Goal: Task Accomplishment & Management: Use online tool/utility

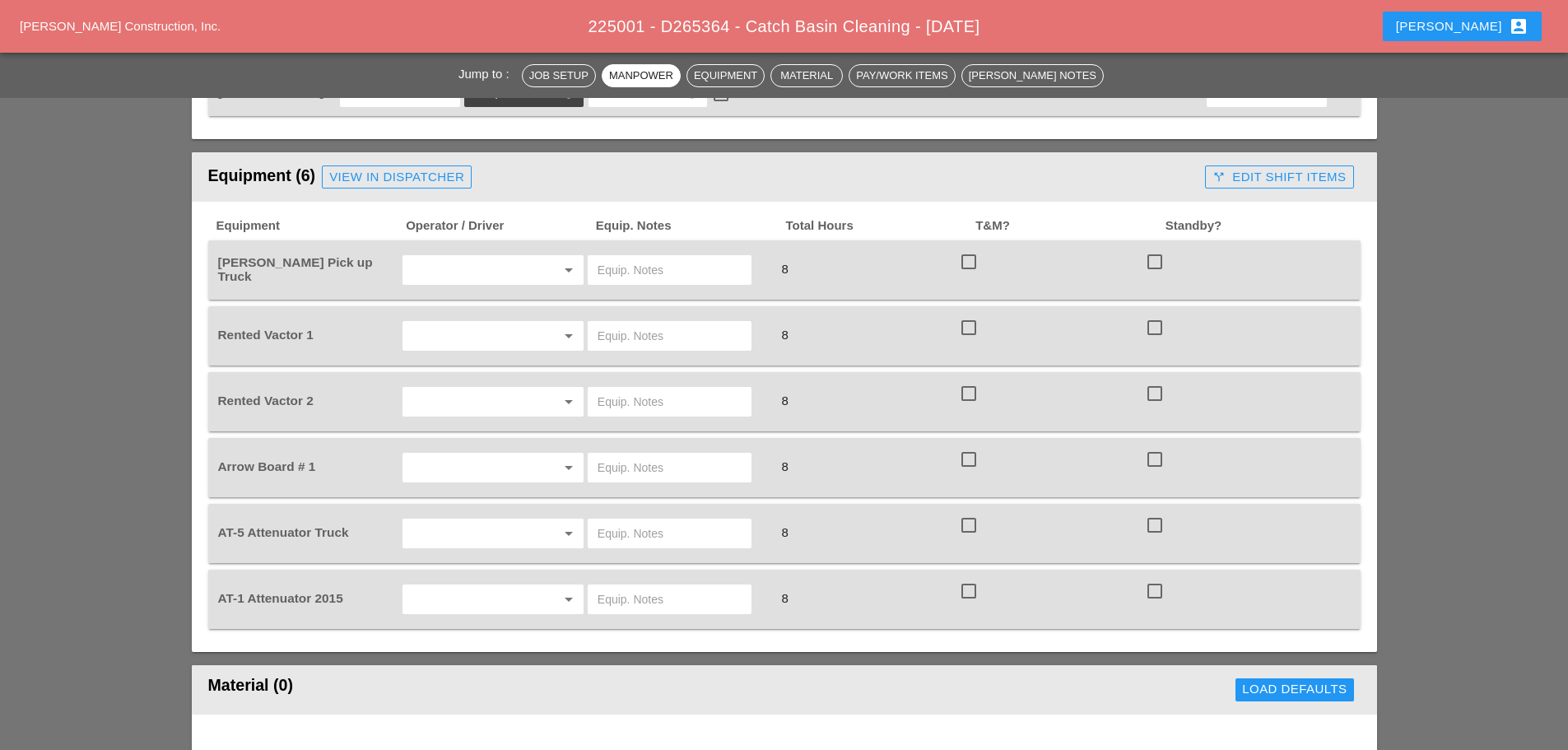
scroll to position [1071, 0]
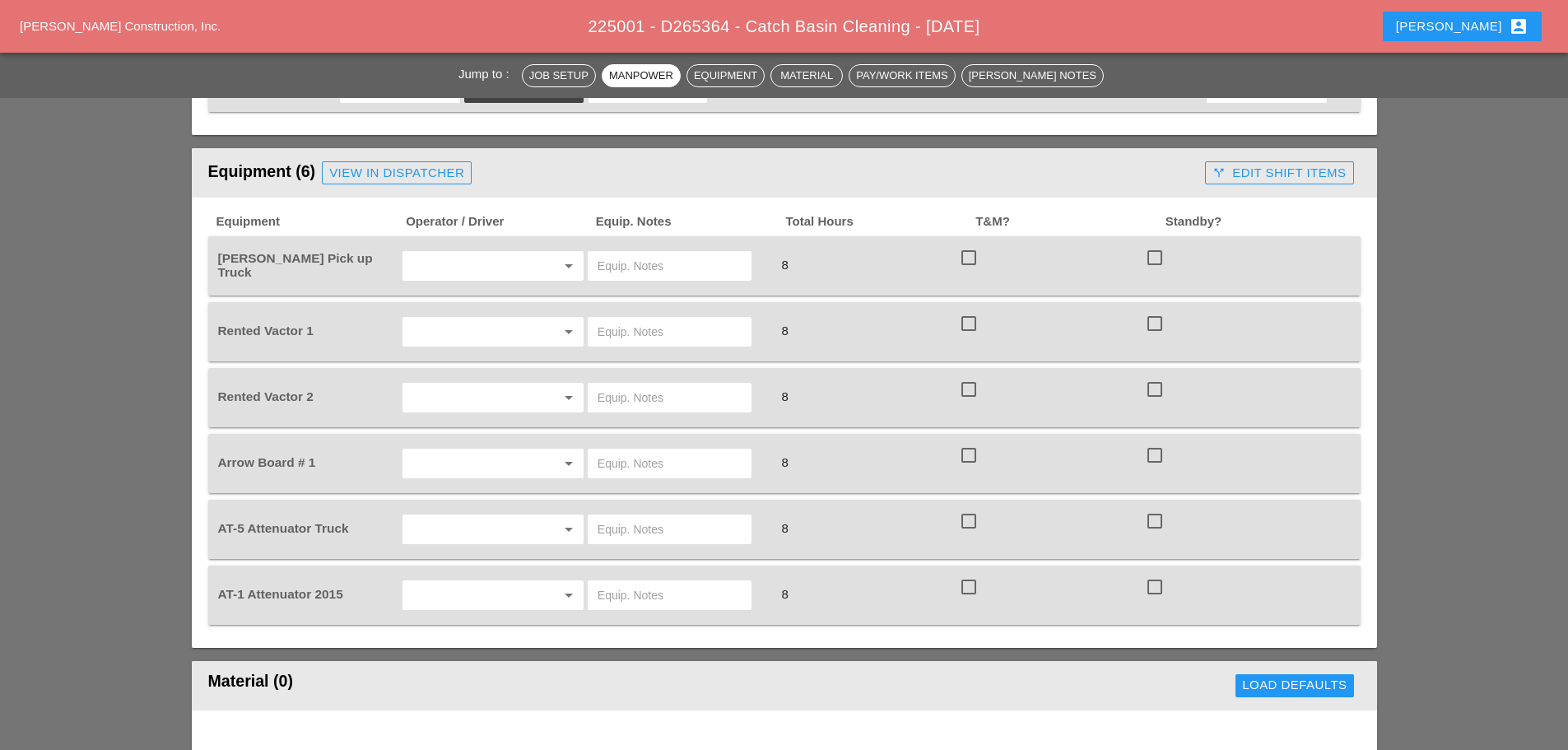
click at [457, 252] on input "text" at bounding box center [470, 266] width 125 height 27
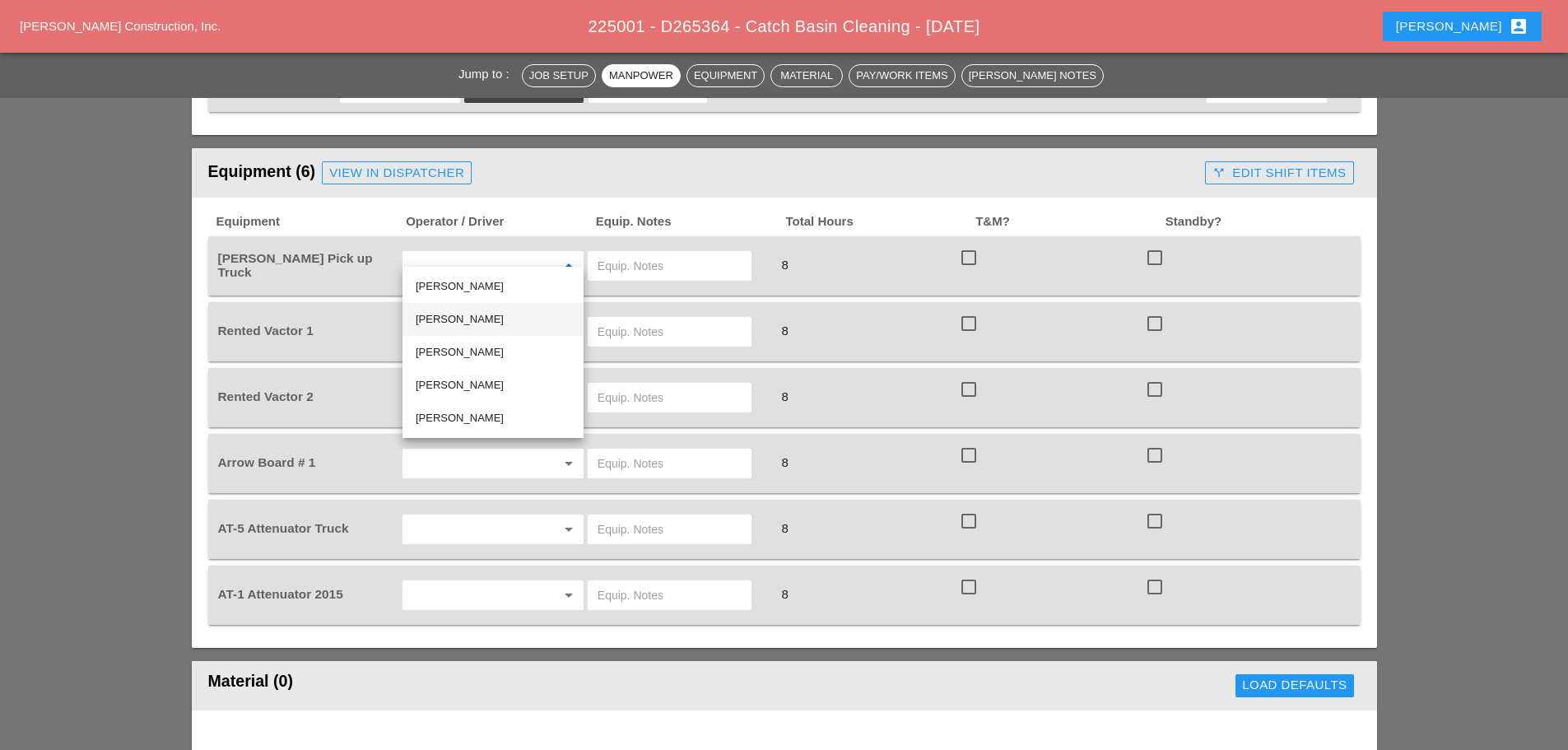
click at [466, 313] on div "[PERSON_NAME]" at bounding box center [493, 320] width 154 height 20
type input "[PERSON_NAME]"
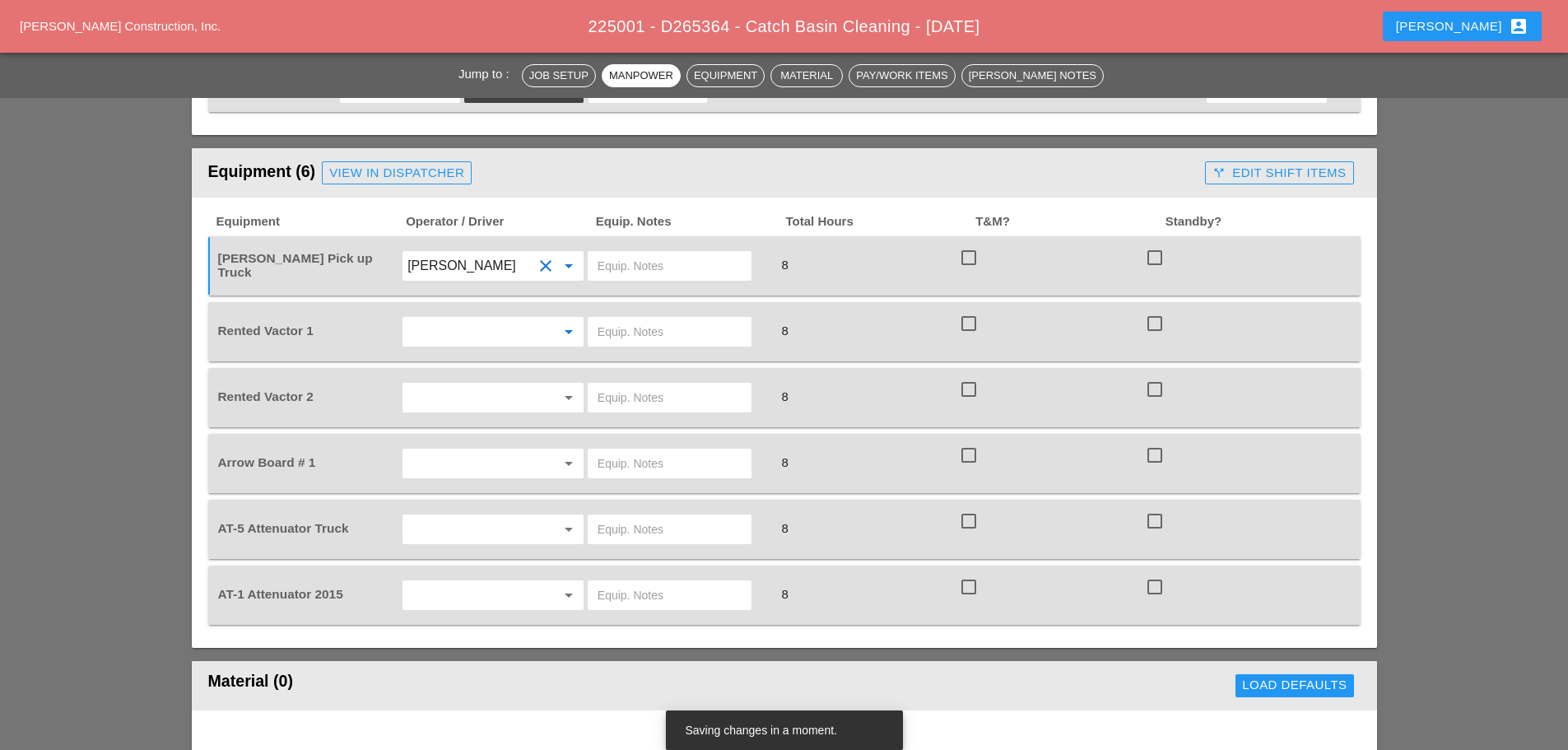
click at [467, 329] on input "text" at bounding box center [470, 332] width 125 height 27
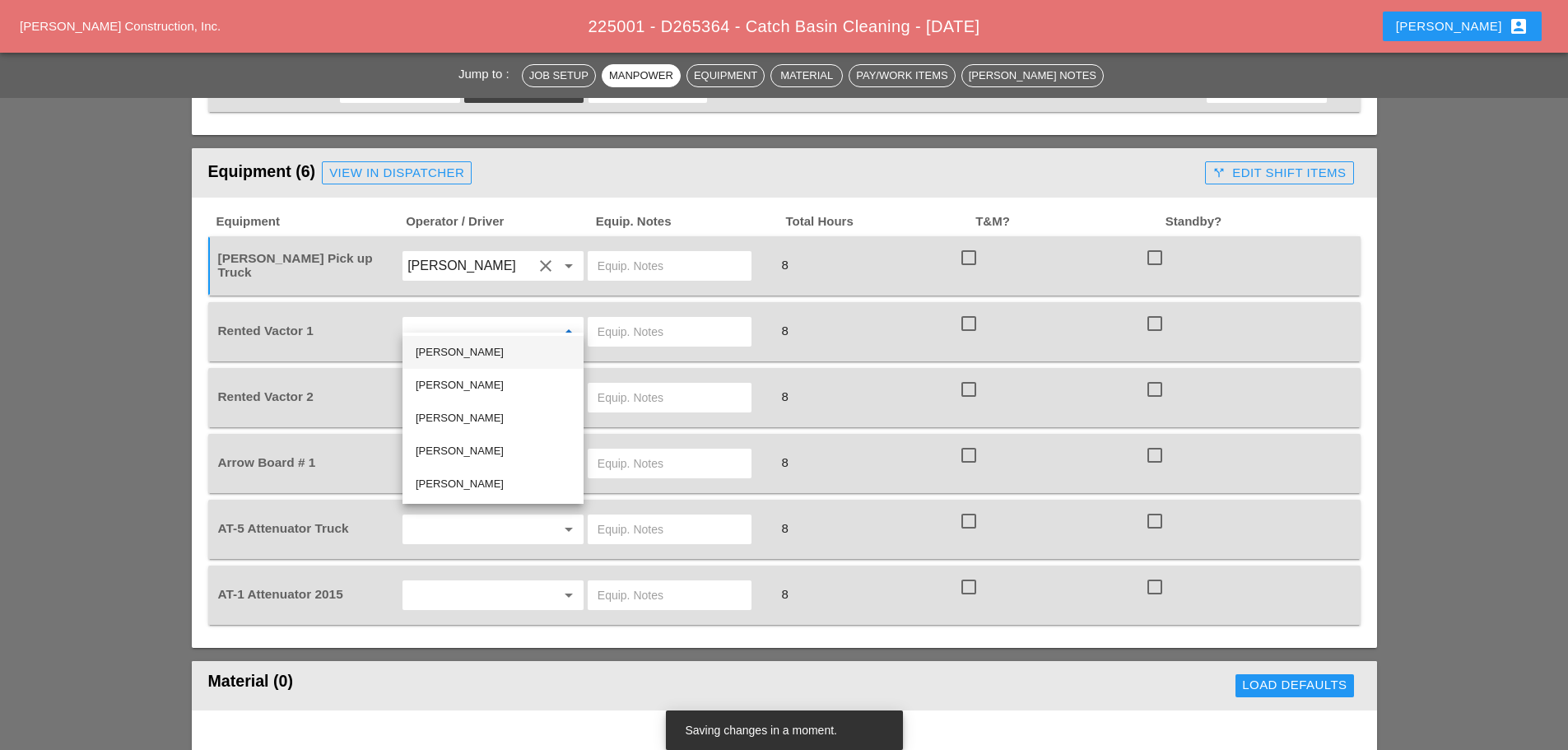
click at [463, 349] on div "[PERSON_NAME]" at bounding box center [493, 353] width 154 height 20
type input "[PERSON_NAME]"
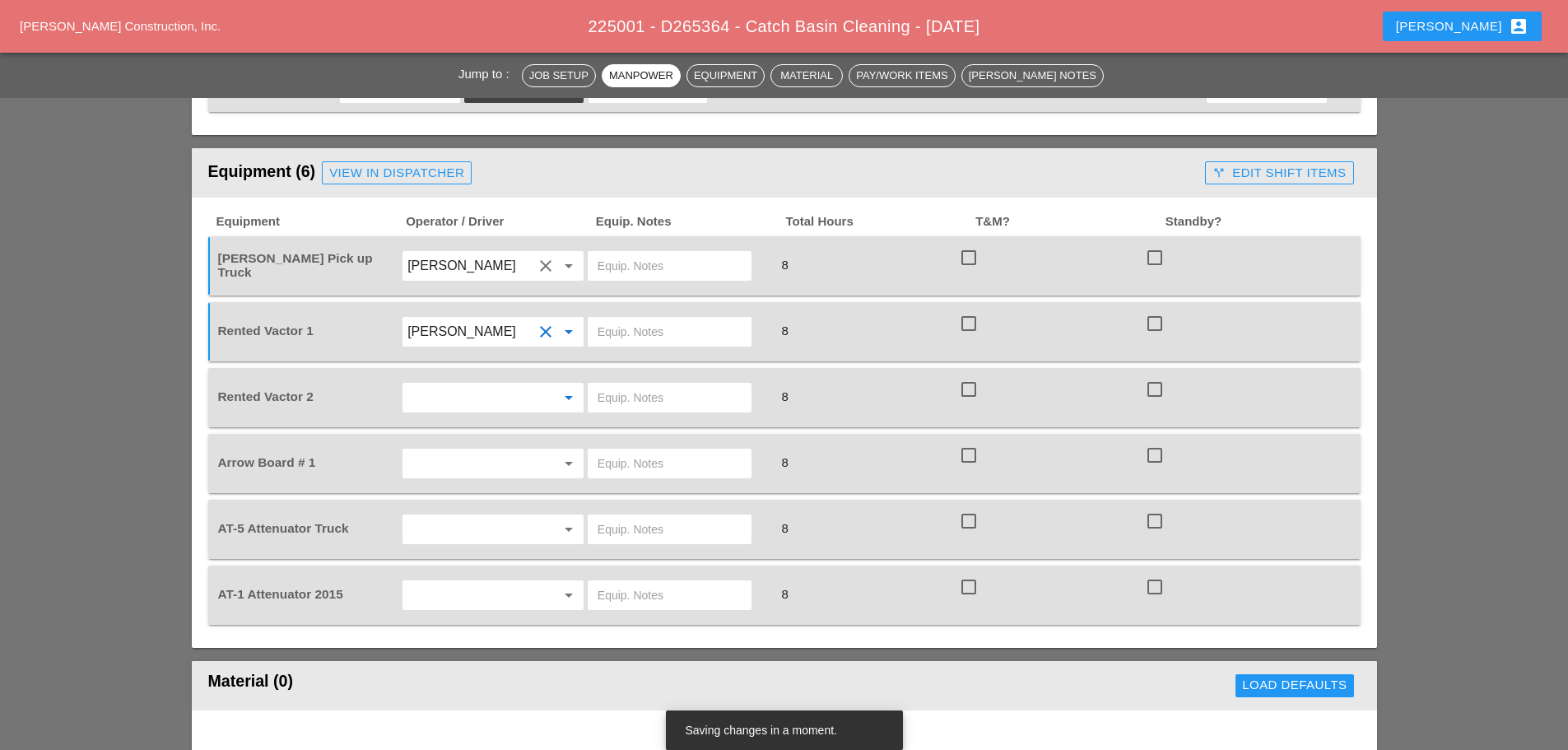
click at [457, 390] on input "text" at bounding box center [470, 398] width 125 height 27
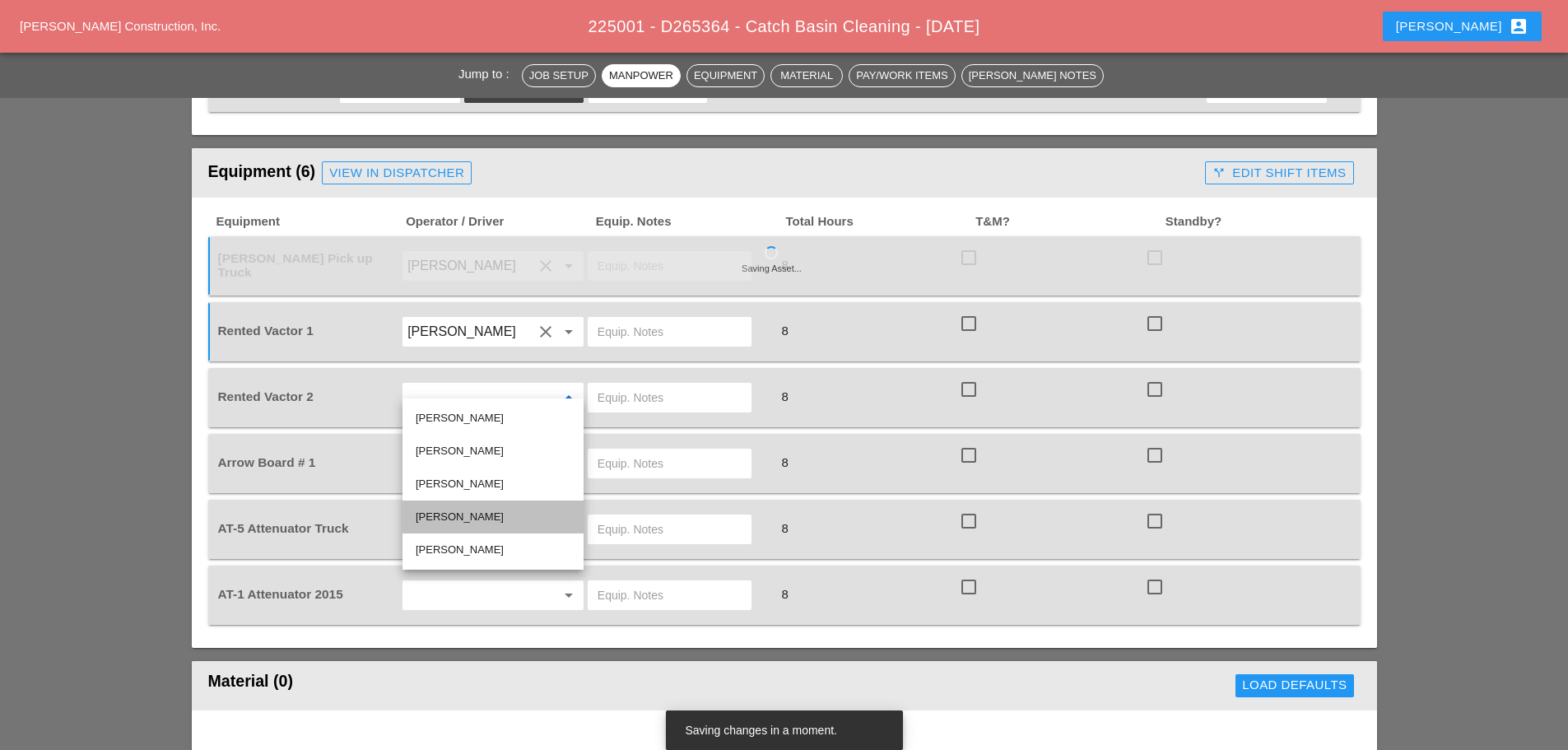
click at [450, 515] on div "[PERSON_NAME]" at bounding box center [493, 517] width 154 height 20
type input "[PERSON_NAME]"
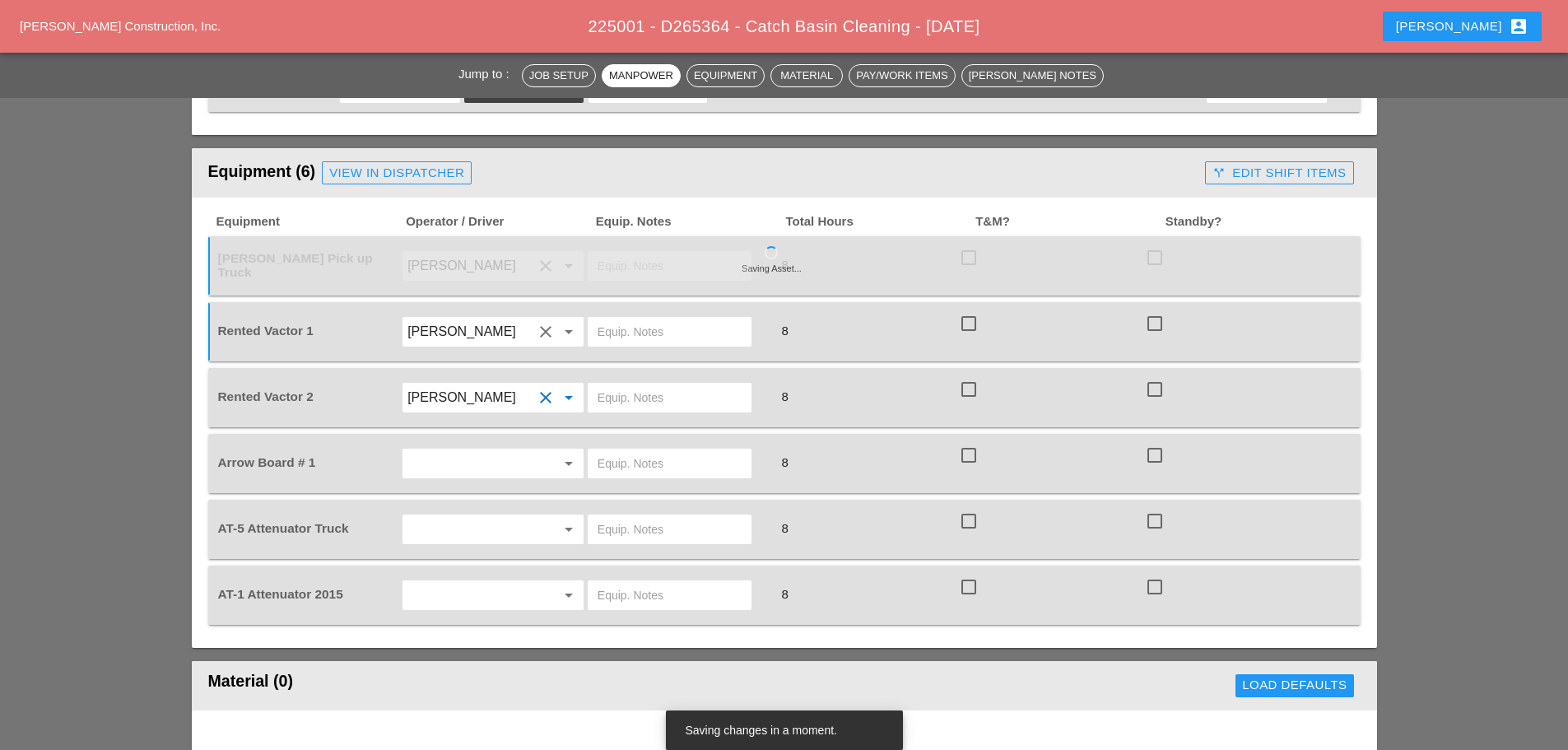
click at [474, 450] on input "text" at bounding box center [470, 463] width 125 height 27
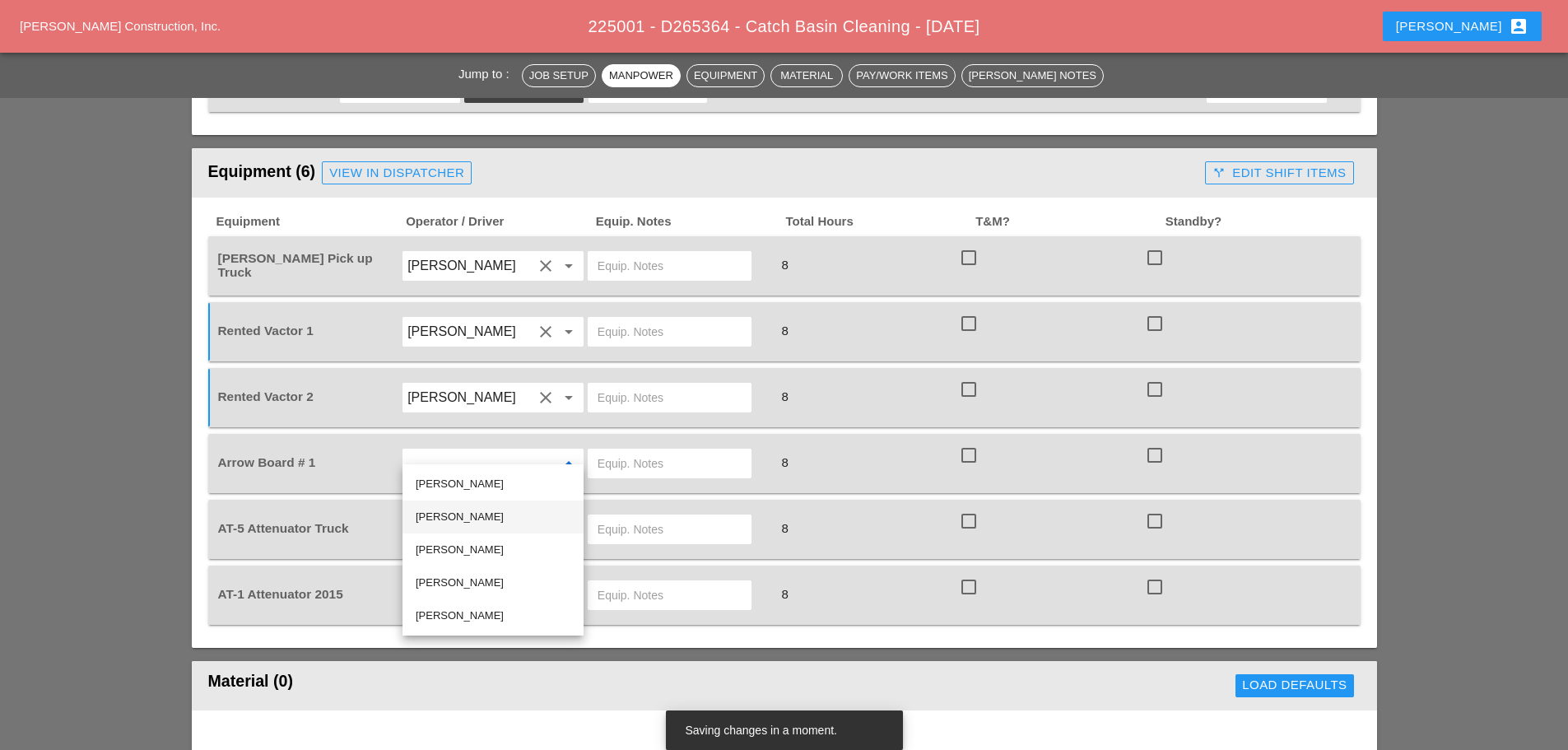
click at [460, 517] on div "[PERSON_NAME]" at bounding box center [493, 517] width 154 height 20
type input "[PERSON_NAME]"
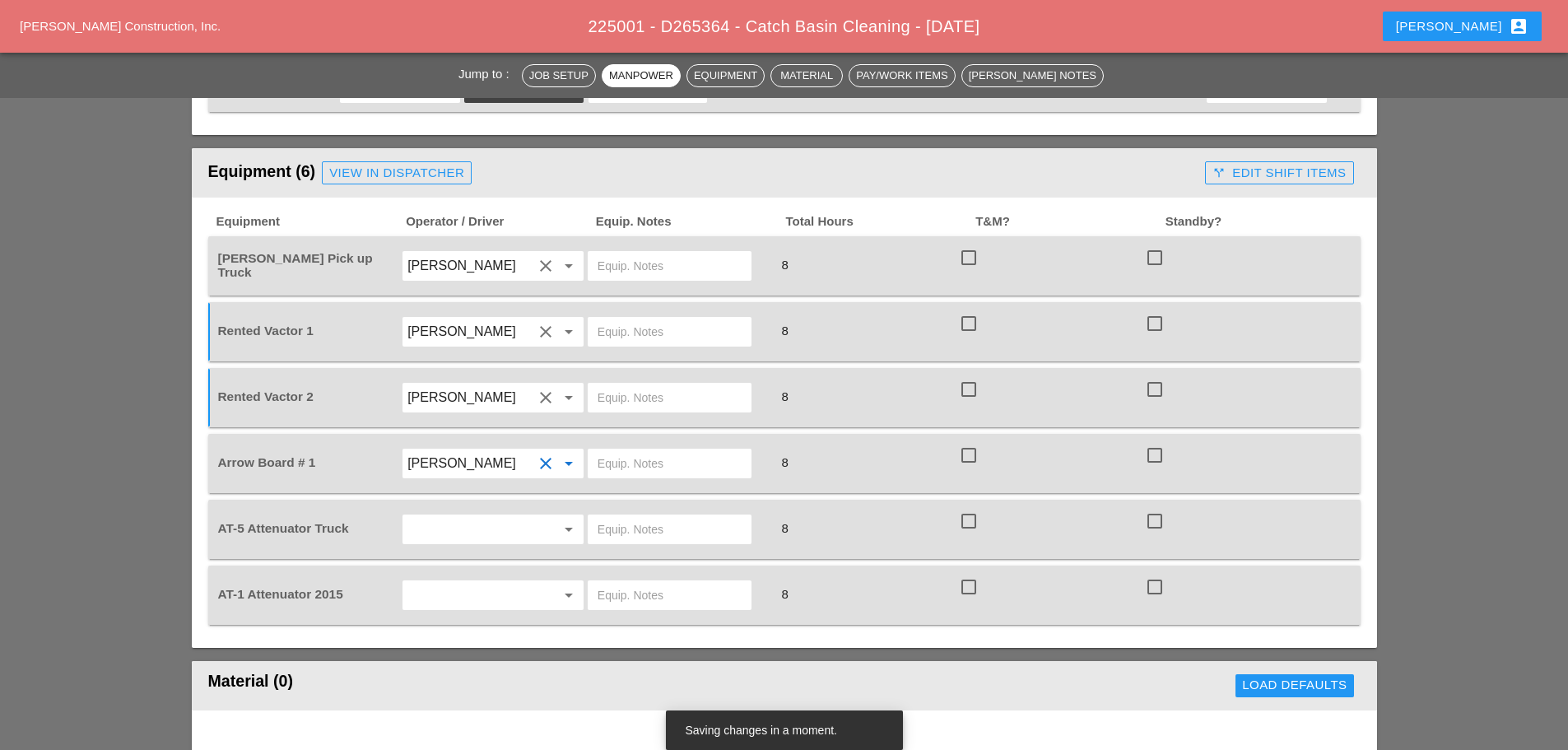
click at [467, 517] on input "text" at bounding box center [470, 530] width 125 height 27
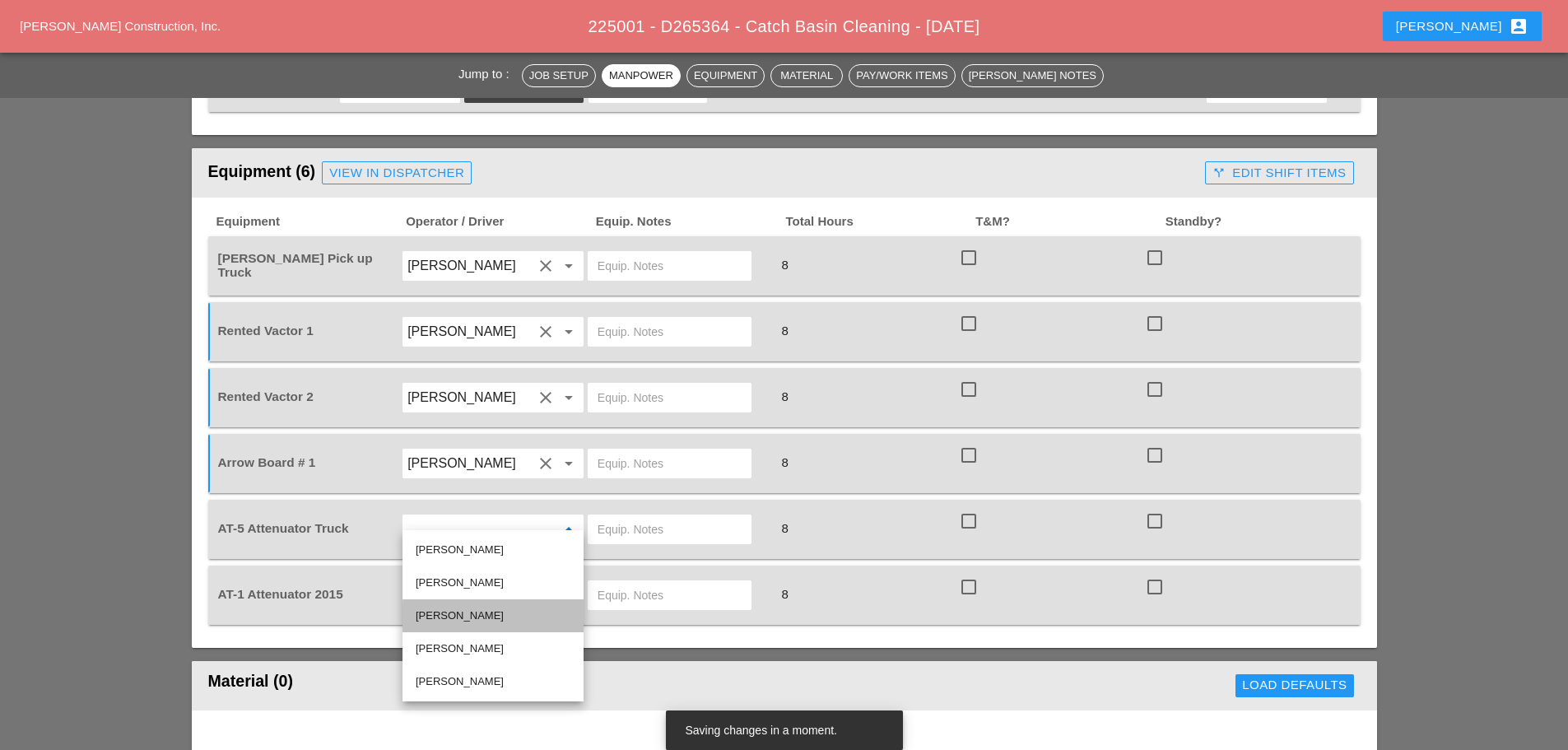
click at [457, 610] on div "[PERSON_NAME]" at bounding box center [493, 616] width 154 height 20
type input "[PERSON_NAME]"
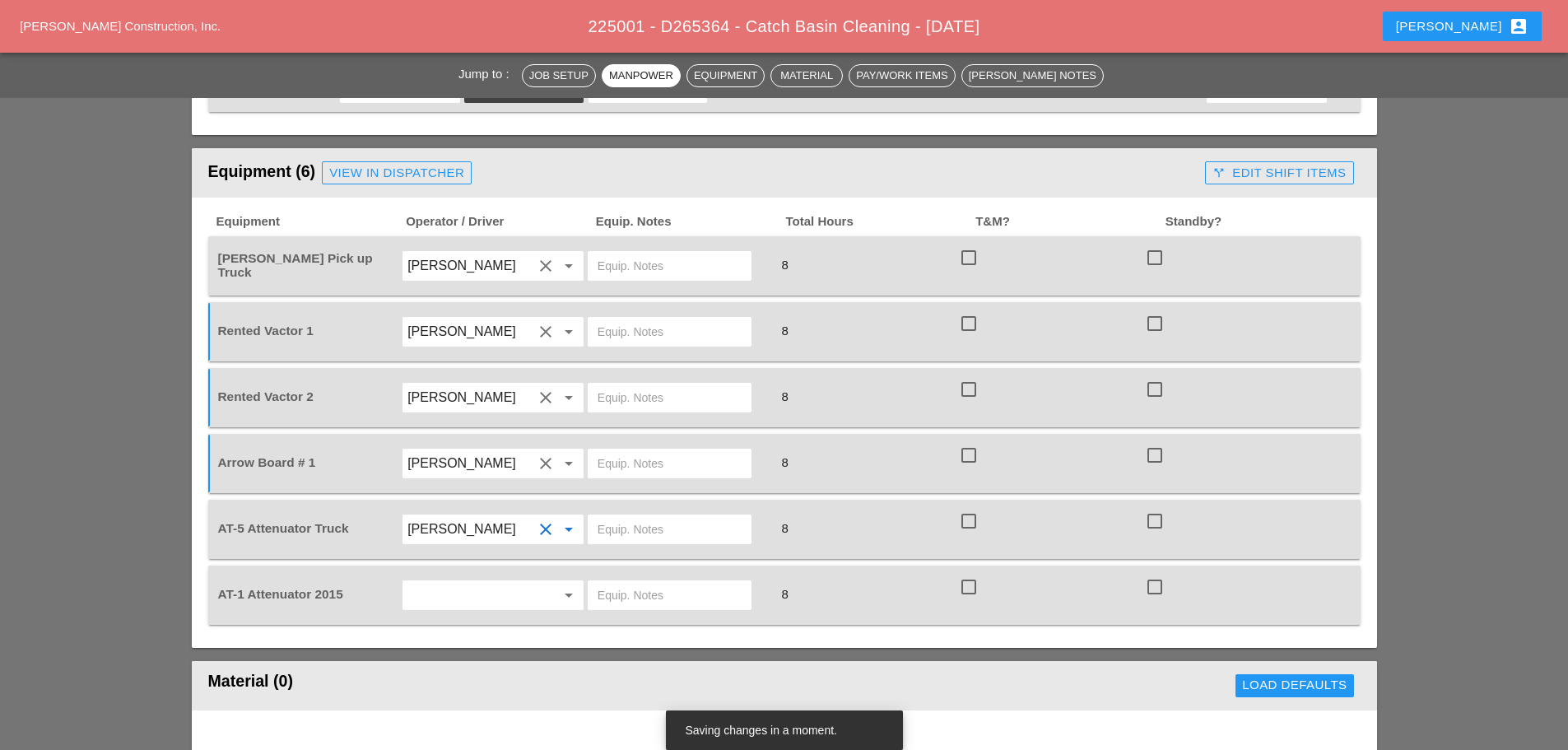
click at [468, 584] on input "text" at bounding box center [470, 596] width 125 height 27
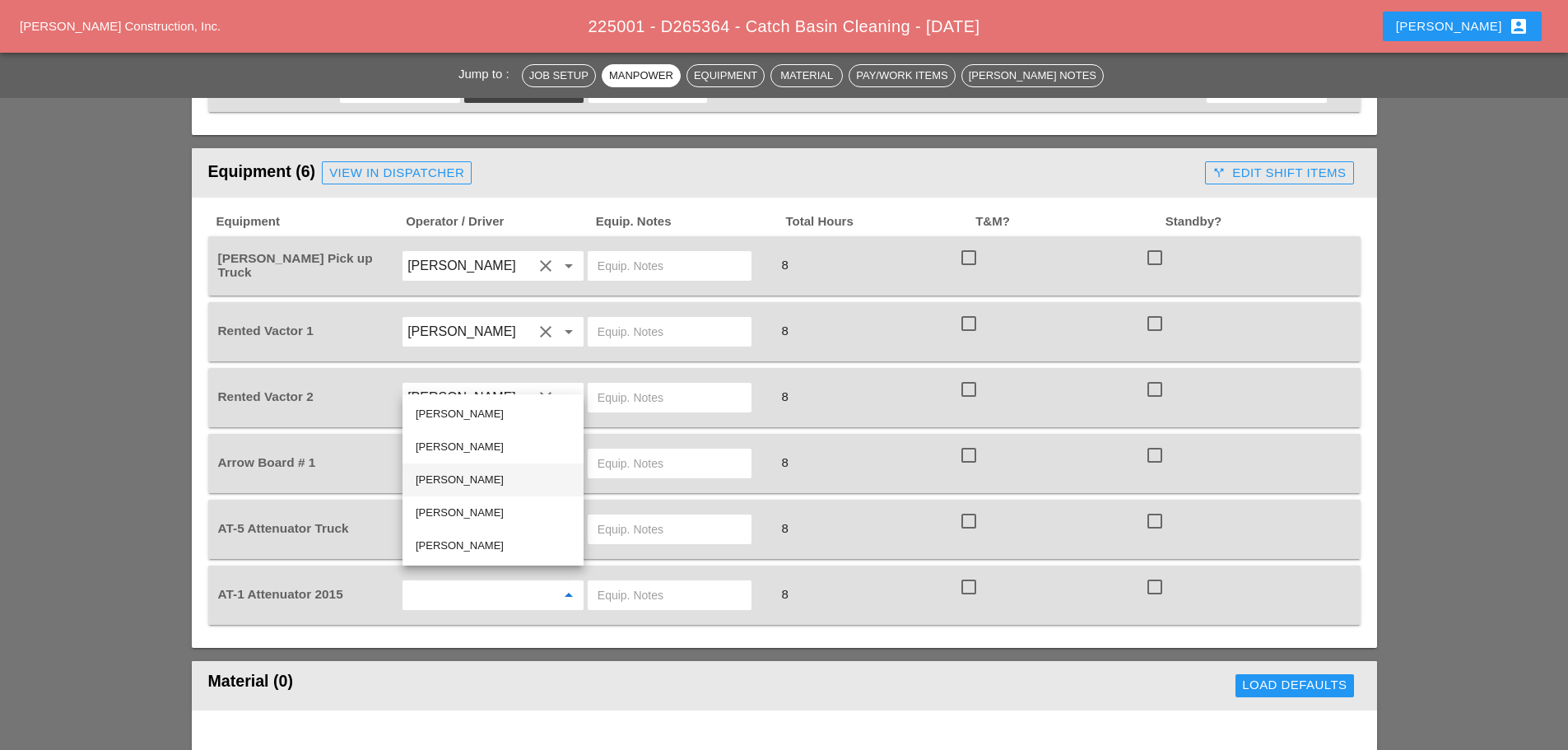
click at [473, 483] on div "[PERSON_NAME]" at bounding box center [493, 480] width 154 height 20
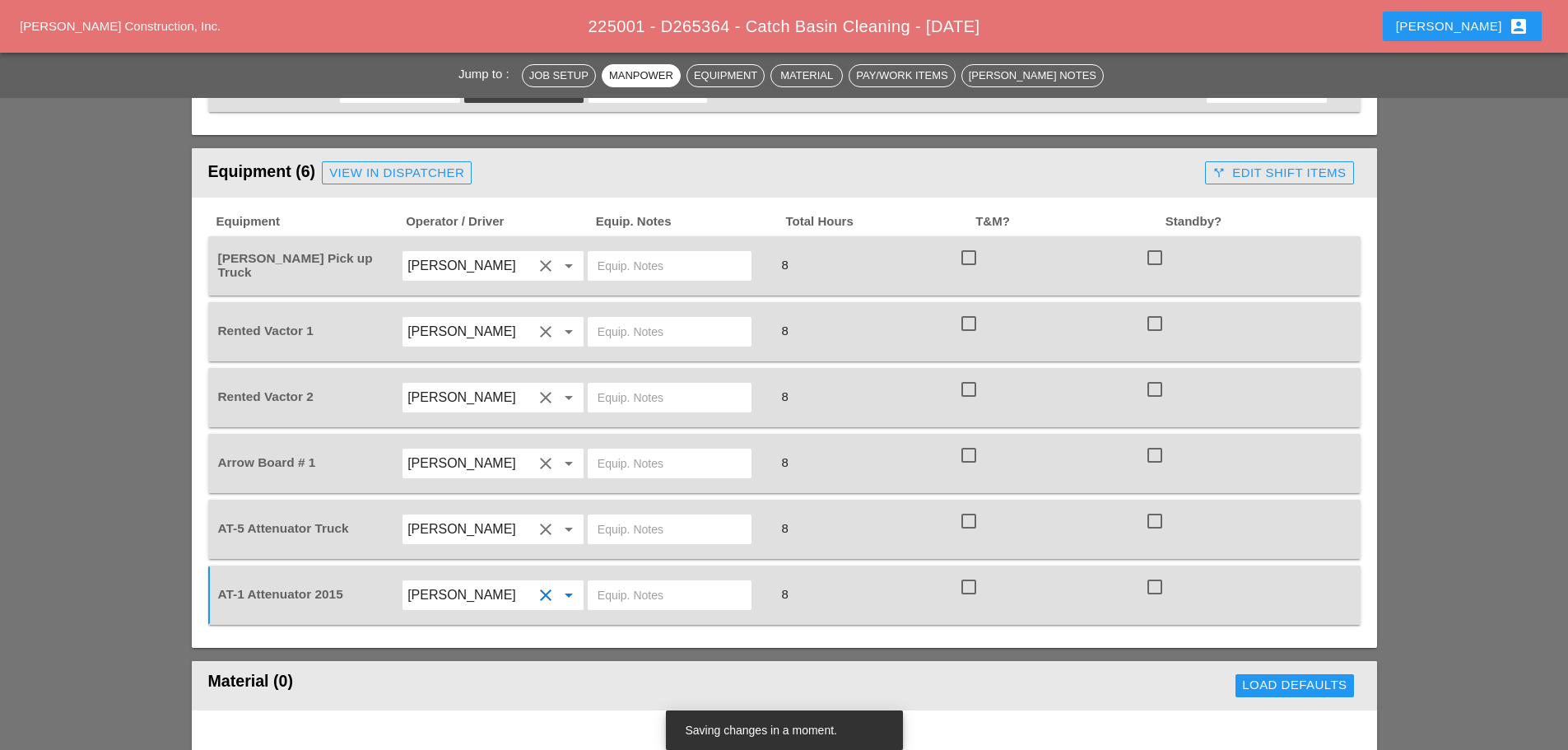
click at [473, 586] on input "[PERSON_NAME]" at bounding box center [470, 596] width 125 height 27
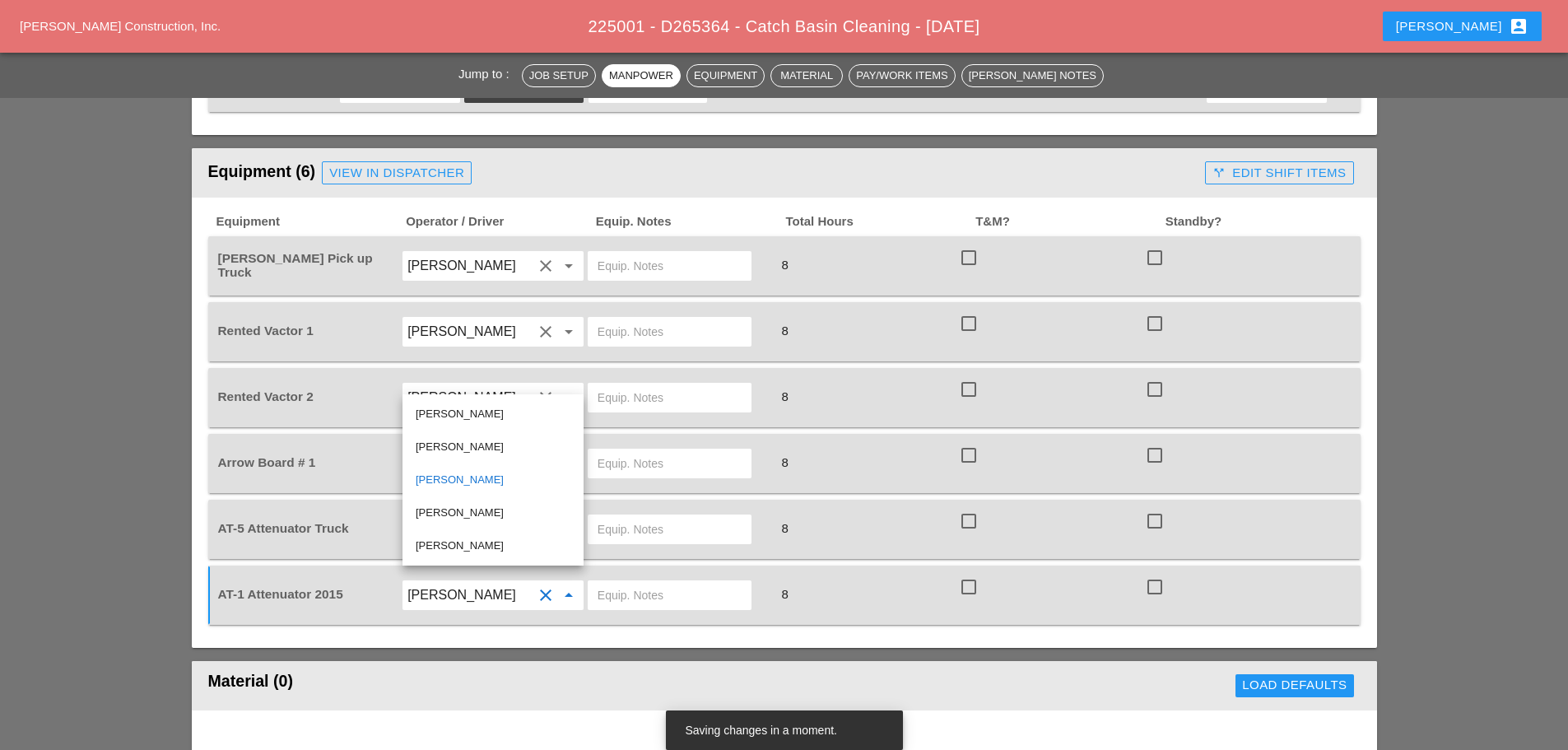
click at [481, 406] on div "[PERSON_NAME]" at bounding box center [493, 414] width 154 height 20
type input "[PERSON_NAME]"
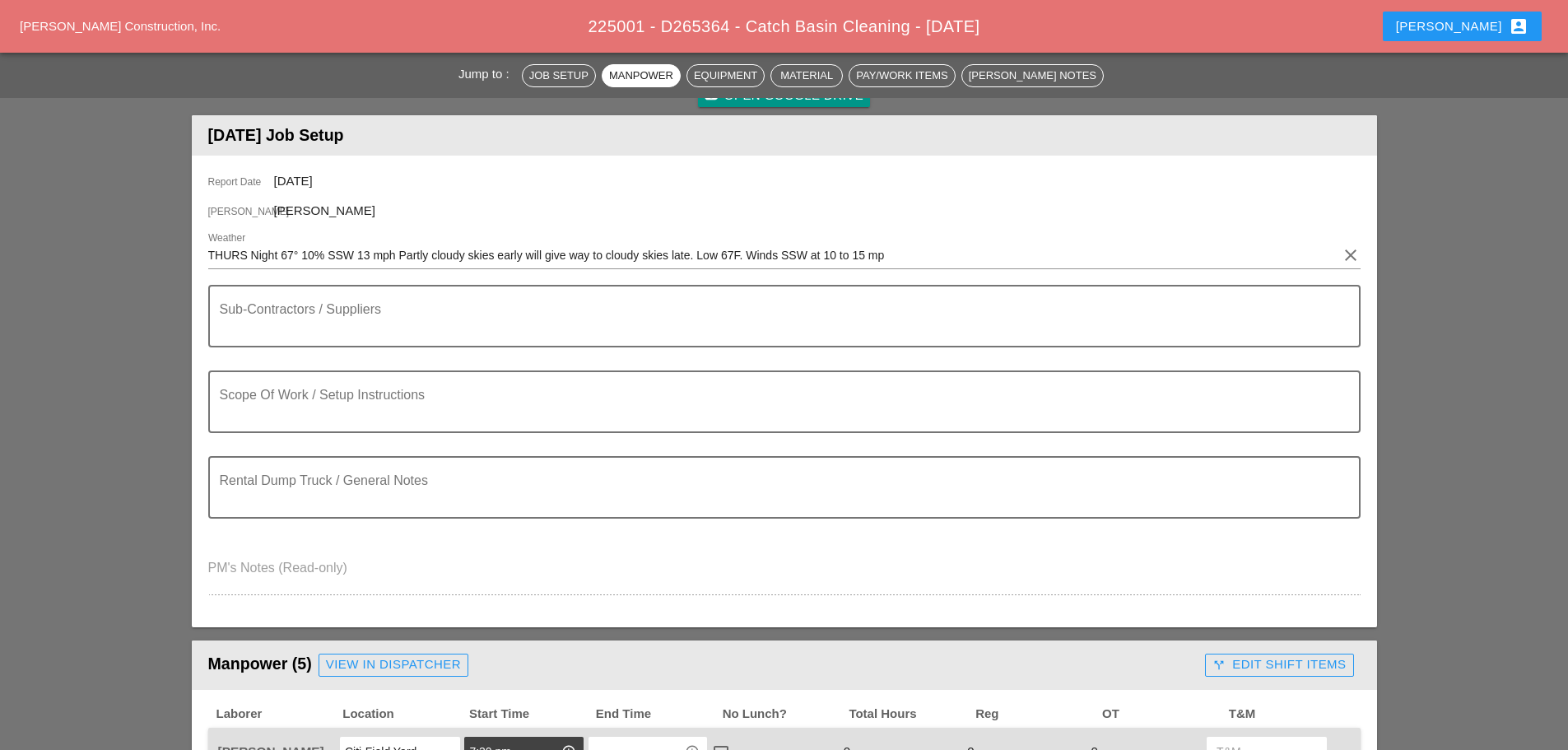
scroll to position [82, 0]
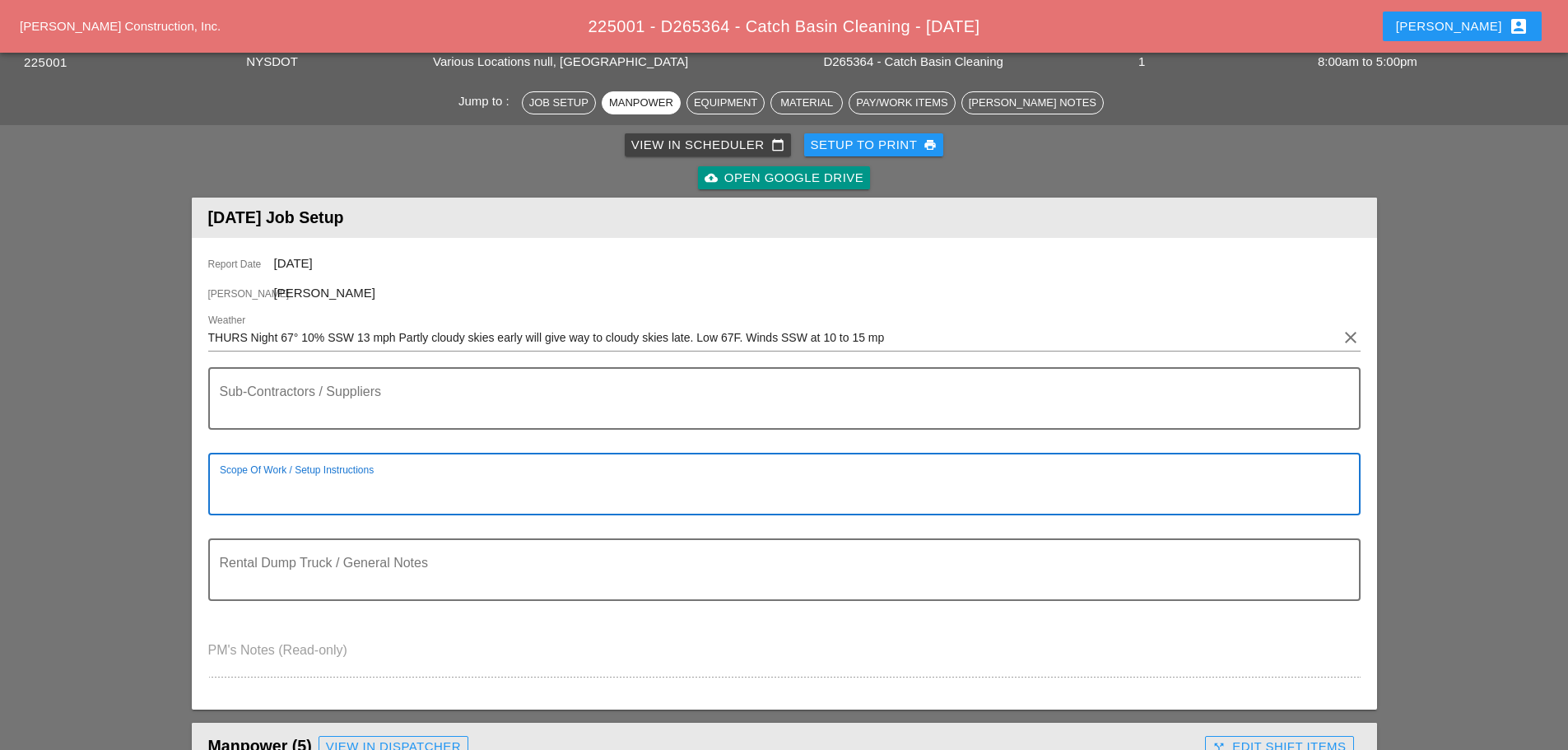
click at [265, 496] on textarea "Scope Of Work / Setup Instructions" at bounding box center [778, 494] width 1116 height 40
type textarea "================= CLEANING C.B"
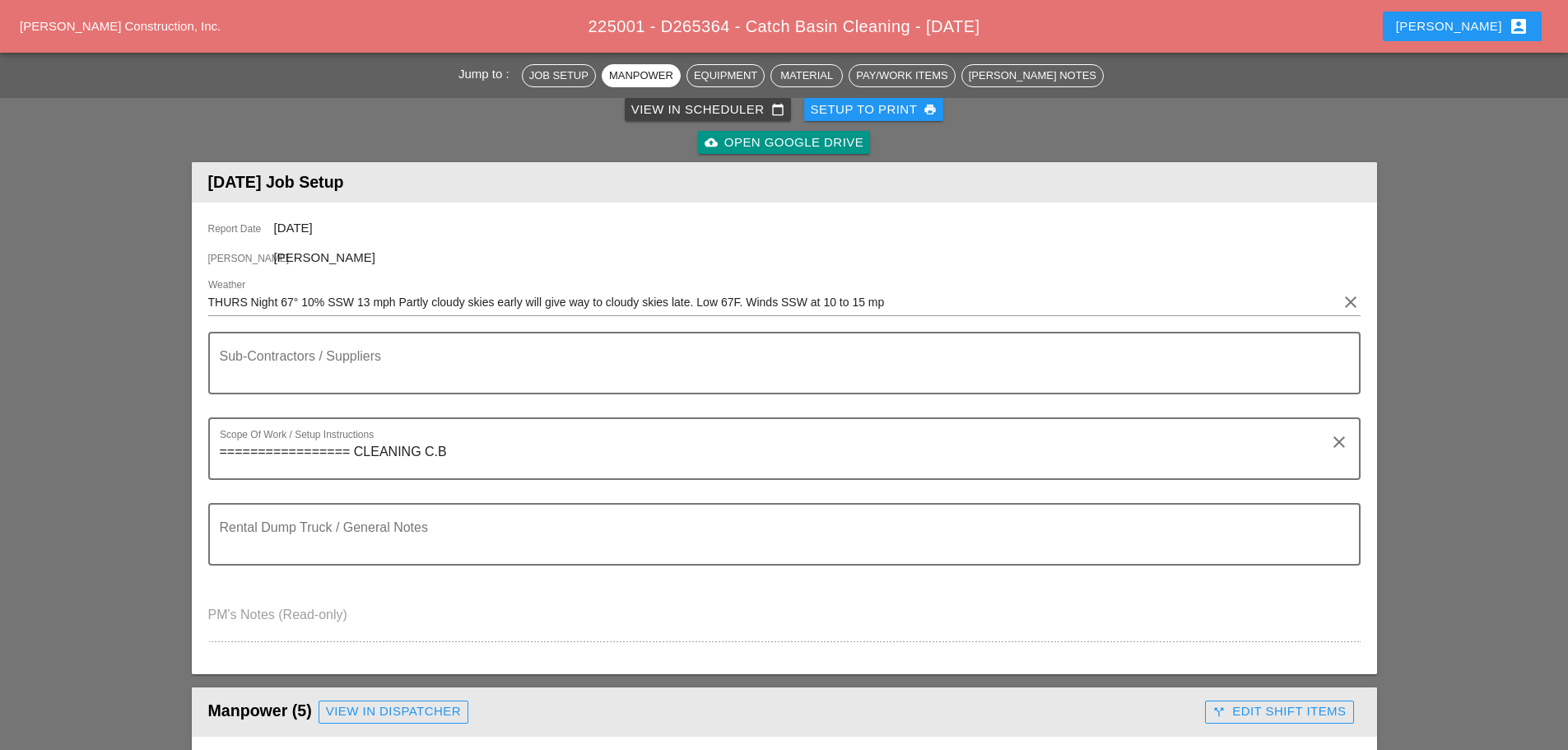
scroll to position [0, 0]
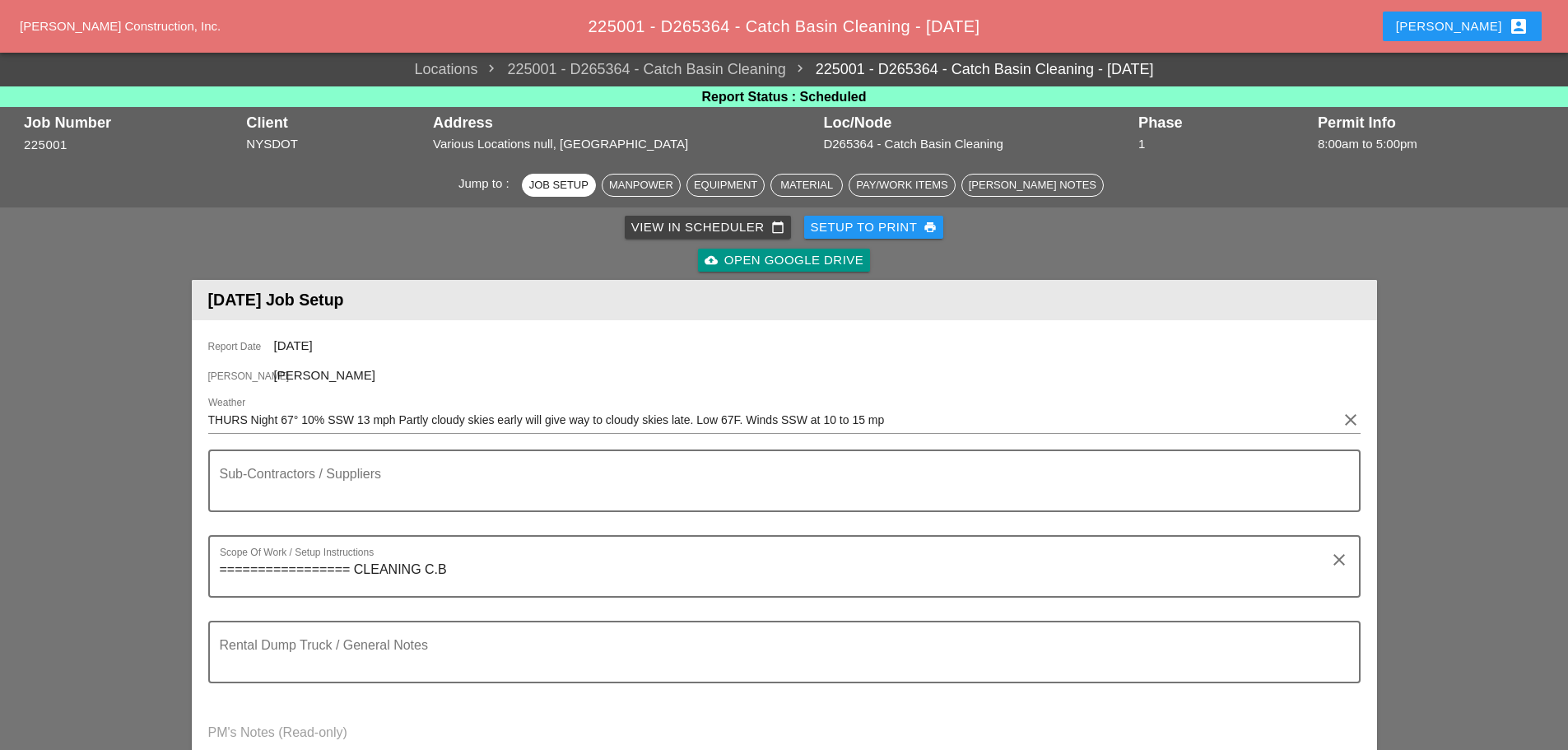
click at [864, 227] on div "Setup to Print print" at bounding box center [874, 228] width 127 height 19
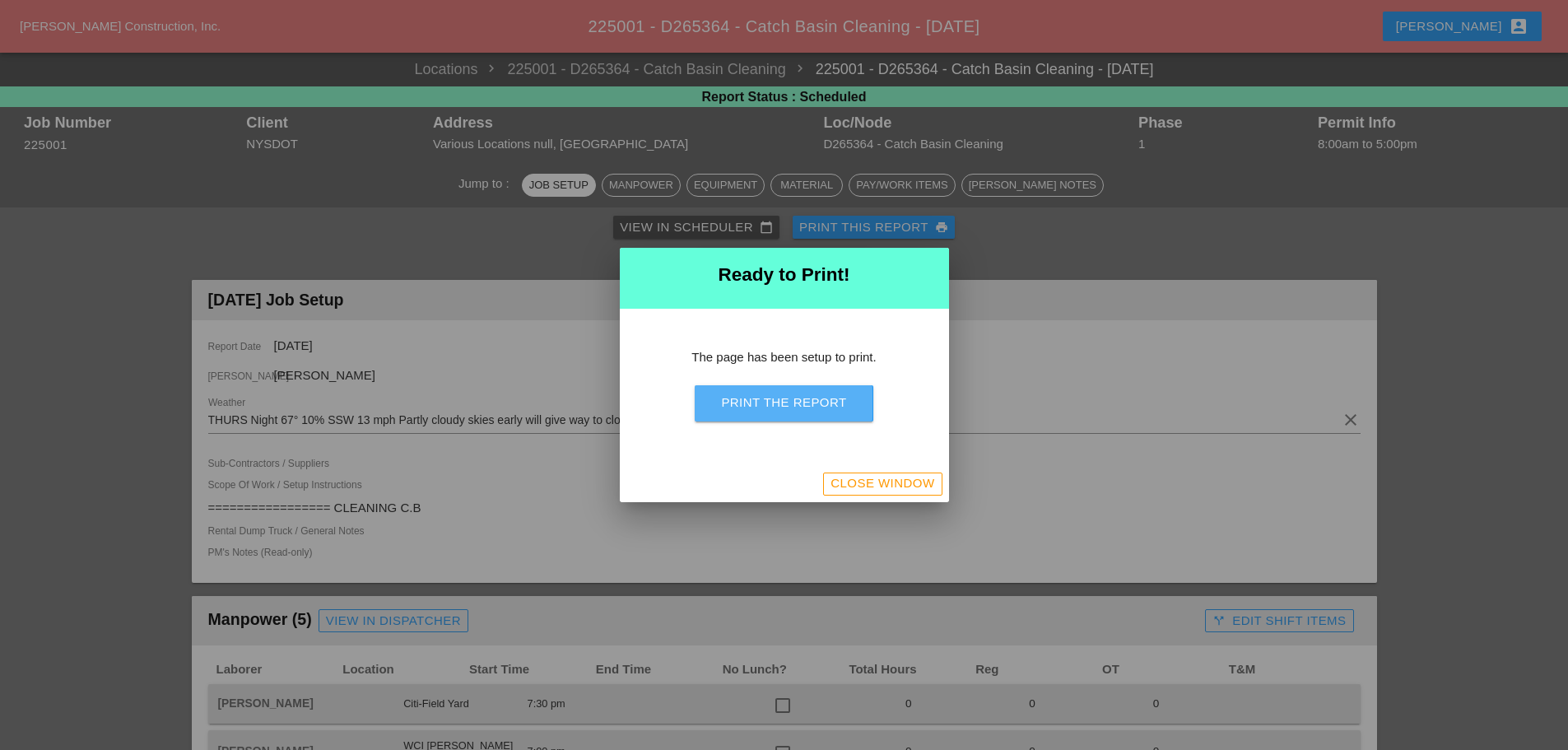
click at [834, 400] on div "Print the Report" at bounding box center [784, 403] width 125 height 19
click at [883, 479] on div "Close Window" at bounding box center [882, 483] width 104 height 19
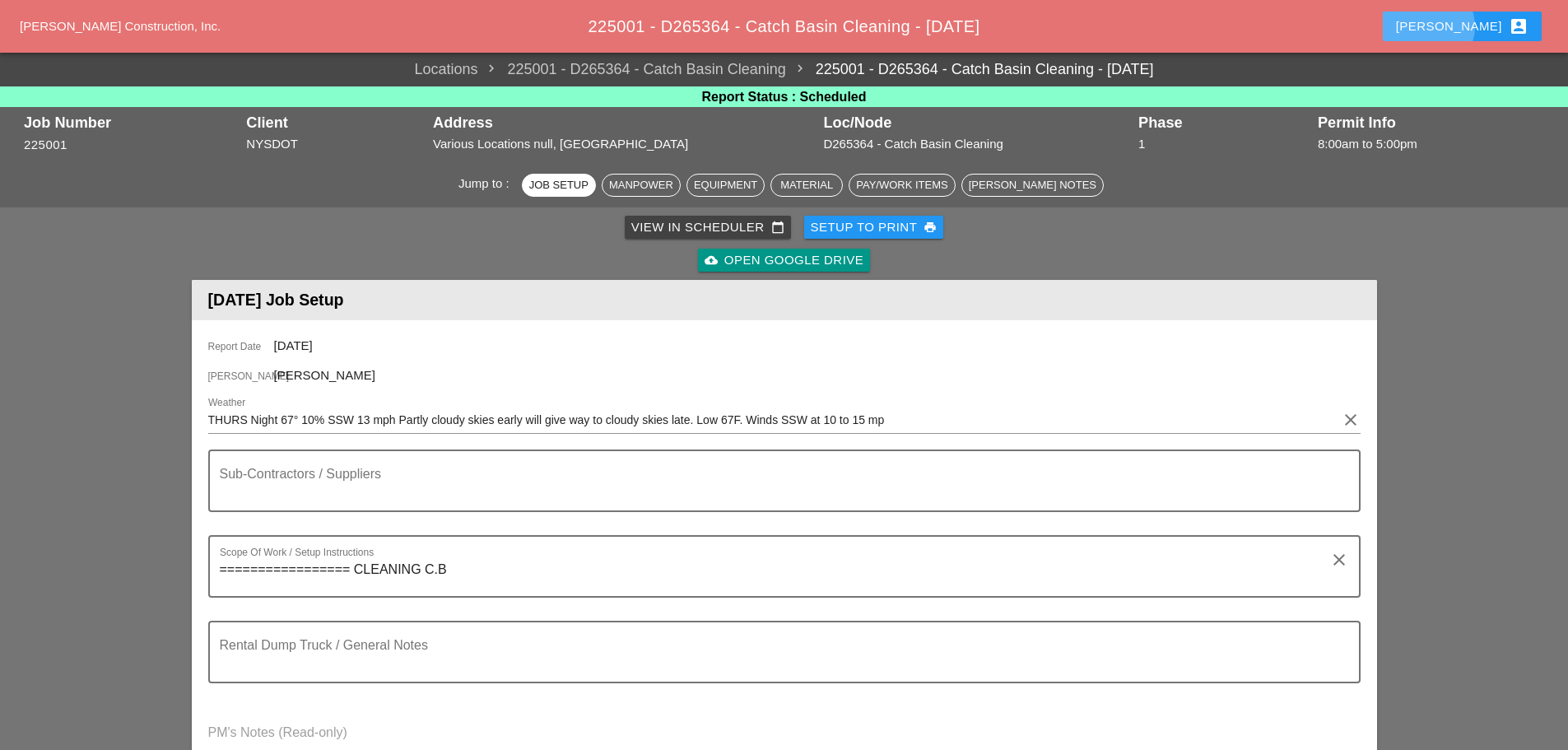
click at [1486, 27] on div "[PERSON_NAME] account_box" at bounding box center [1463, 27] width 133 height 20
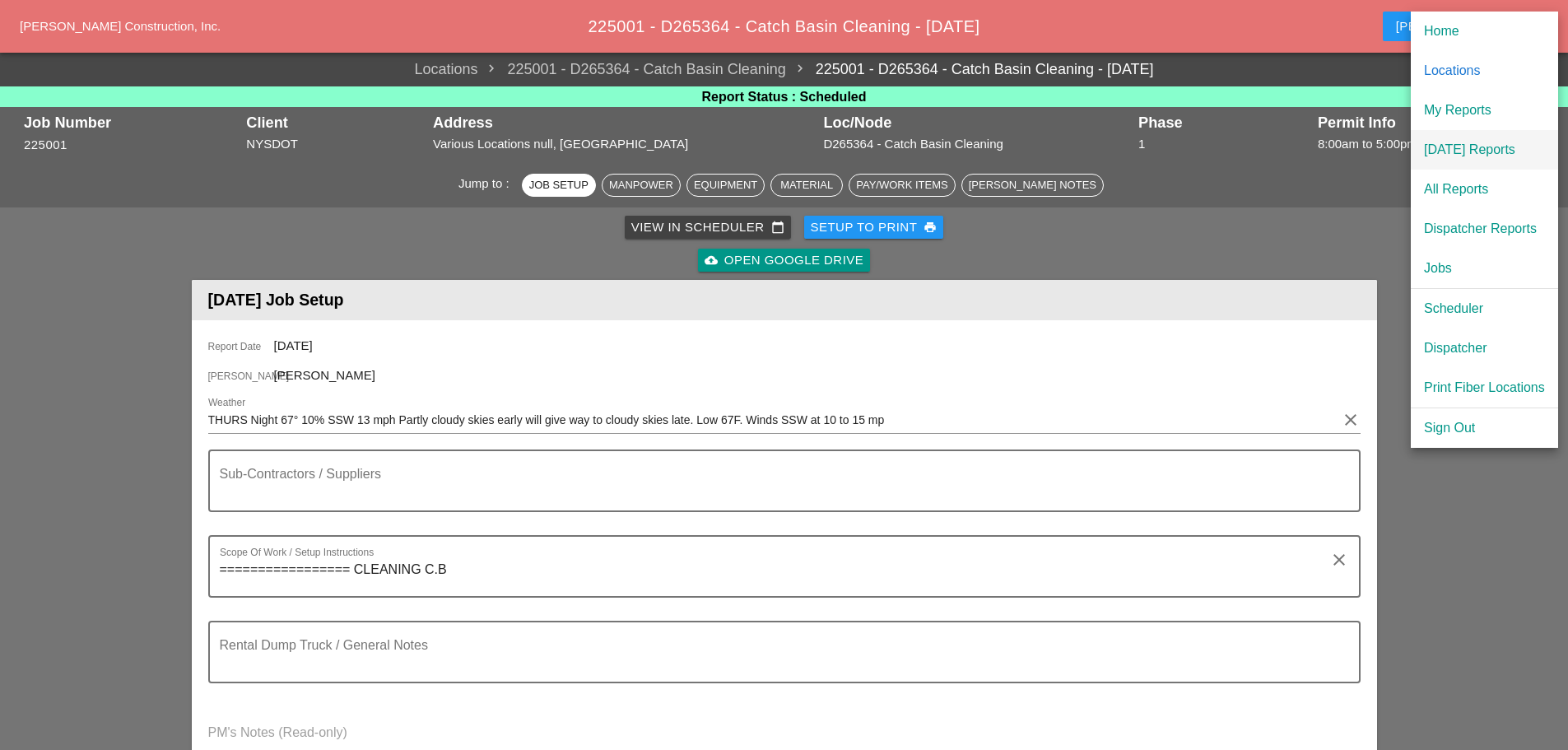
click at [1507, 148] on div "[DATE] Reports" at bounding box center [1484, 150] width 121 height 20
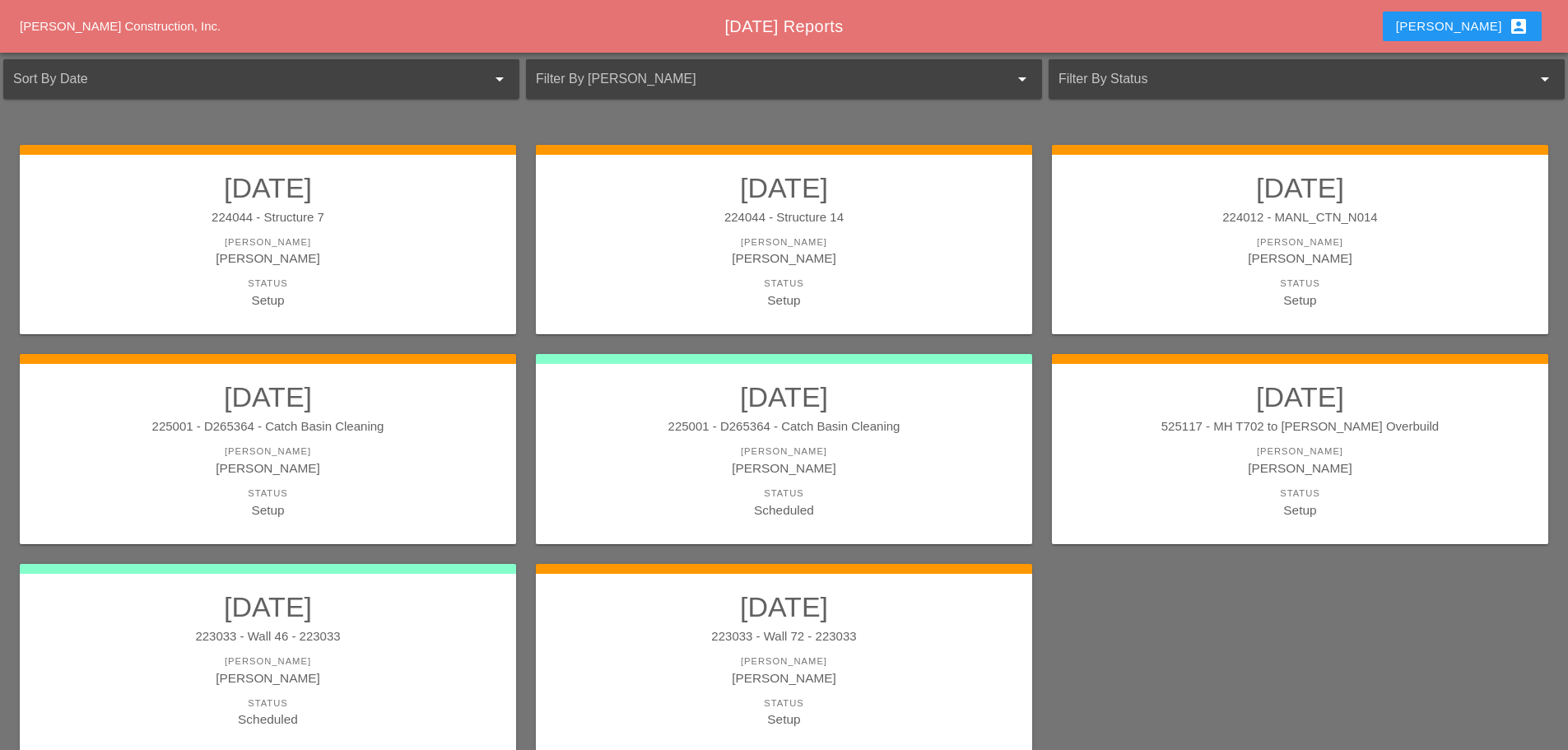
scroll to position [164, 0]
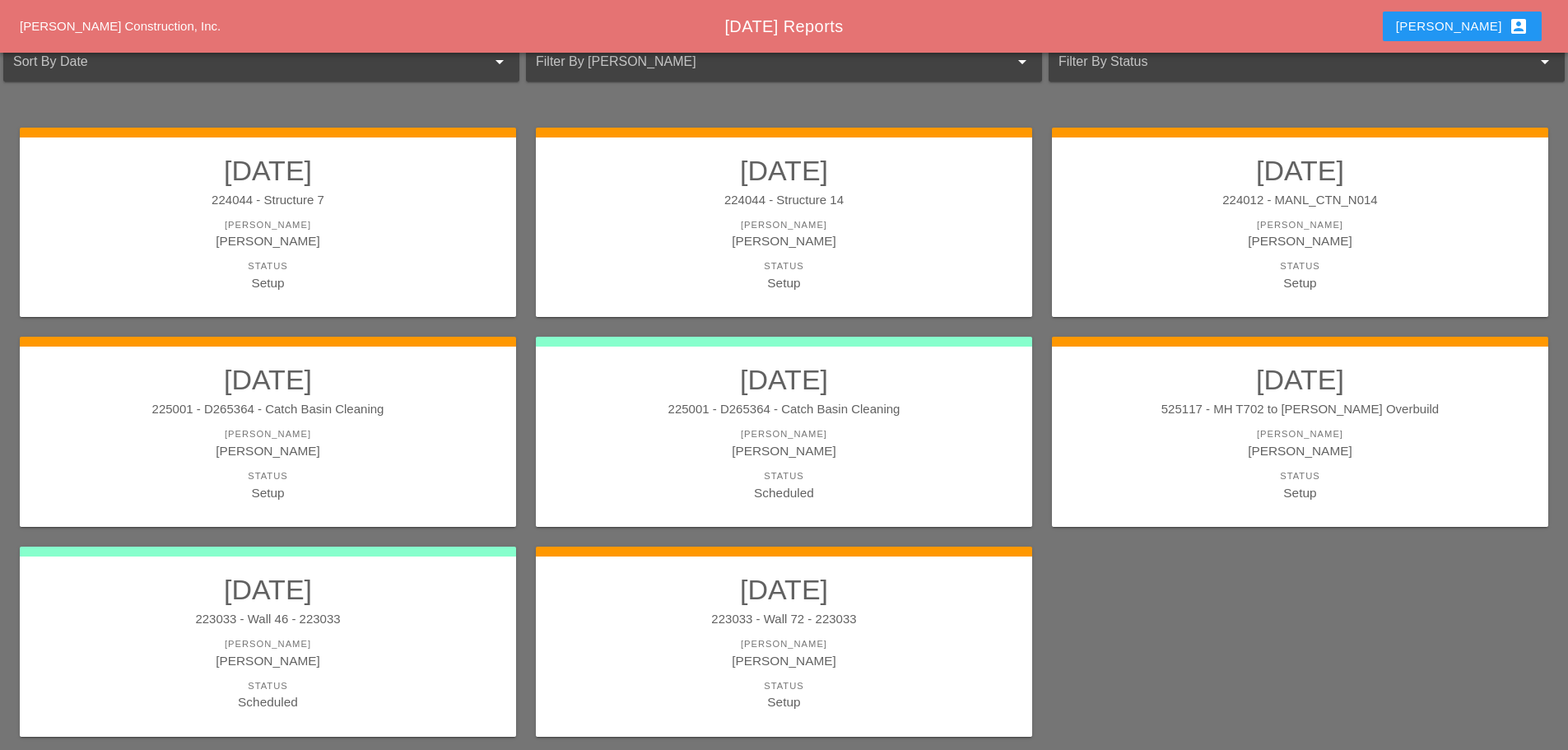
click at [411, 638] on div "[PERSON_NAME]" at bounding box center [268, 644] width 463 height 14
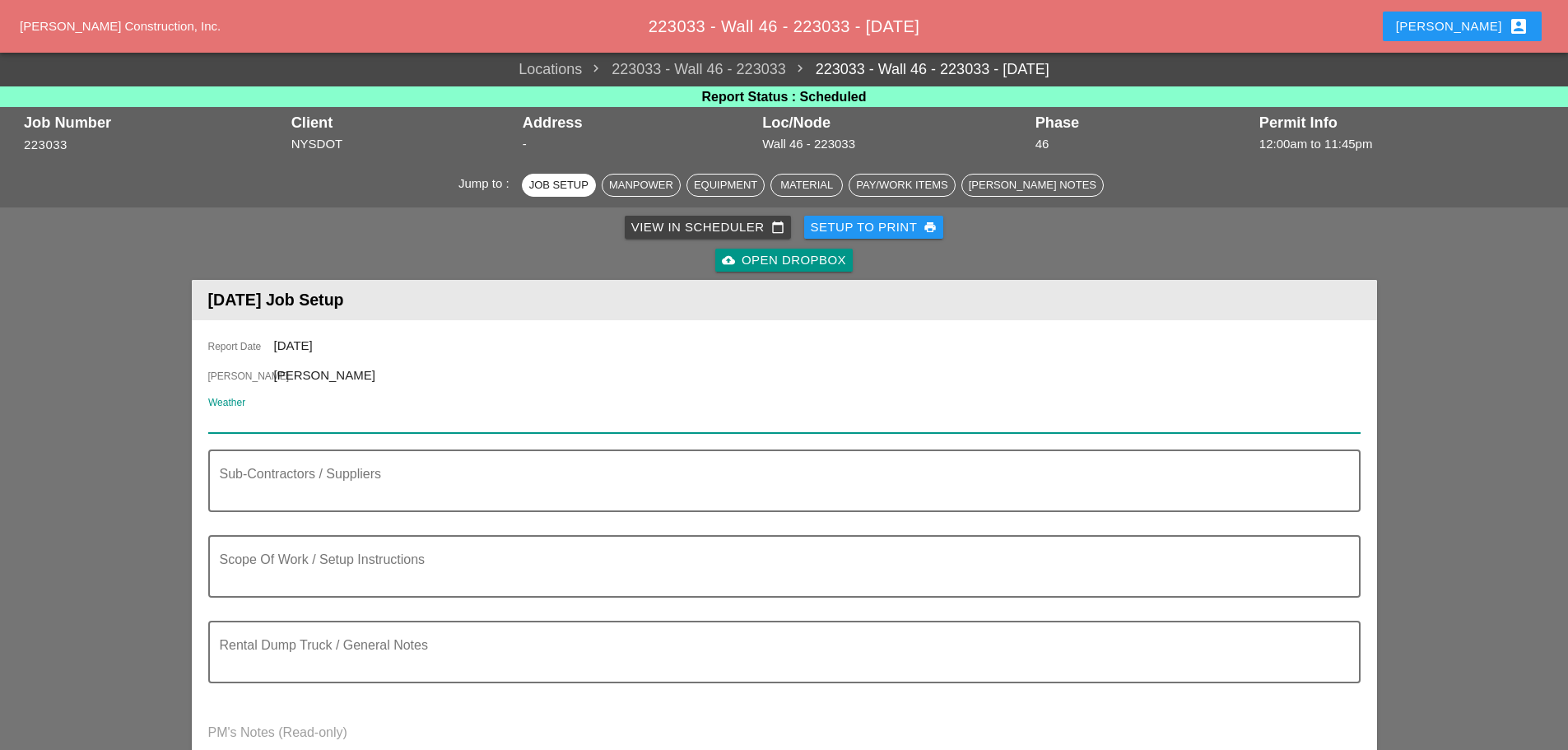
paste input "Night 67° 10% SSW 13 mph Partly cloudy skies early will give way to cloudy skie…"
type input "Night 67° 10% SSW 13 mph Partly cloudy skies early will give way to cloudy skie…"
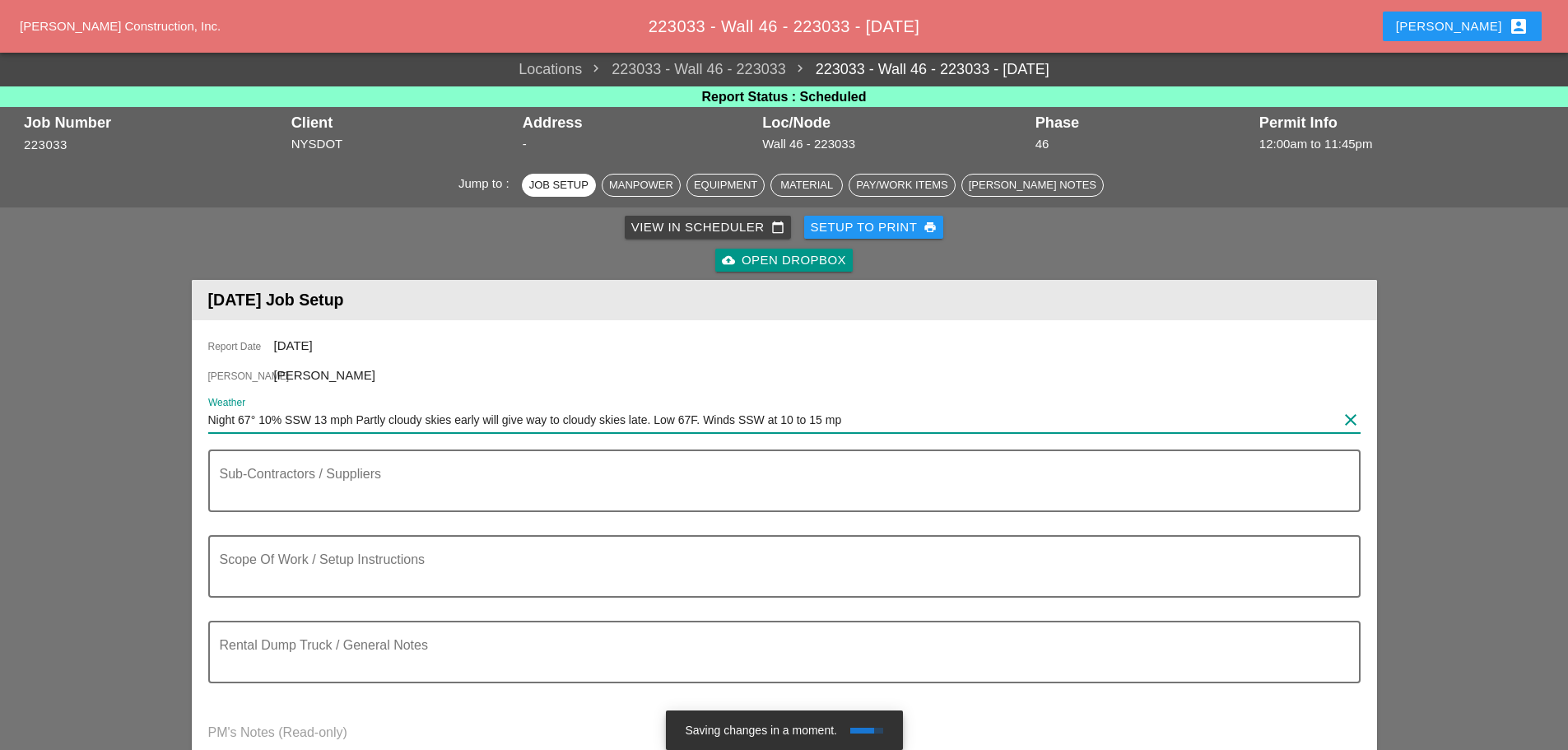
click at [213, 418] on input "Night 67° 10% SSW 13 mph Partly cloudy skies early will give way to cloudy skie…" at bounding box center [773, 420] width 1129 height 27
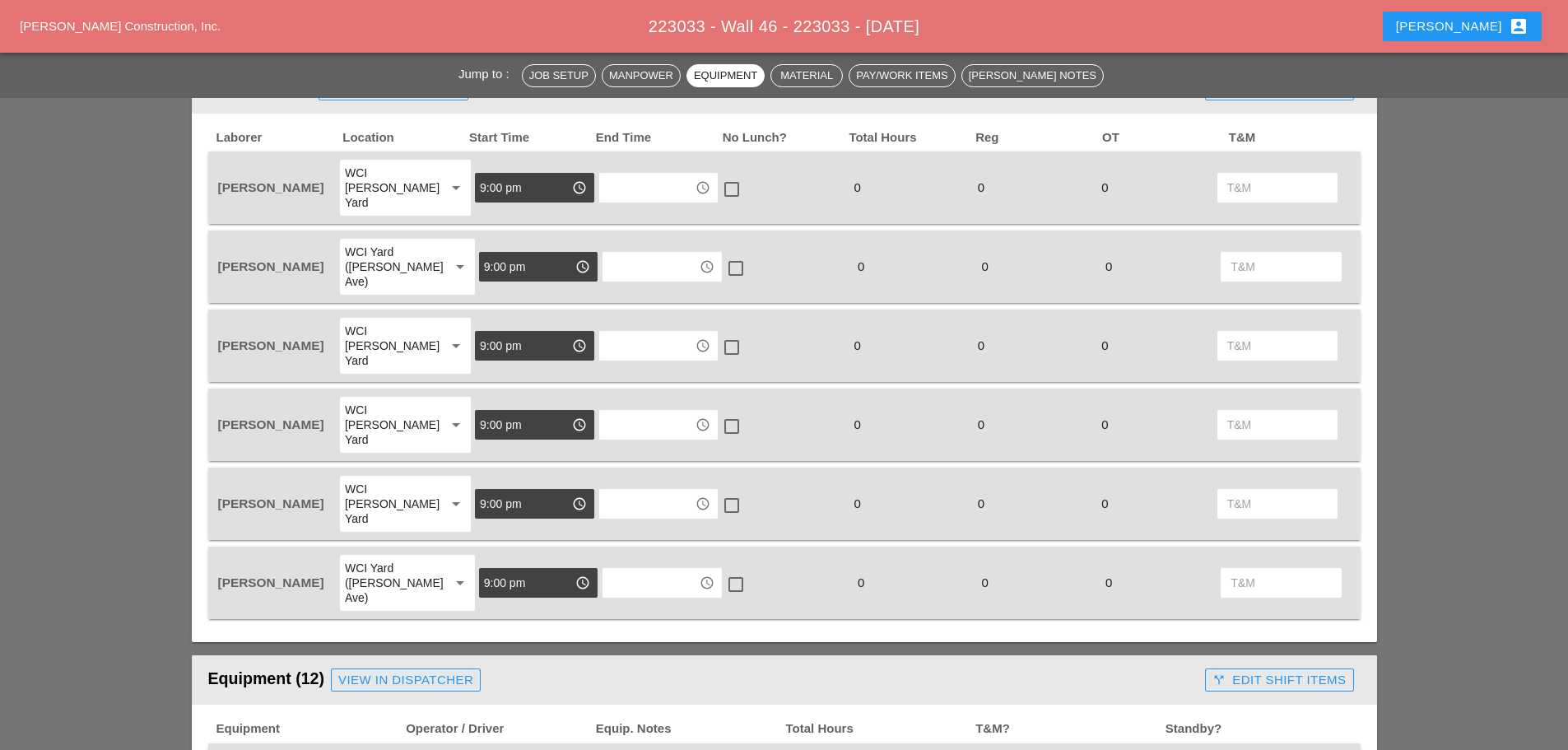
scroll to position [659, 0]
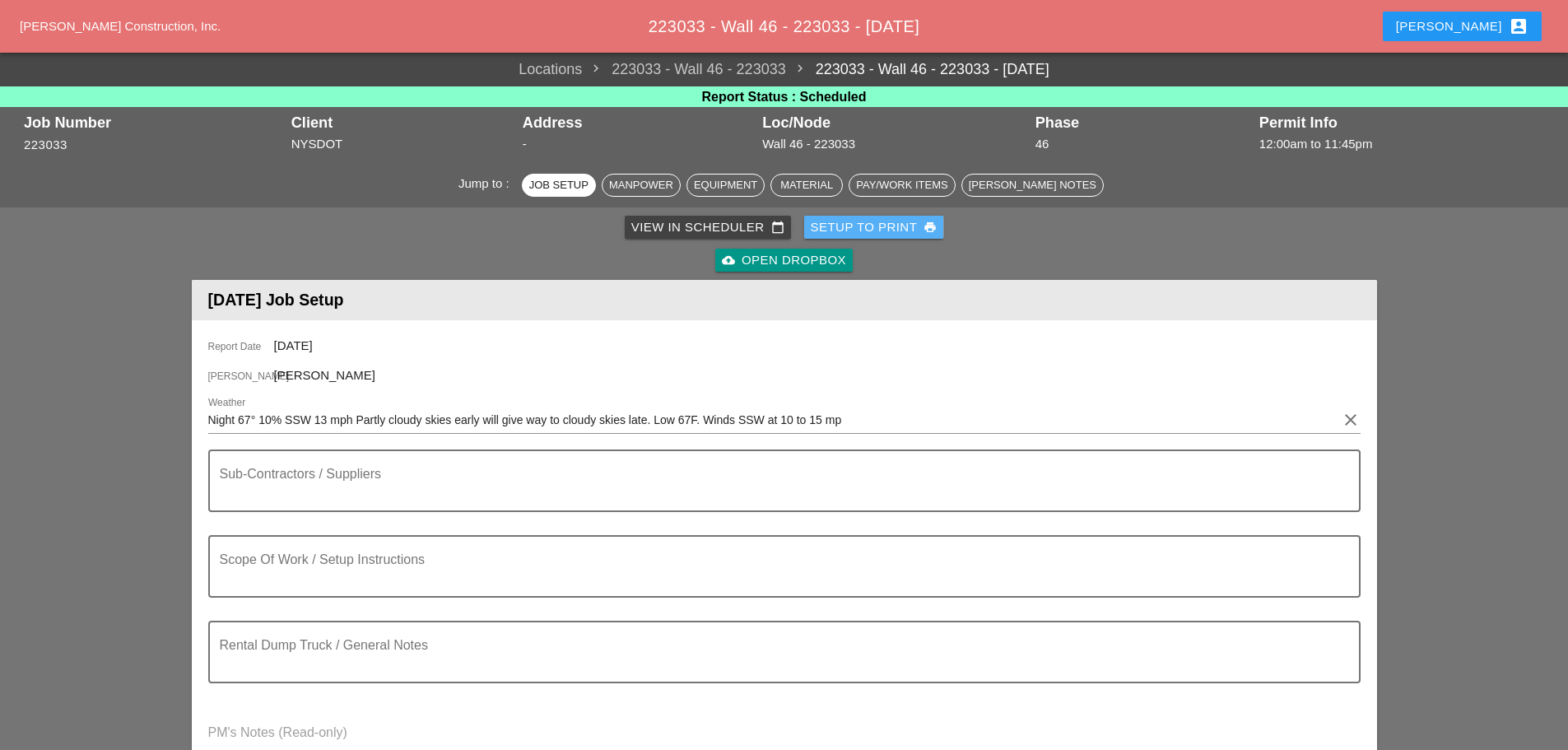
click at [882, 223] on div "Setup to Print print" at bounding box center [874, 228] width 127 height 19
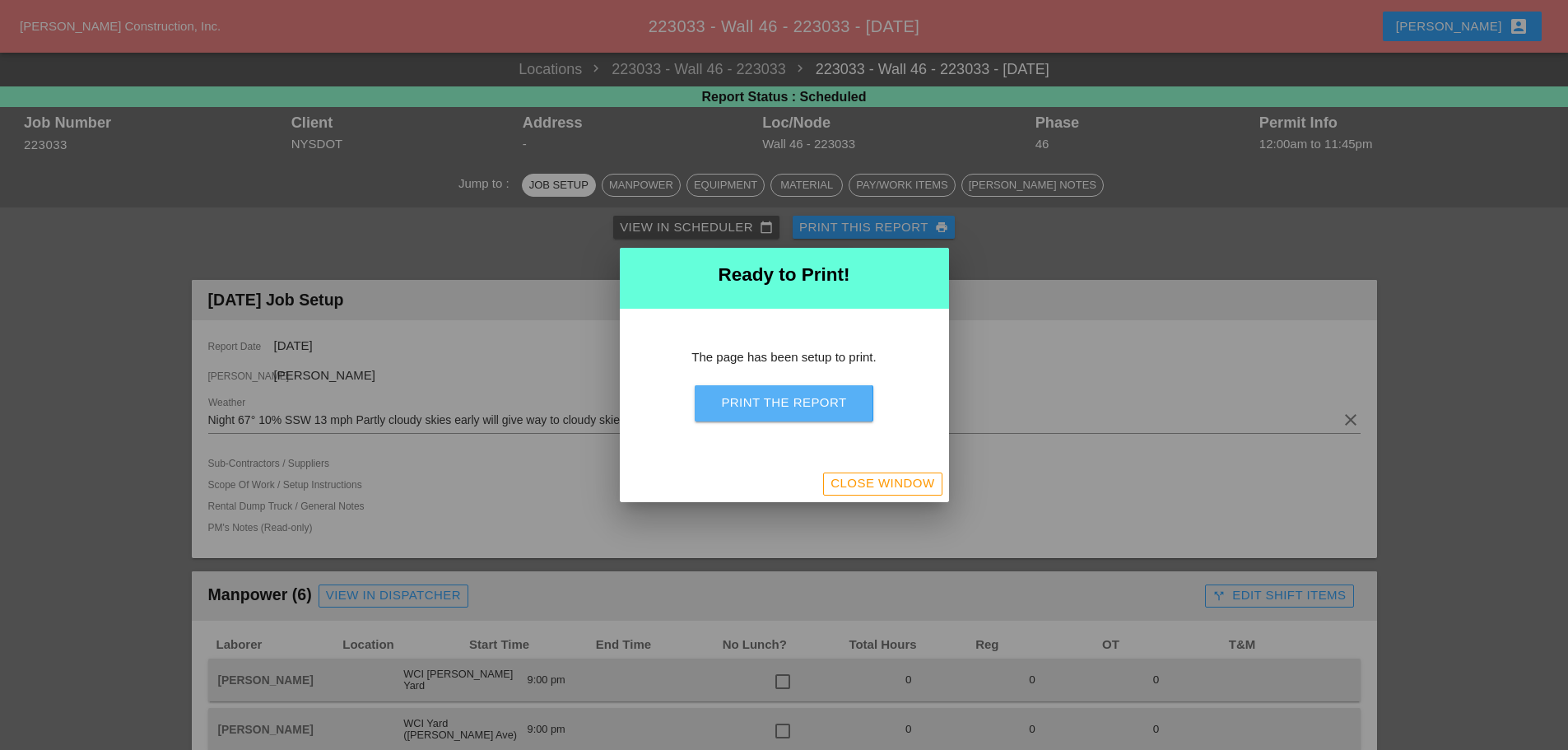
click at [826, 400] on div "Print the Report" at bounding box center [784, 403] width 125 height 19
click at [852, 483] on div "Close Window" at bounding box center [882, 483] width 104 height 19
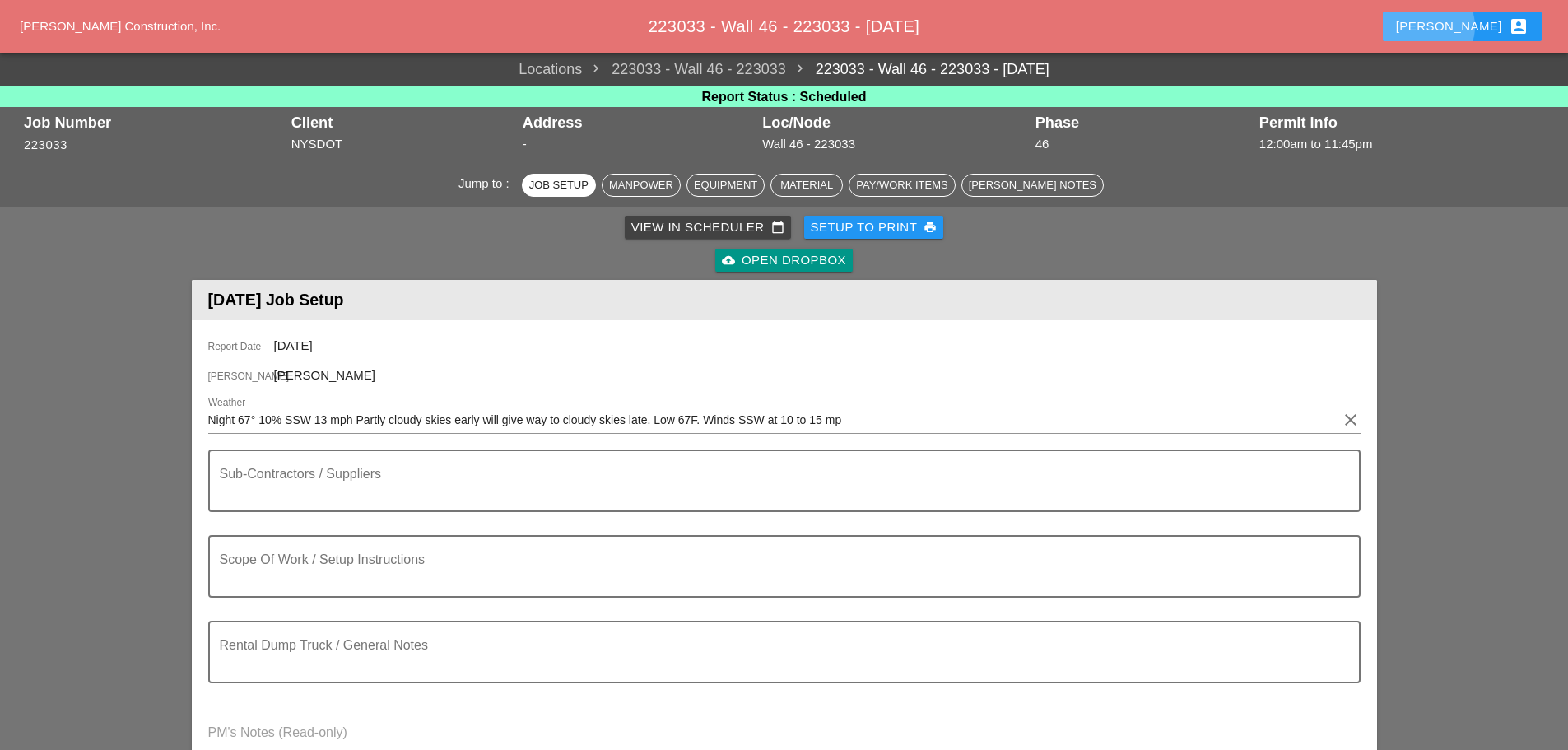
click at [1470, 20] on div "[PERSON_NAME] account_box" at bounding box center [1463, 27] width 133 height 20
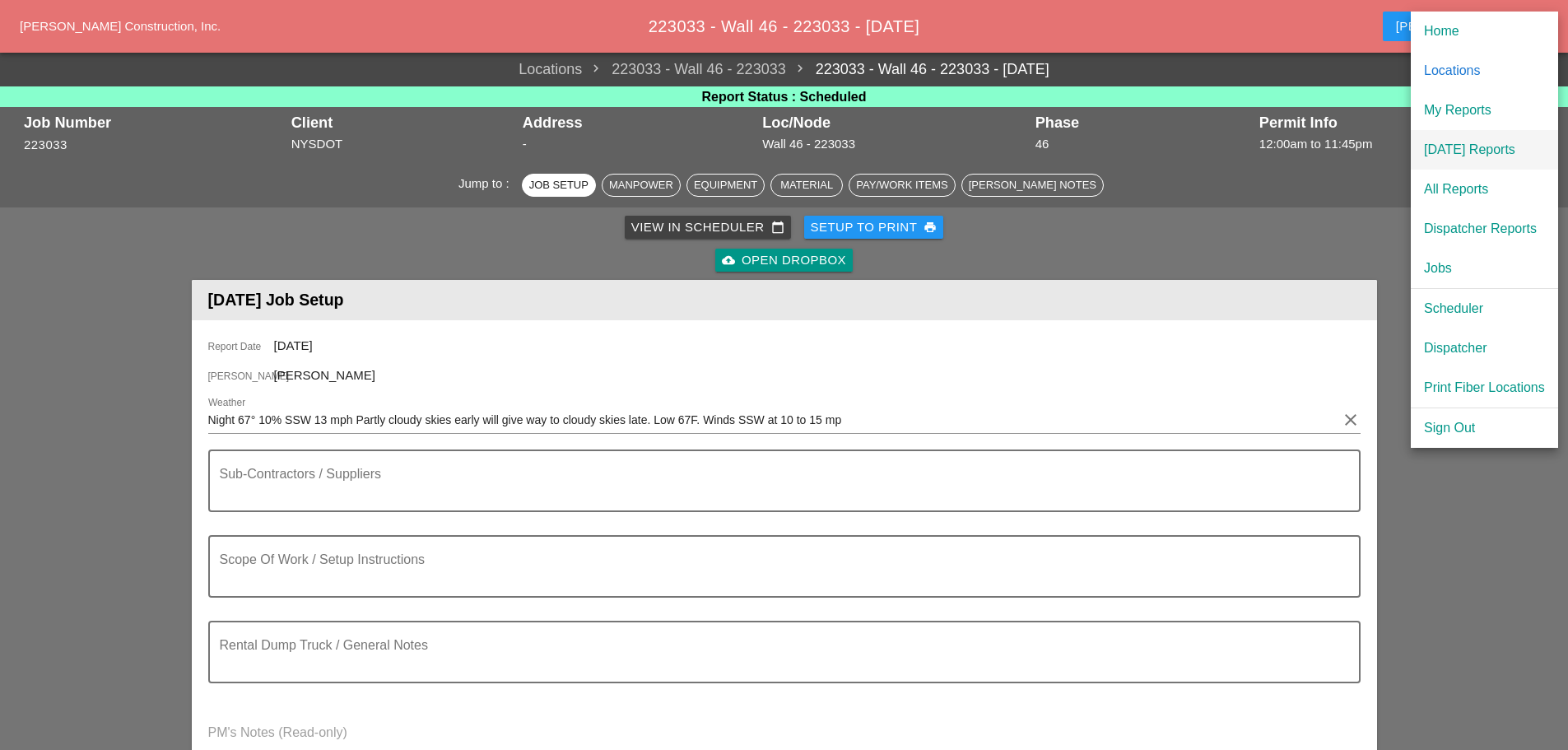
click at [1459, 147] on div "[DATE] Reports" at bounding box center [1484, 150] width 121 height 20
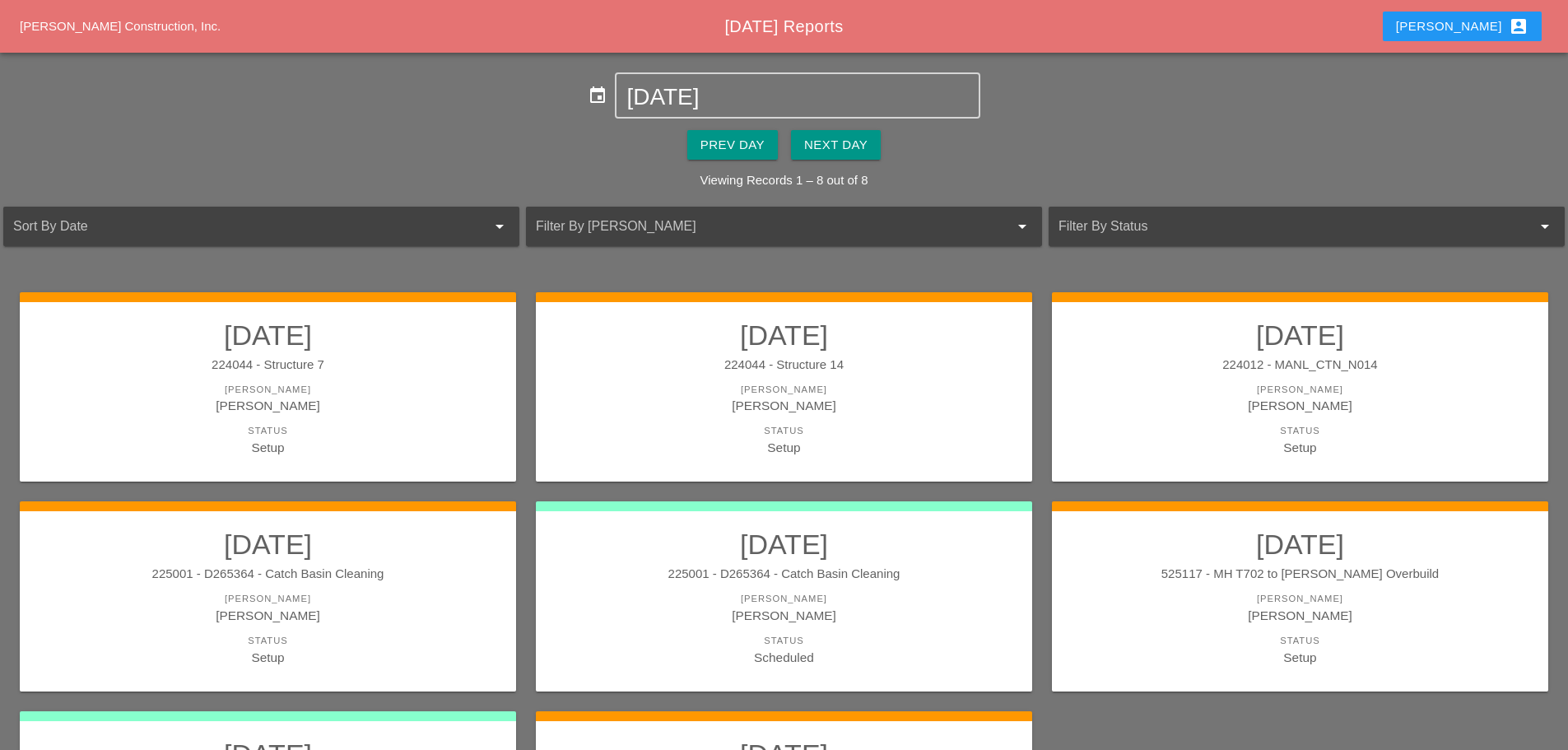
click at [843, 146] on div "Next Day" at bounding box center [836, 145] width 63 height 19
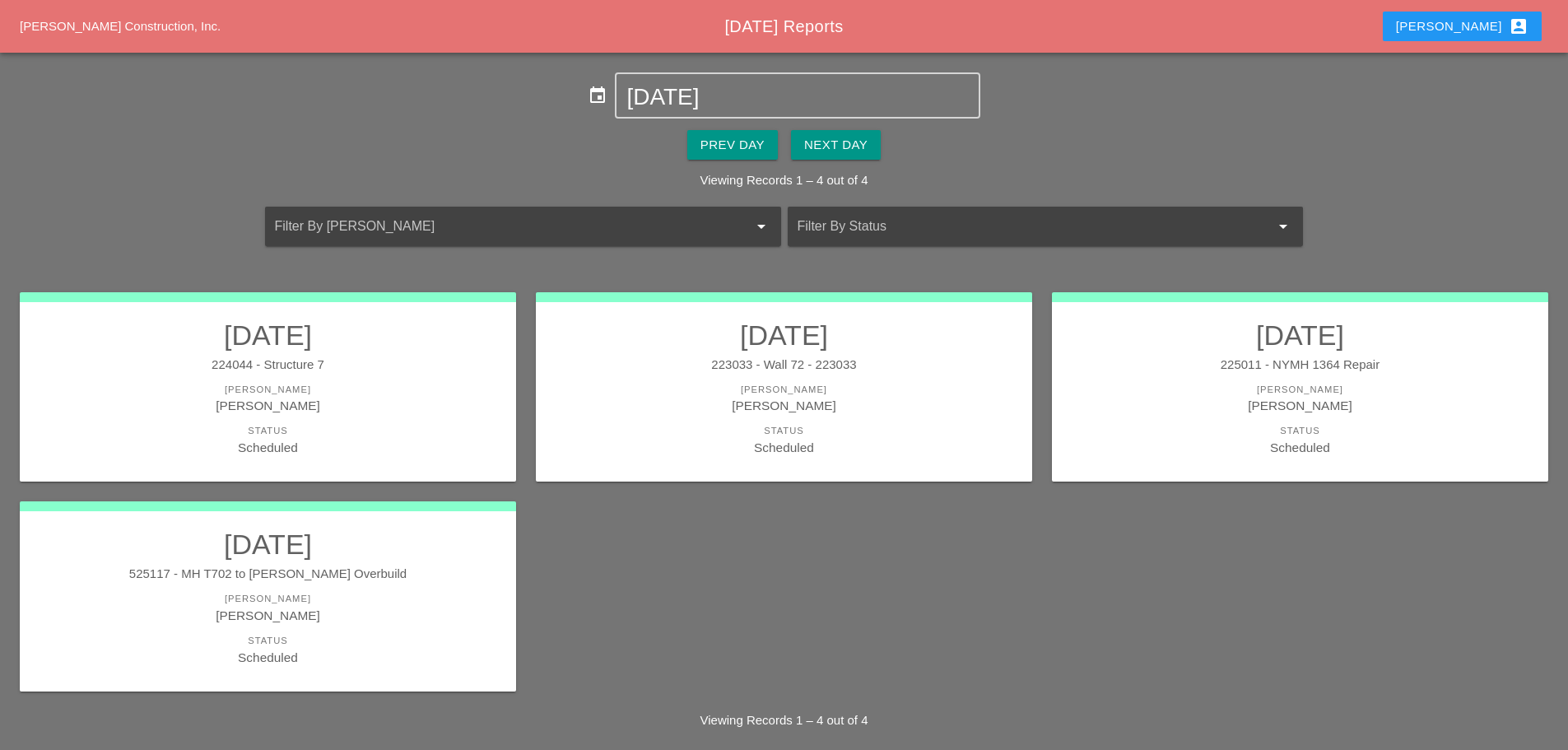
click at [390, 573] on div "525117 - MH T702 to [PERSON_NAME] Overbuild" at bounding box center [268, 574] width 463 height 19
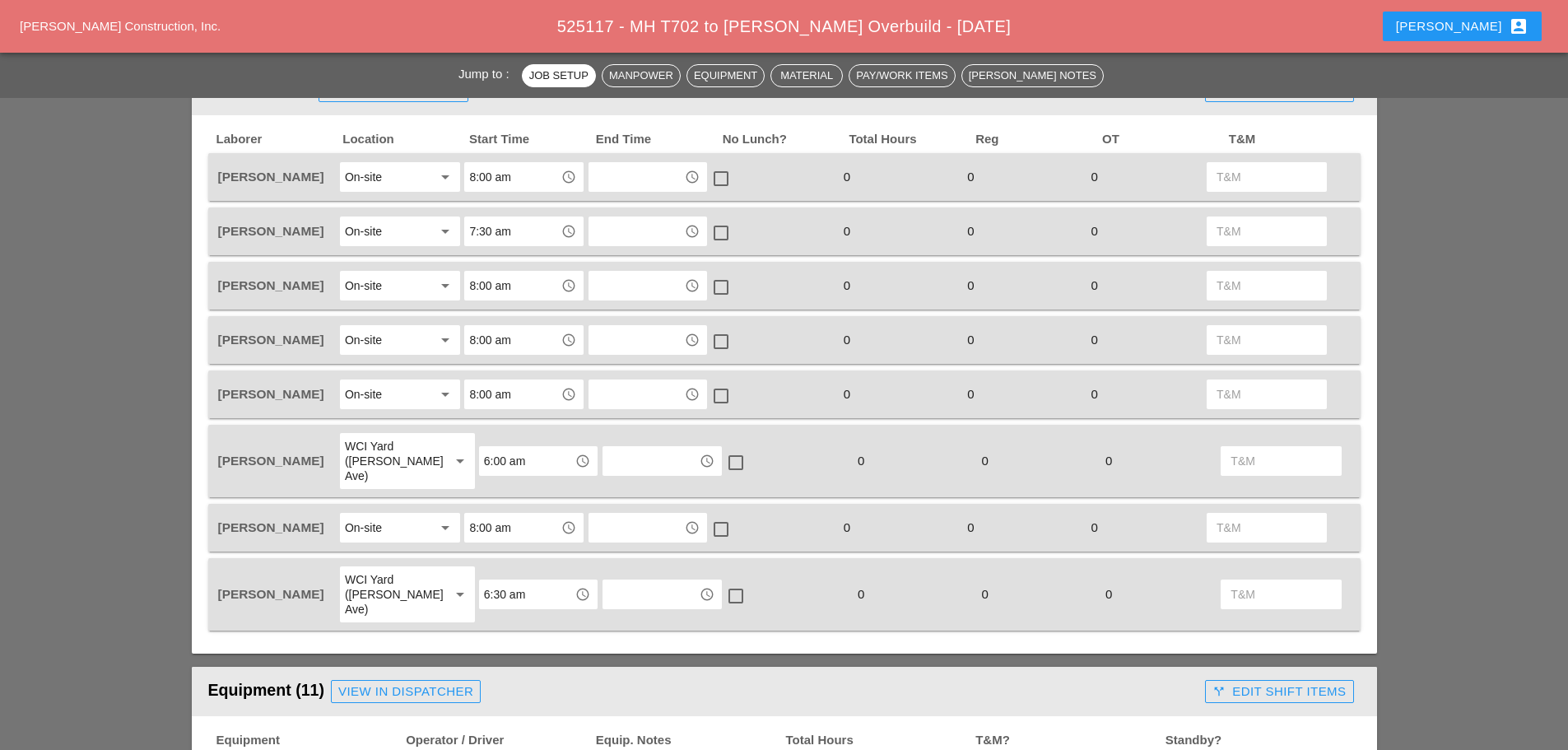
scroll to position [741, 0]
click at [502, 446] on input "6:00 am" at bounding box center [526, 459] width 85 height 27
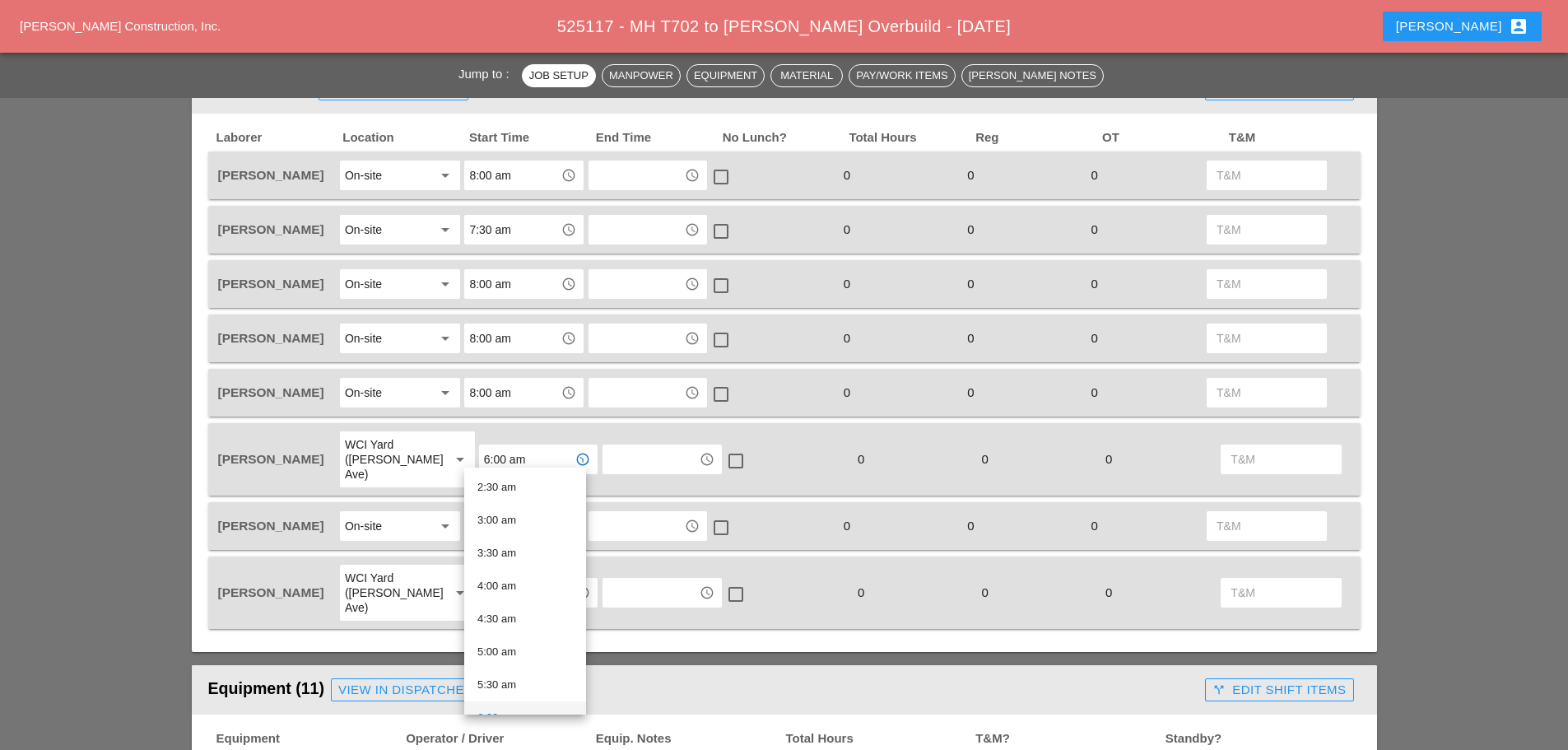
scroll to position [247, 0]
click at [506, 667] on div "6:30 am" at bounding box center [525, 669] width 95 height 20
type input "6:30 am"
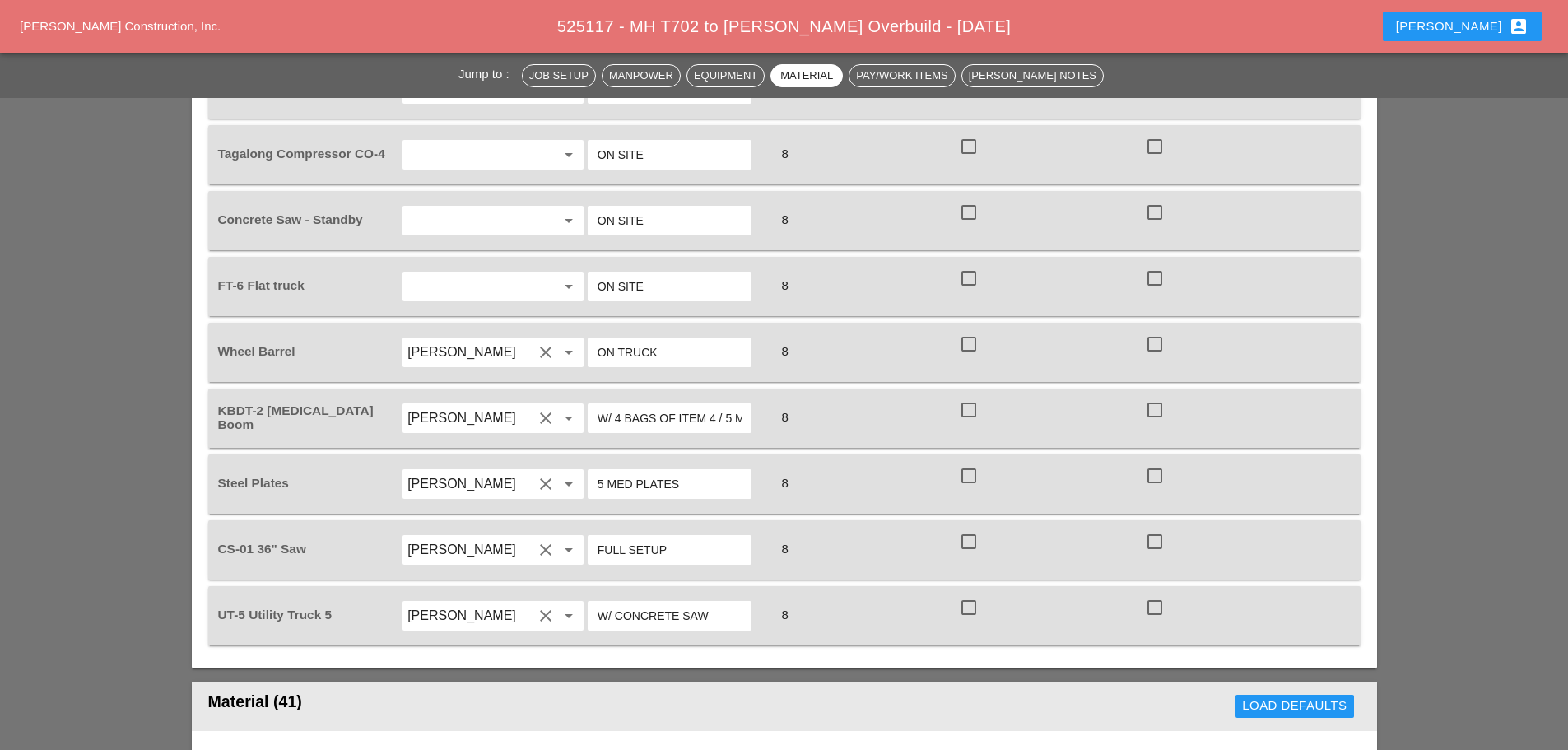
scroll to position [1565, 0]
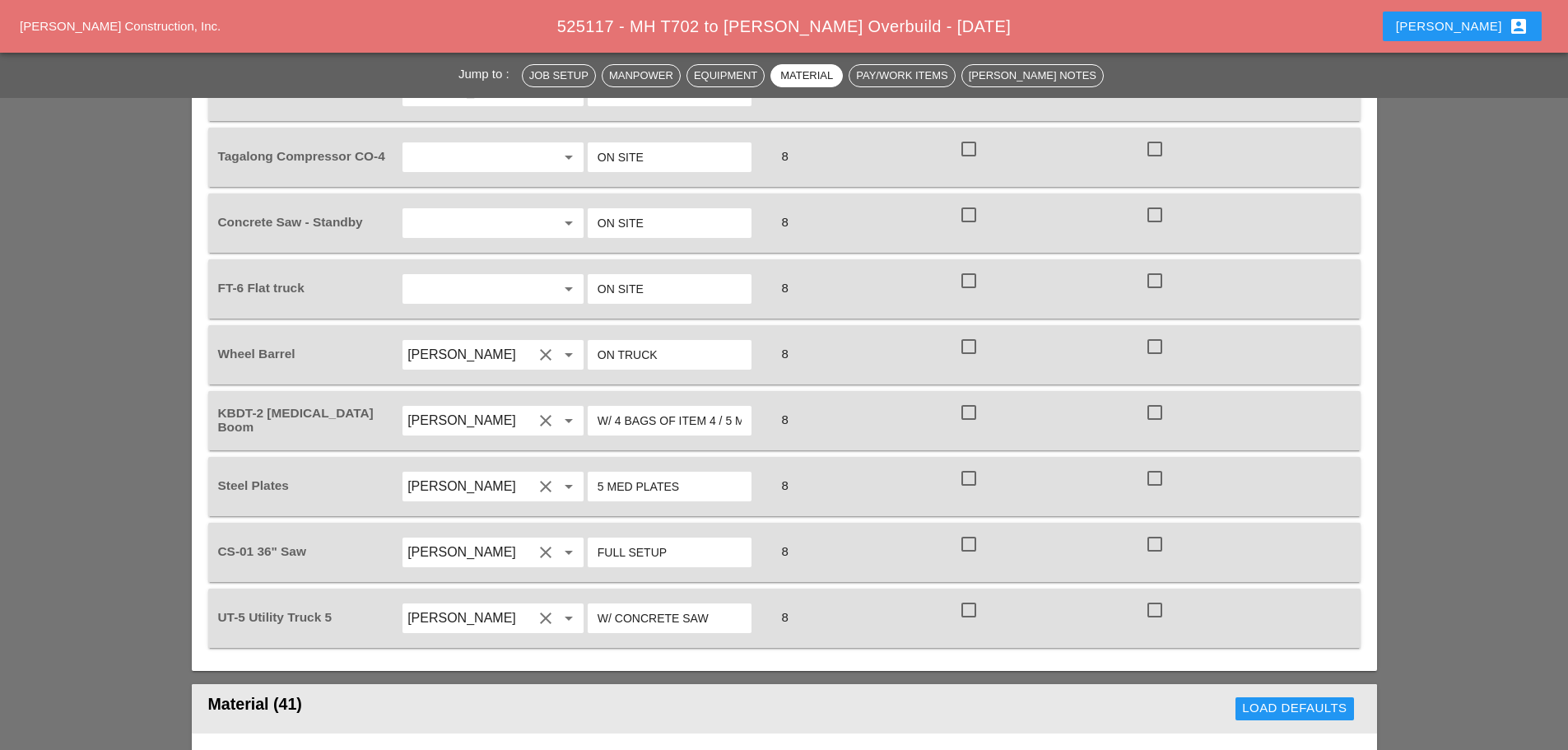
click at [724, 408] on input "W/ 4 BAGS OF ITEM 4 / 5 MED PLATES" at bounding box center [670, 421] width 144 height 27
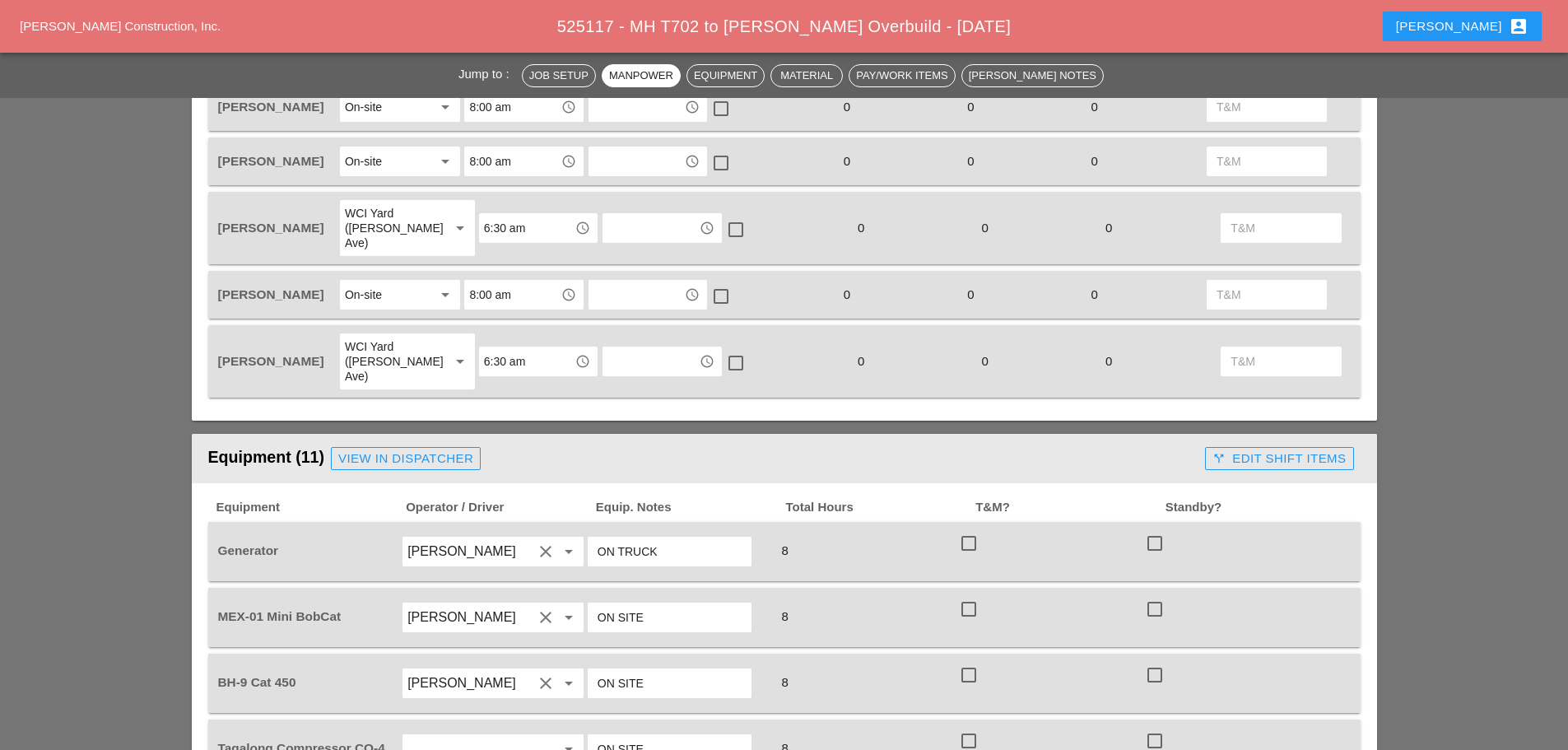
scroll to position [906, 0]
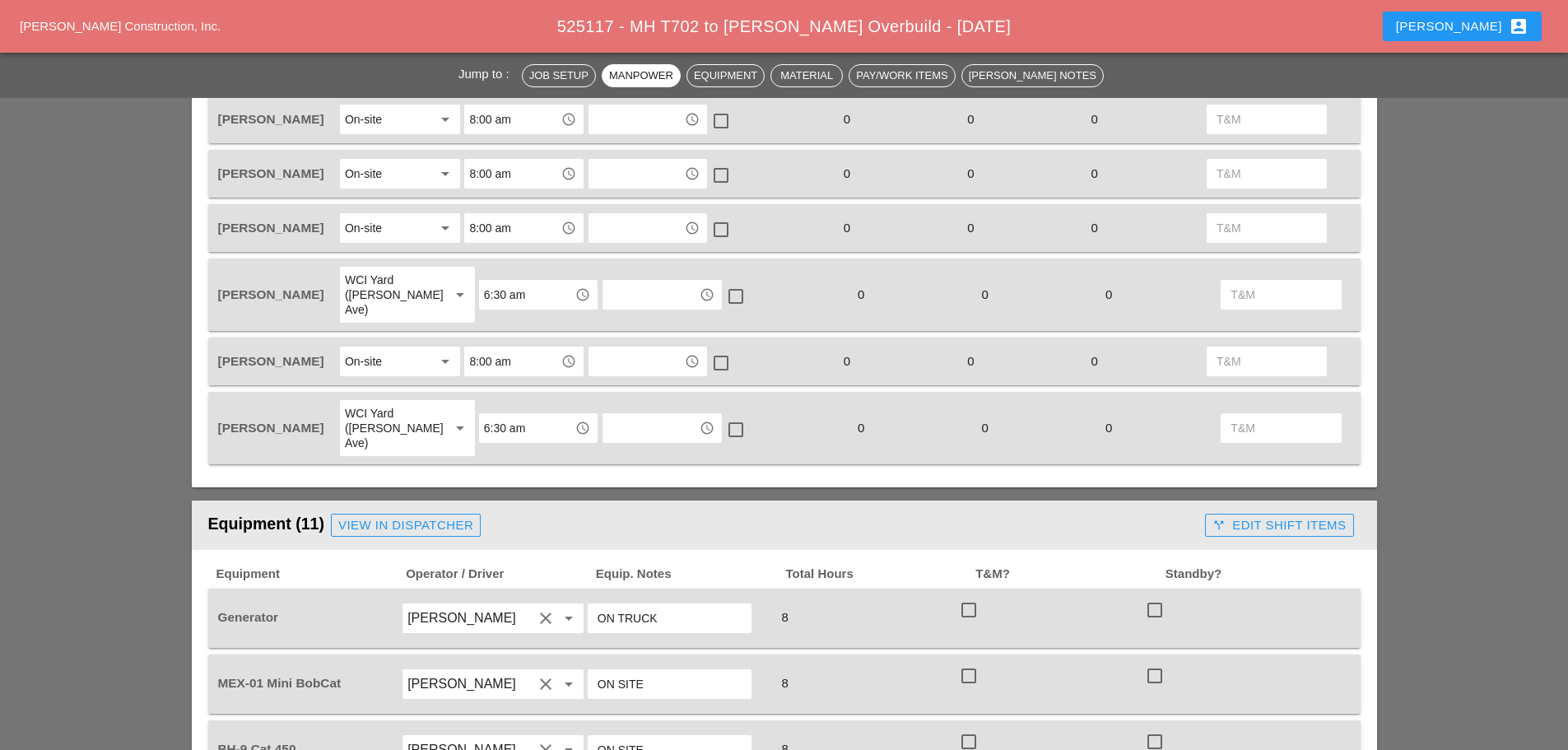
type input "W/ 4 BAGS OF ITEM 4"
click at [467, 517] on div "View in Dispatcher" at bounding box center [406, 526] width 135 height 19
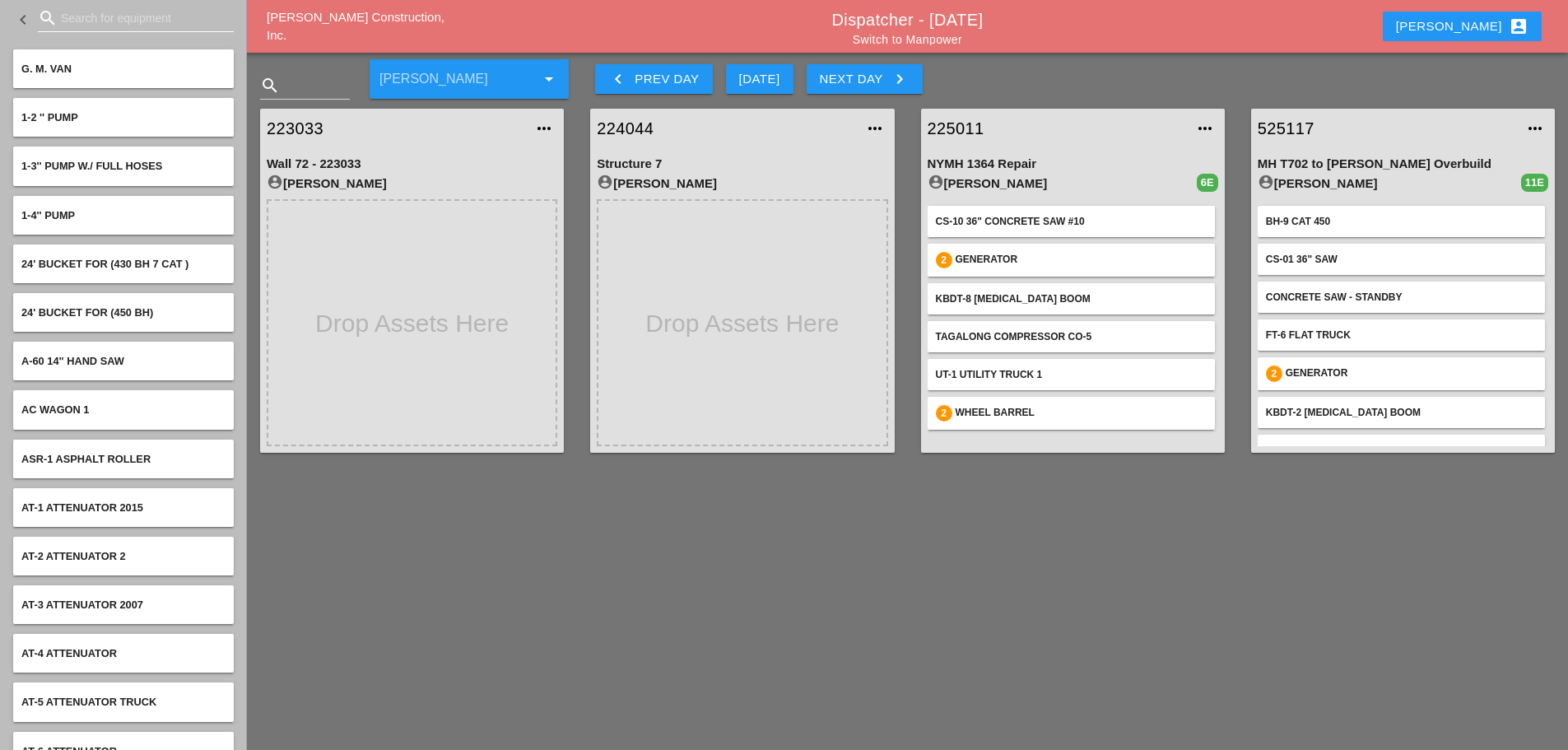
click at [122, 25] on input "Search for equipment" at bounding box center [135, 18] width 149 height 27
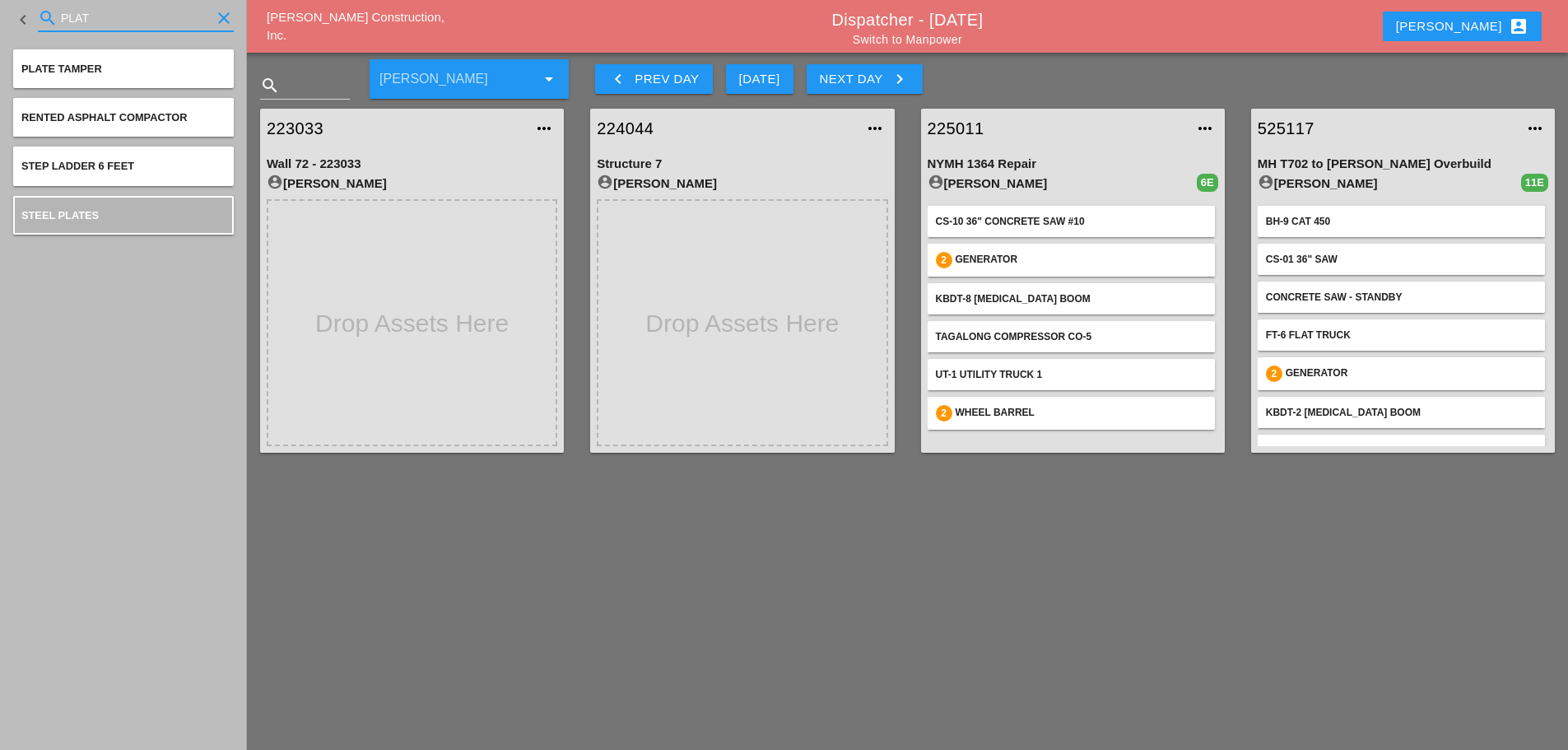
type input "PLAT"
click at [1299, 130] on link "525117" at bounding box center [1386, 129] width 257 height 25
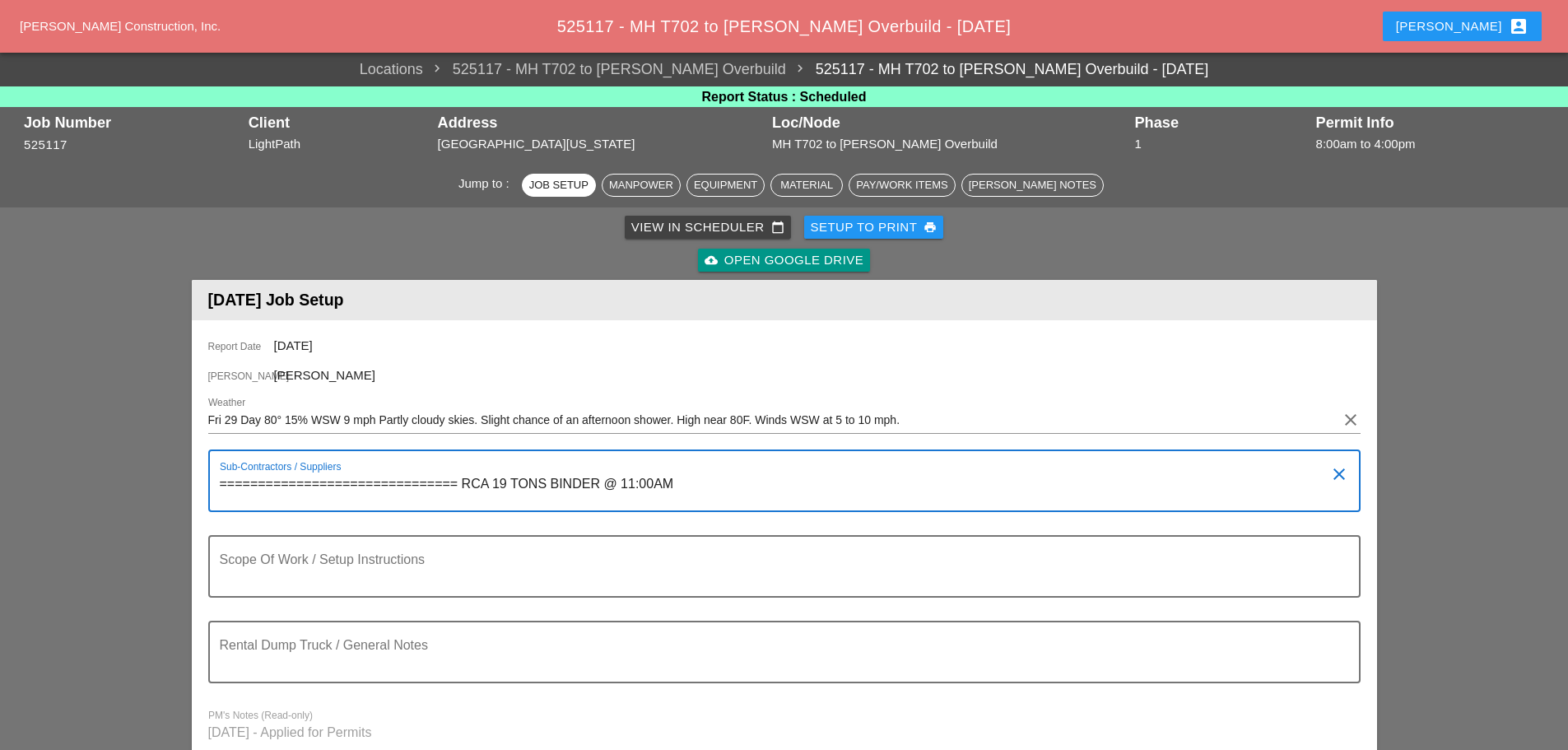
click at [657, 478] on textarea "=============================== RCA 19 TONS BINDER @ 11:00AM" at bounding box center [778, 491] width 1116 height 40
click at [682, 479] on textarea "=============================== RCA 19 TONS BINDER @ 11:00AM" at bounding box center [778, 491] width 1116 height 40
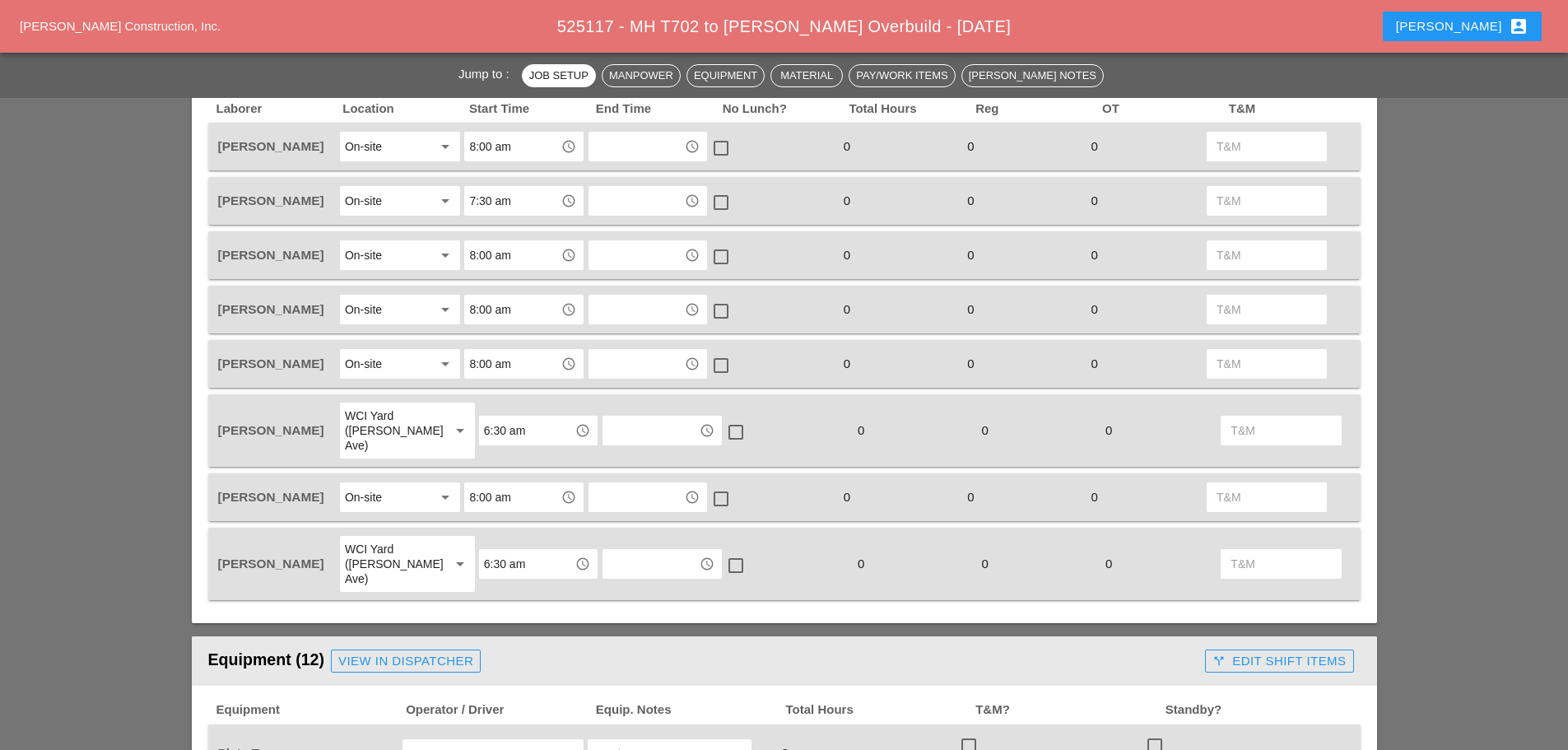
scroll to position [1071, 0]
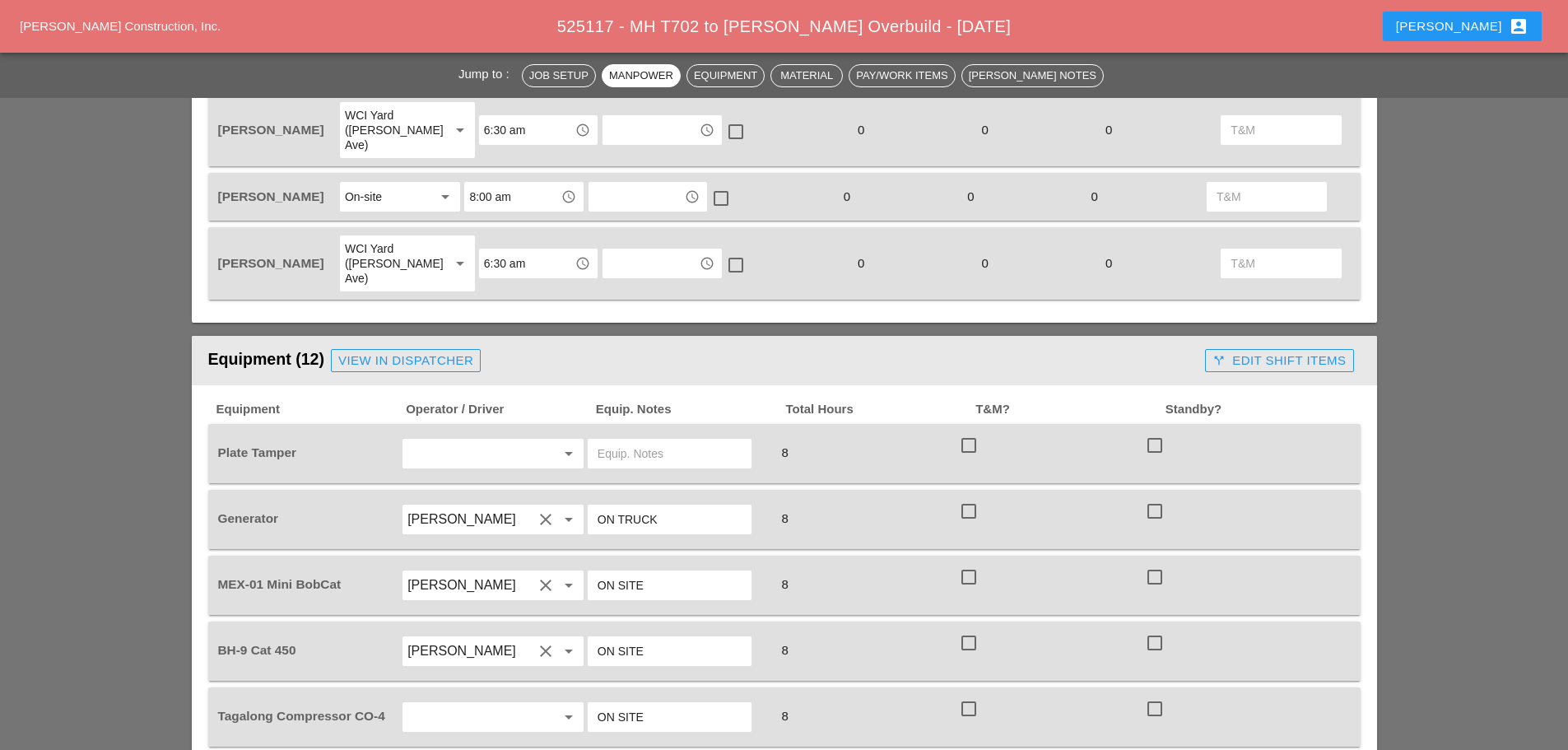
type textarea "=============================== RCA 19 TONS BINDER @ PICK UP AT 10 AM"
click at [489, 441] on input "text" at bounding box center [470, 454] width 125 height 27
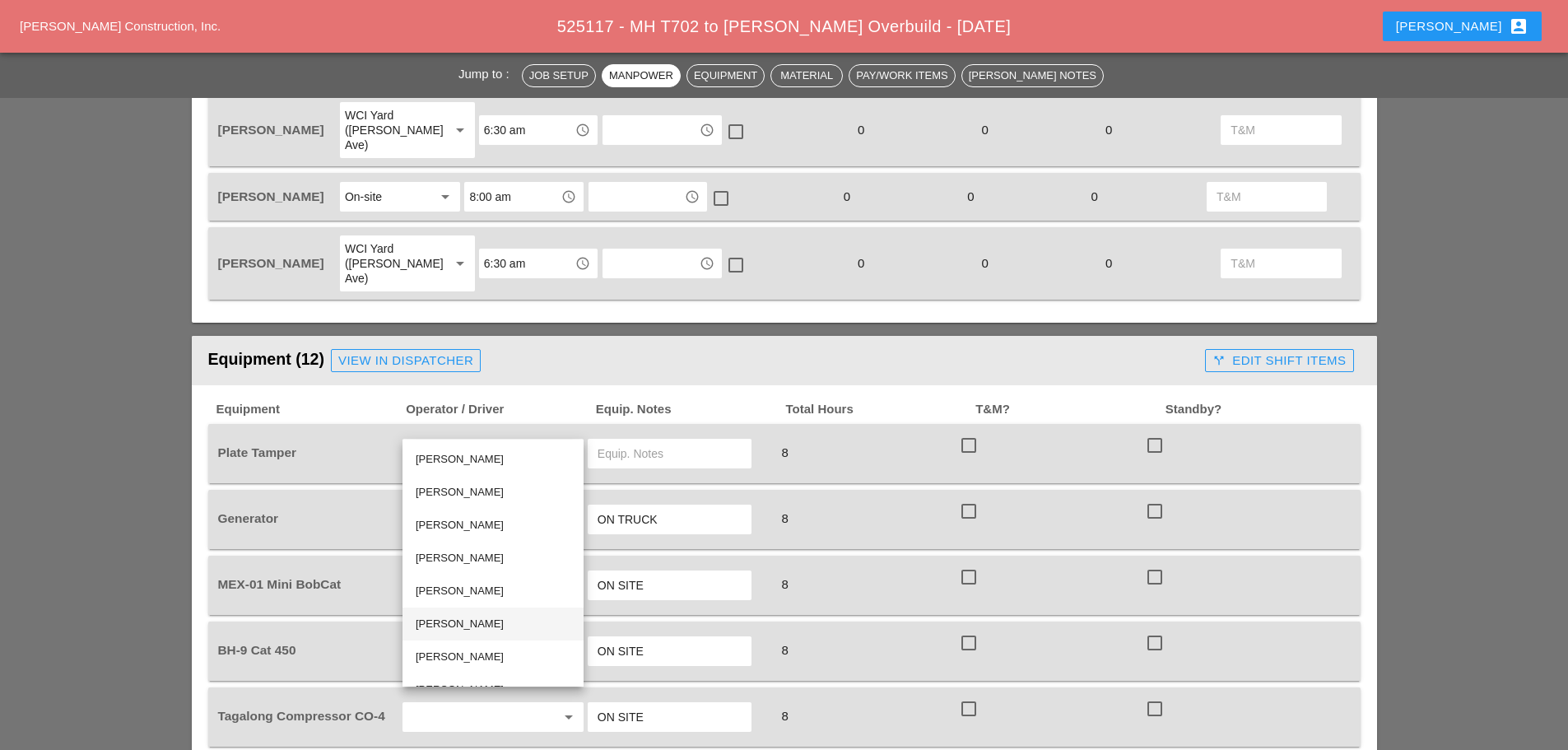
scroll to position [23, 0]
click at [482, 667] on div "[PERSON_NAME]" at bounding box center [493, 667] width 154 height 20
type input "[PERSON_NAME]"
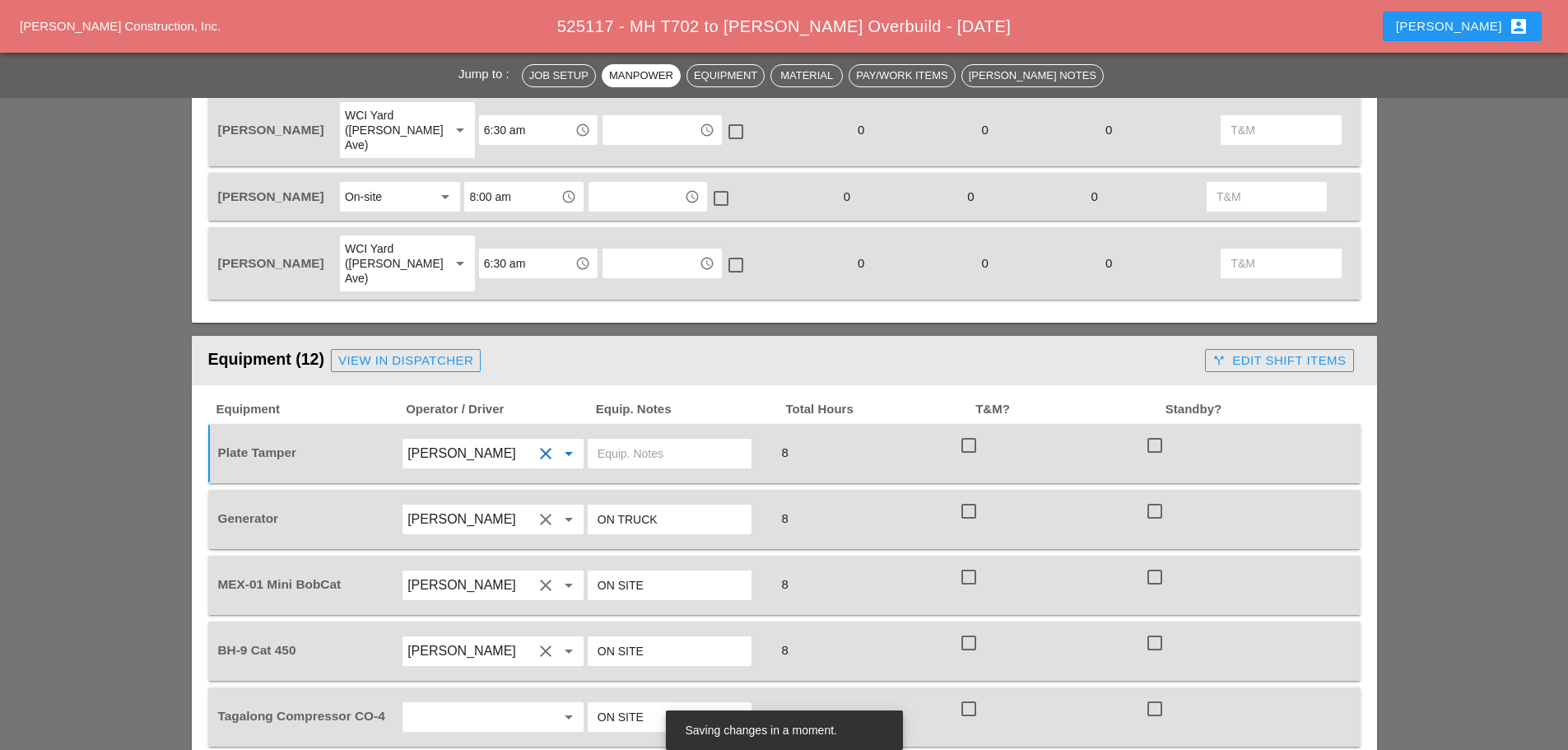
click at [662, 441] on input "text" at bounding box center [670, 454] width 144 height 27
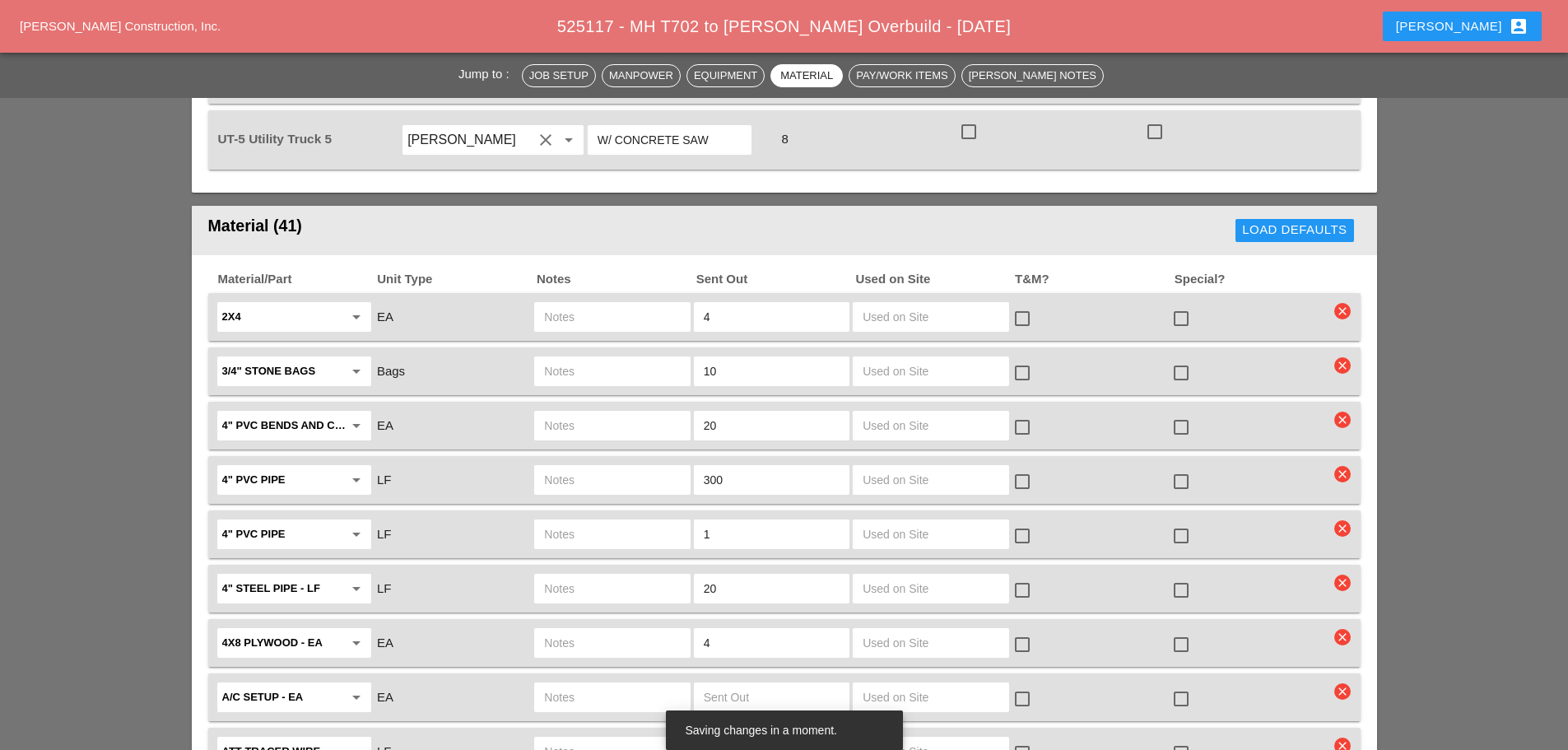
scroll to position [2389, 0]
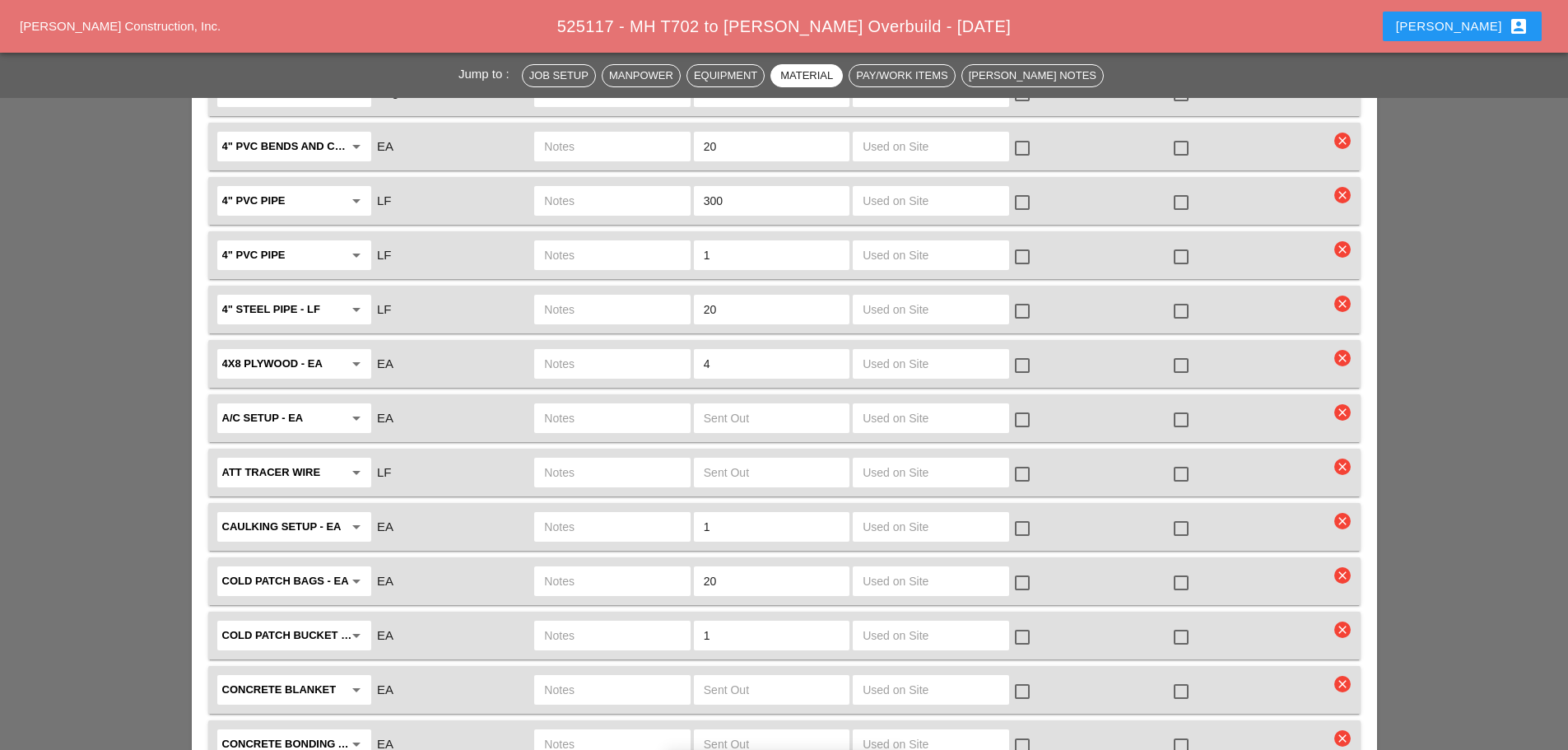
type input "MUST HAVE"
click at [583, 188] on input "text" at bounding box center [612, 201] width 136 height 27
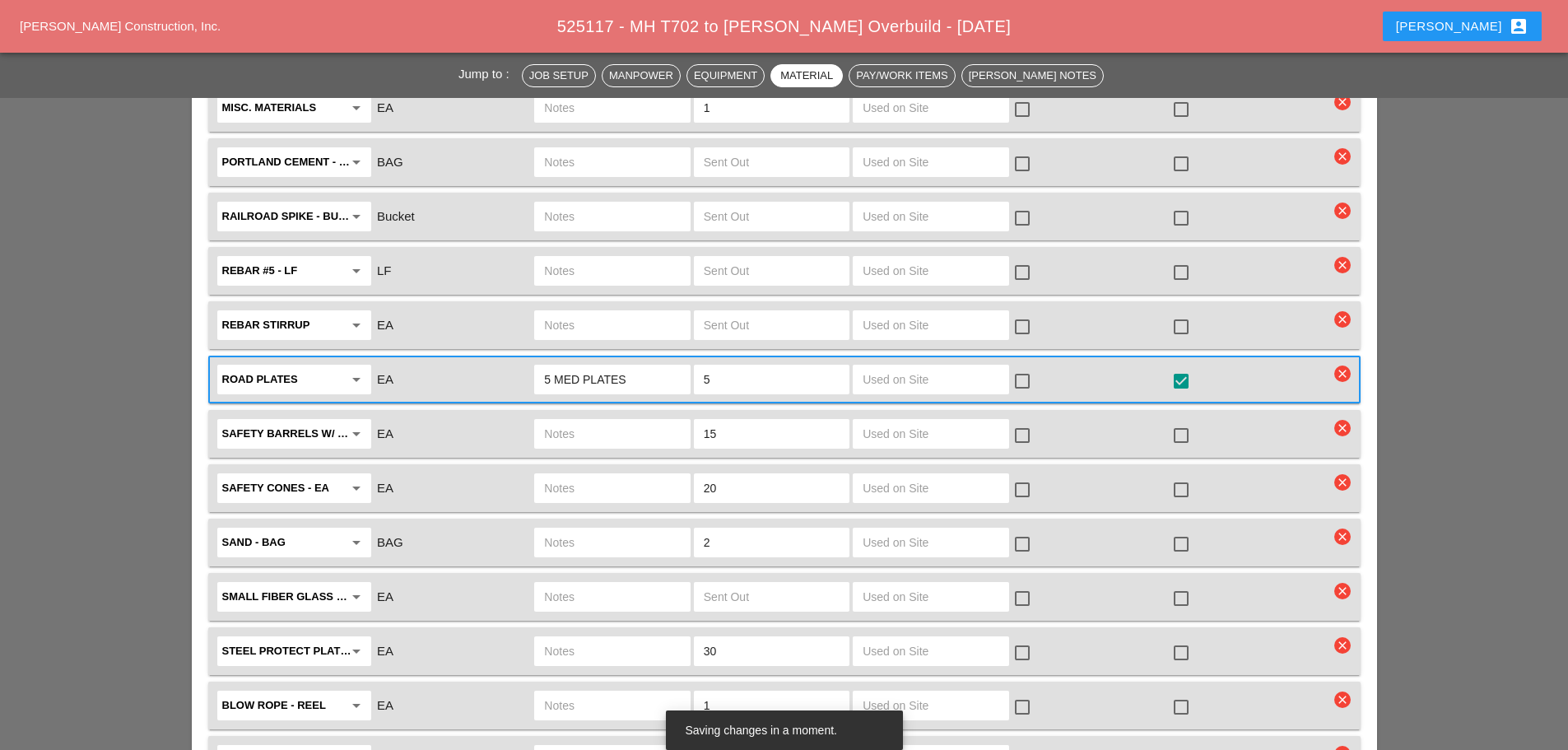
scroll to position [3788, 0]
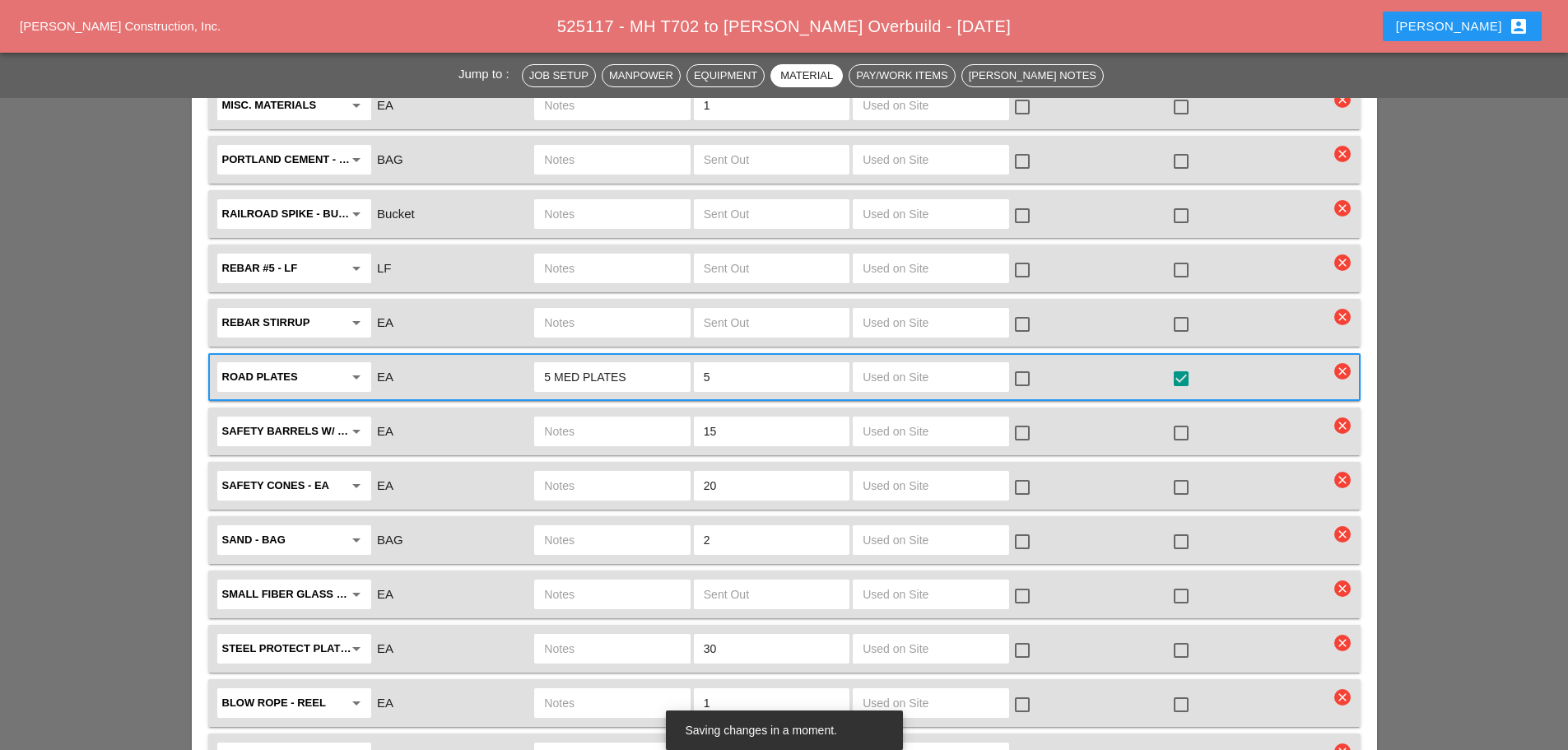
type input "ON SITE"
click at [730, 364] on input "5" at bounding box center [772, 377] width 136 height 27
type input "5"
click at [654, 364] on input "5 MED PLATES" at bounding box center [612, 377] width 136 height 27
type input "5"
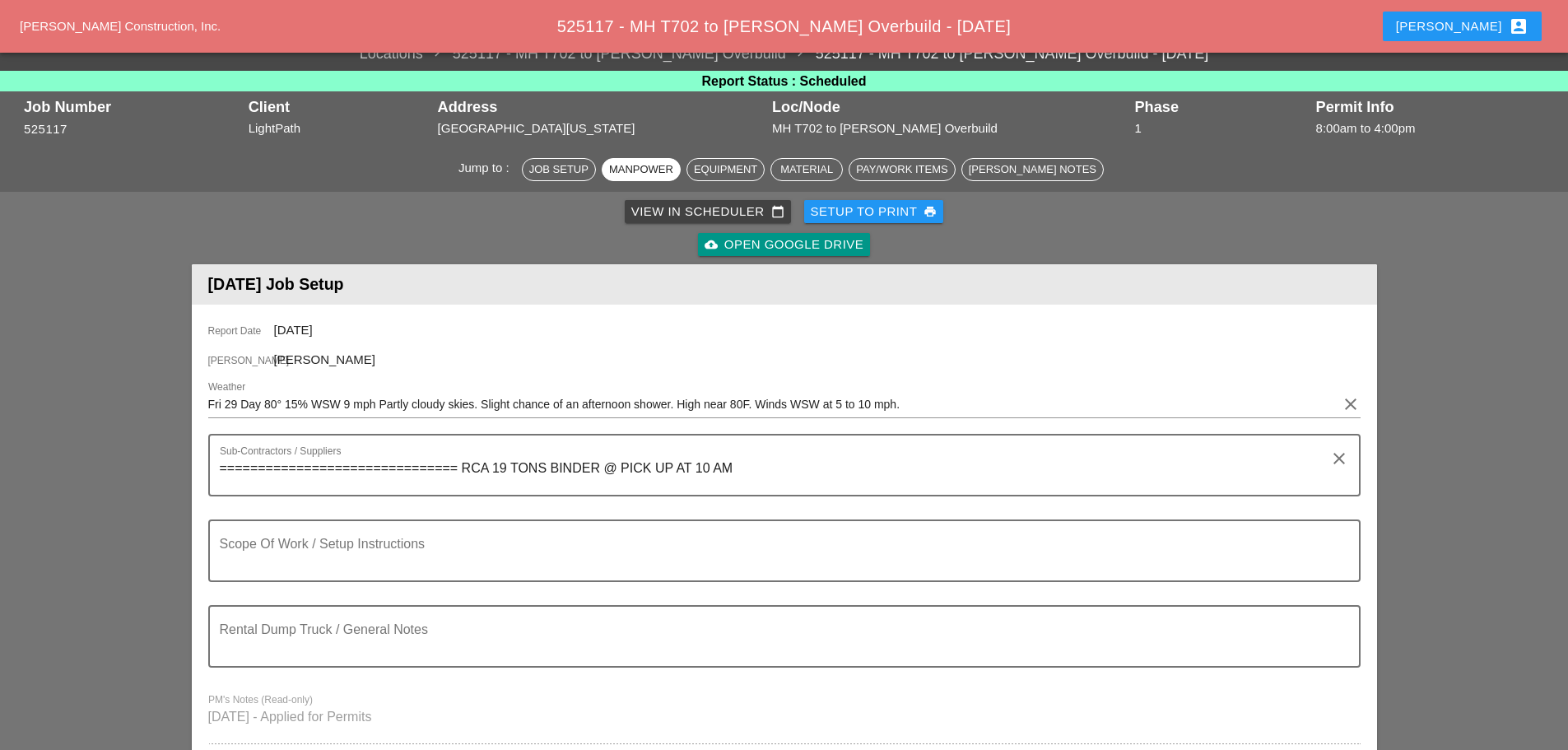
scroll to position [0, 0]
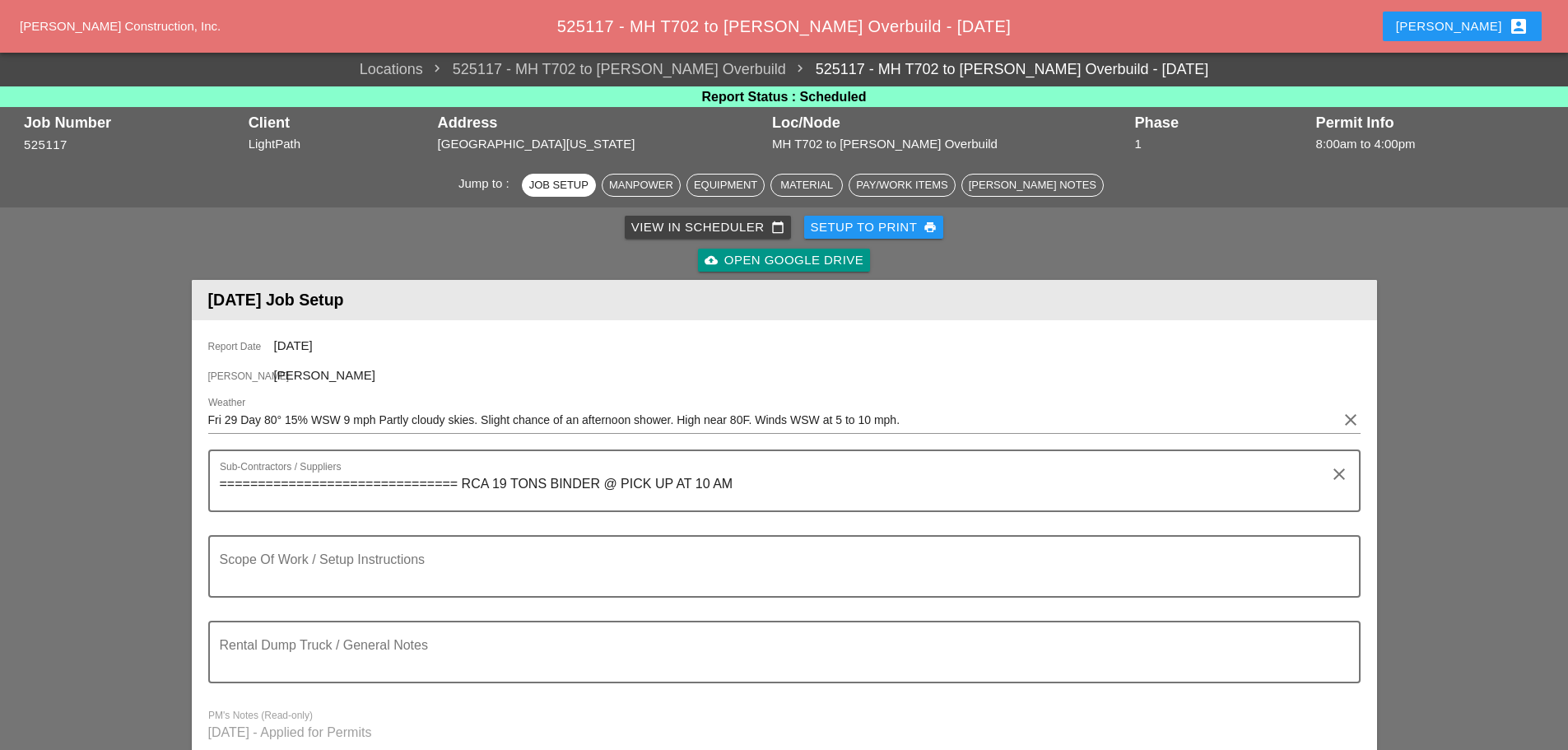
type input "ON SITE"
click at [892, 224] on div "Setup to Print print" at bounding box center [874, 228] width 127 height 19
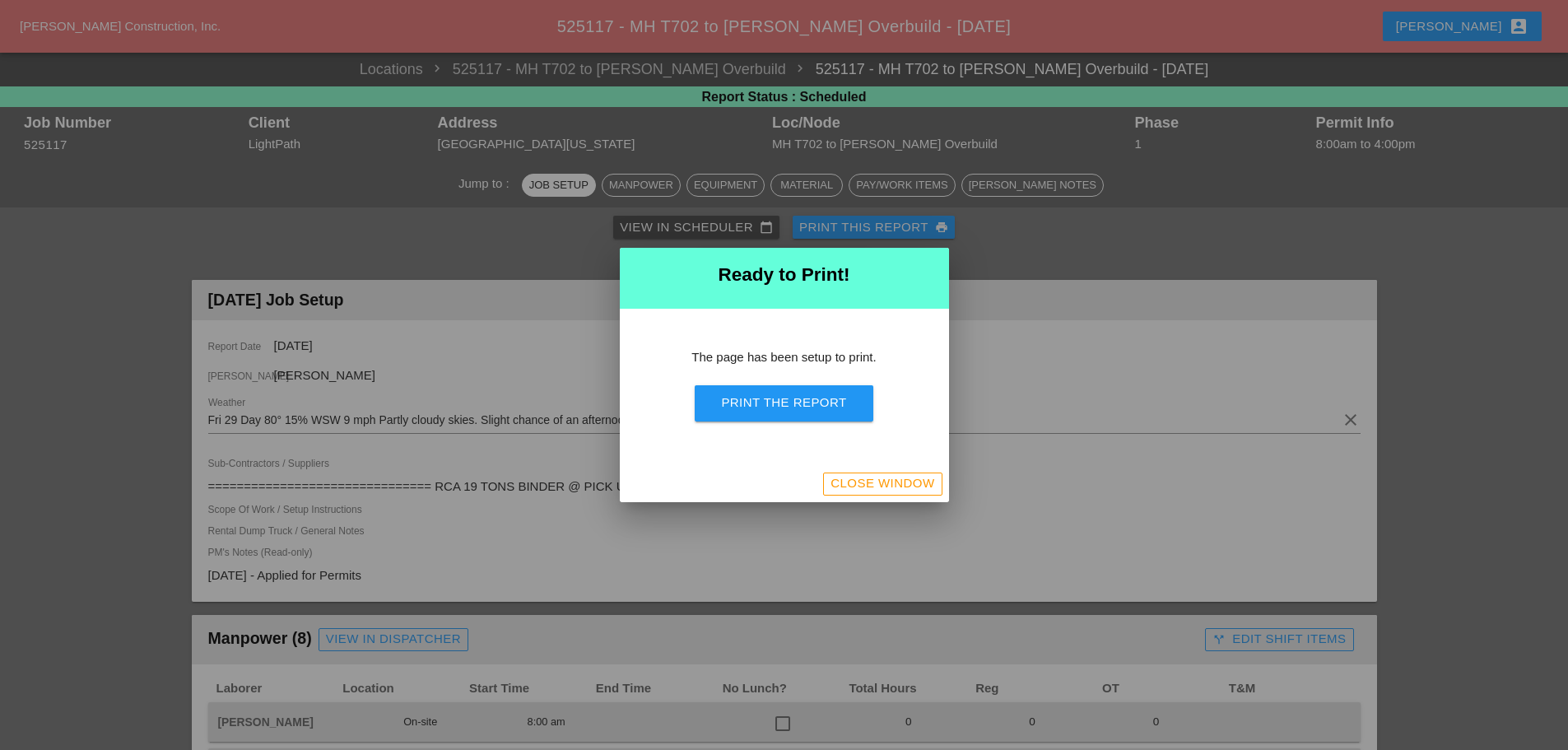
click at [821, 405] on div "Print the Report" at bounding box center [784, 403] width 125 height 19
drag, startPoint x: 842, startPoint y: 483, endPoint x: 859, endPoint y: 490, distance: 18.4
click at [842, 482] on div "Close Window" at bounding box center [882, 483] width 104 height 19
click at [859, 490] on div "Close Window" at bounding box center [882, 483] width 104 height 19
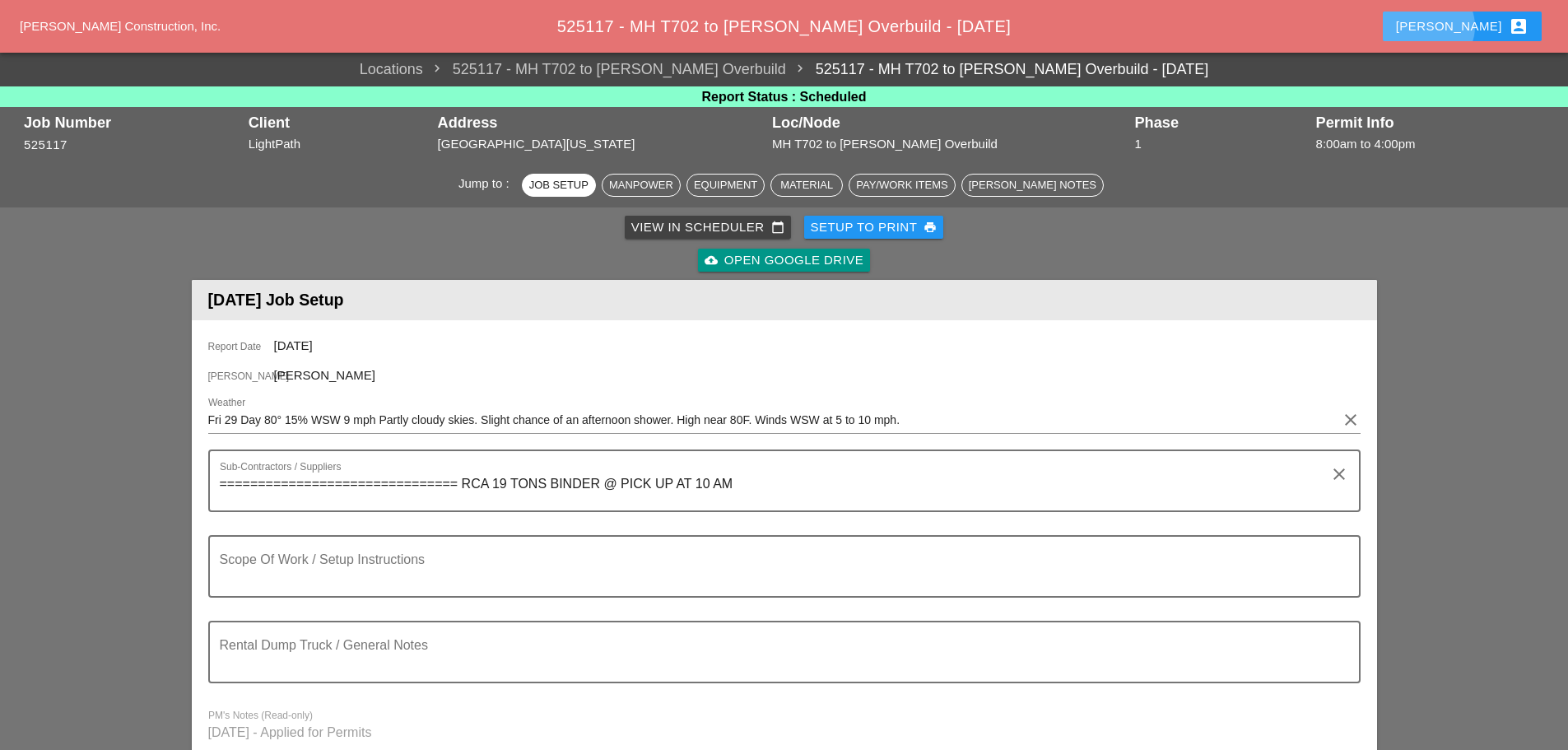
click at [1475, 23] on div "Enrico account_box" at bounding box center [1463, 27] width 133 height 20
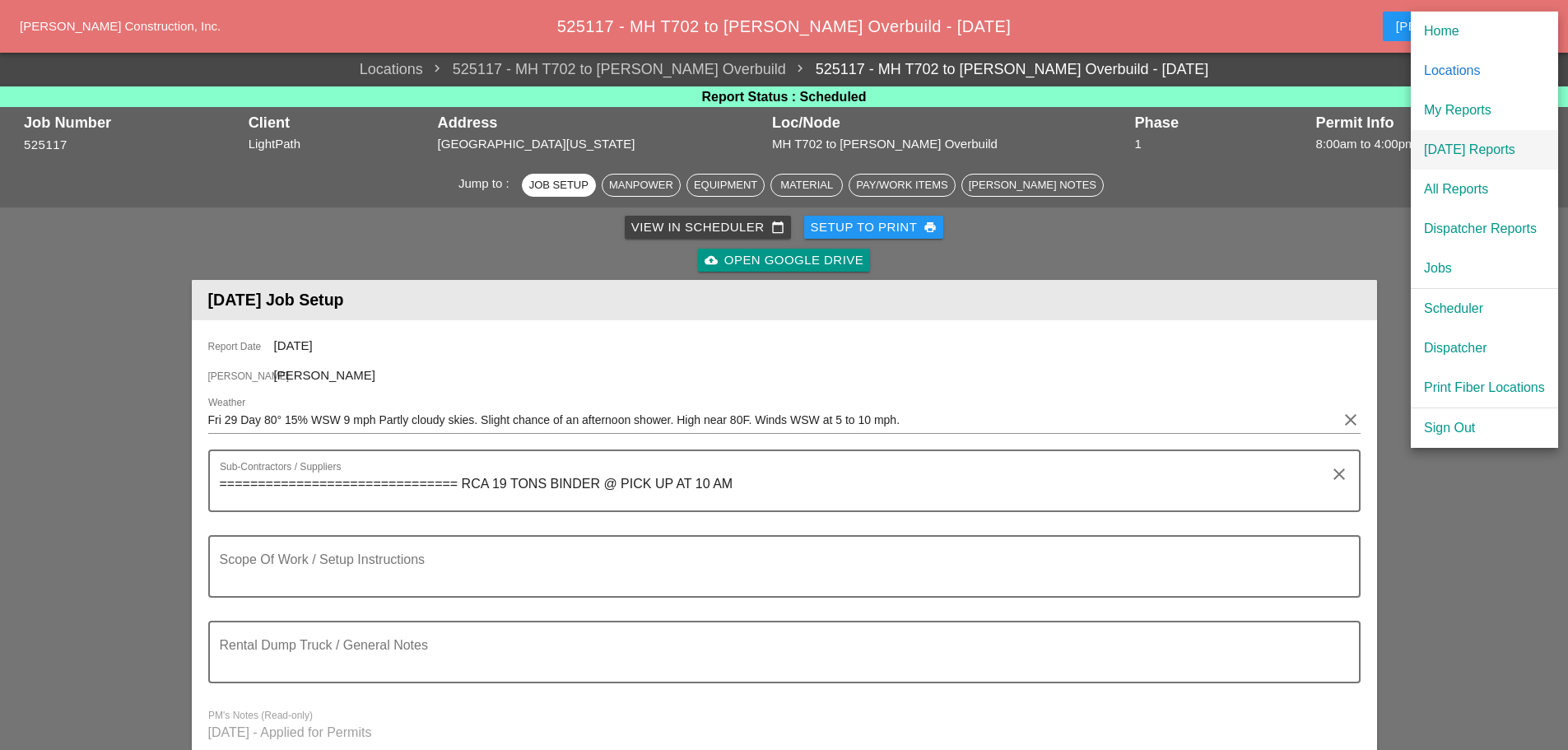
click at [1458, 142] on div "[DATE] Reports" at bounding box center [1484, 150] width 121 height 20
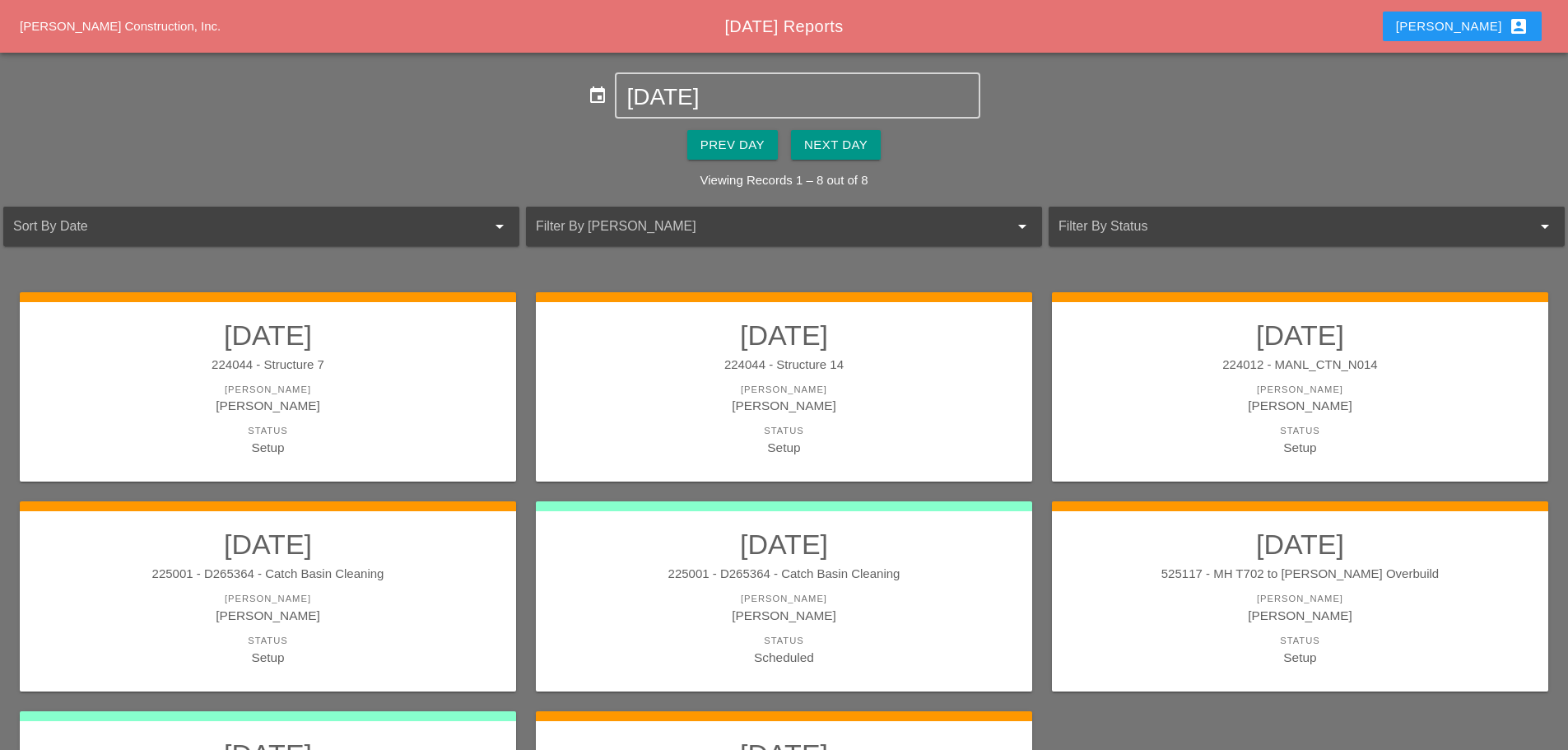
click at [852, 147] on div "Next Day" at bounding box center [836, 145] width 63 height 19
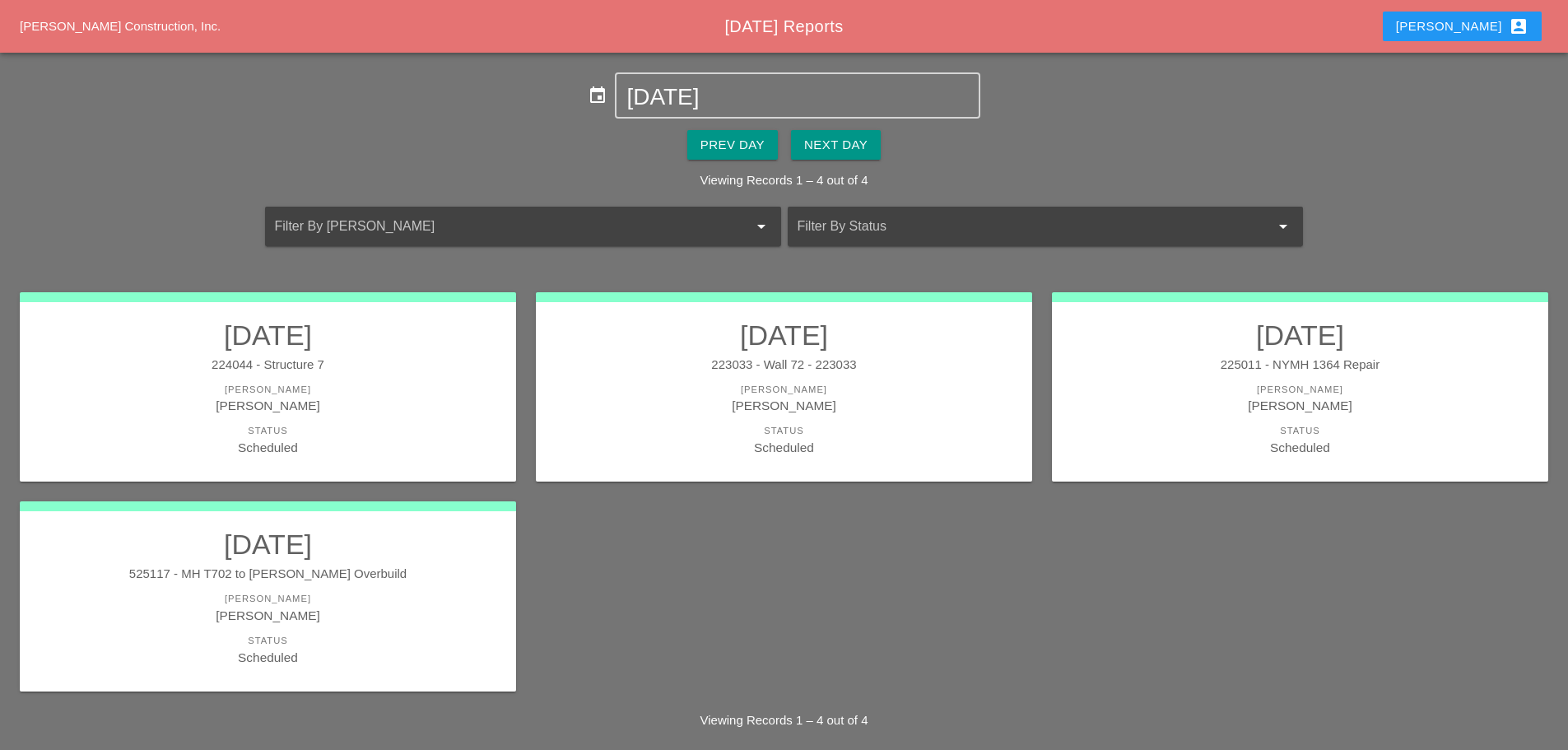
click at [358, 406] on div "[PERSON_NAME]" at bounding box center [268, 405] width 463 height 19
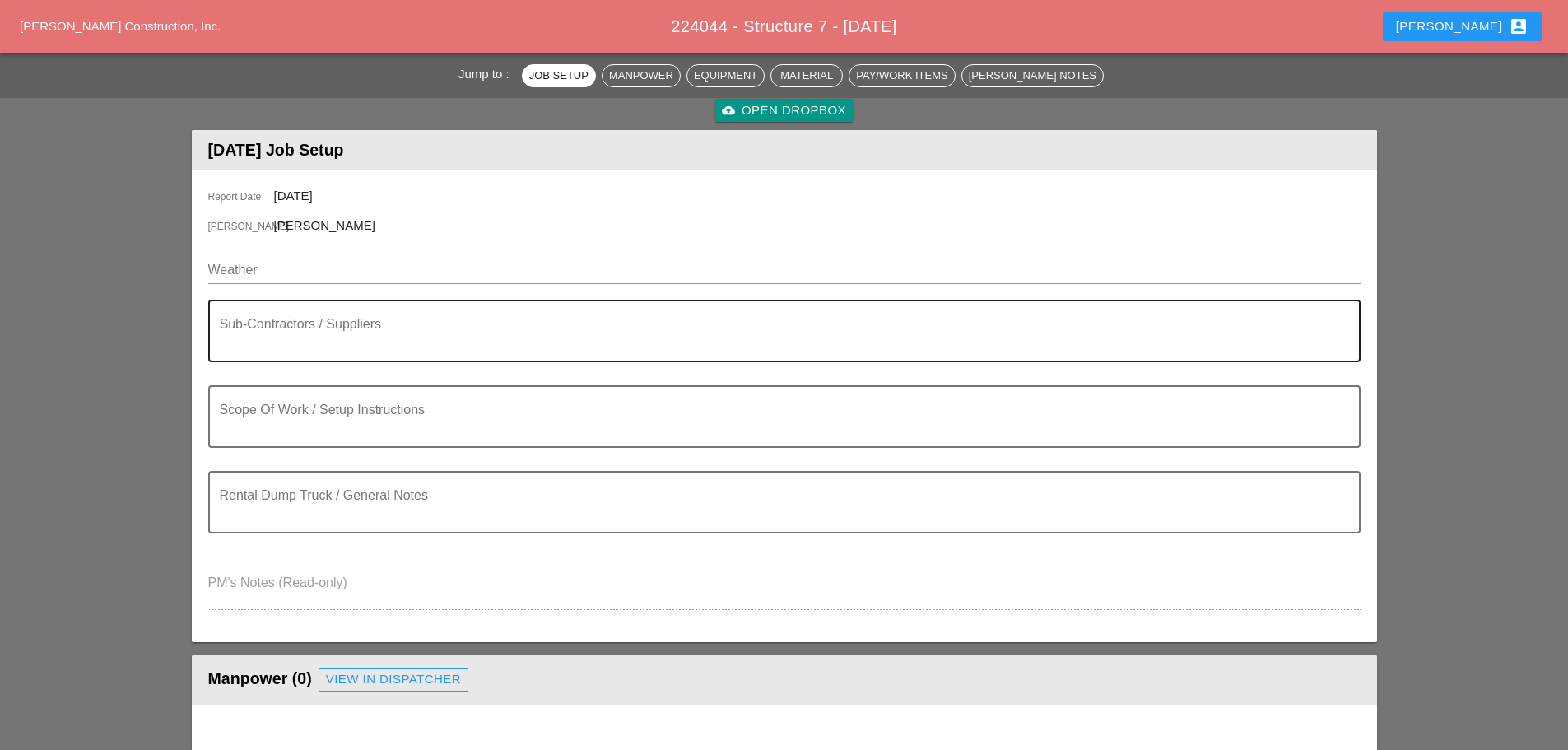
scroll to position [494, 0]
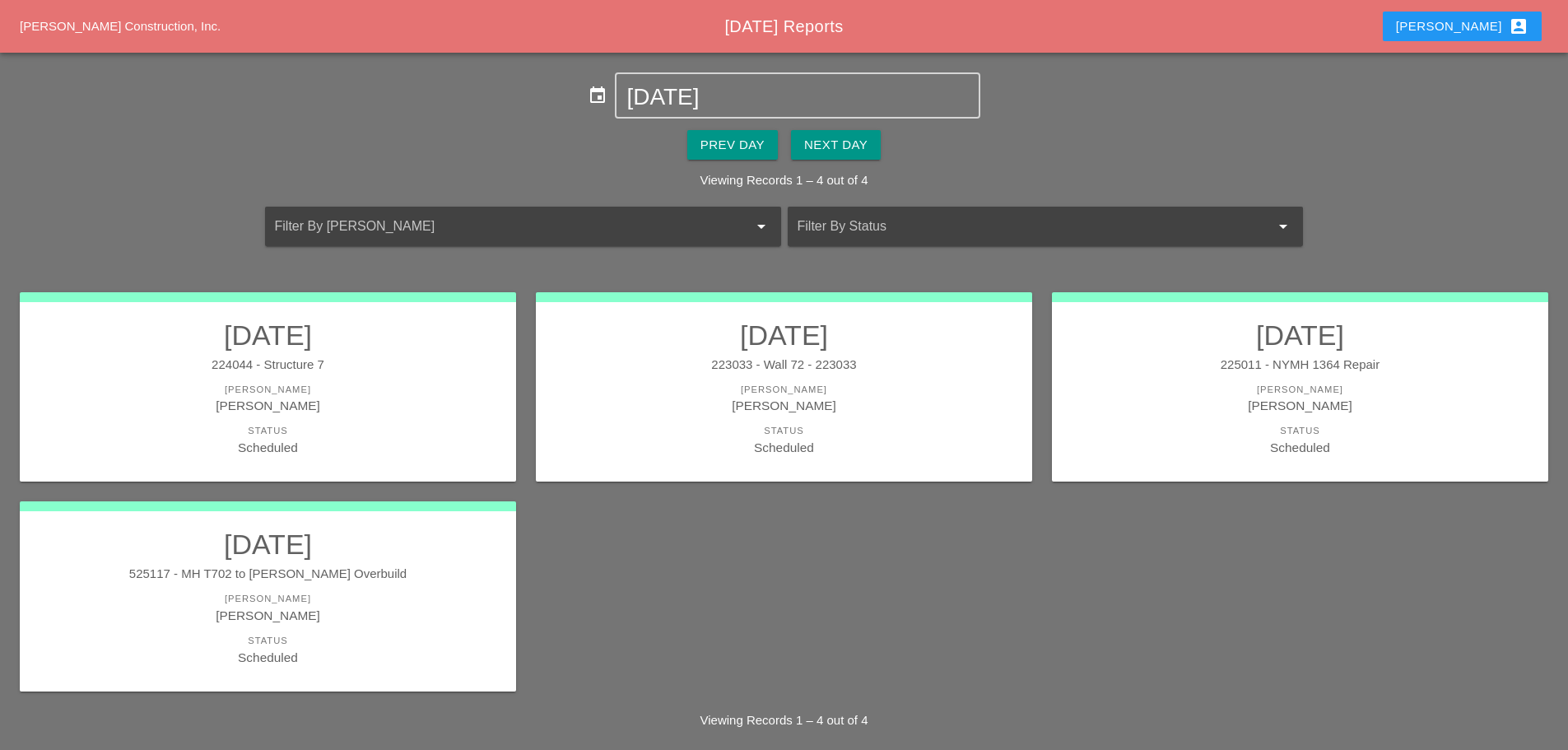
click at [1224, 400] on div "[PERSON_NAME]" at bounding box center [1300, 405] width 463 height 19
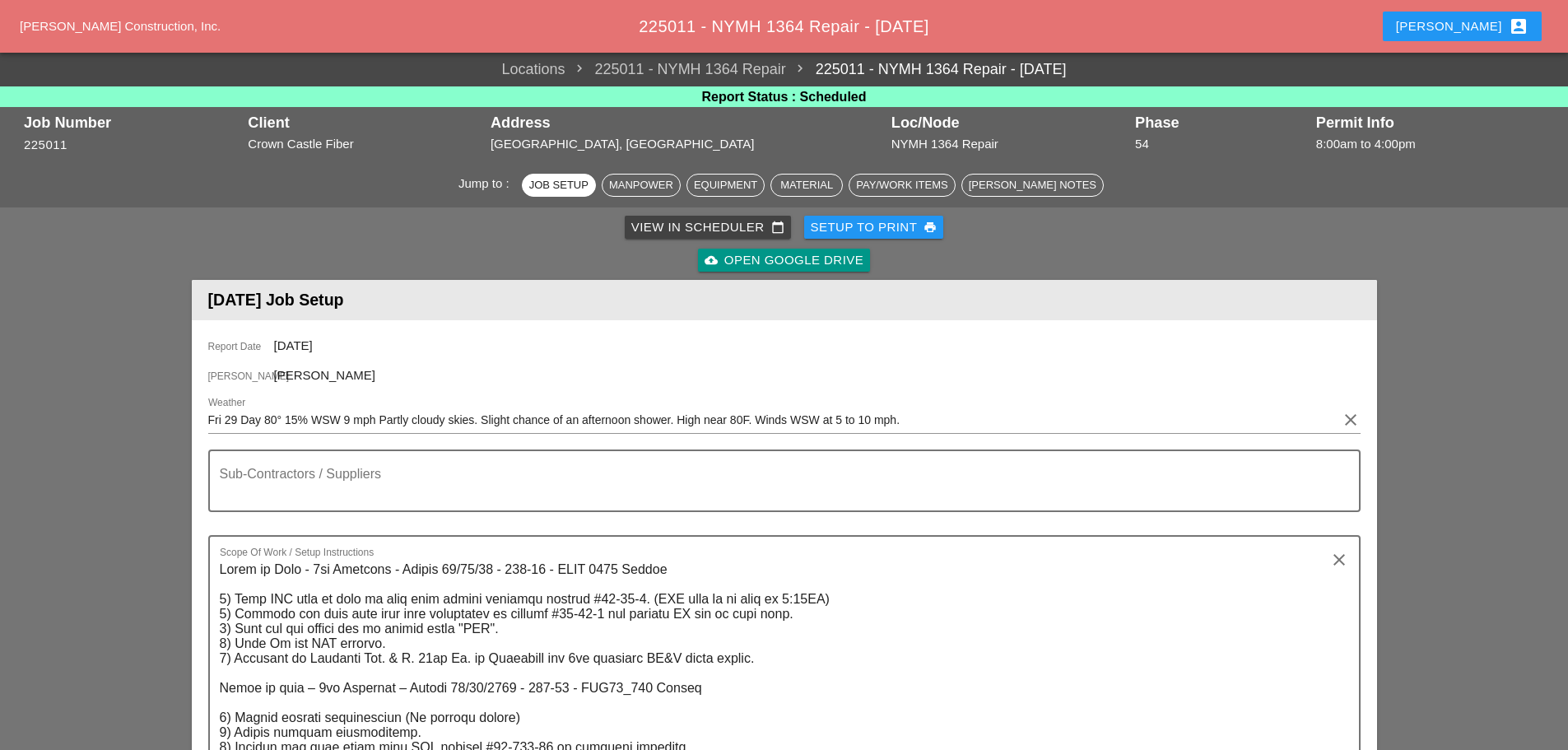
click at [901, 223] on div "Setup to Print print" at bounding box center [874, 228] width 127 height 19
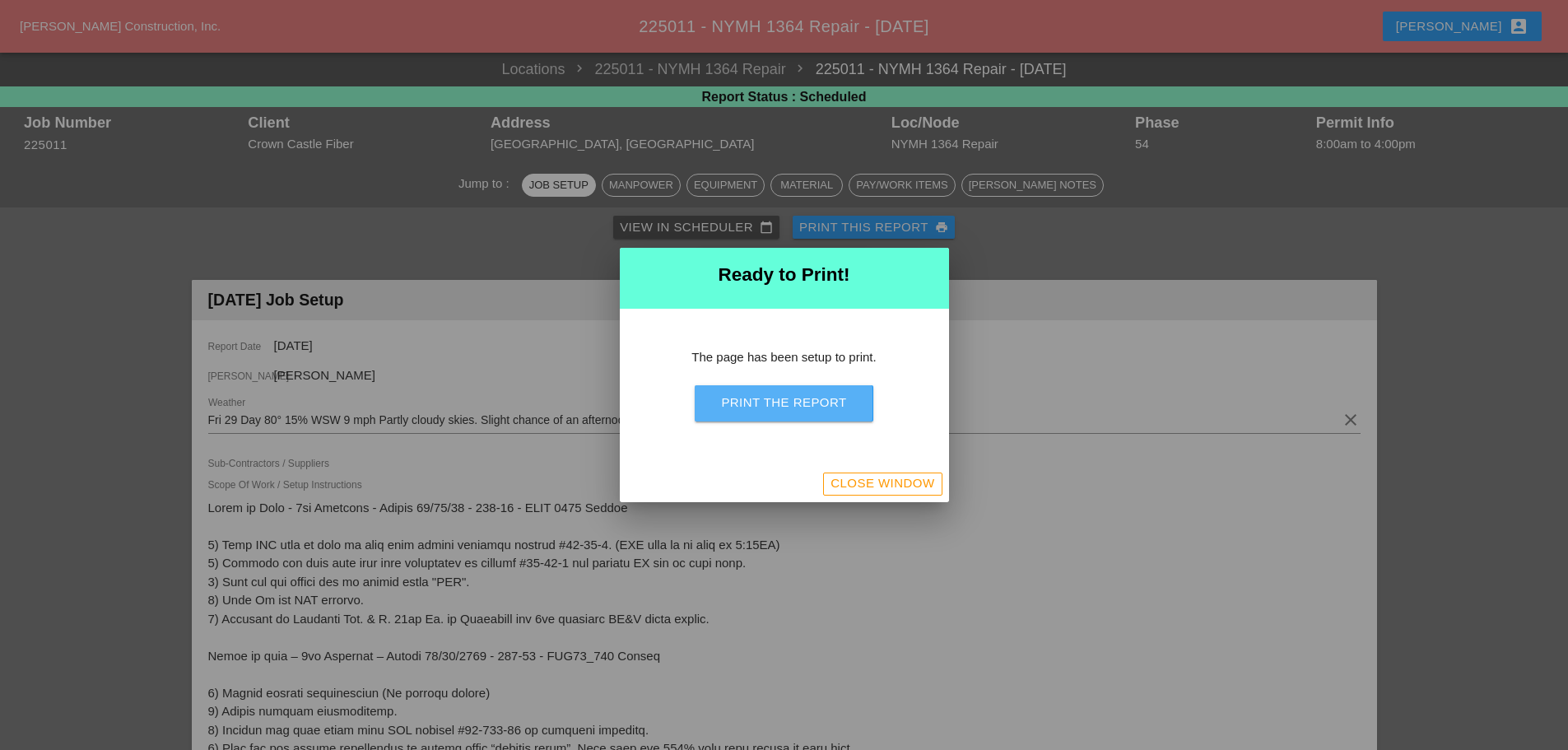
click at [824, 401] on div "Print the Report" at bounding box center [784, 403] width 125 height 19
click at [930, 482] on div "Close Window" at bounding box center [882, 483] width 104 height 19
click at [878, 495] on button "Close Window" at bounding box center [882, 484] width 119 height 23
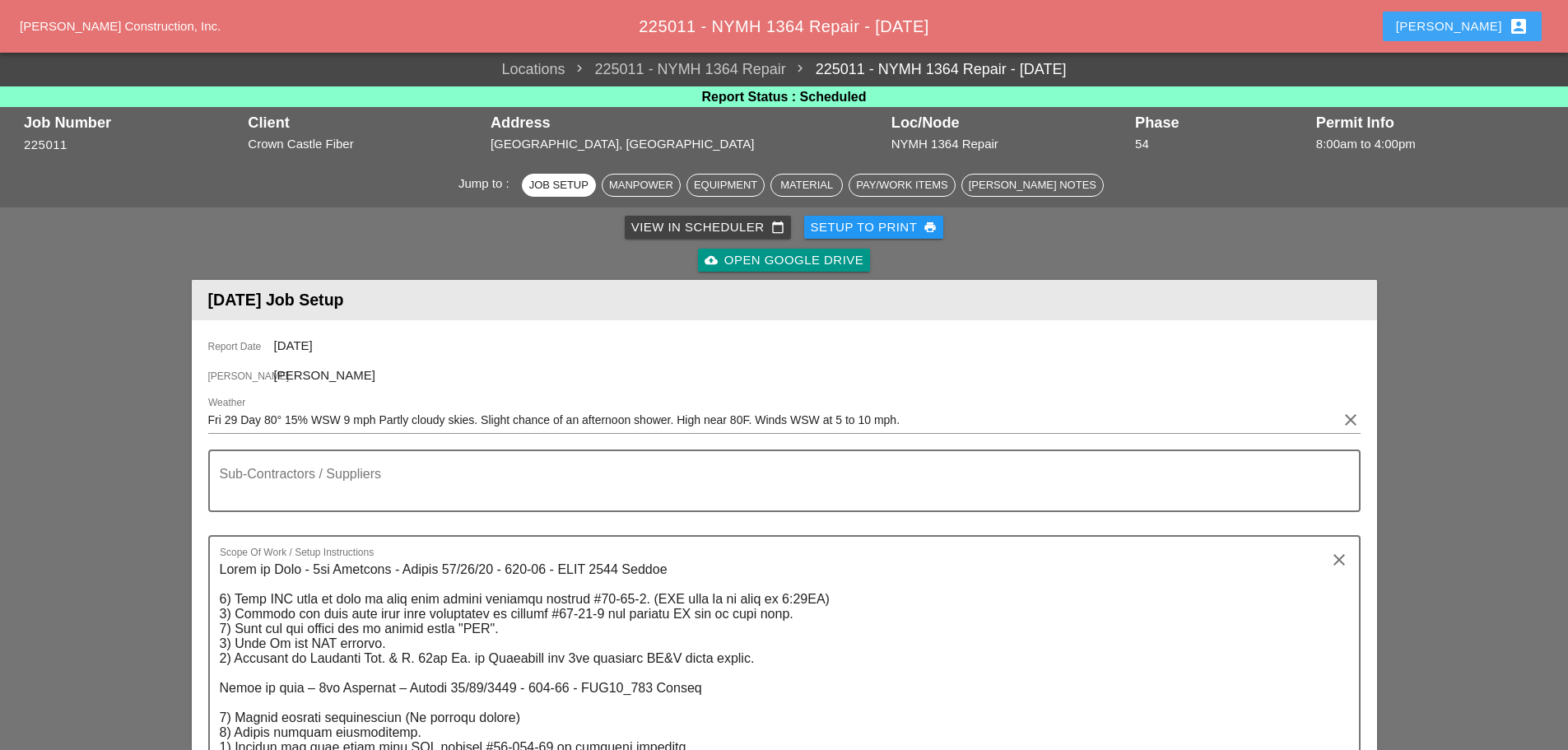
click at [1475, 25] on div "[PERSON_NAME] account_box" at bounding box center [1463, 27] width 133 height 20
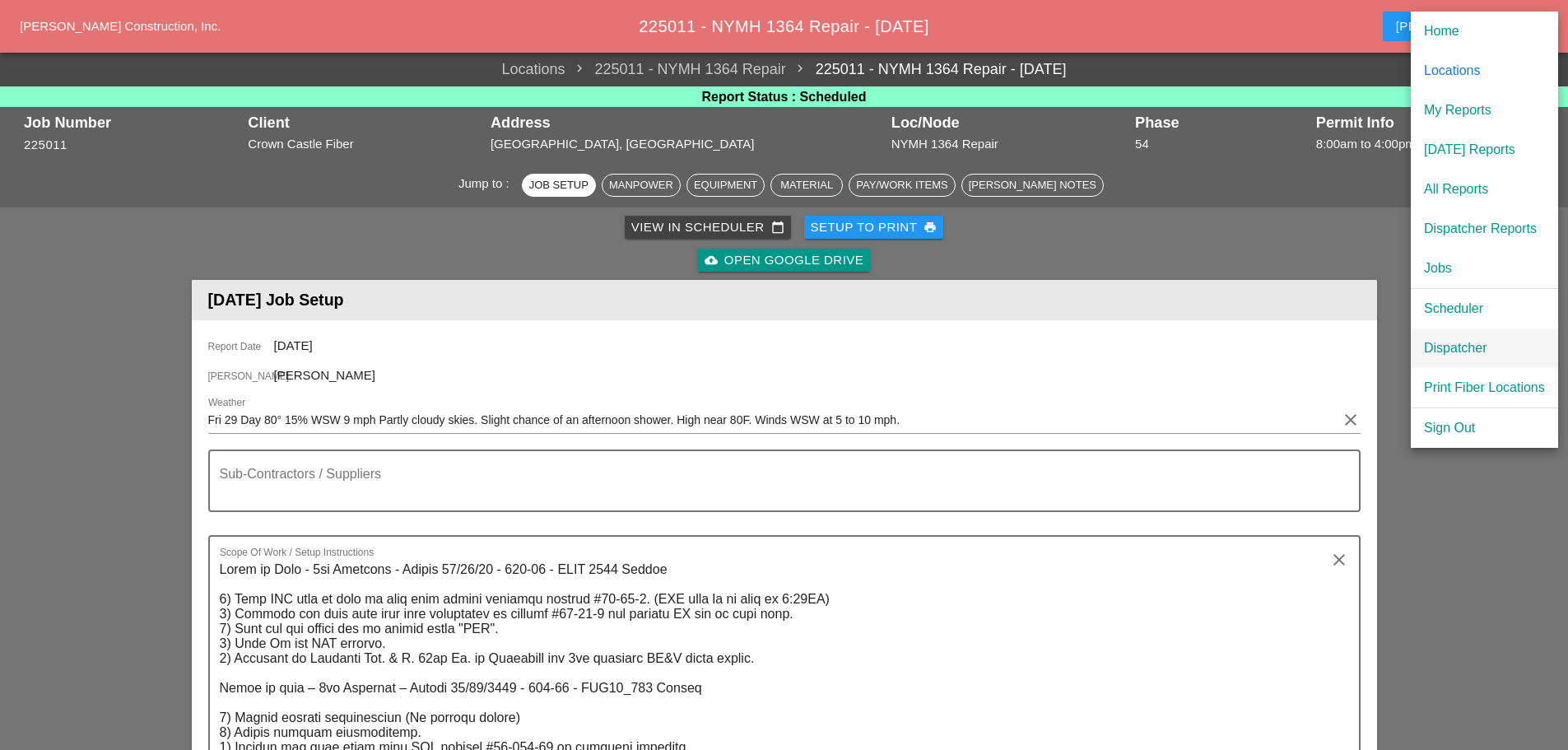
click at [1461, 340] on div "Dispatcher" at bounding box center [1484, 349] width 121 height 20
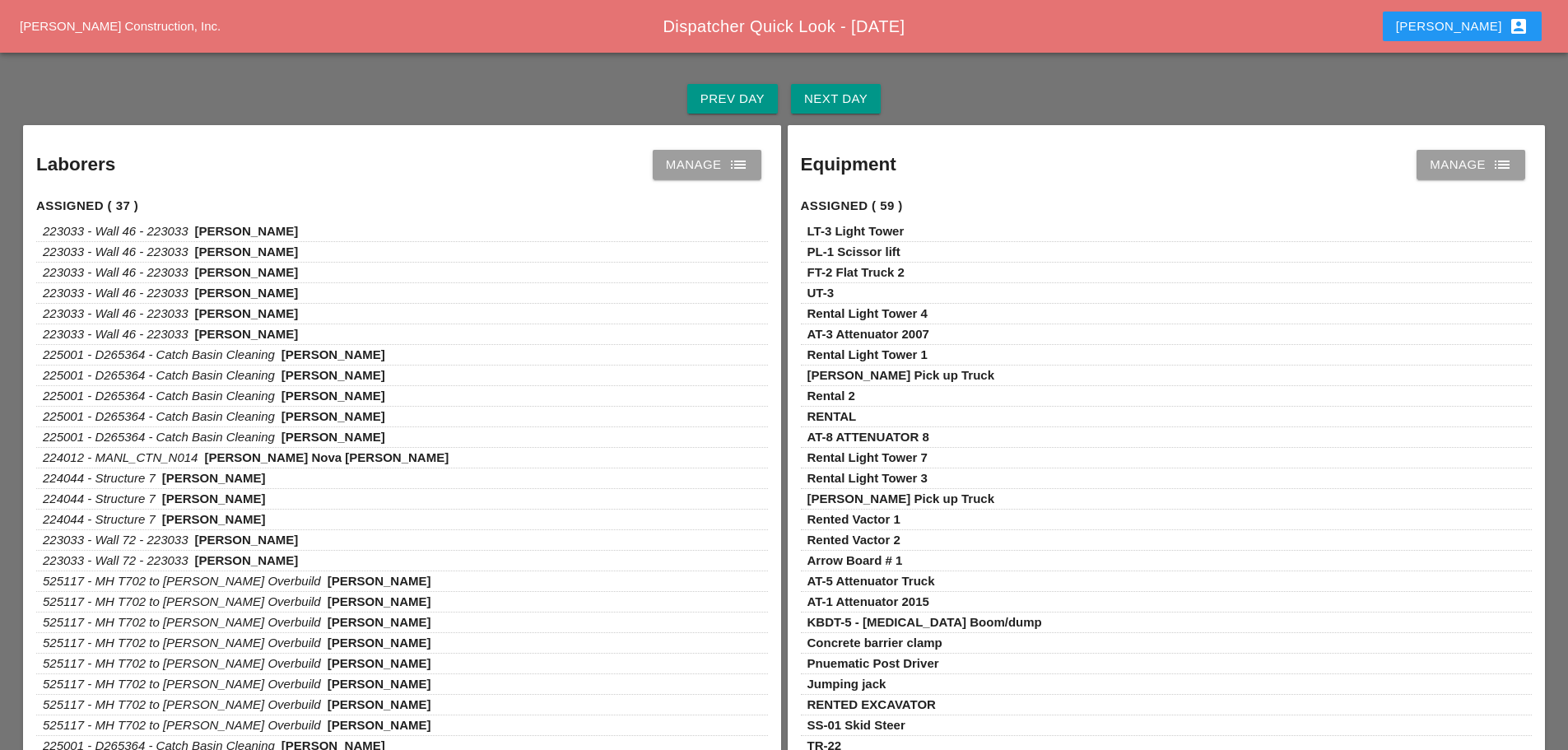
click at [844, 90] on div "Next Day" at bounding box center [836, 99] width 63 height 19
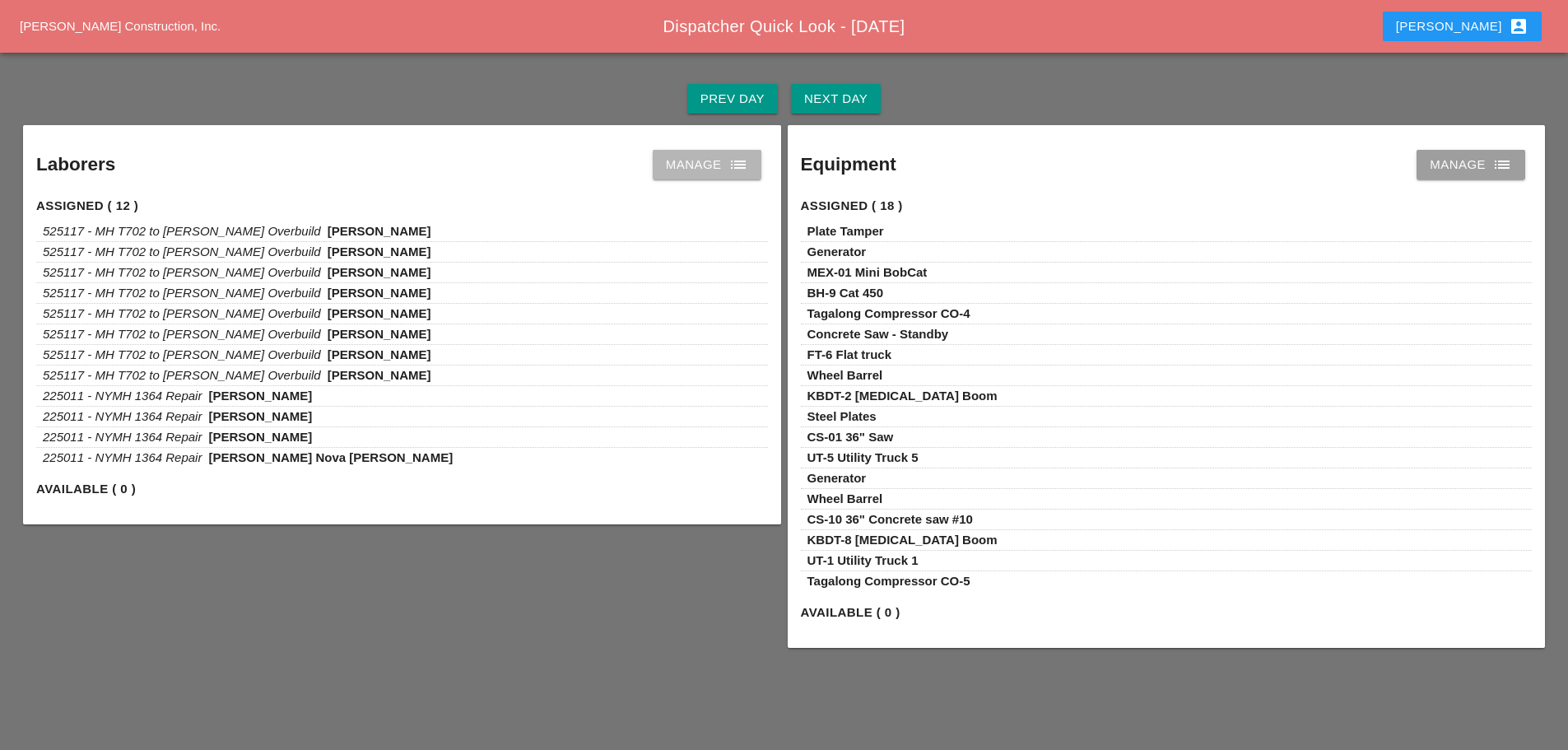
click at [739, 160] on icon "list" at bounding box center [739, 164] width 20 height 20
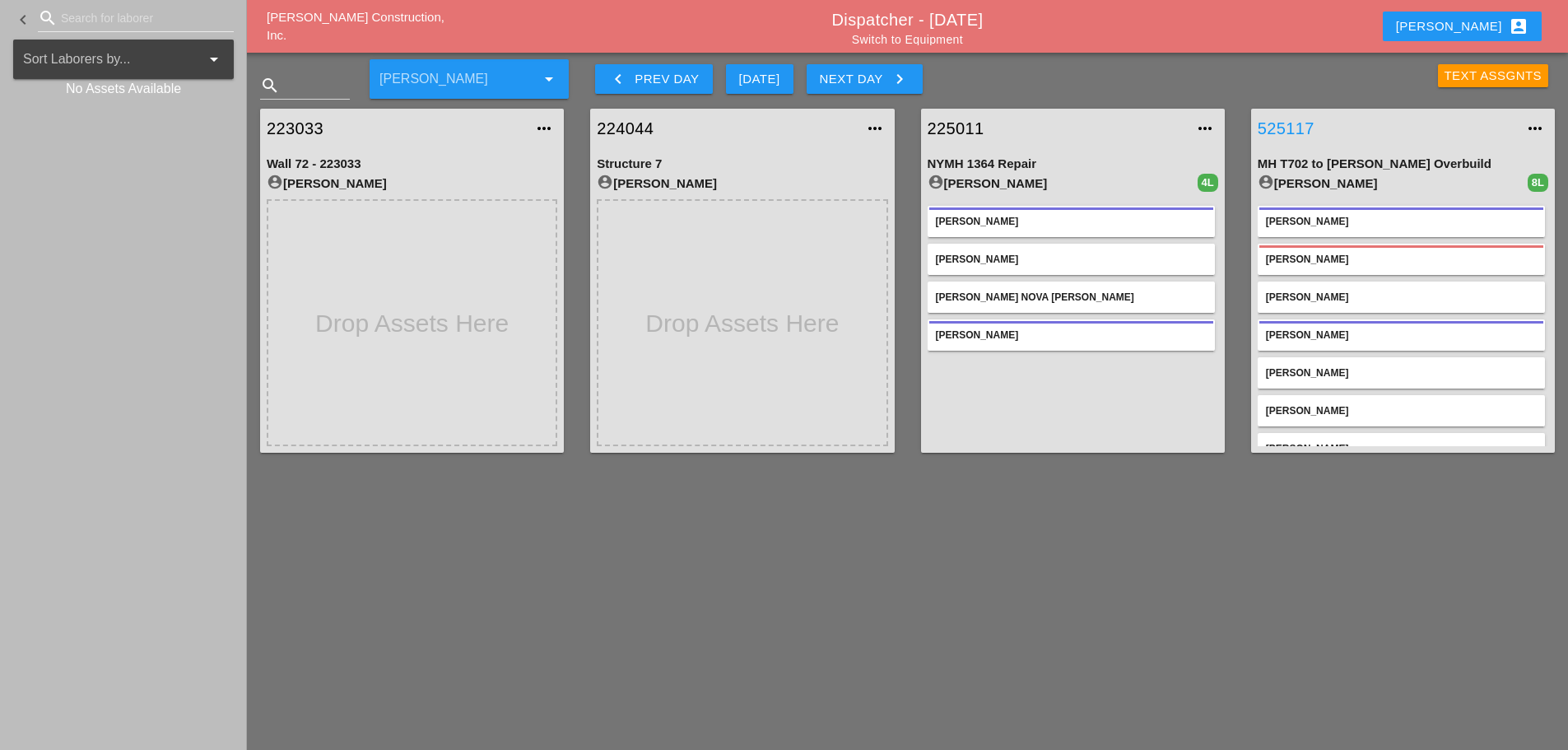
click at [1302, 131] on link "525117" at bounding box center [1386, 129] width 257 height 25
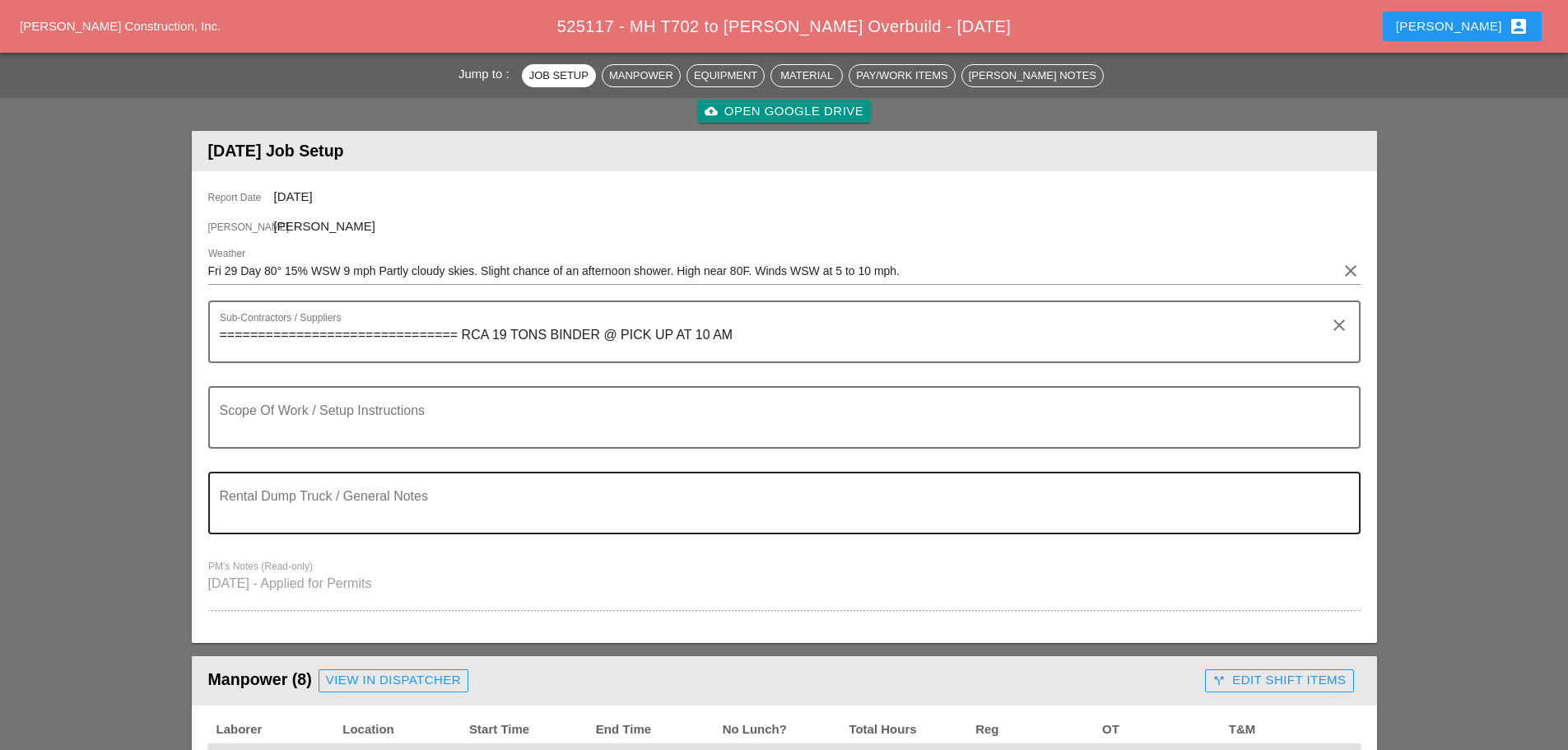
scroll to position [164, 0]
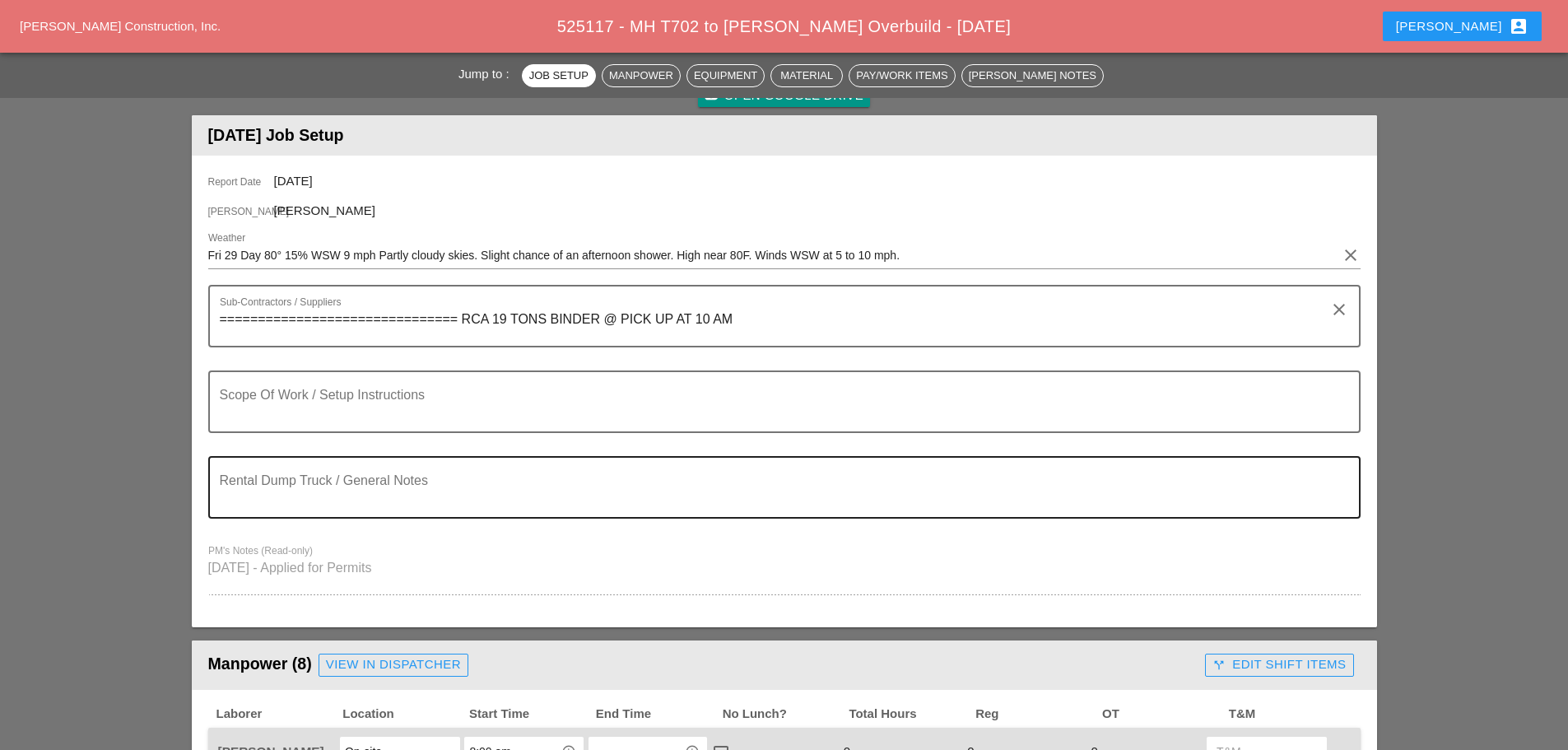
click at [242, 488] on textarea "Rental Dump Truck / General Notes" at bounding box center [778, 498] width 1116 height 40
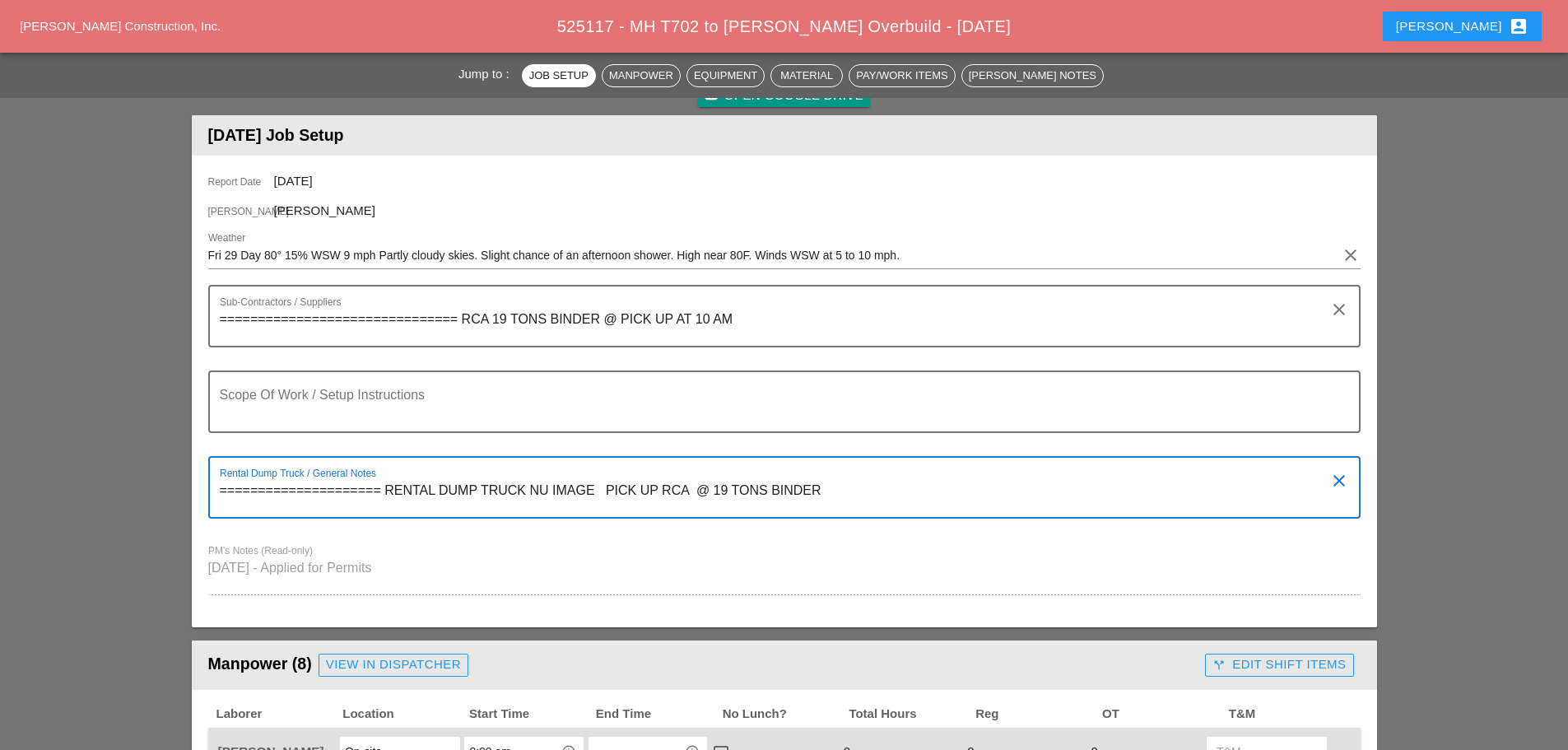
click at [690, 487] on textarea "===================== RENTAL DUMP TRUCK NU IMAGE PICK UP RCA @ 19 TONS BINDER" at bounding box center [778, 498] width 1116 height 40
click at [744, 492] on textarea "===================== RENTAL DUMP TRUCK NU IMAGE PICK UP RCA 9 :30 @ 19 TONS BI…" at bounding box center [778, 498] width 1116 height 40
click at [691, 485] on textarea "===================== RENTAL DUMP TRUCK NU IMAGE PICK UP RCA 9 :30 19 TONS BIND…" at bounding box center [778, 498] width 1116 height 40
click at [748, 486] on textarea "===================== RENTAL DUMP TRUCK NU IMAGE PICK UP RCA @ 9 :30 19 TONS BI…" at bounding box center [778, 498] width 1116 height 40
click at [864, 488] on textarea "===================== RENTAL DUMP TRUCK NU IMAGE PICK UP RCA @ 9 :30 19 TONS BI…" at bounding box center [778, 498] width 1116 height 40
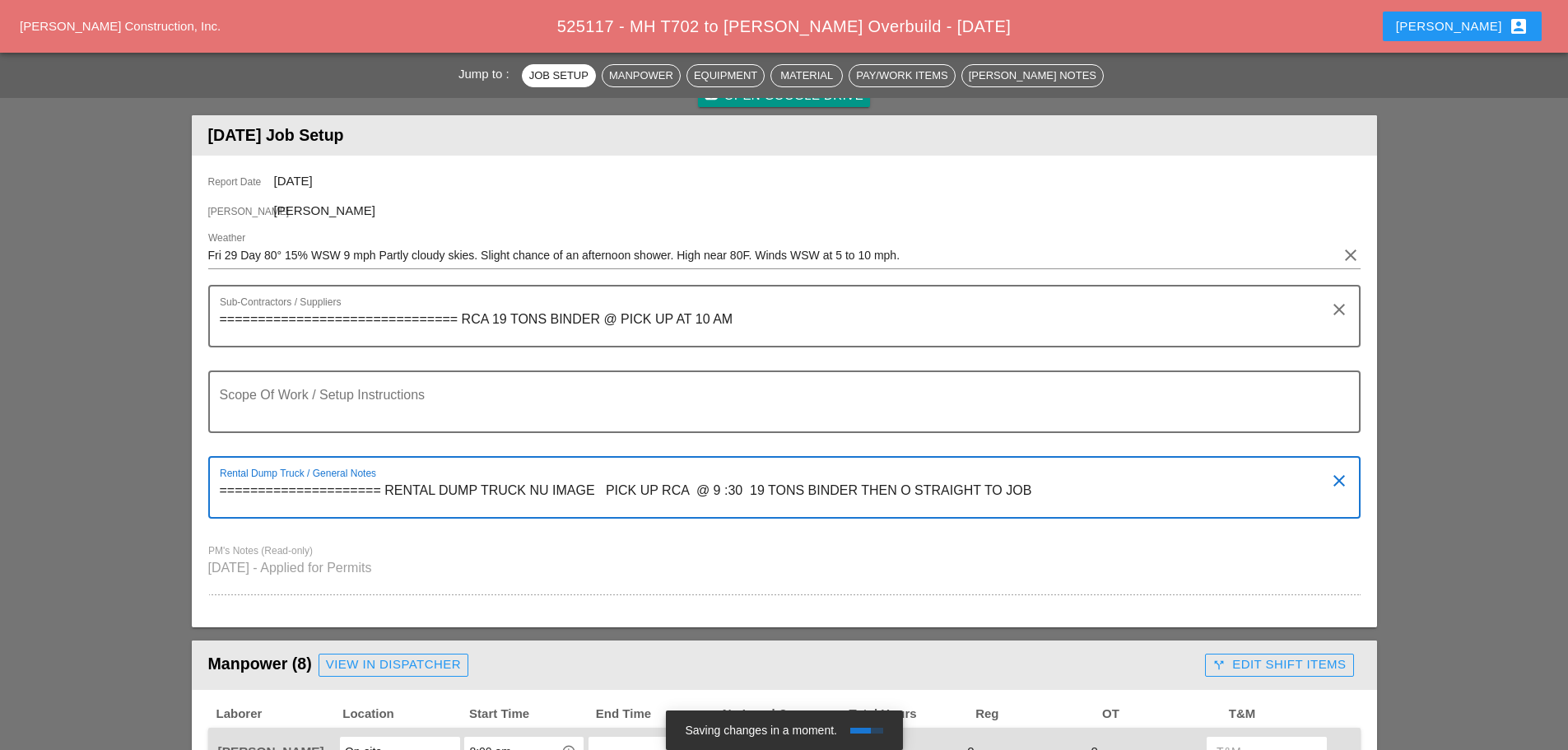
click at [911, 485] on textarea "===================== RENTAL DUMP TRUCK NU IMAGE PICK UP RCA @ 9 :30 19 TONS BI…" at bounding box center [778, 498] width 1116 height 40
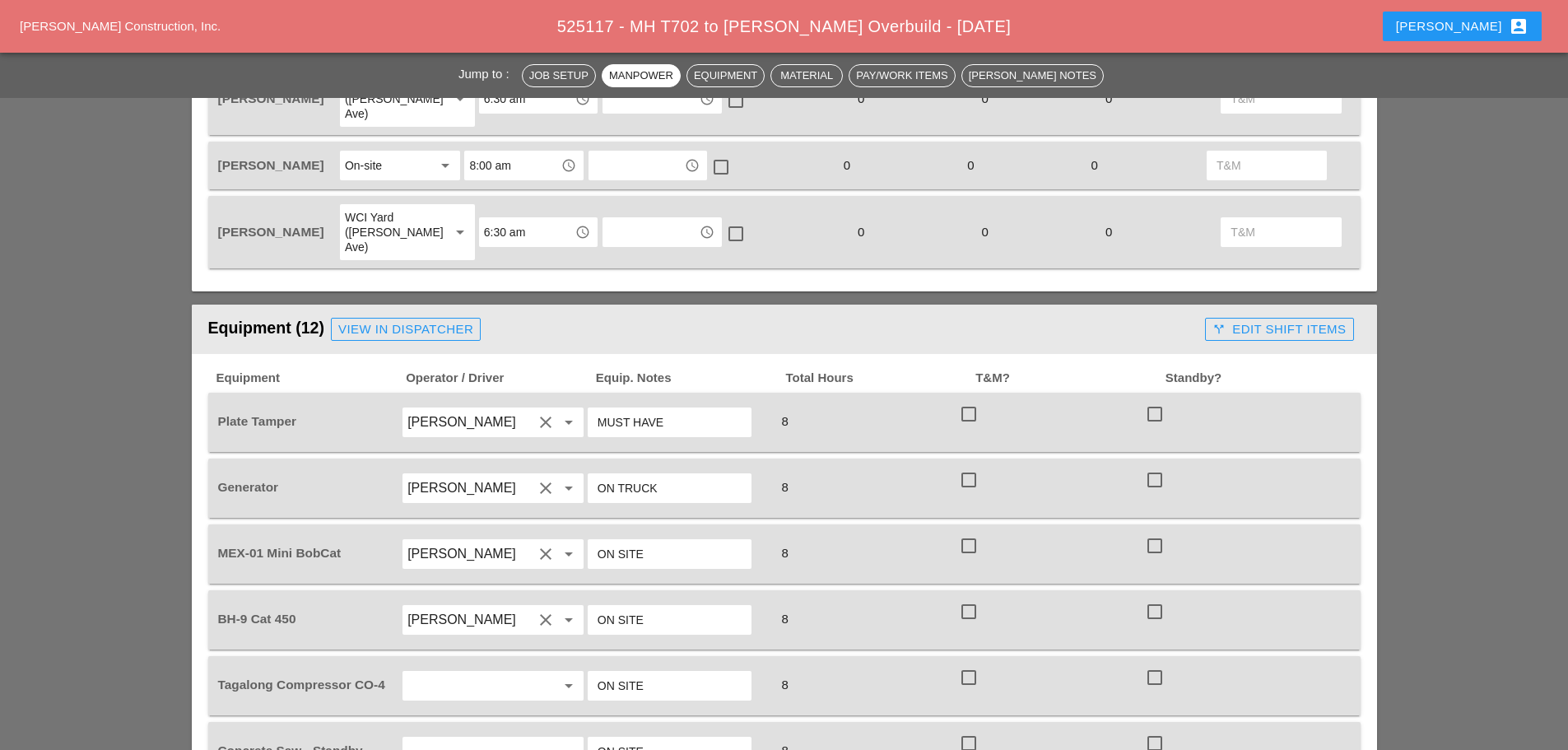
scroll to position [1153, 0]
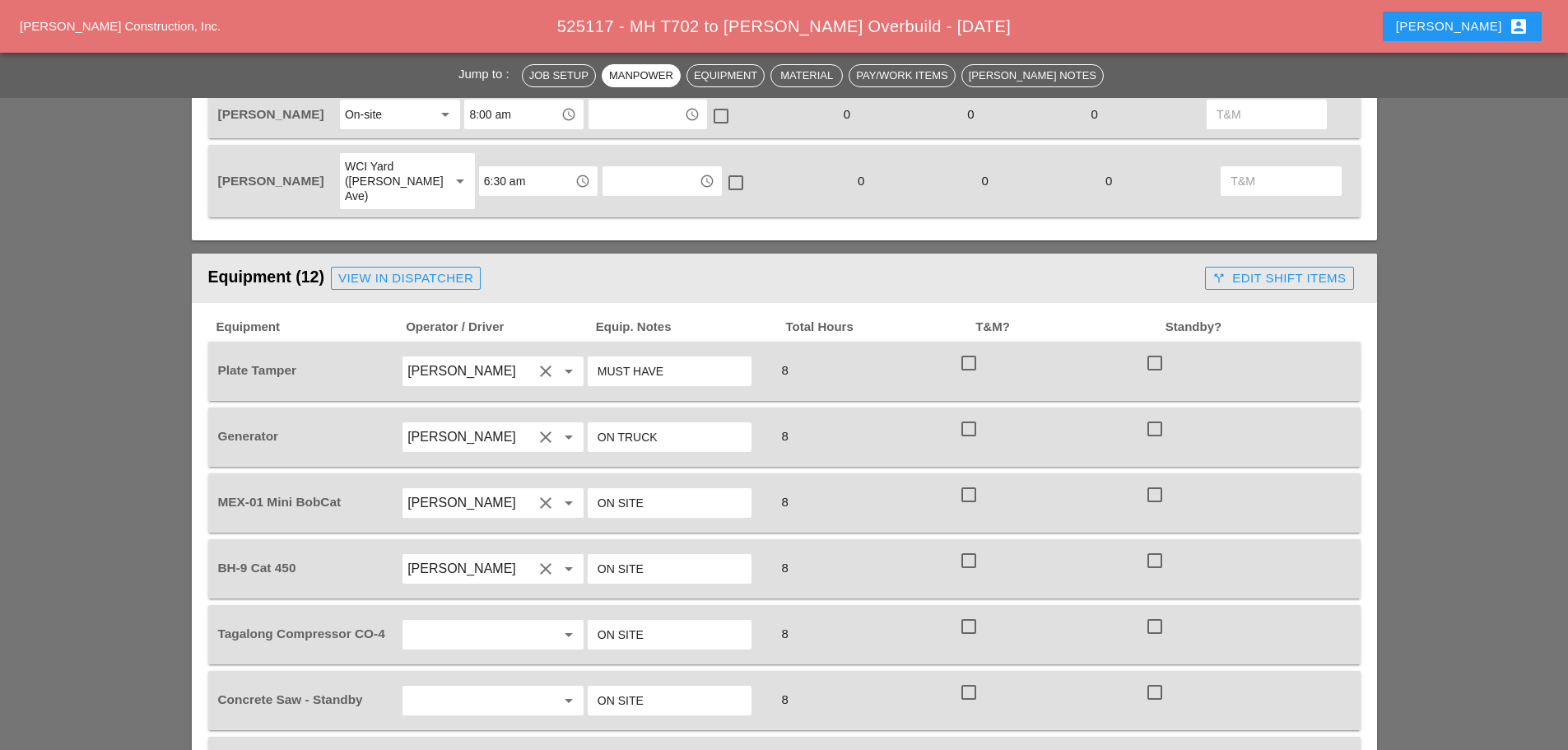
type textarea "===================== RENTAL DUMP TRUCK NU IMAGE PICK UP RCA @ 9 :30 19 TONS BI…"
click at [416, 269] on div "View in Dispatcher" at bounding box center [406, 278] width 135 height 19
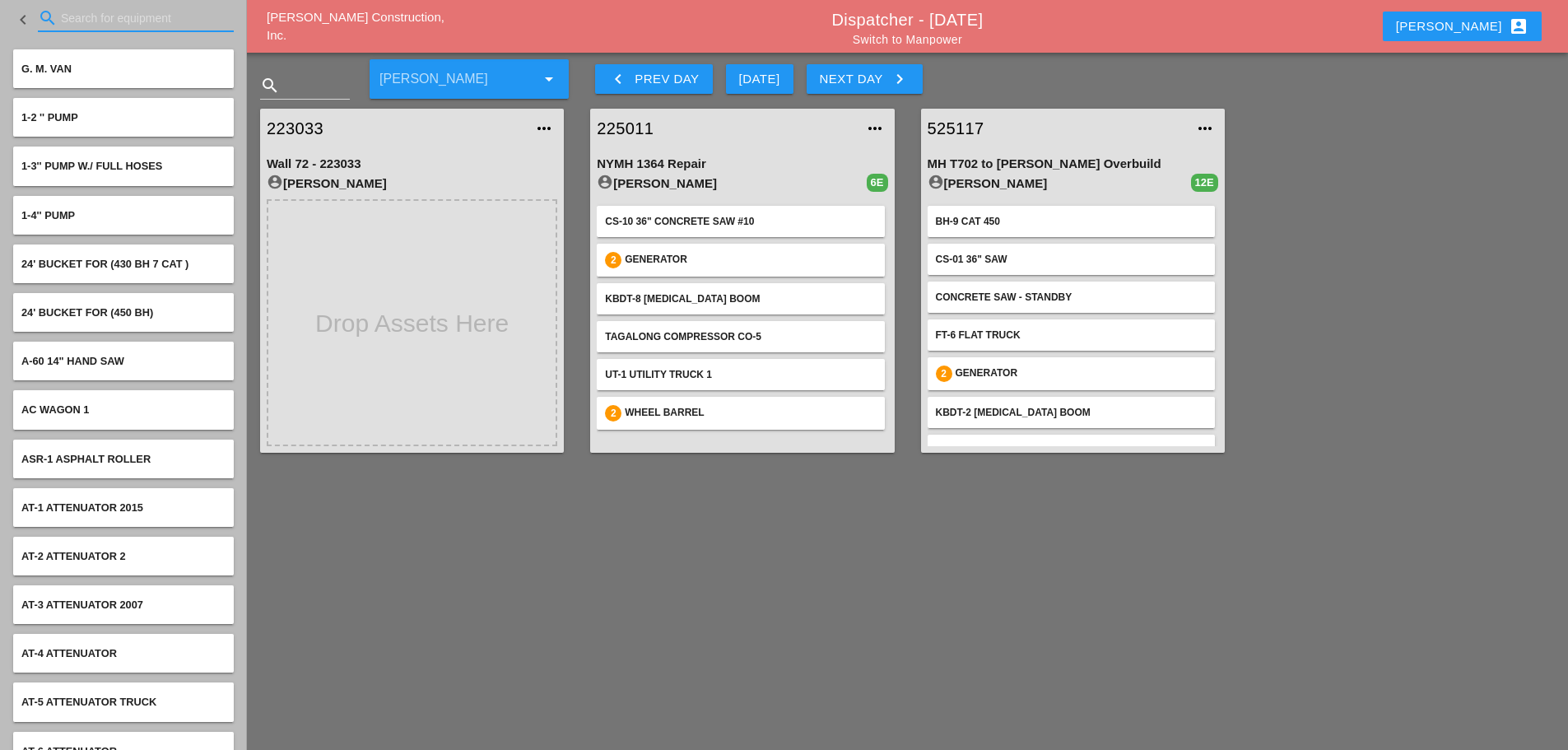
click at [136, 28] on input "Search for equipment" at bounding box center [135, 18] width 149 height 27
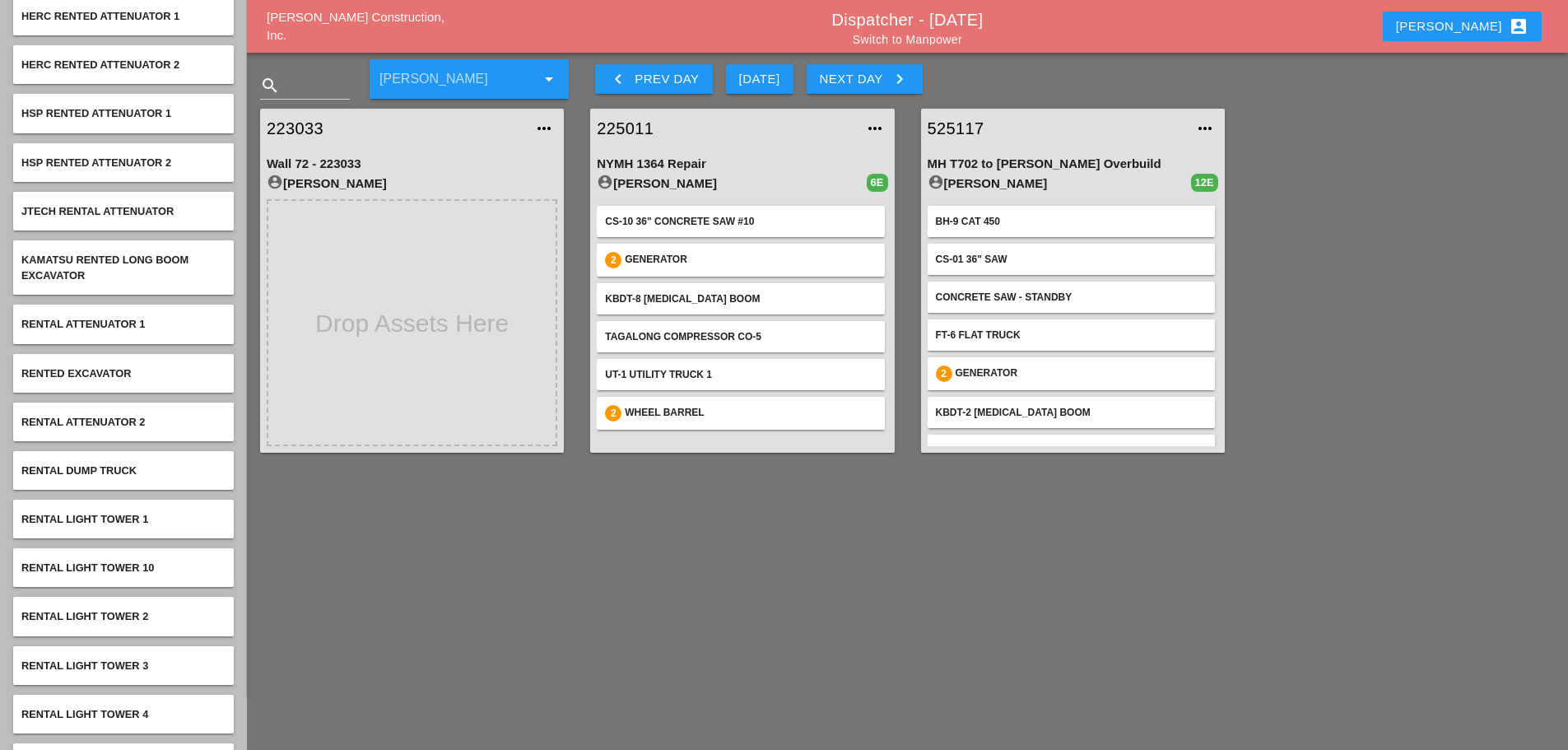
scroll to position [82, 0]
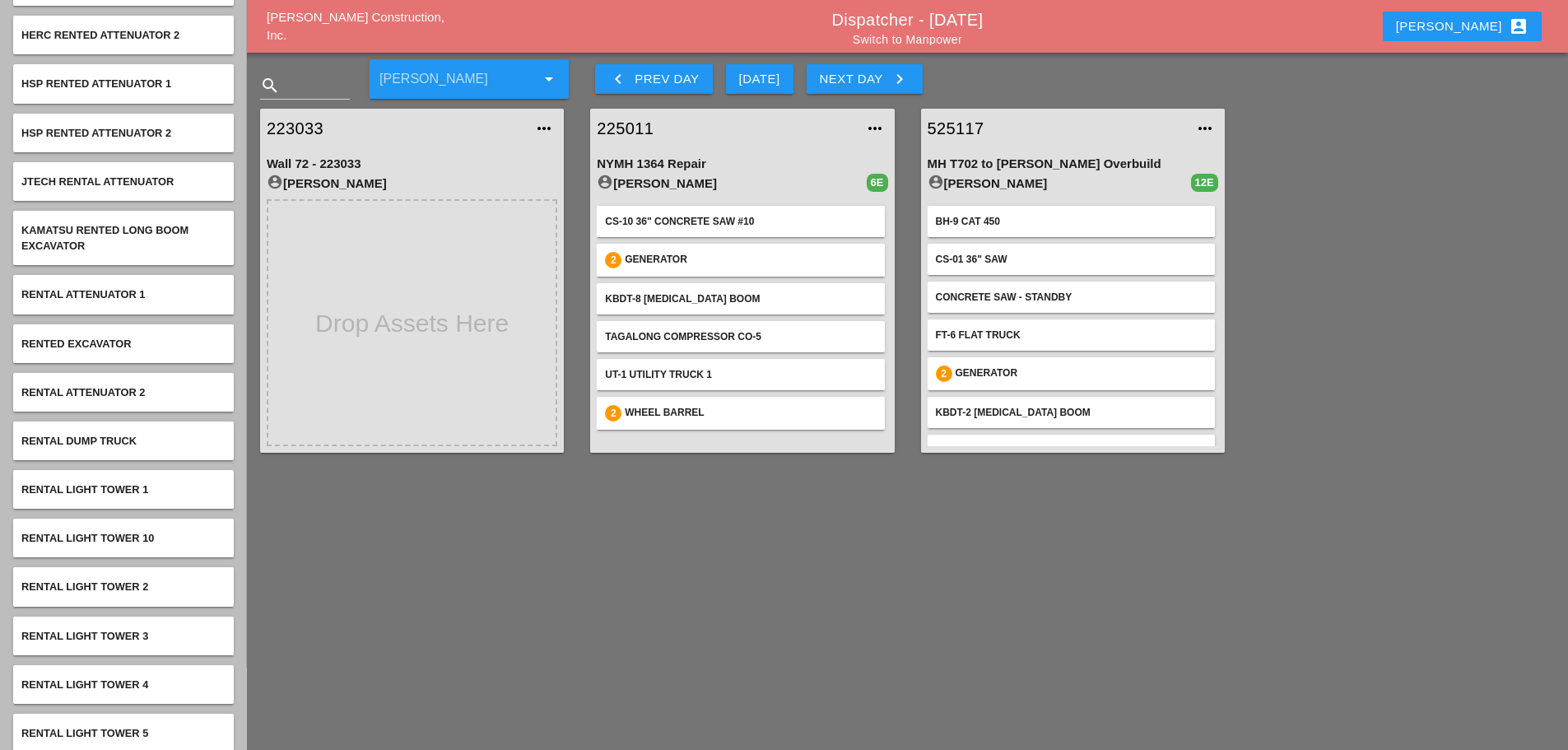
type input "RENAT"
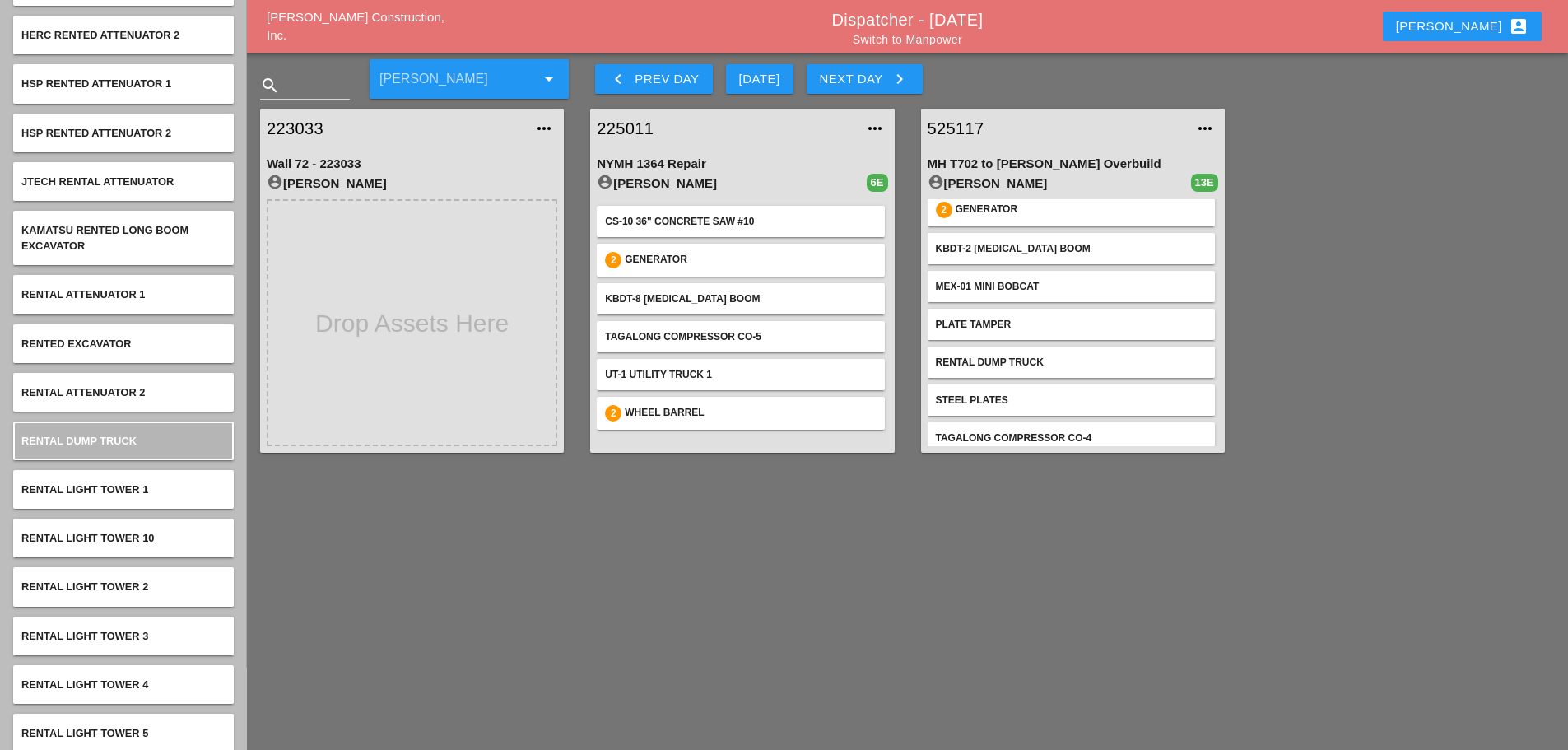
scroll to position [164, 0]
click at [941, 126] on link "525117" at bounding box center [1057, 129] width 257 height 25
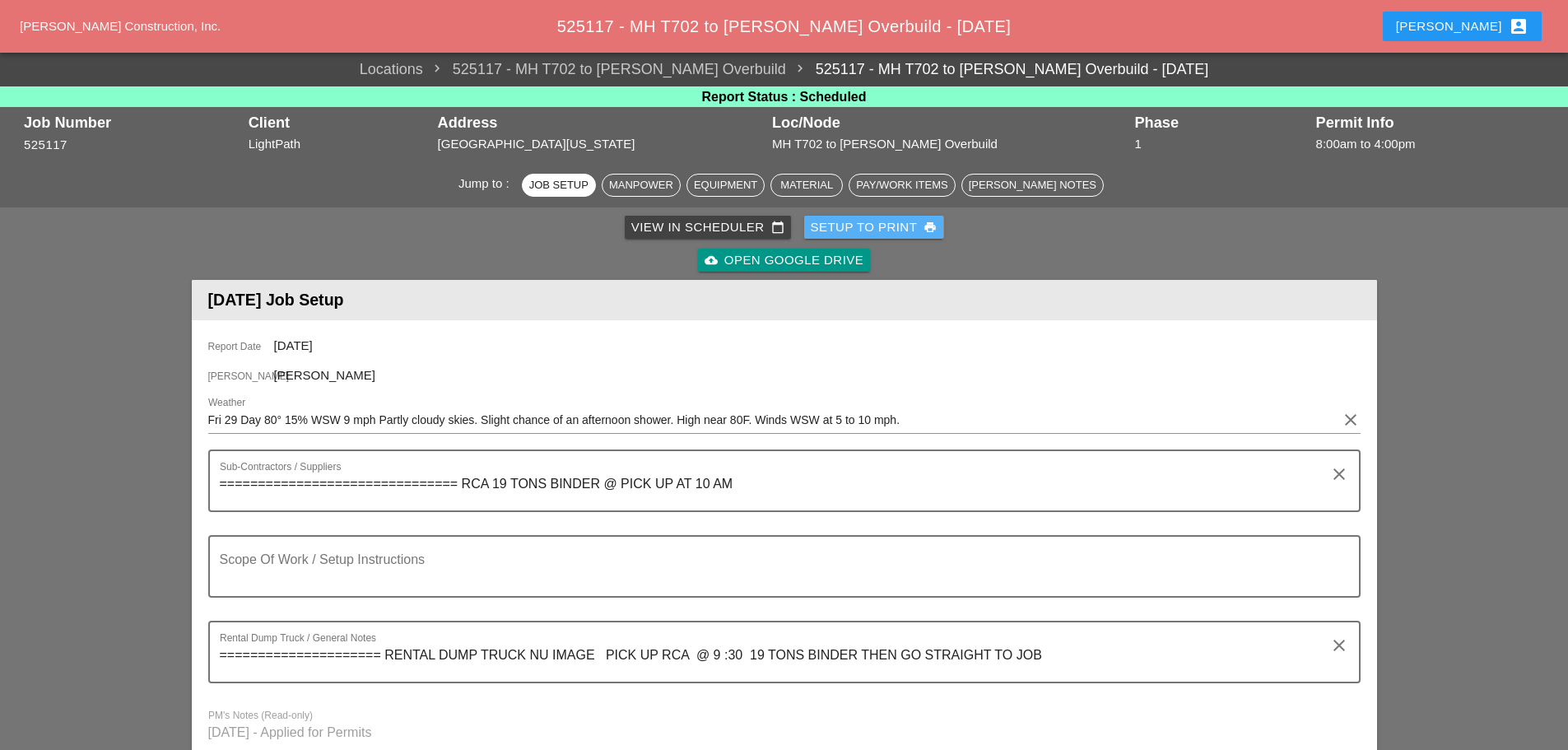
click at [859, 219] on div "Setup to Print print" at bounding box center [874, 228] width 127 height 19
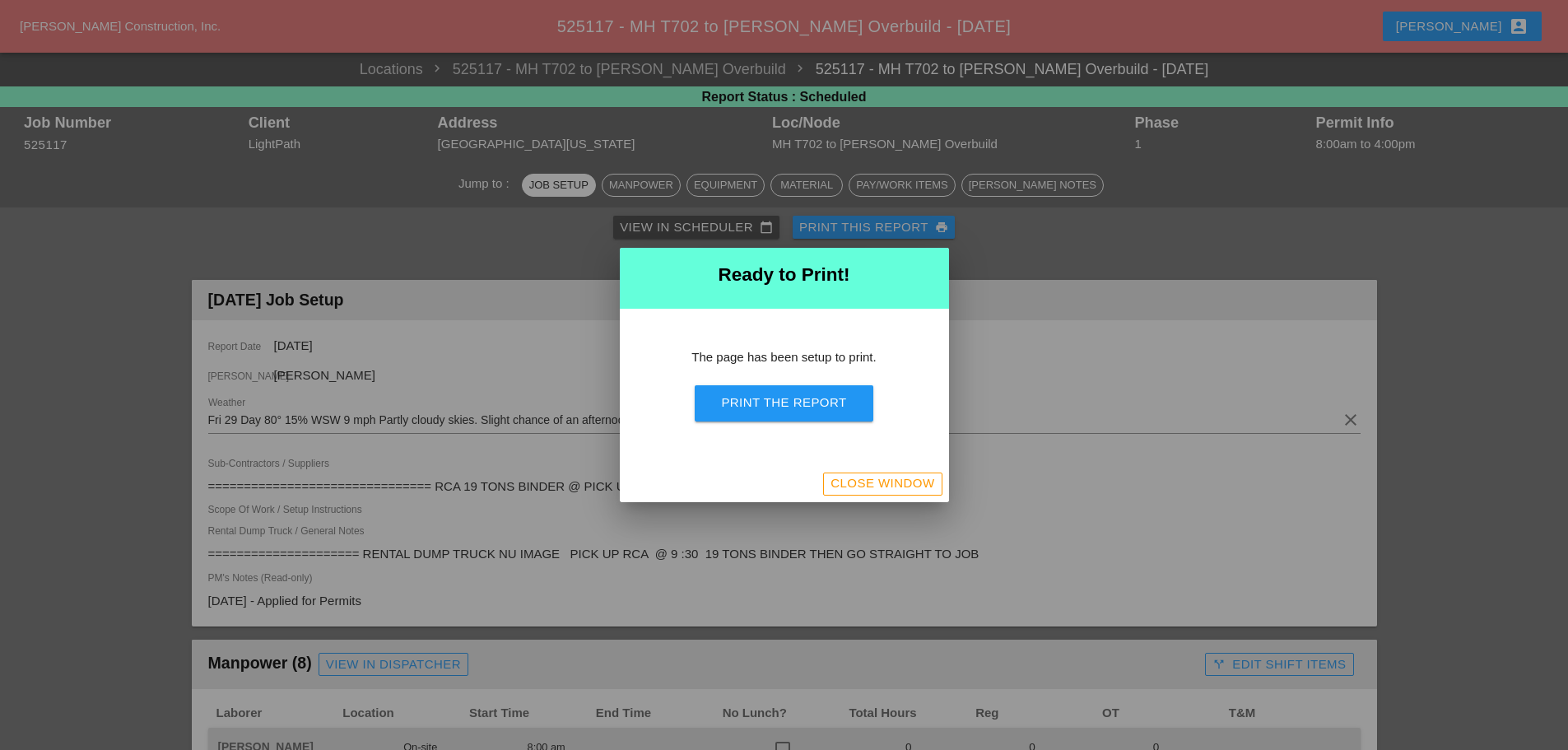
click at [828, 394] on div "Print the Report" at bounding box center [784, 403] width 125 height 19
click at [911, 487] on div "Close Window" at bounding box center [882, 483] width 104 height 19
click at [896, 481] on div "Close Window" at bounding box center [882, 483] width 104 height 19
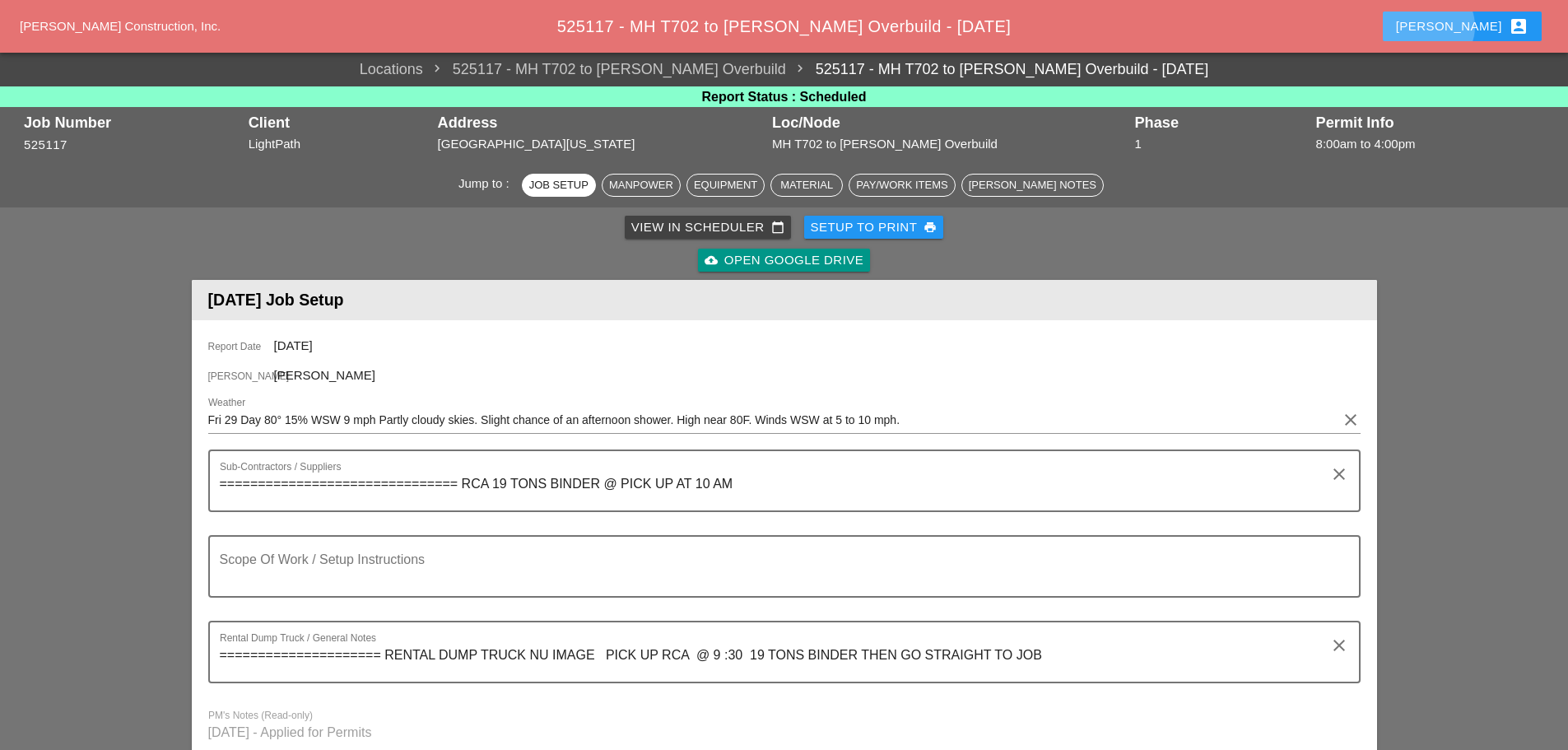
click at [1478, 21] on div "Enrico account_box" at bounding box center [1463, 27] width 133 height 20
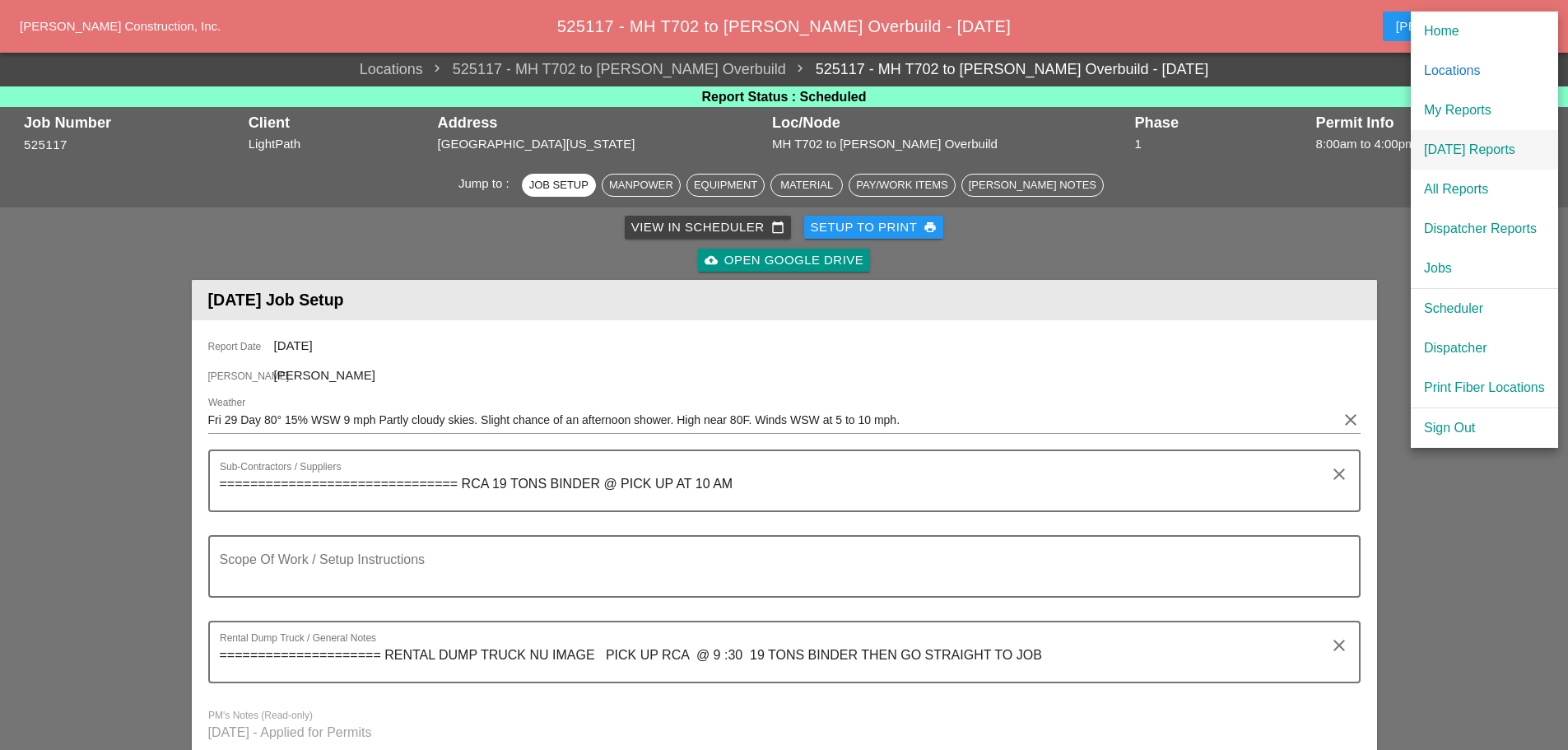
click at [1468, 147] on div "[DATE] Reports" at bounding box center [1484, 150] width 121 height 20
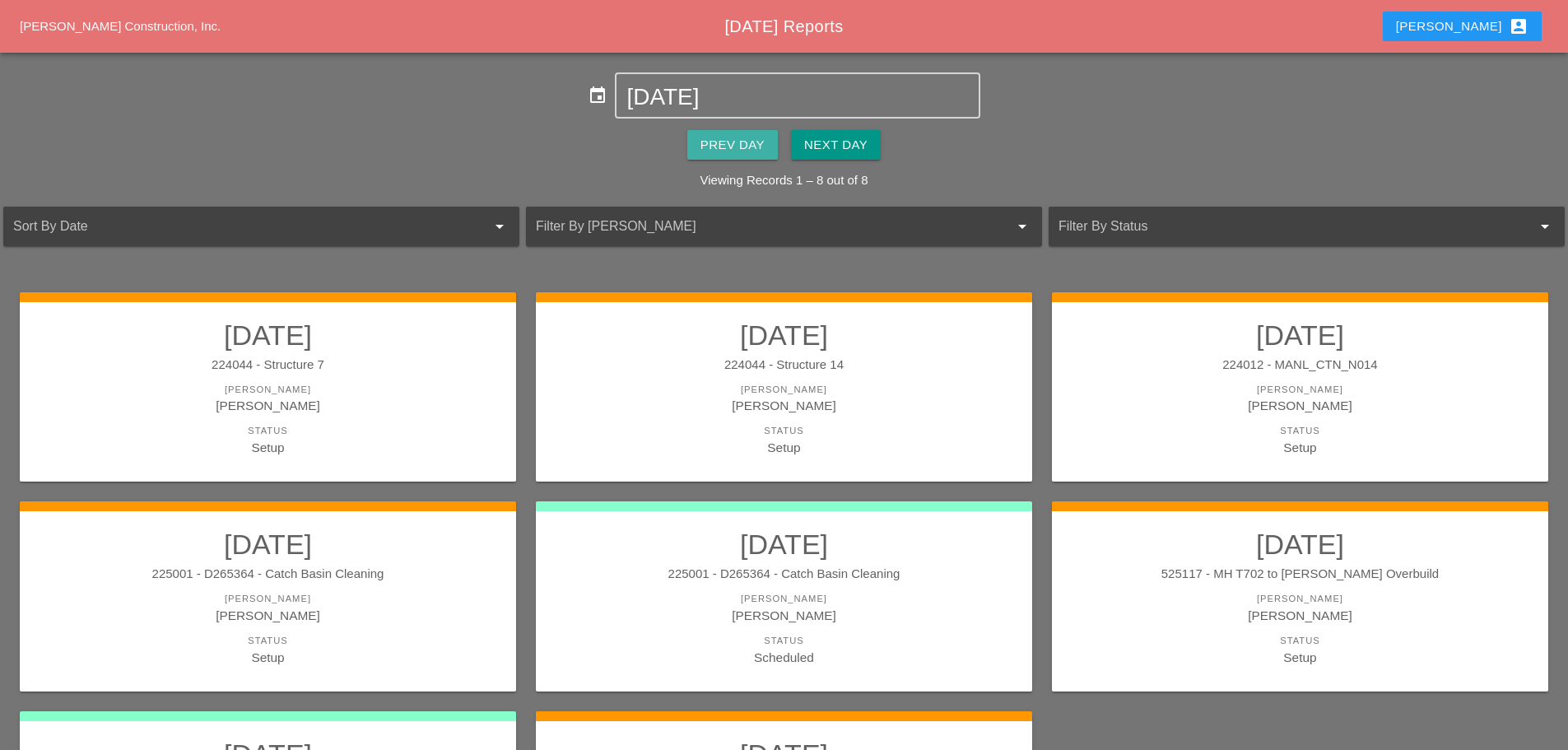
click at [716, 147] on div "Prev Day" at bounding box center [732, 145] width 64 height 19
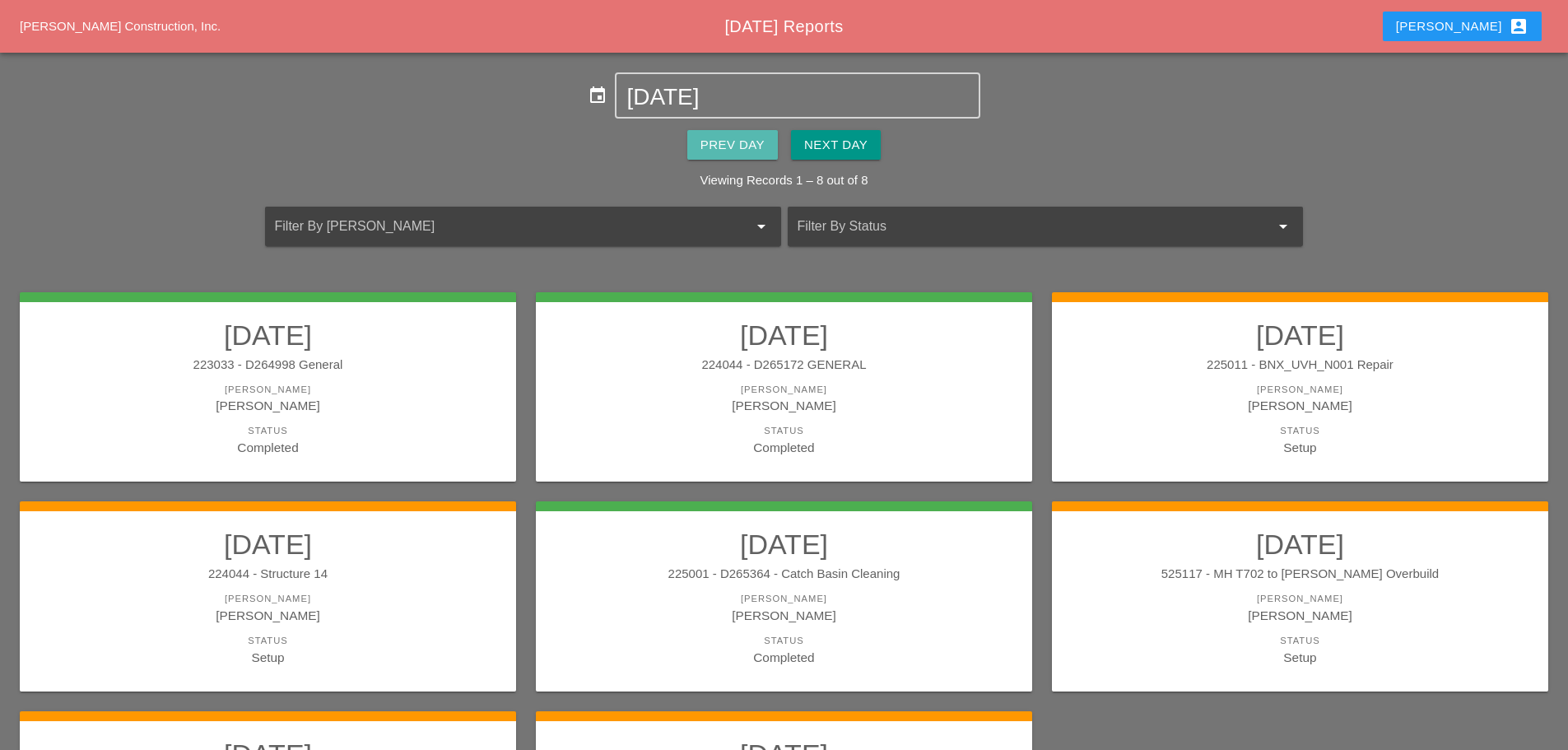
click at [716, 147] on div "Prev Day" at bounding box center [732, 145] width 64 height 19
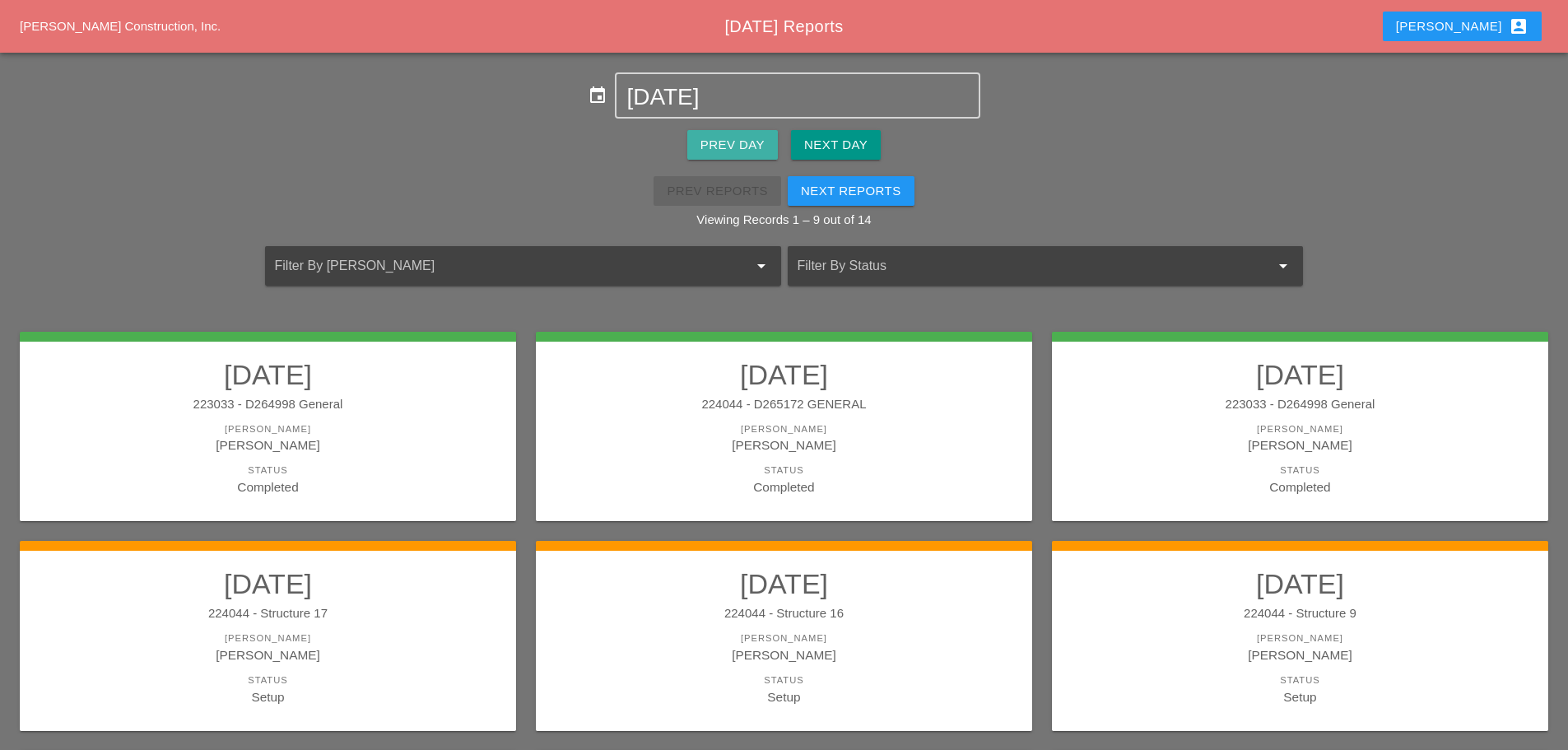
click at [741, 150] on div "Prev Day" at bounding box center [732, 145] width 64 height 19
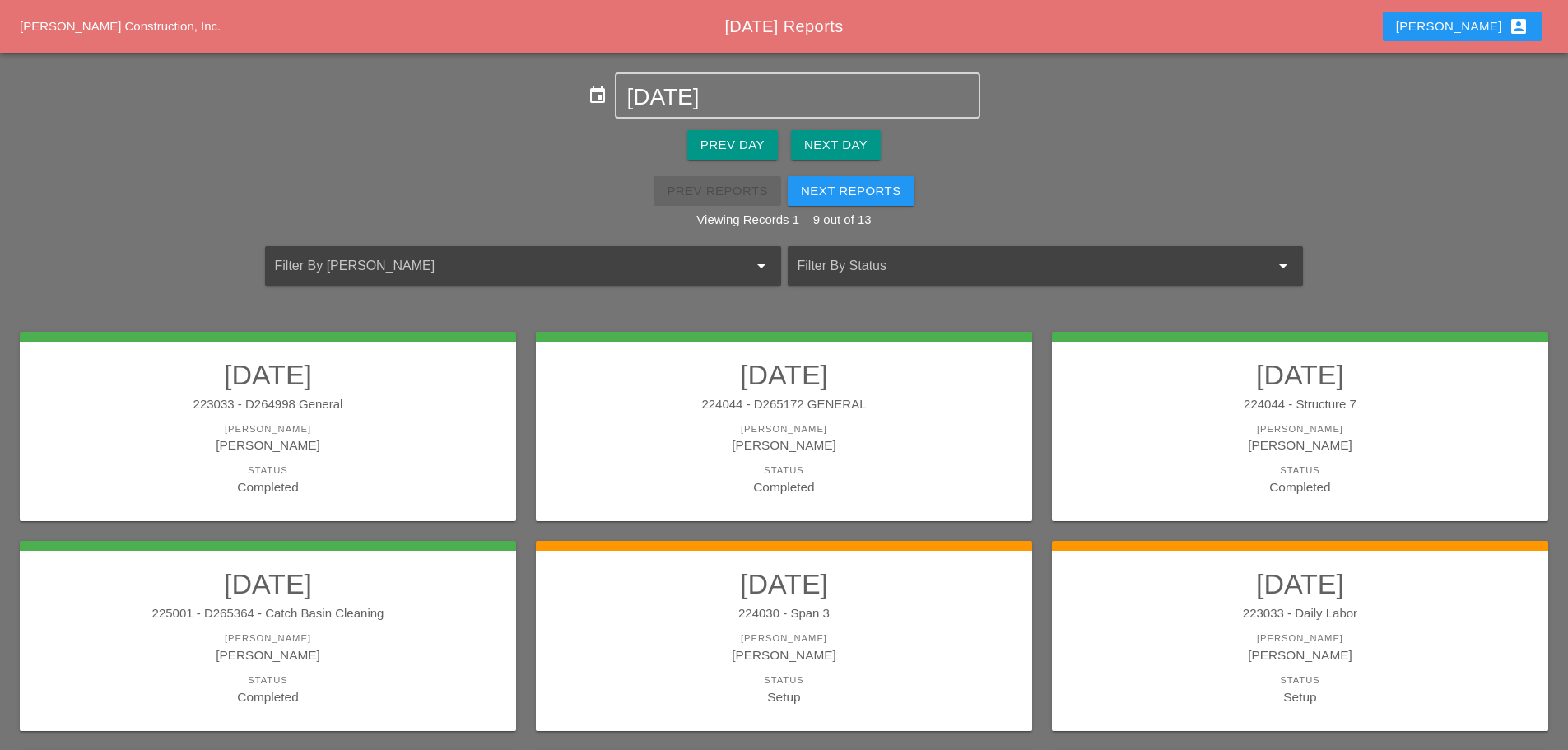
click at [800, 145] on button "Next Day" at bounding box center [836, 145] width 90 height 30
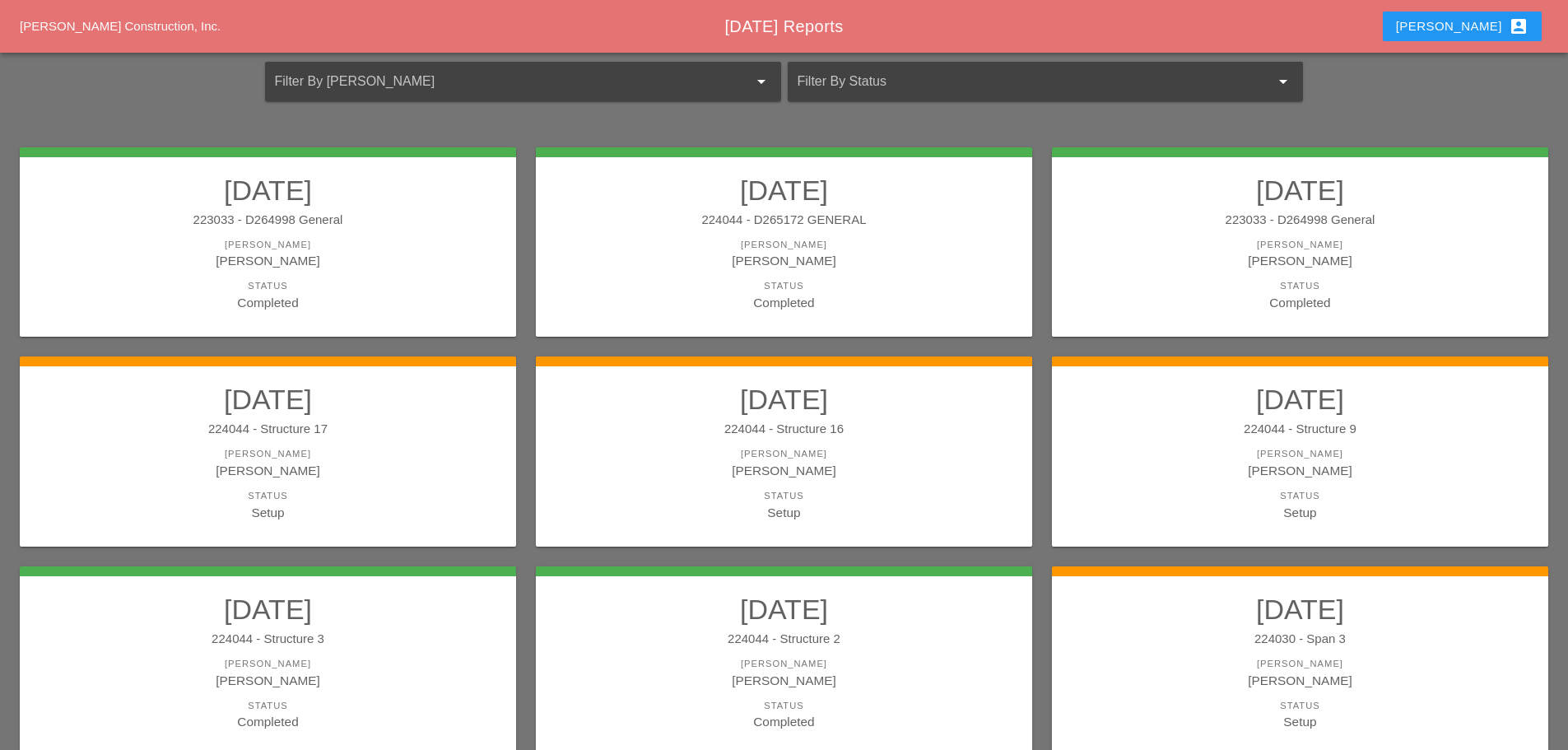
scroll to position [247, 0]
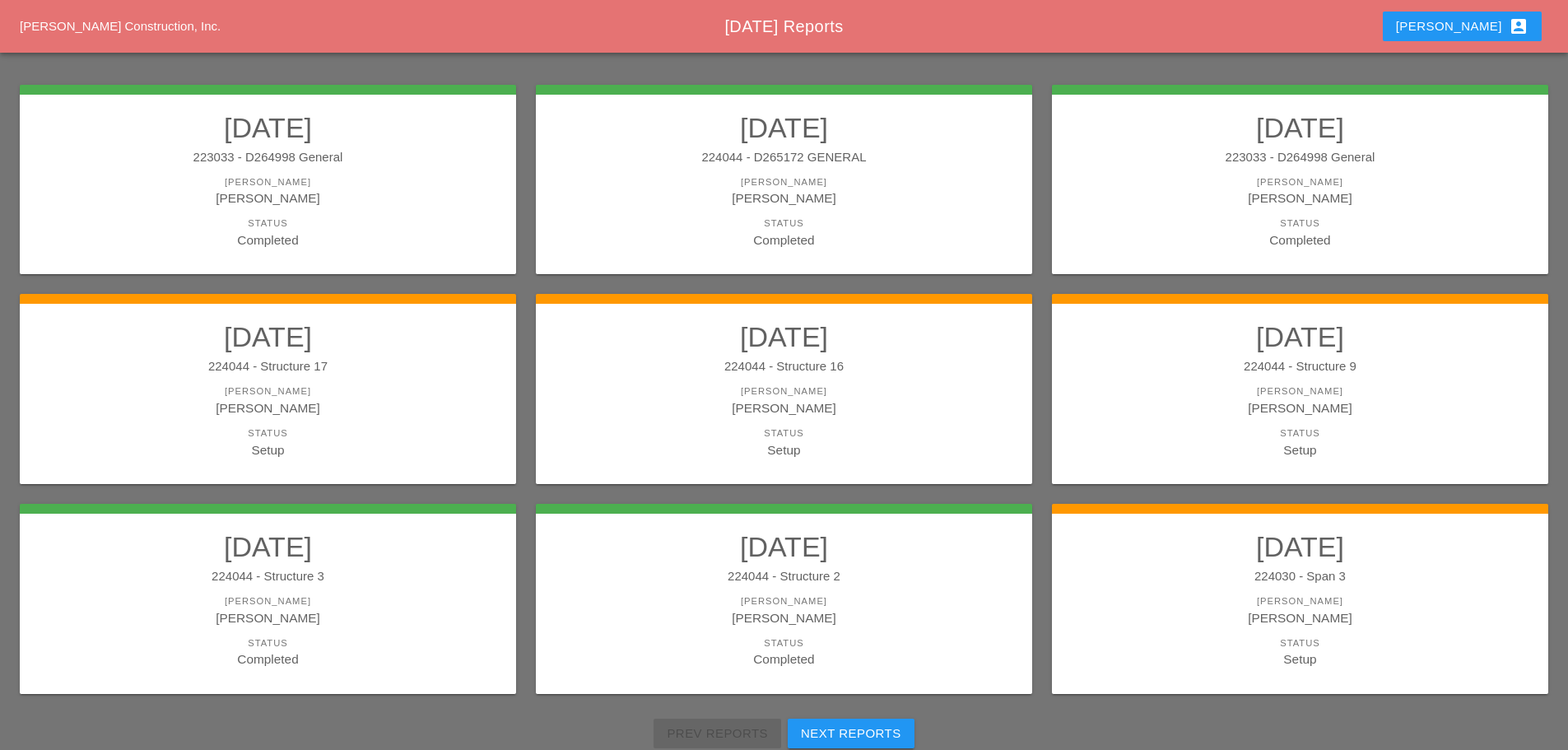
click at [863, 723] on button "Next Reports" at bounding box center [851, 734] width 127 height 30
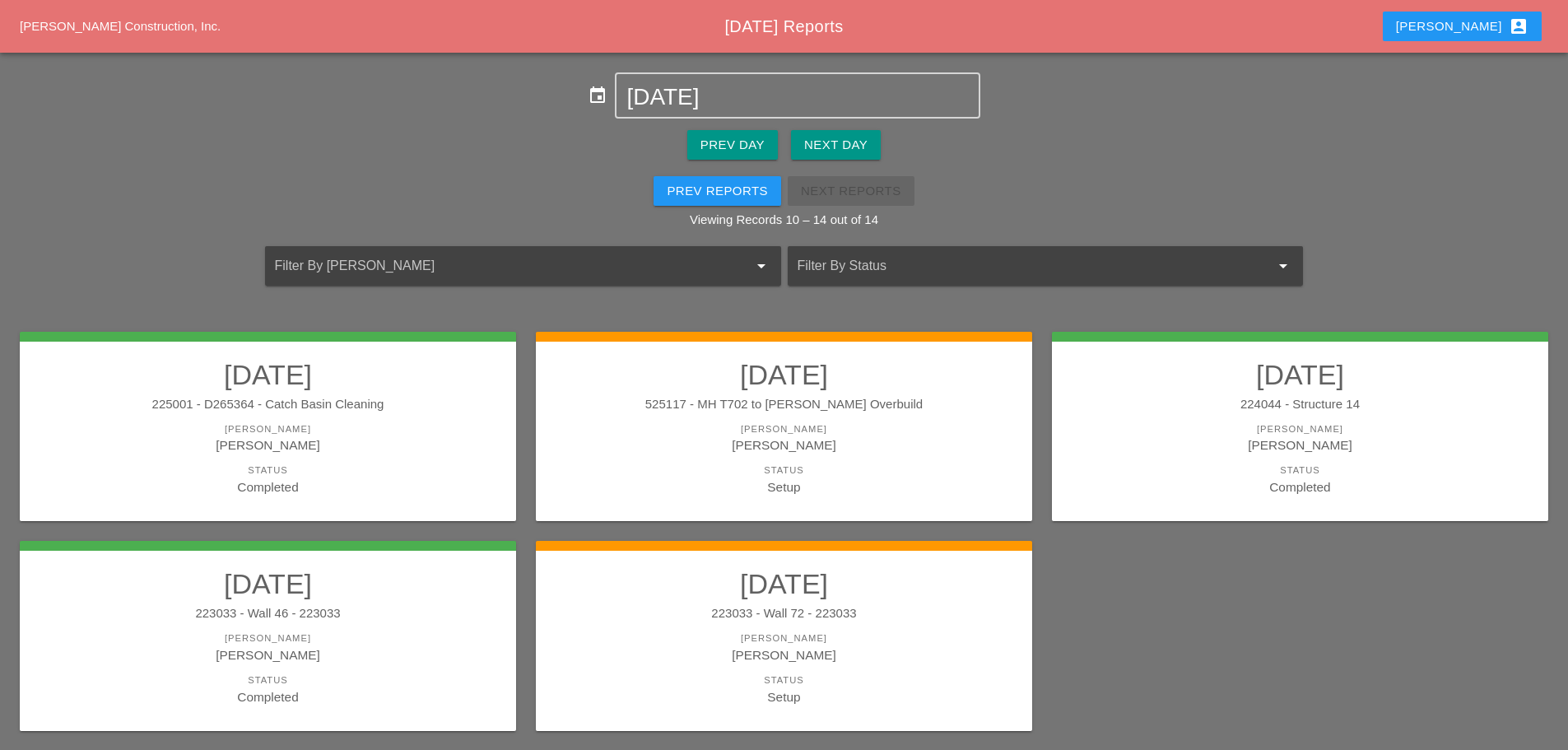
click at [894, 444] on div "[PERSON_NAME]" at bounding box center [784, 445] width 463 height 19
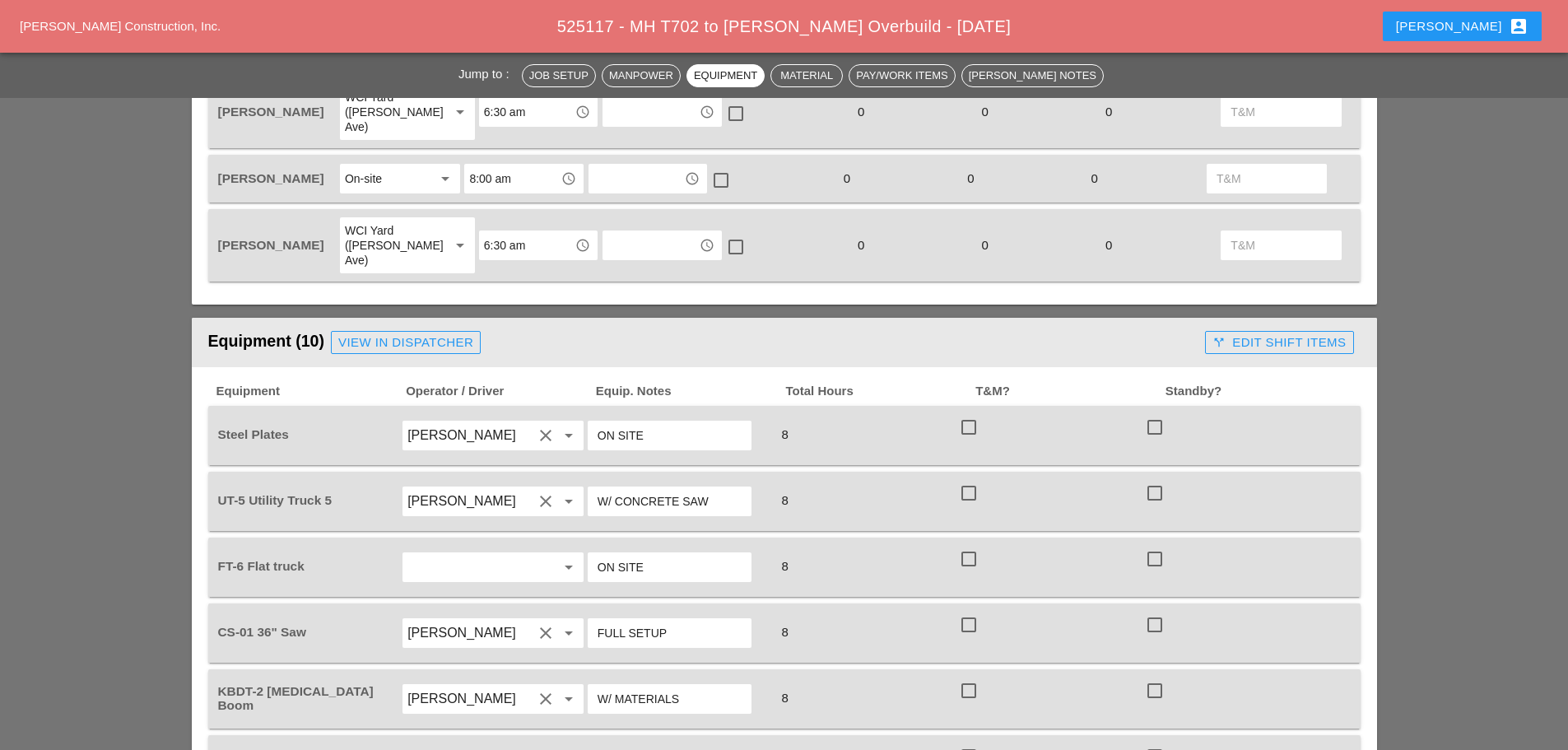
scroll to position [1153, 0]
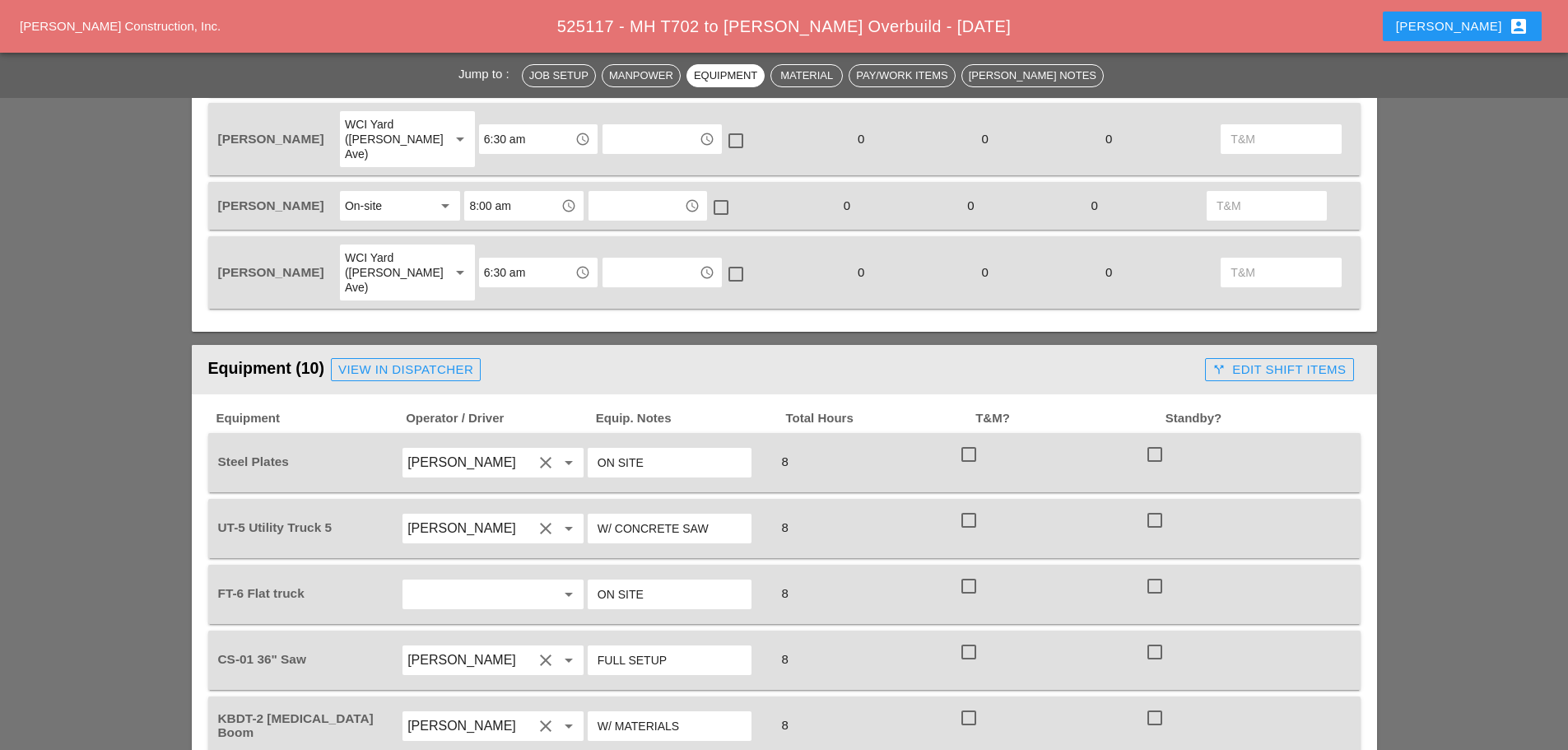
click at [418, 360] on div "View in Dispatcher" at bounding box center [406, 370] width 135 height 19
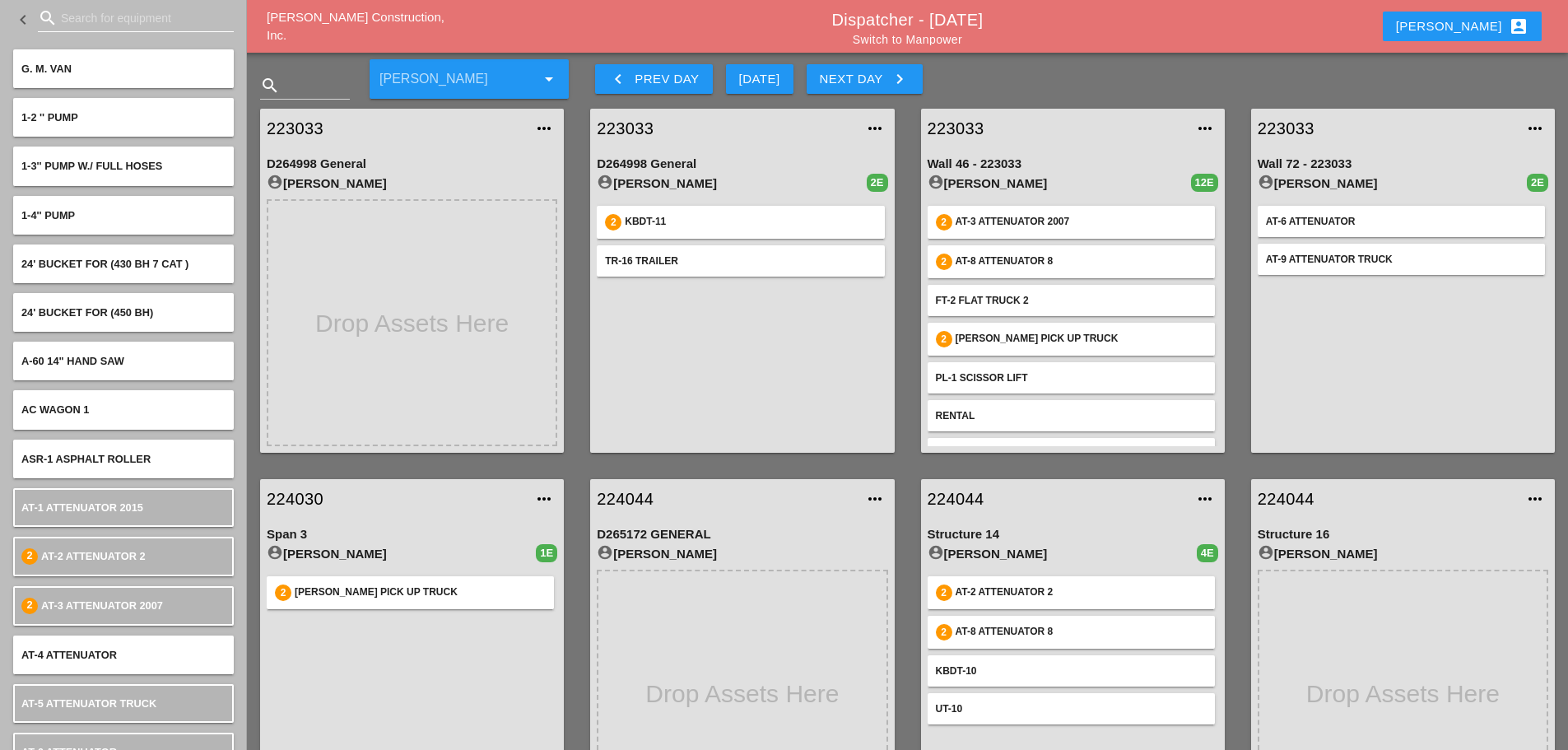
click at [94, 17] on input "Search for equipment" at bounding box center [135, 18] width 149 height 27
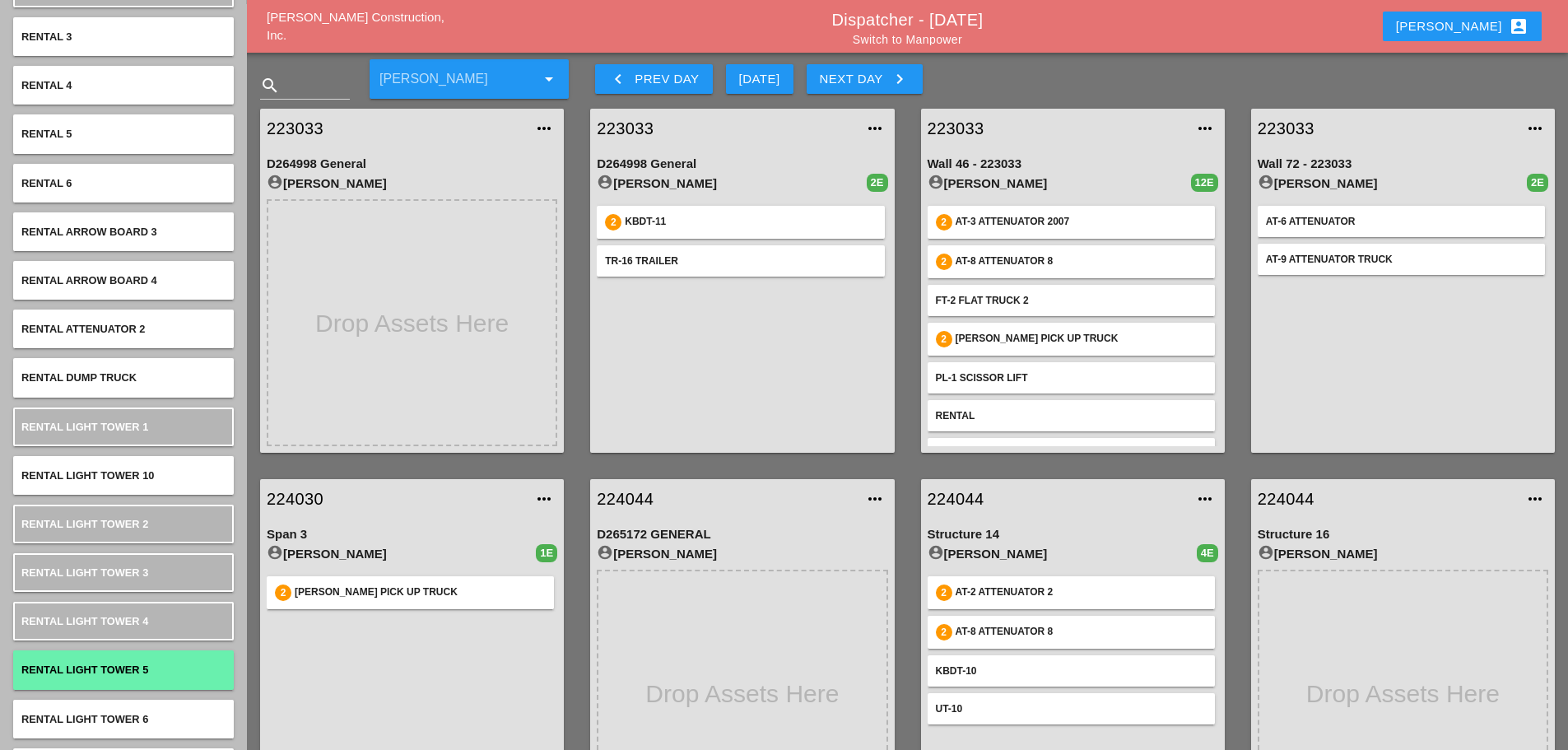
scroll to position [741, 0]
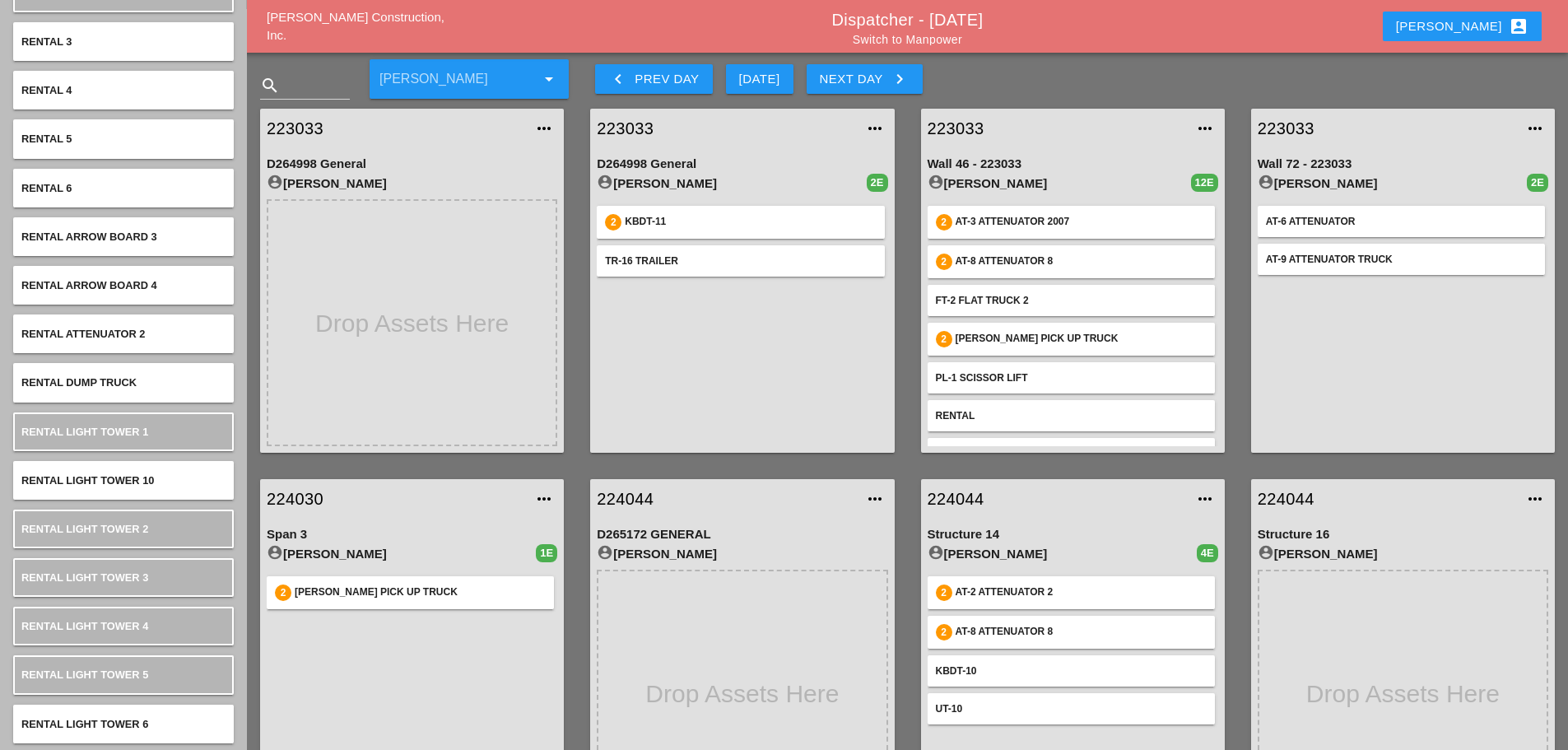
type input "RENTA"
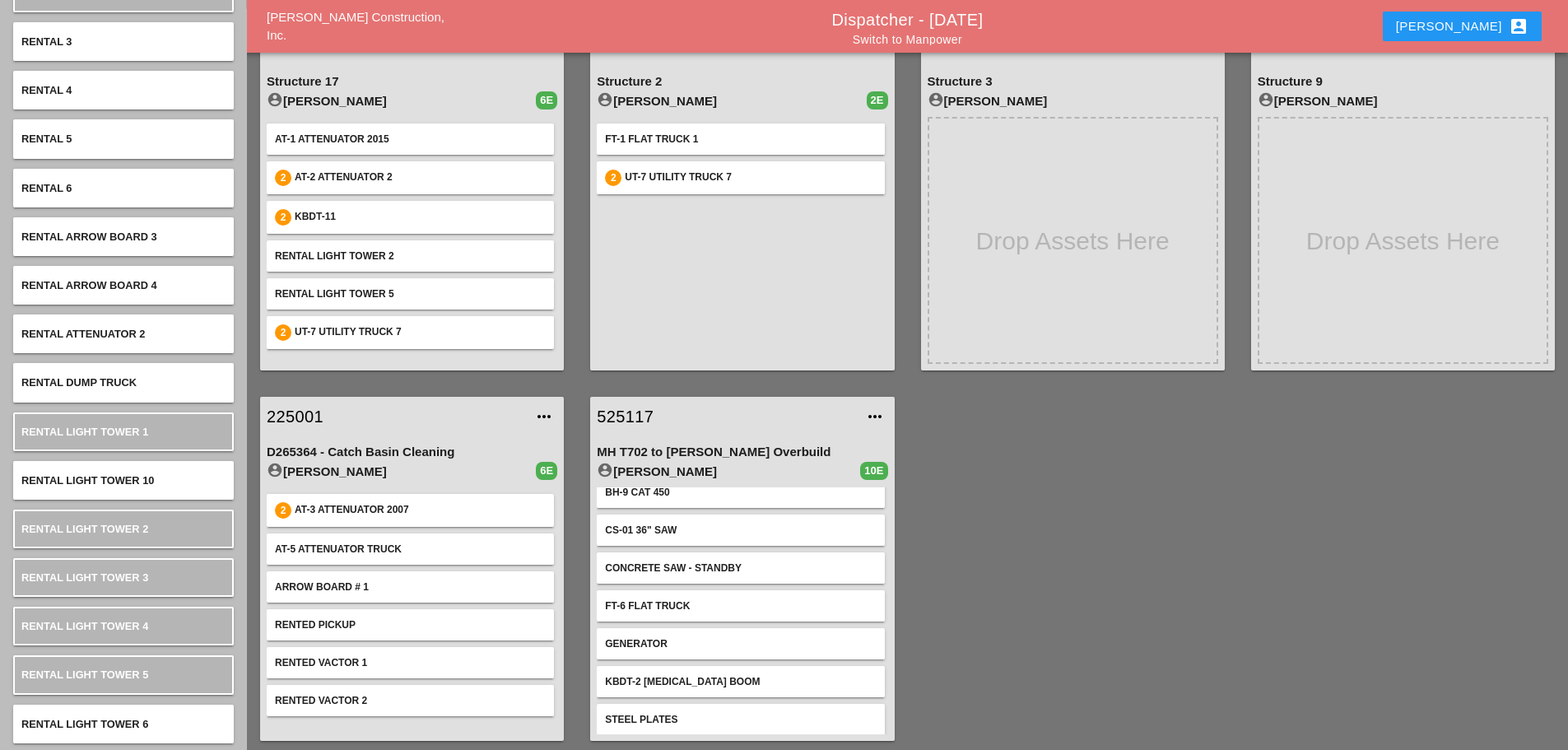
scroll to position [0, 0]
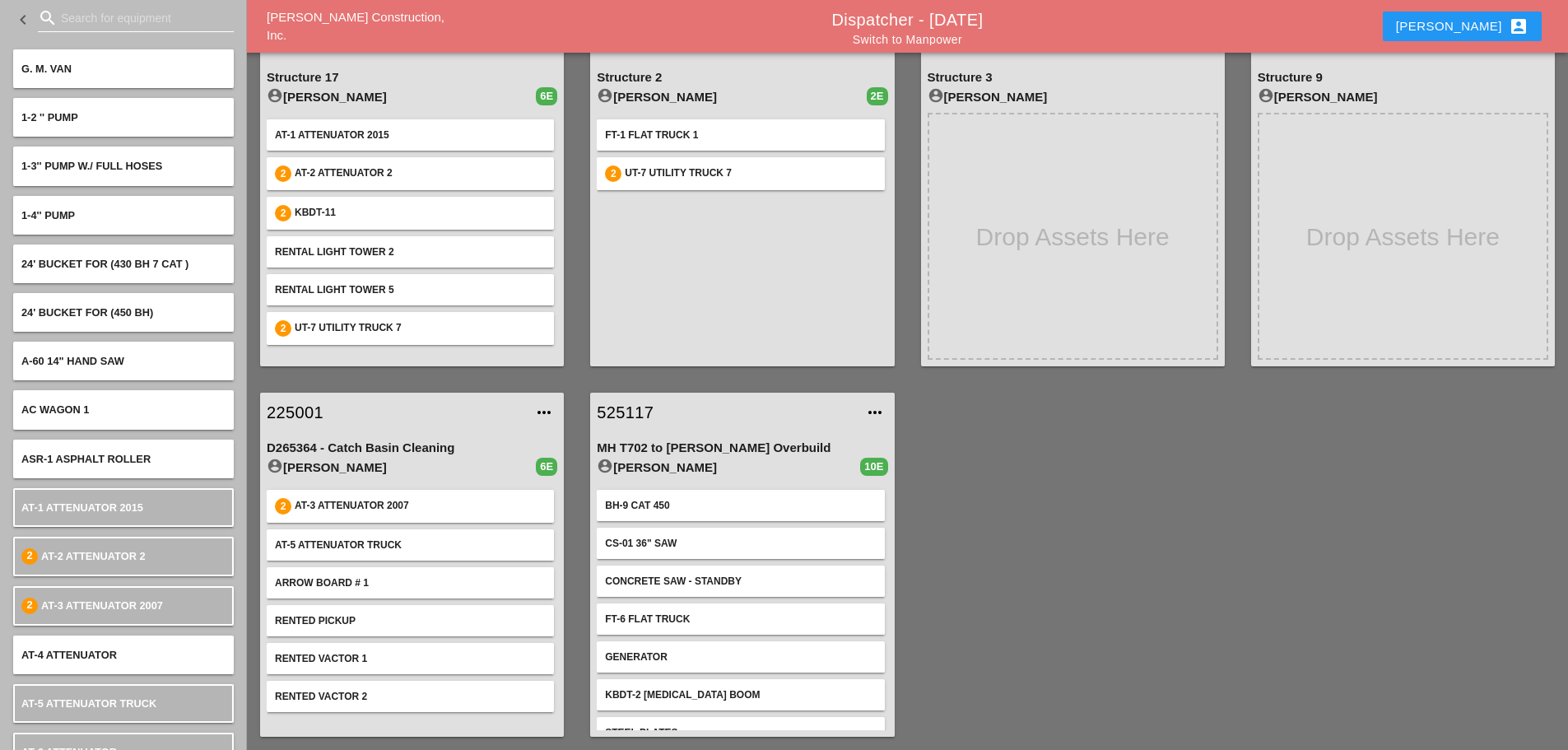
click at [90, 18] on input "Search for equipment" at bounding box center [135, 18] width 149 height 27
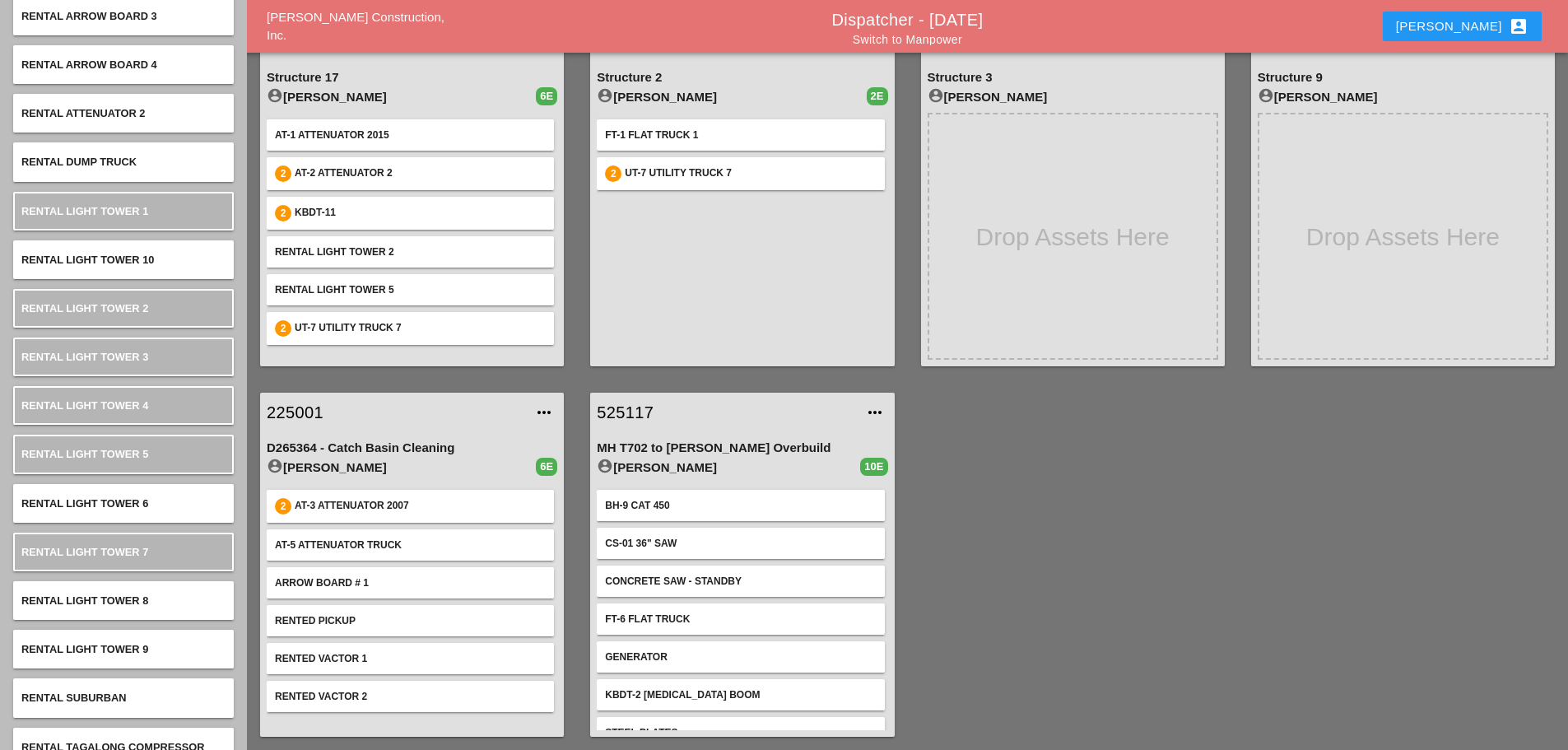
scroll to position [934, 0]
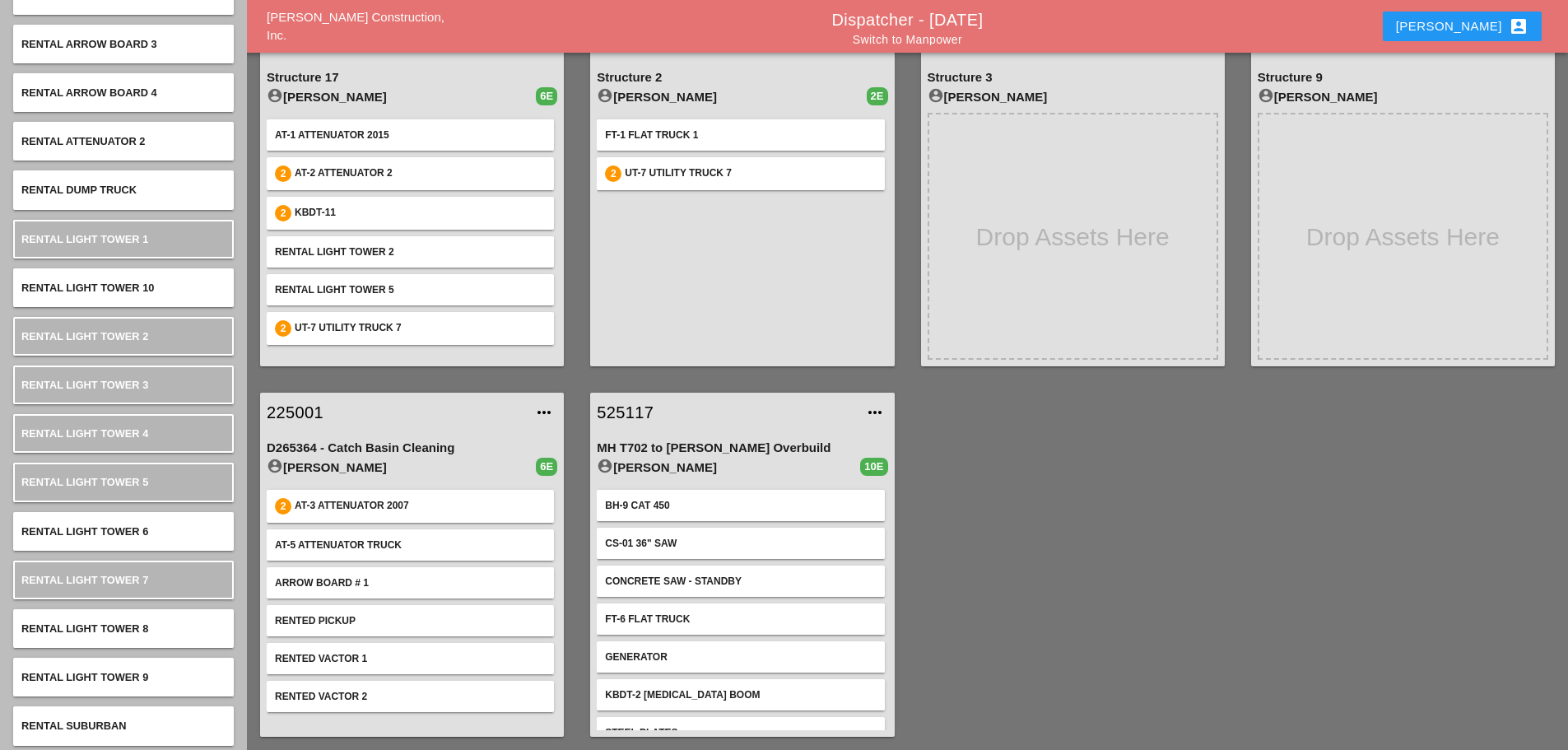
type input "RENTA"
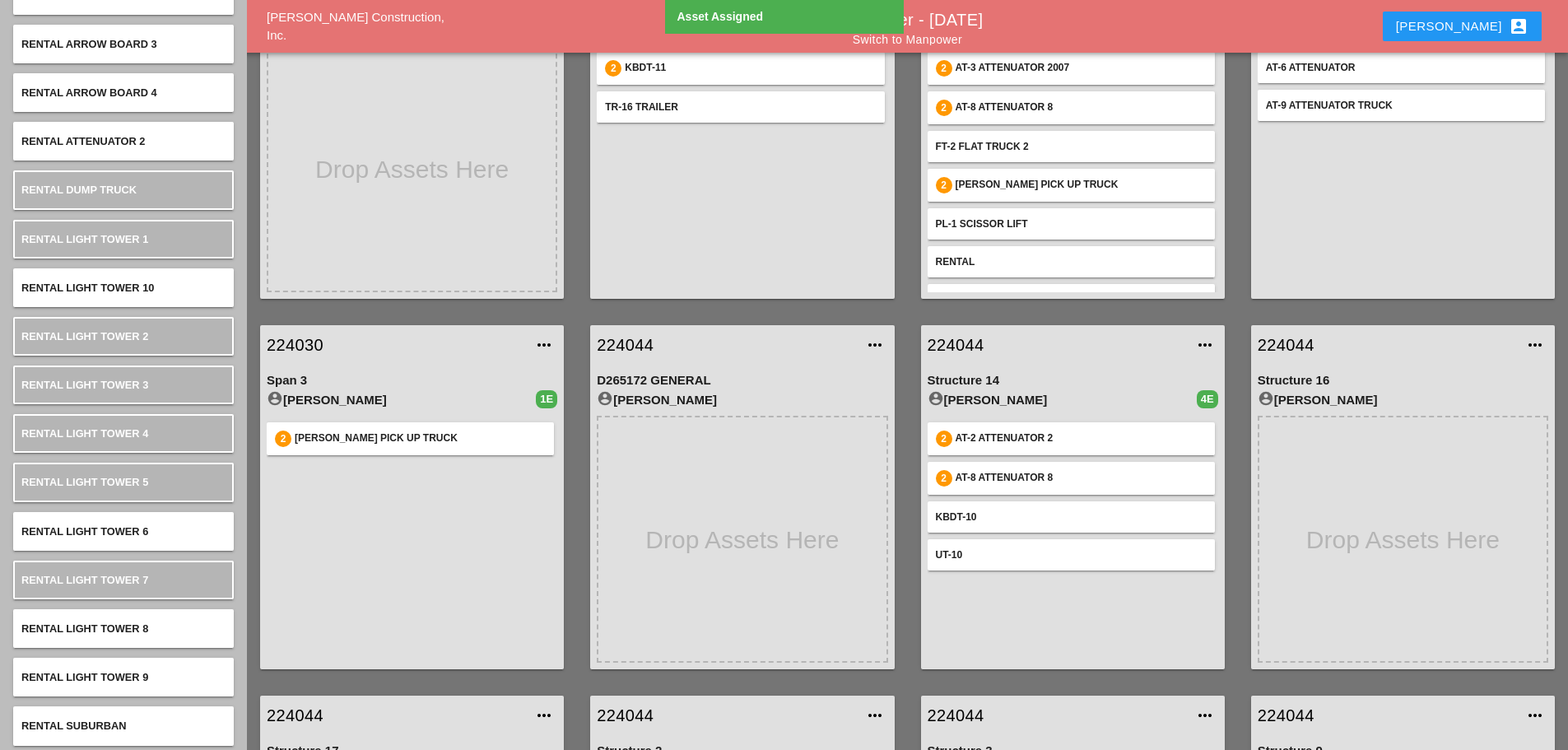
scroll to position [0, 0]
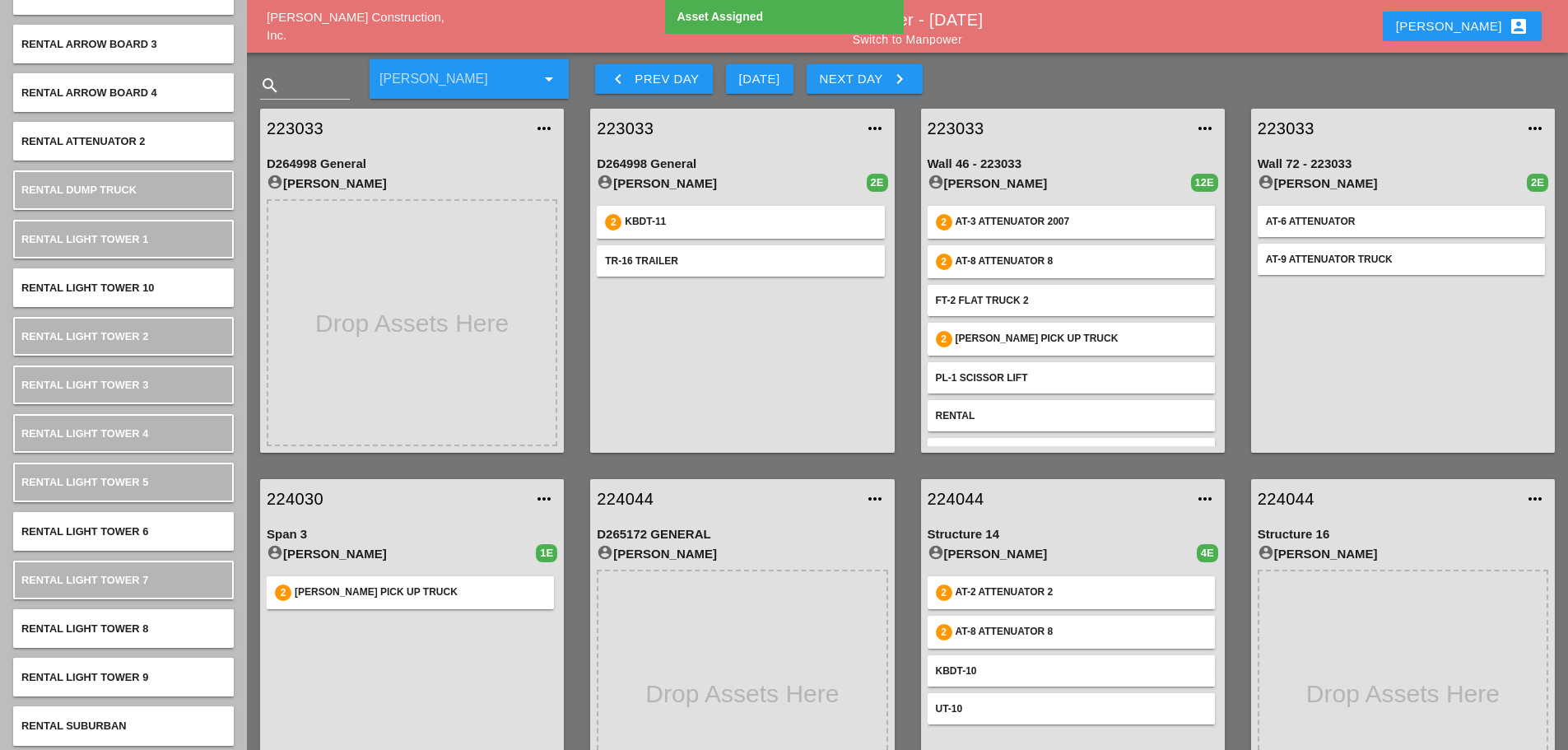
click at [898, 82] on icon "keyboard_arrow_right" at bounding box center [900, 79] width 20 height 20
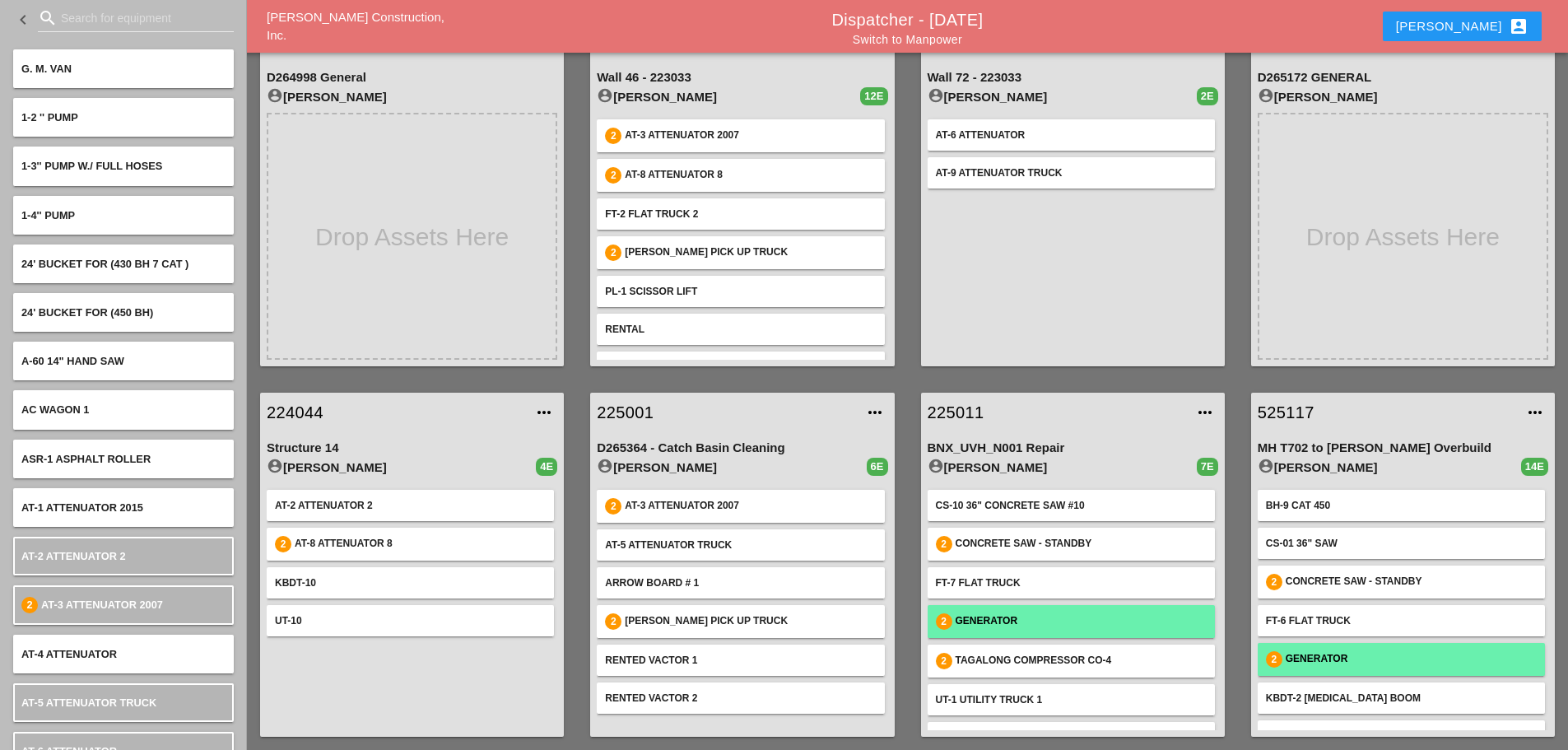
scroll to position [297, 0]
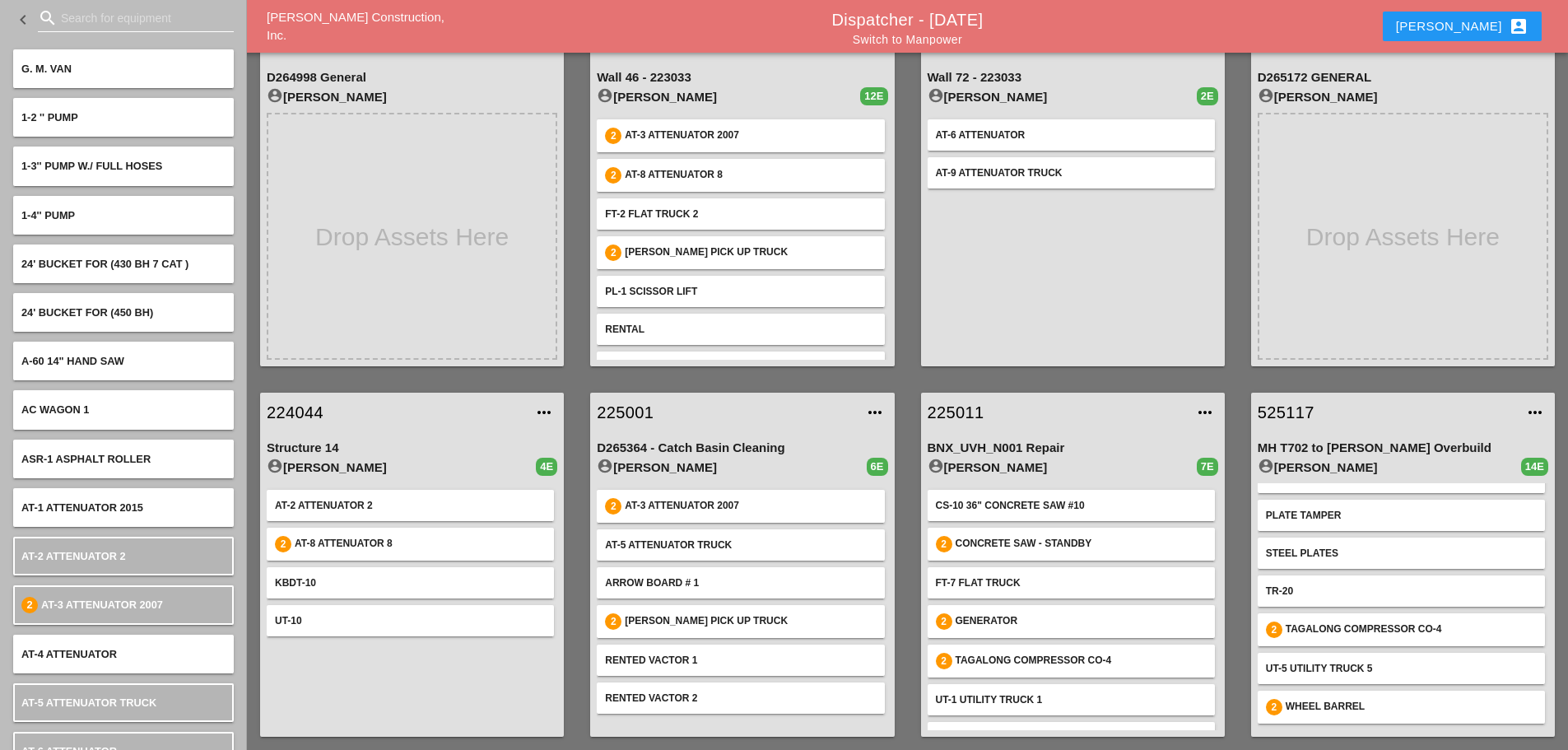
click at [130, 14] on input "Search for equipment" at bounding box center [135, 18] width 149 height 27
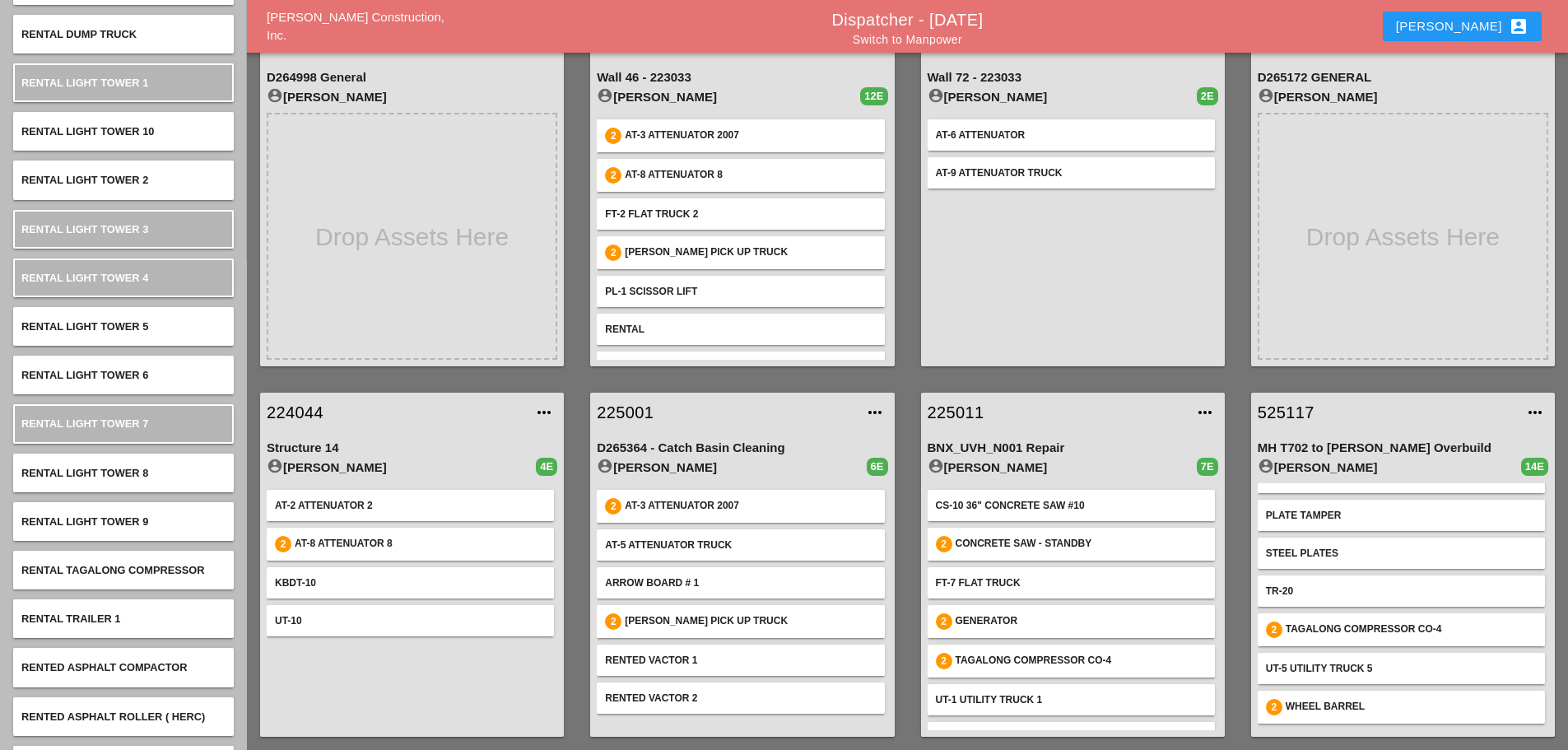
scroll to position [424, 0]
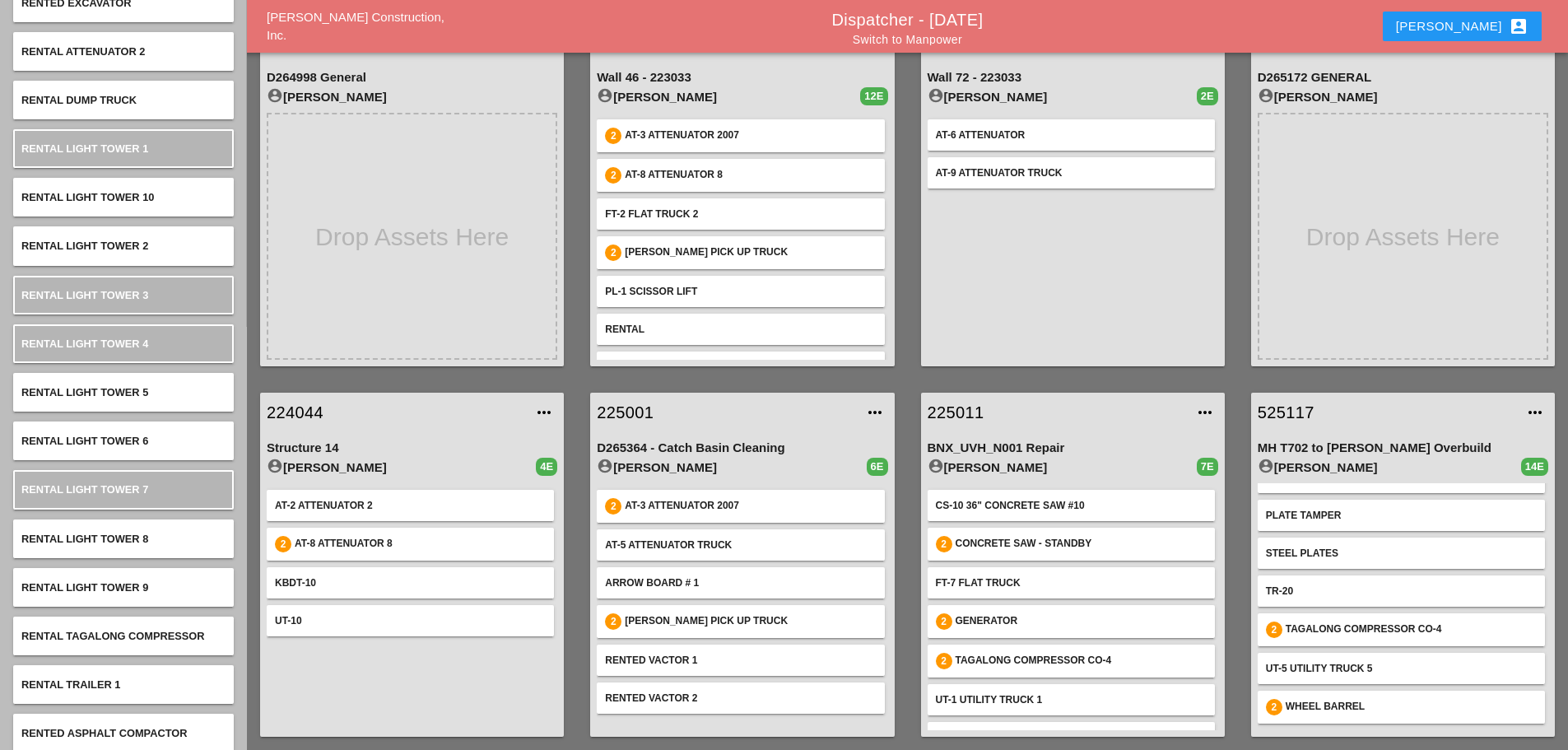
type input "RENAT"
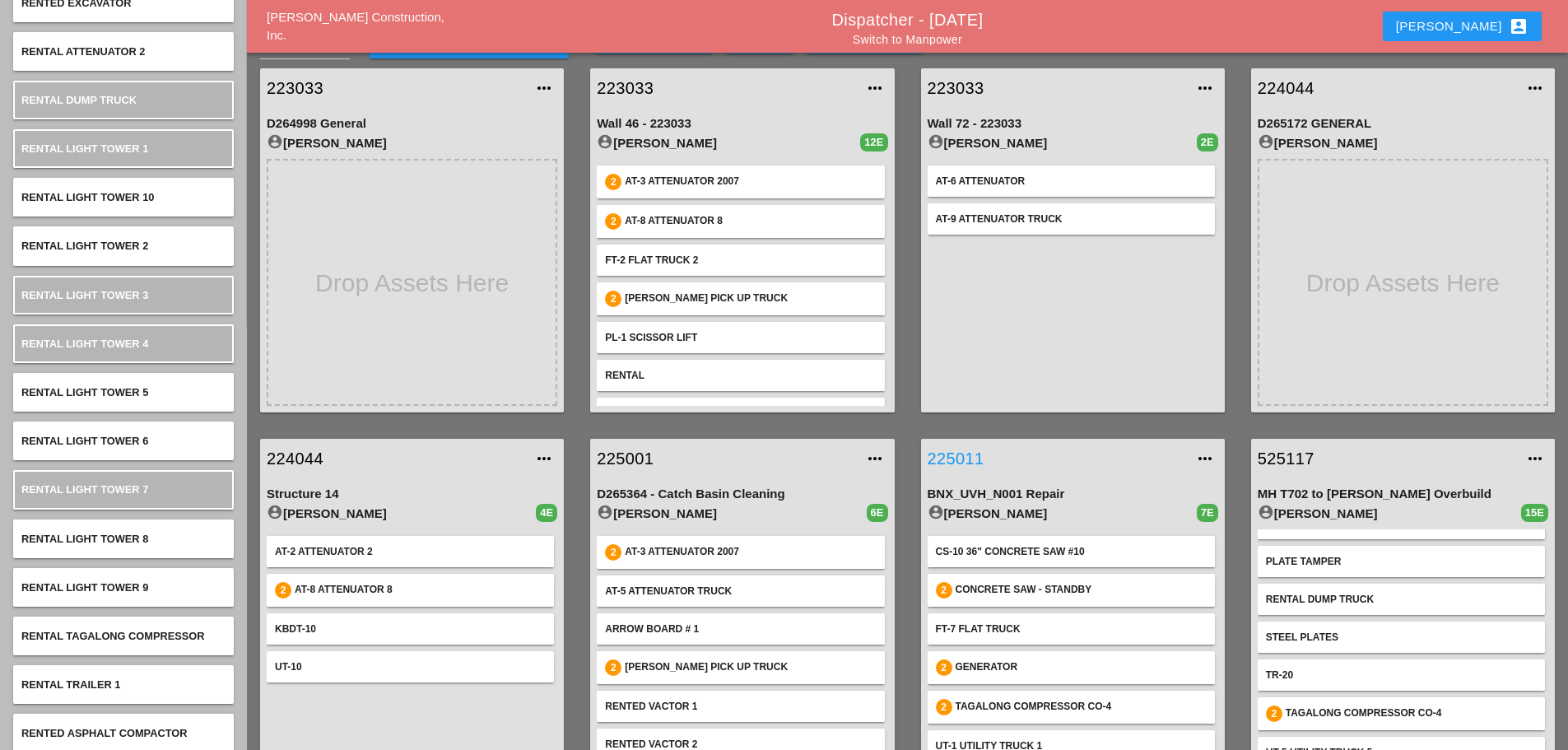
scroll to position [0, 0]
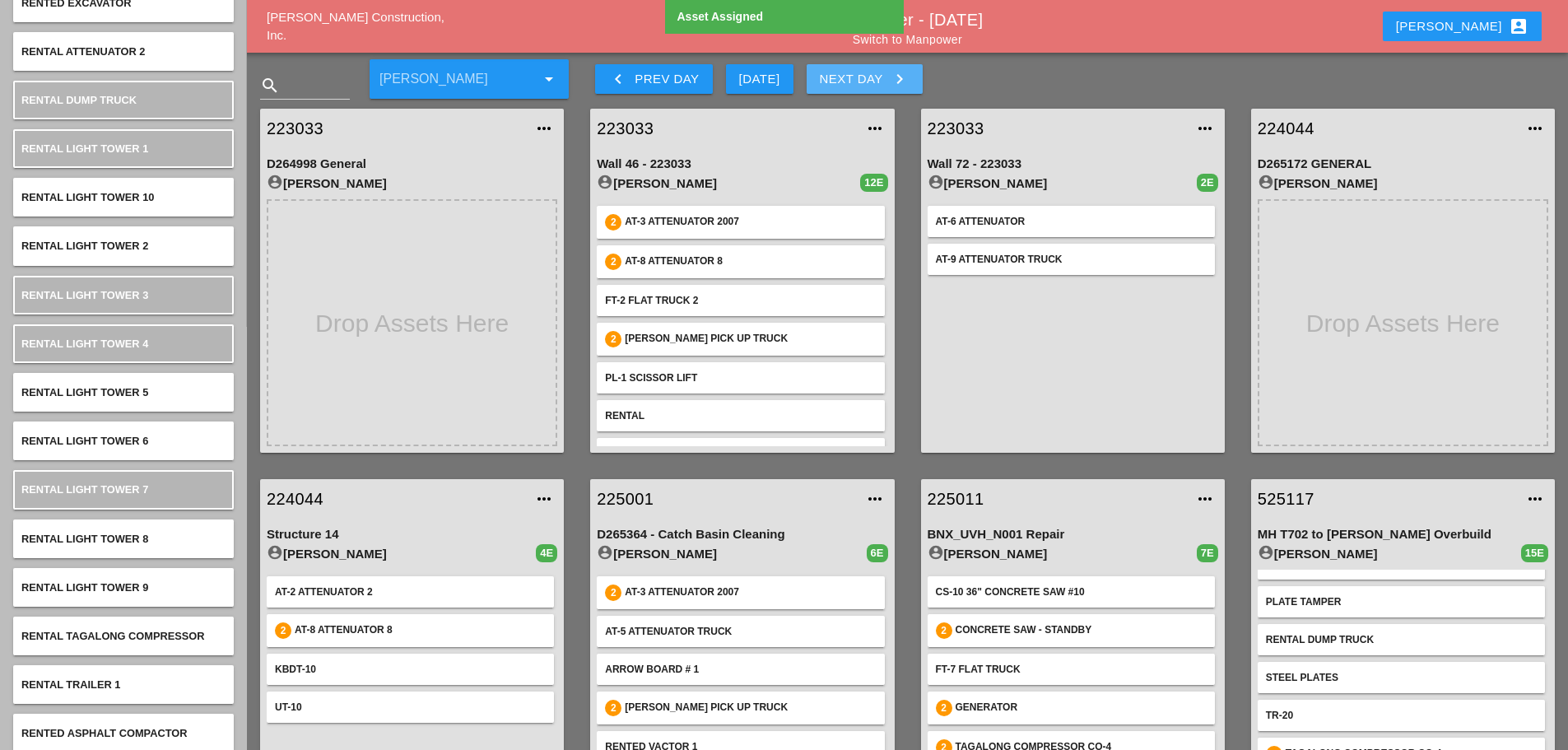
click at [904, 75] on icon "keyboard_arrow_right" at bounding box center [900, 79] width 20 height 20
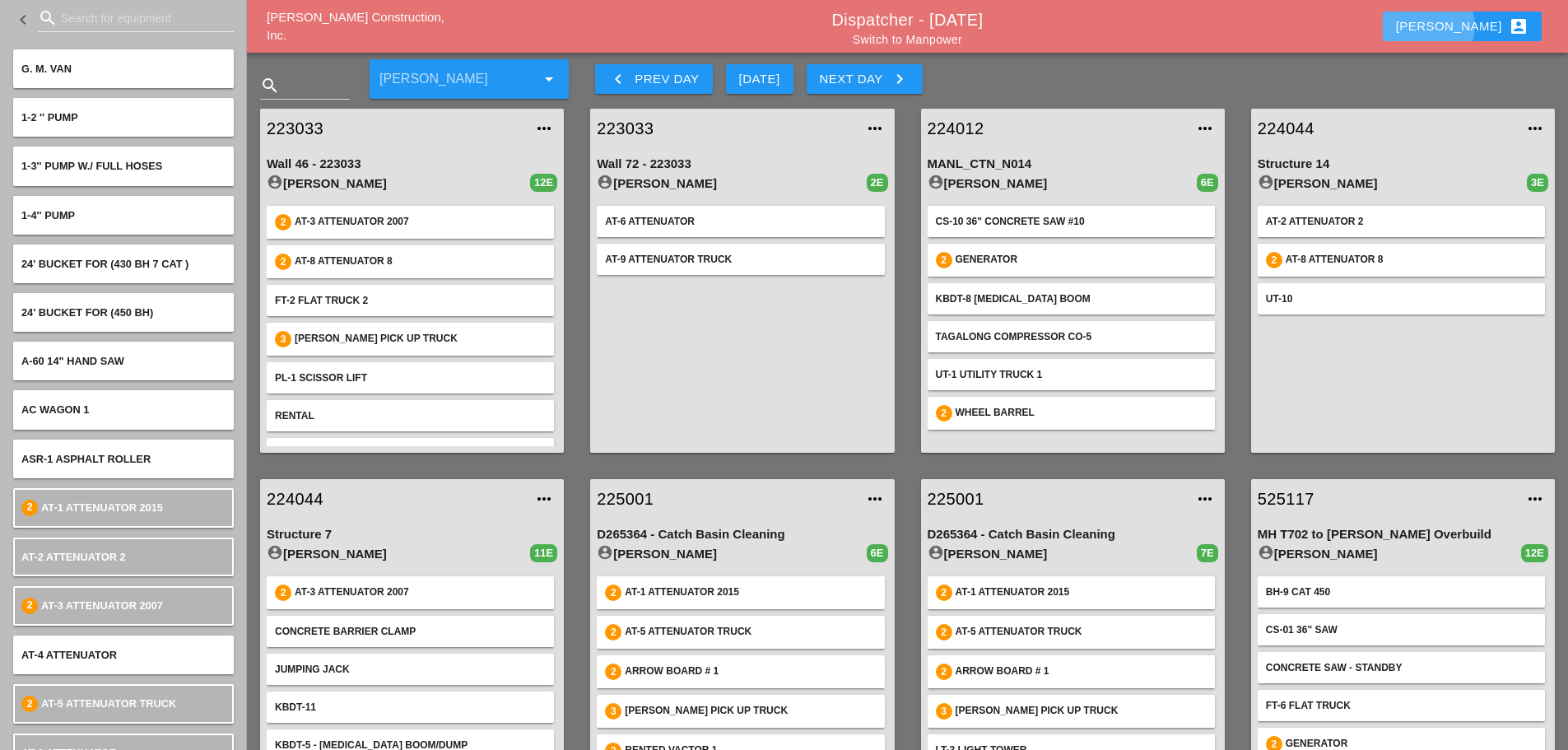
click at [1483, 19] on div "[PERSON_NAME] account_box" at bounding box center [1463, 27] width 133 height 20
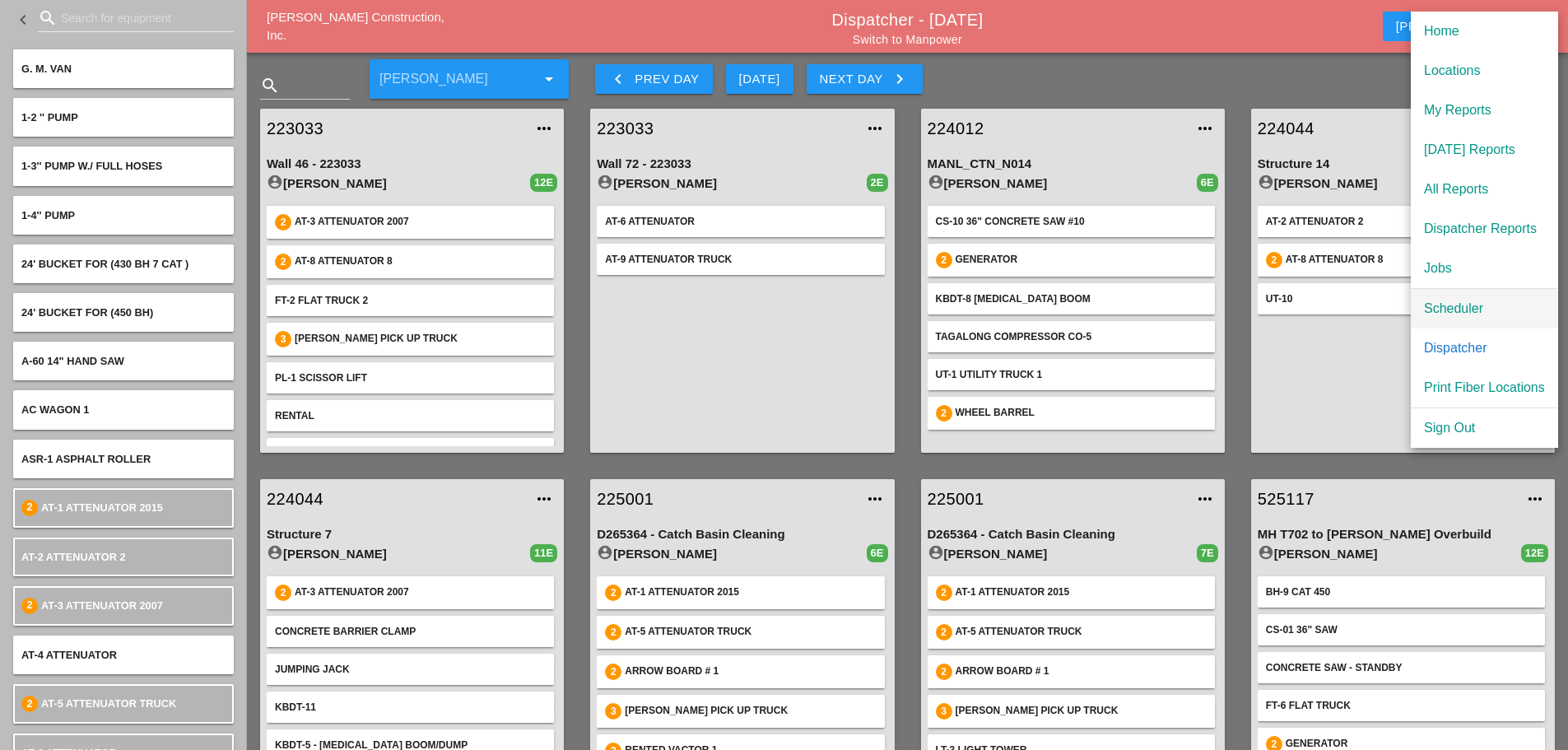
click at [1460, 301] on div "Scheduler" at bounding box center [1484, 309] width 121 height 20
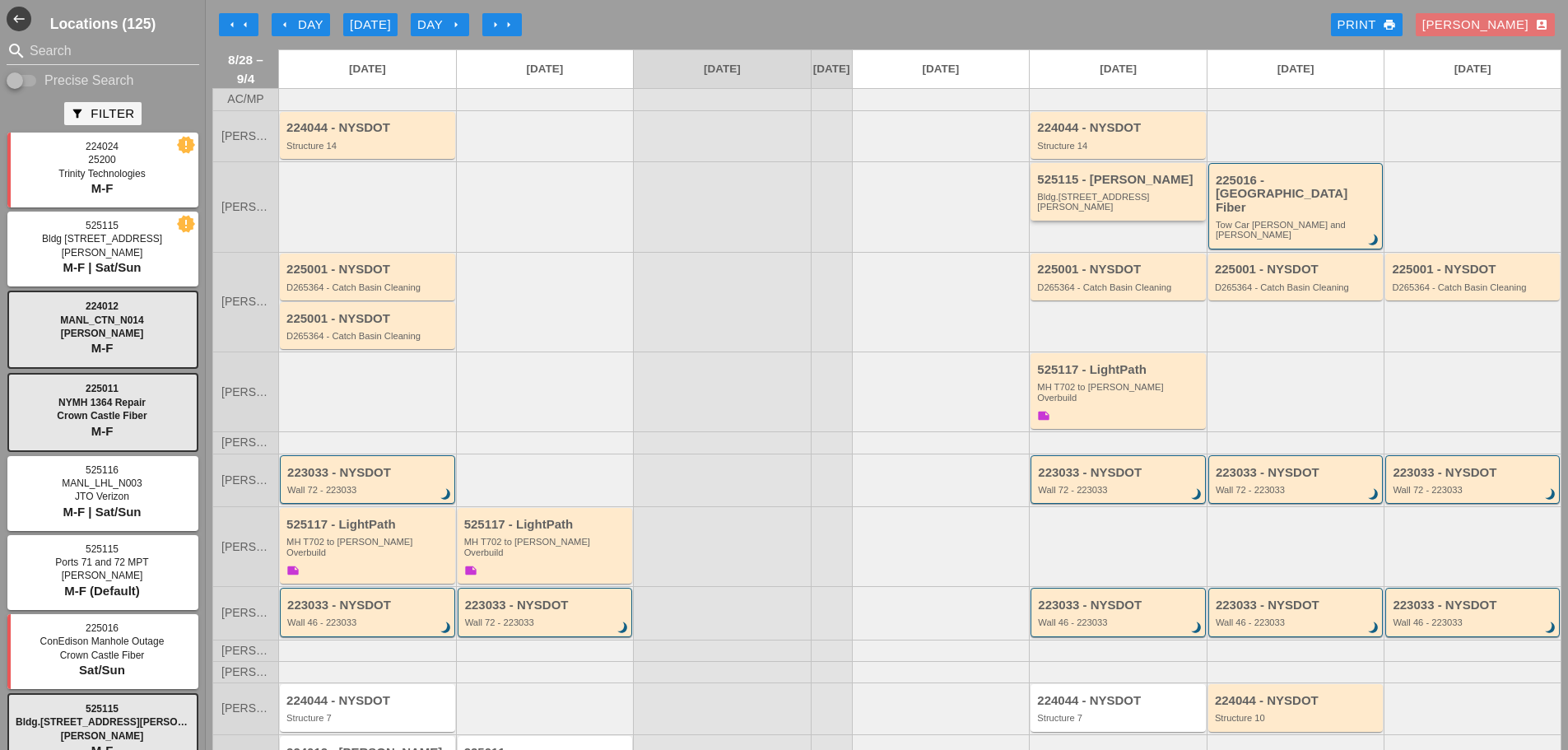
click at [1141, 215] on div "525115 - [PERSON_NAME].[STREET_ADDRESS][PERSON_NAME]" at bounding box center [1117, 191] width 175 height 57
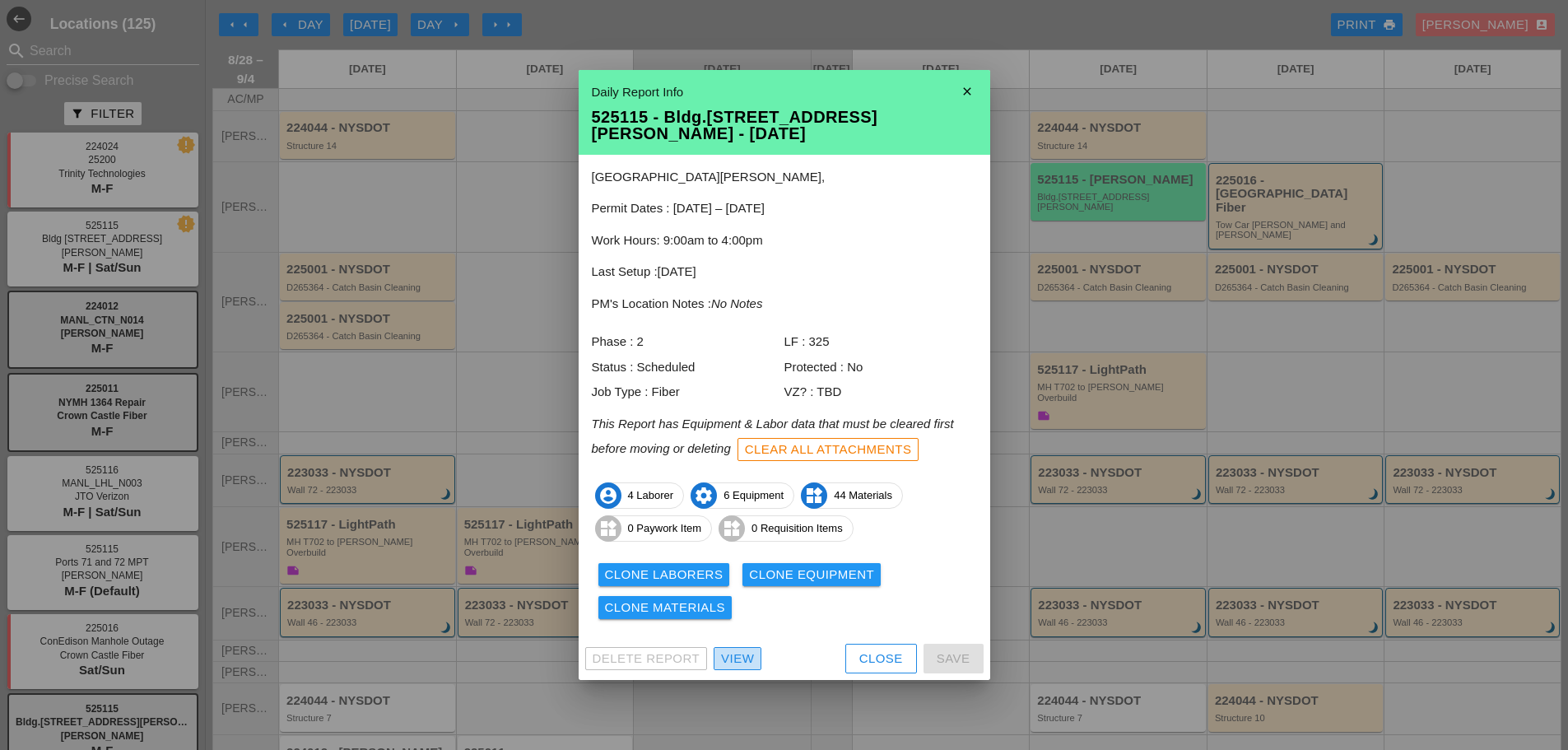
click at [739, 650] on div "View" at bounding box center [738, 659] width 33 height 19
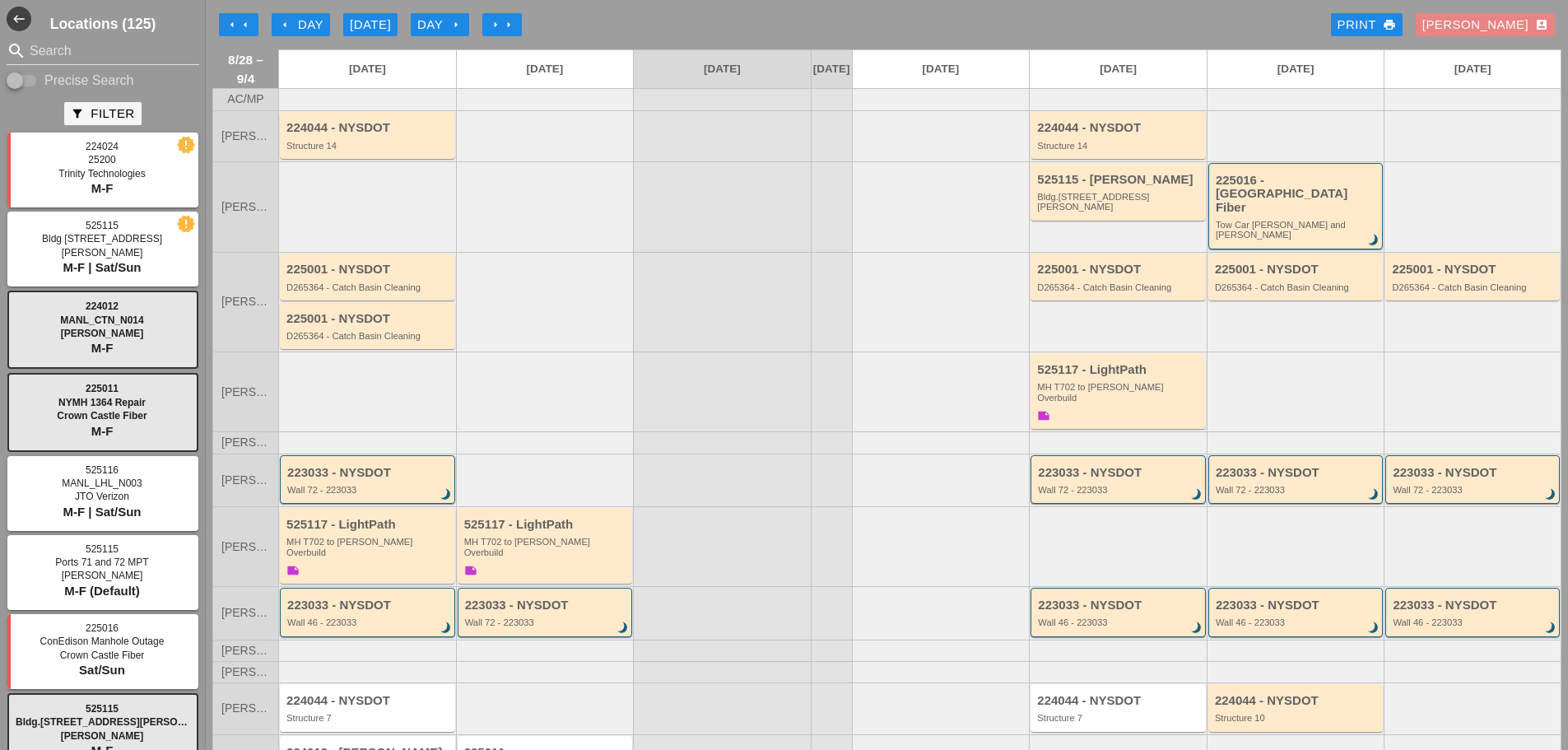
click at [1487, 27] on div "[PERSON_NAME] account_box" at bounding box center [1485, 25] width 126 height 19
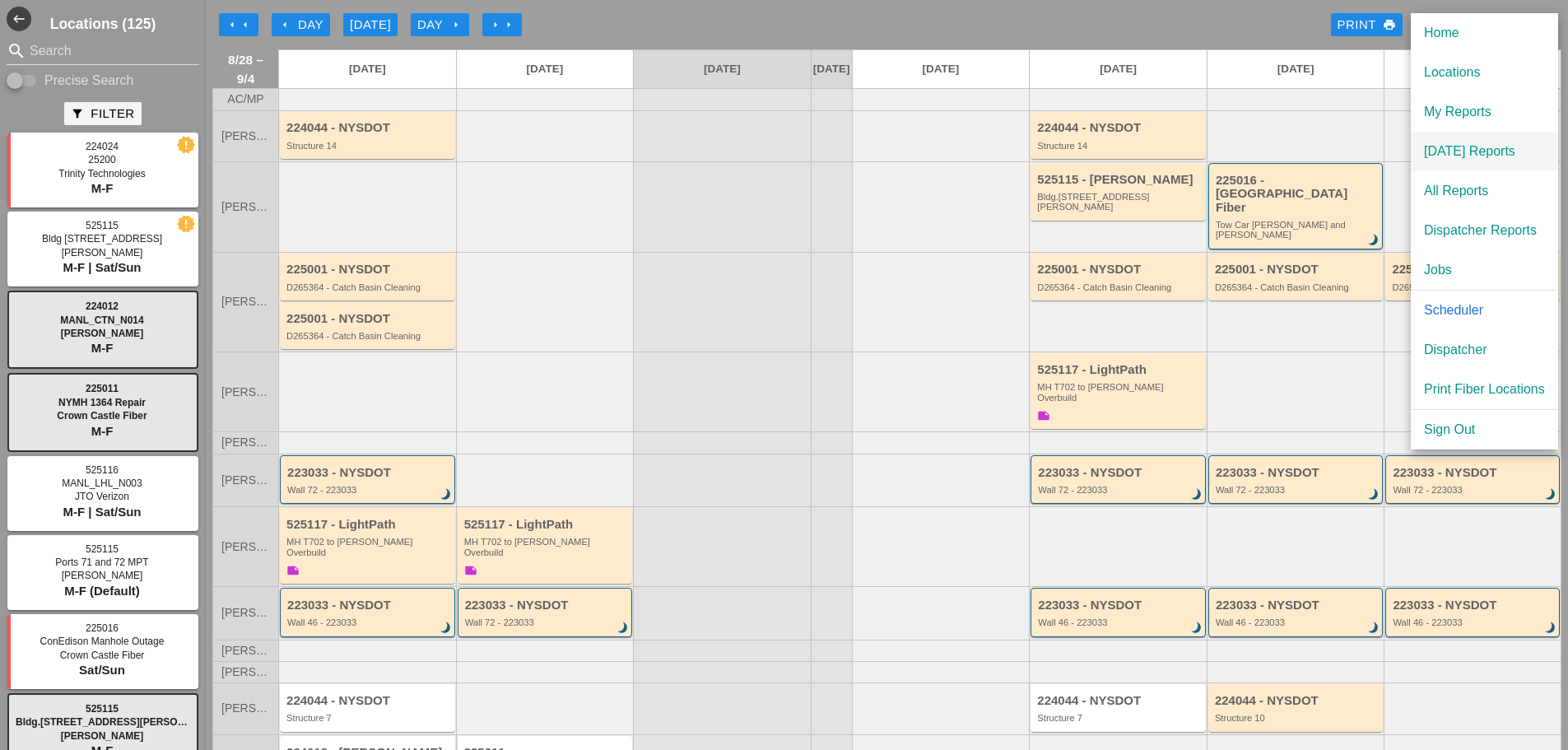
click at [1441, 154] on div "[DATE] Reports" at bounding box center [1484, 152] width 121 height 20
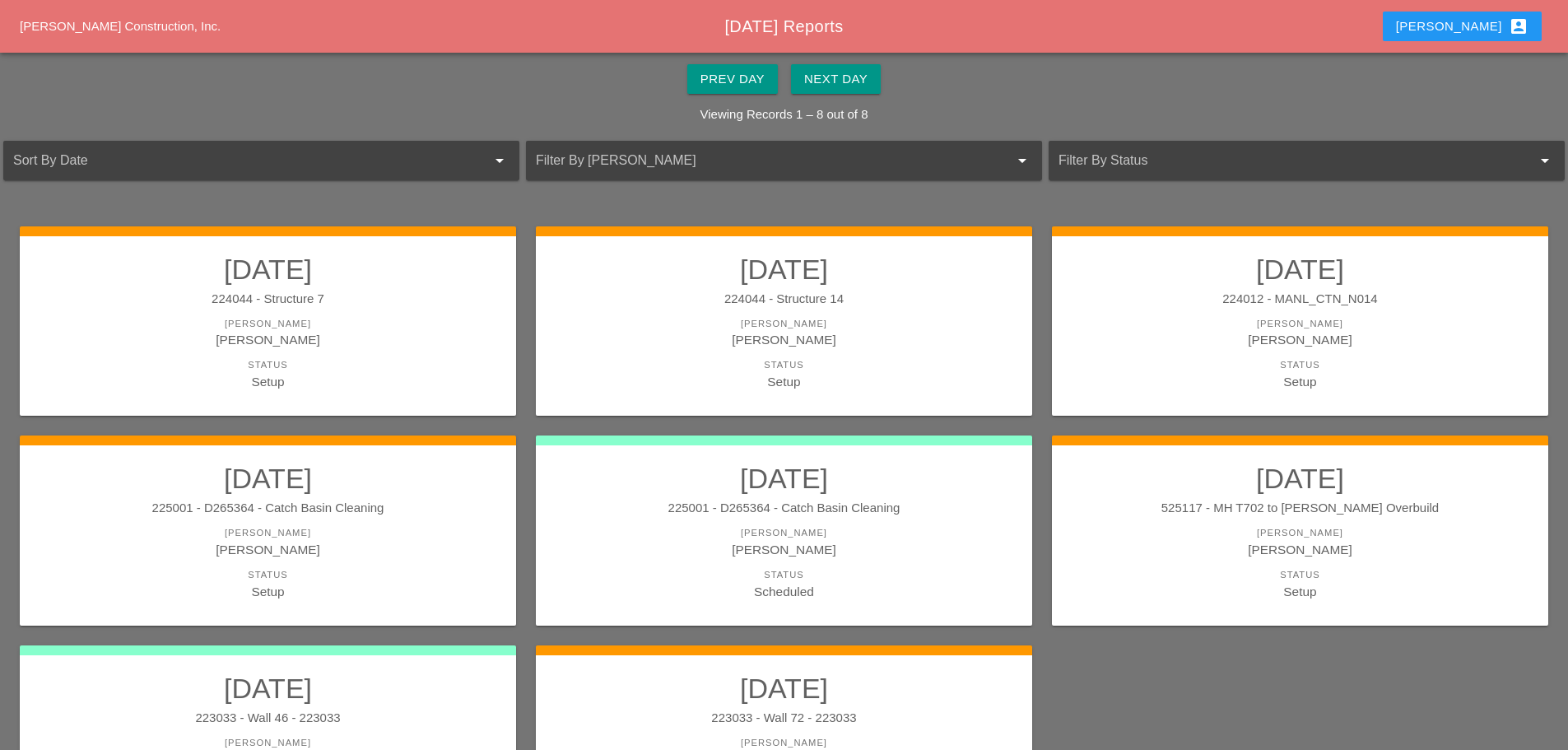
scroll to position [223, 0]
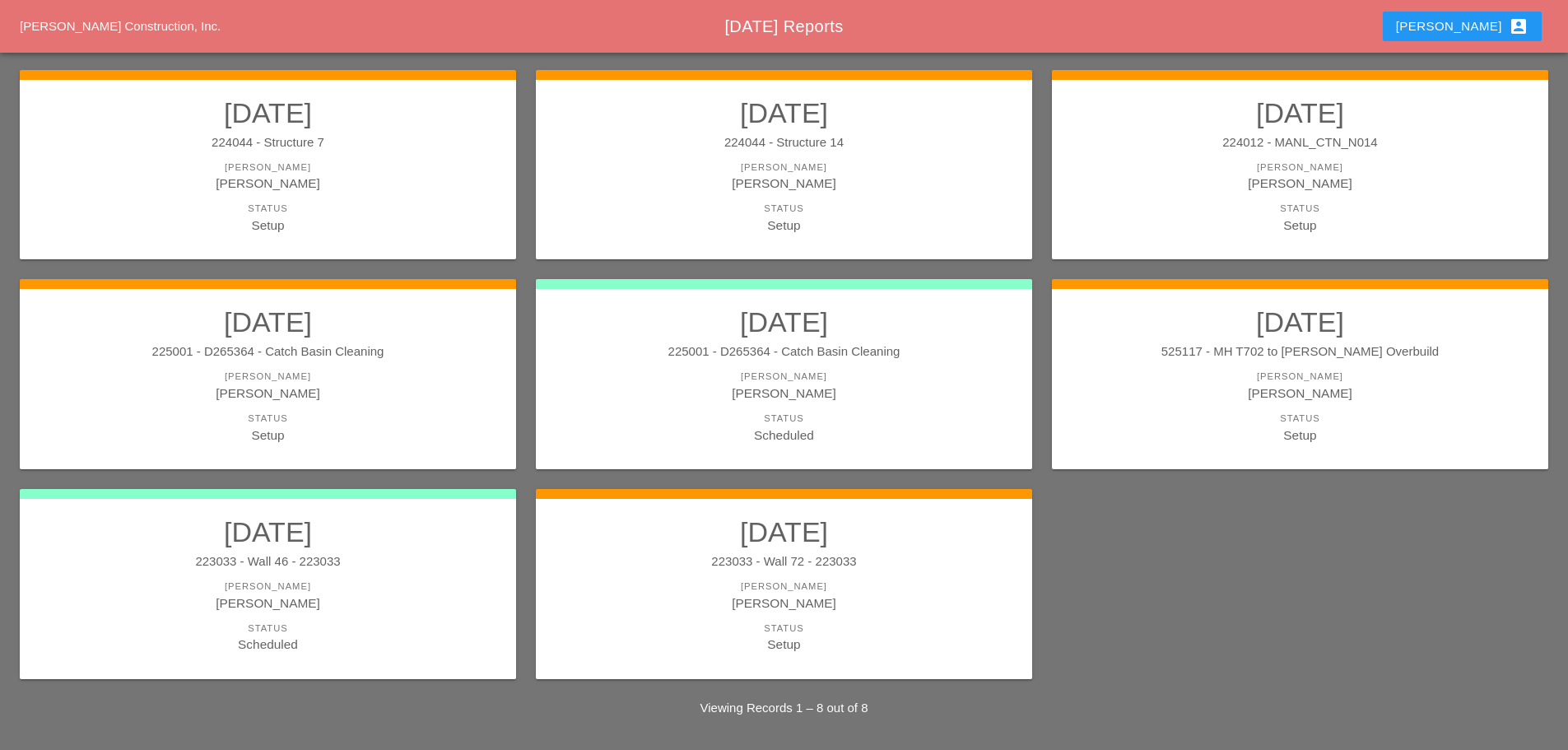
click at [1165, 408] on link "[DATE] 525117 - MH T702 to [PERSON_NAME] Overbuild [PERSON_NAME] Etnel Status S…" at bounding box center [1300, 375] width 463 height 139
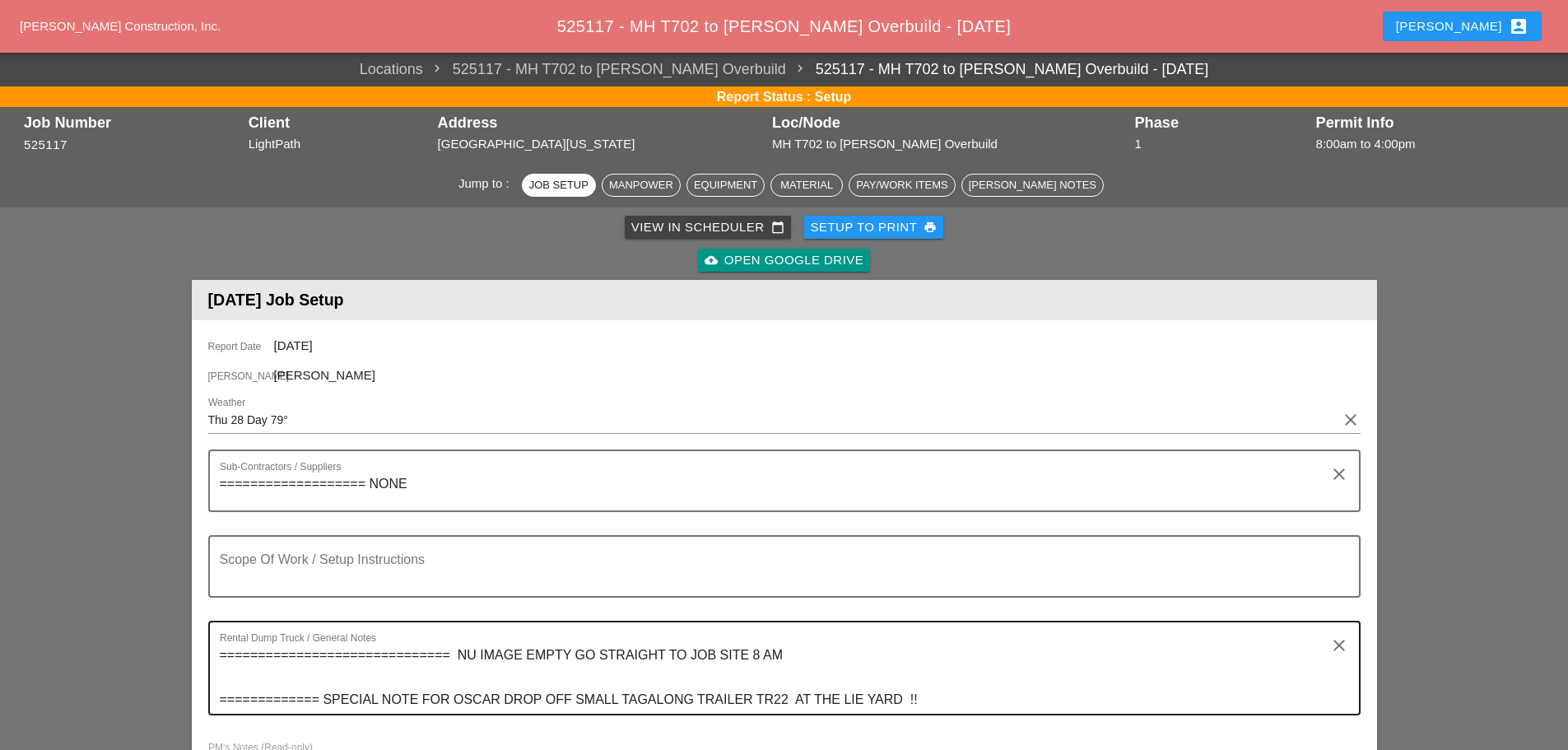
scroll to position [247, 0]
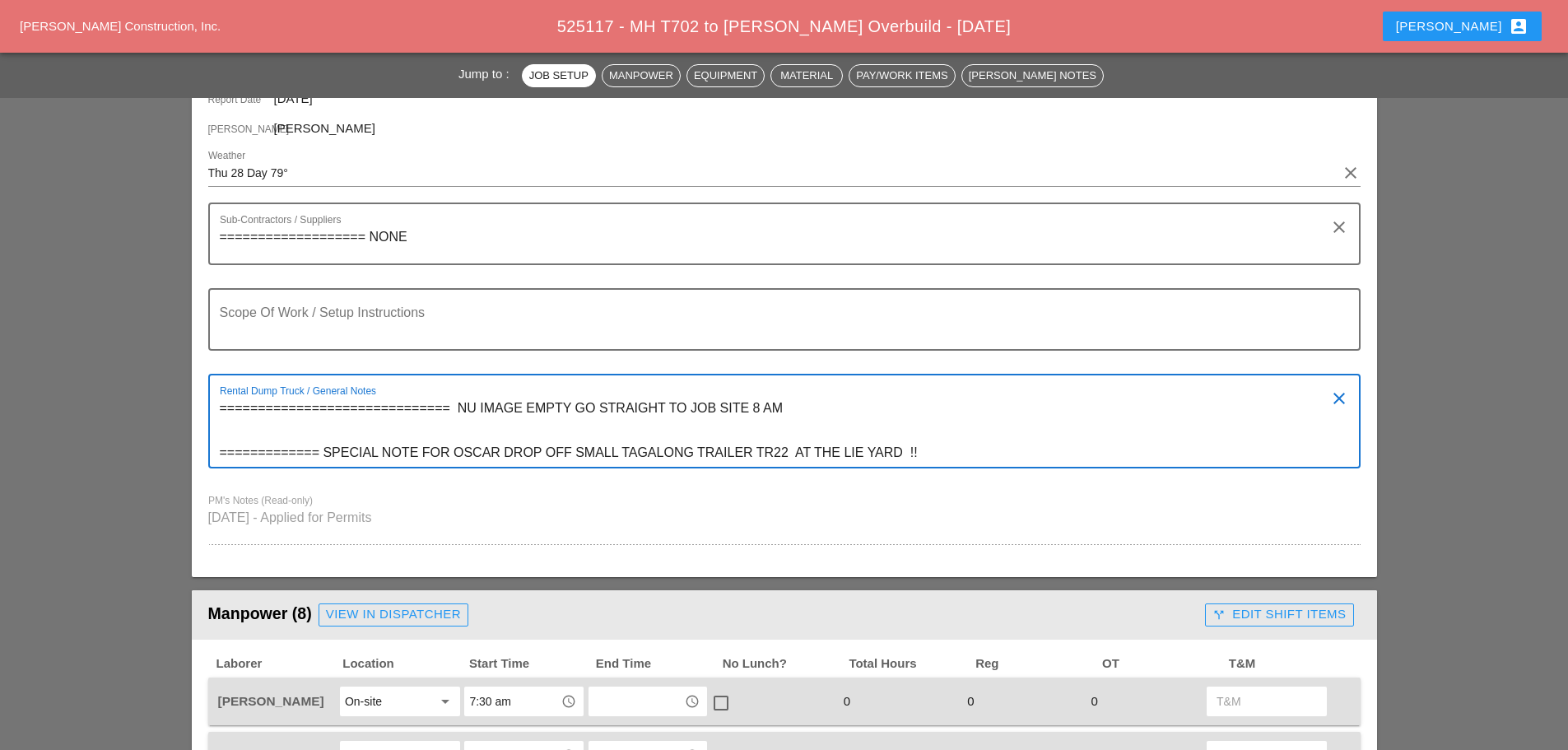
click at [791, 408] on textarea "============================== NU IMAGE EMPTY GO STRAIGHT TO JOB SITE 8 AM ====…" at bounding box center [778, 431] width 1116 height 71
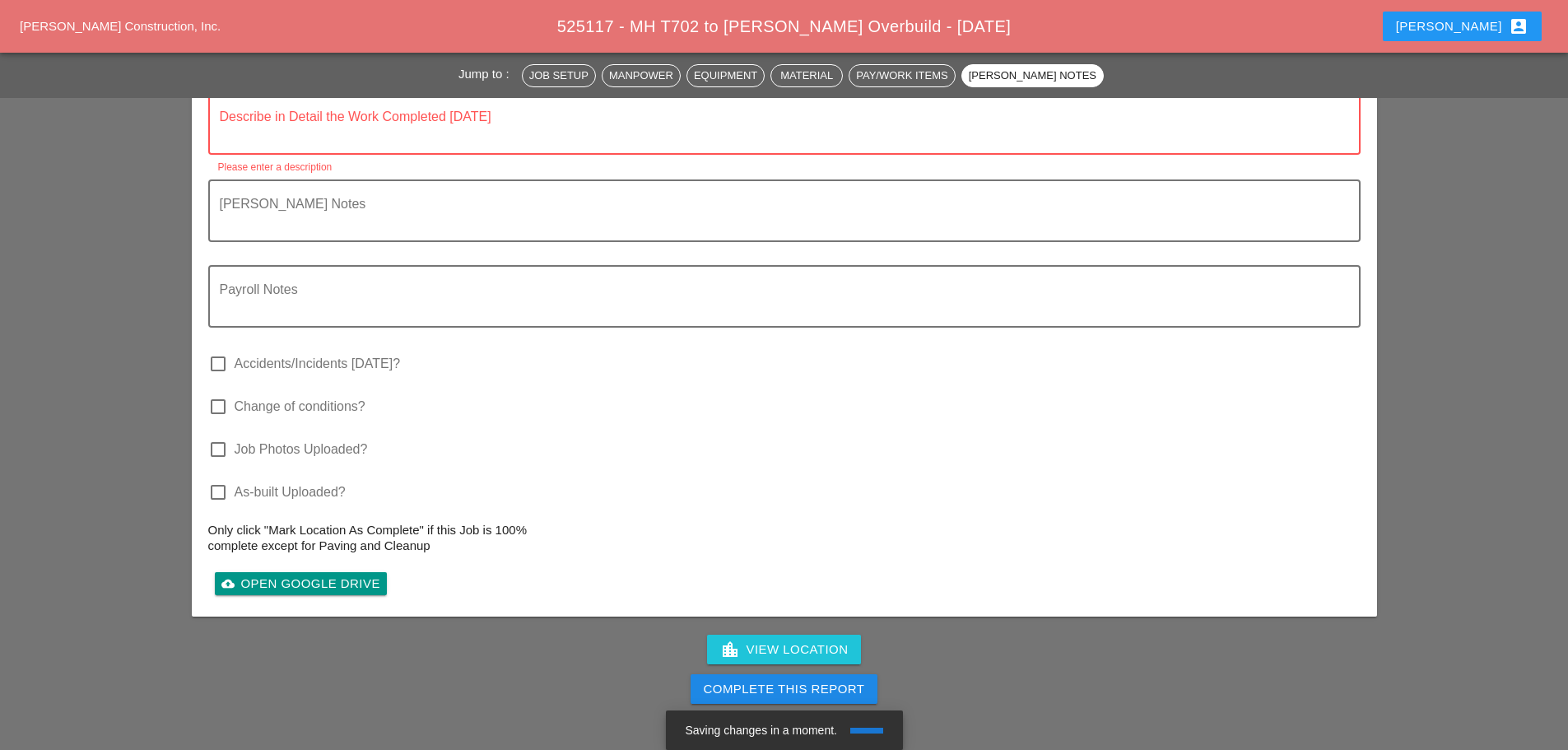
scroll to position [4612, 0]
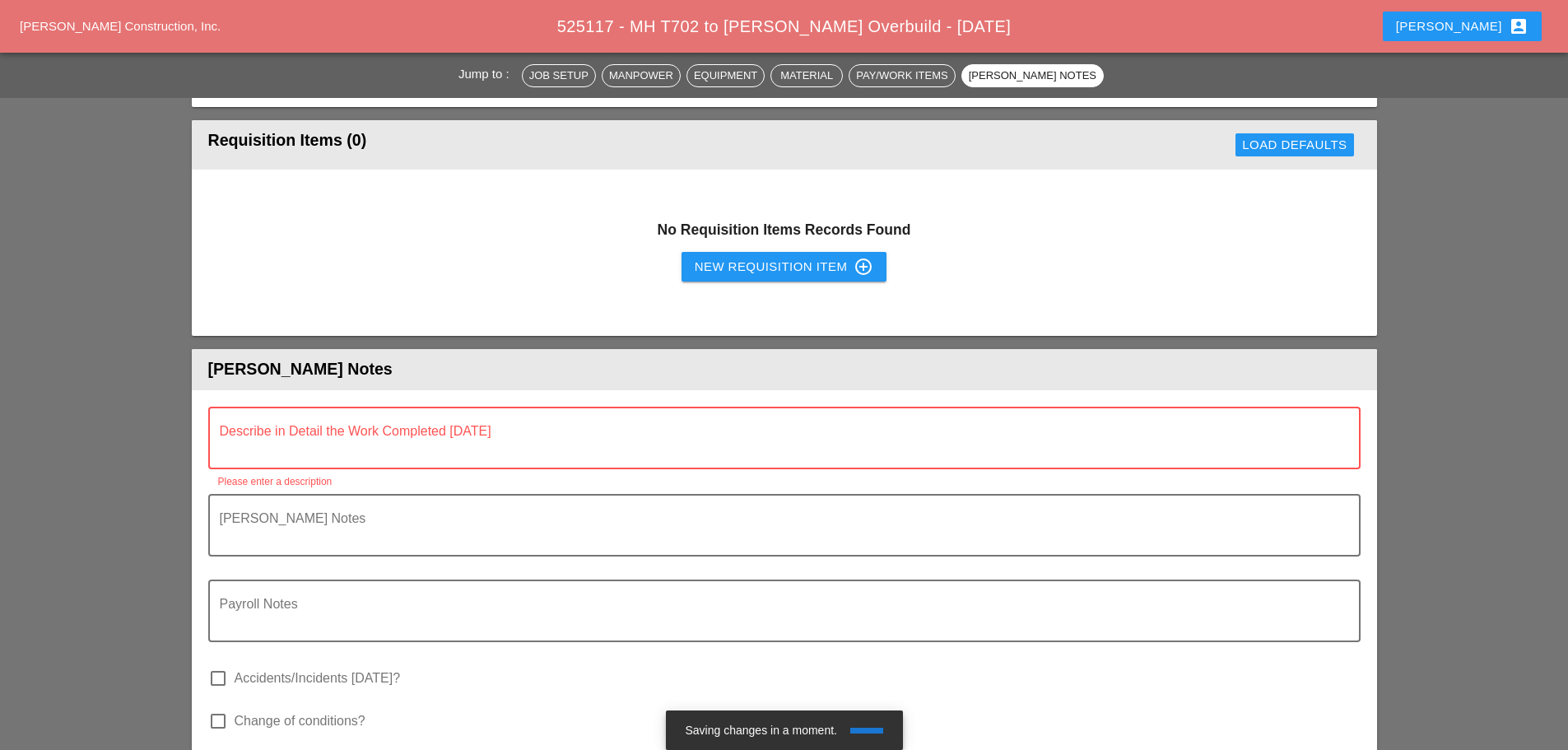
type textarea "============================== NU IMAGE EMPTY GO STRAIGHT TO JOB ============= …"
click at [278, 409] on div "Describe in Detail the Work Completed [DATE]" at bounding box center [778, 438] width 1116 height 59
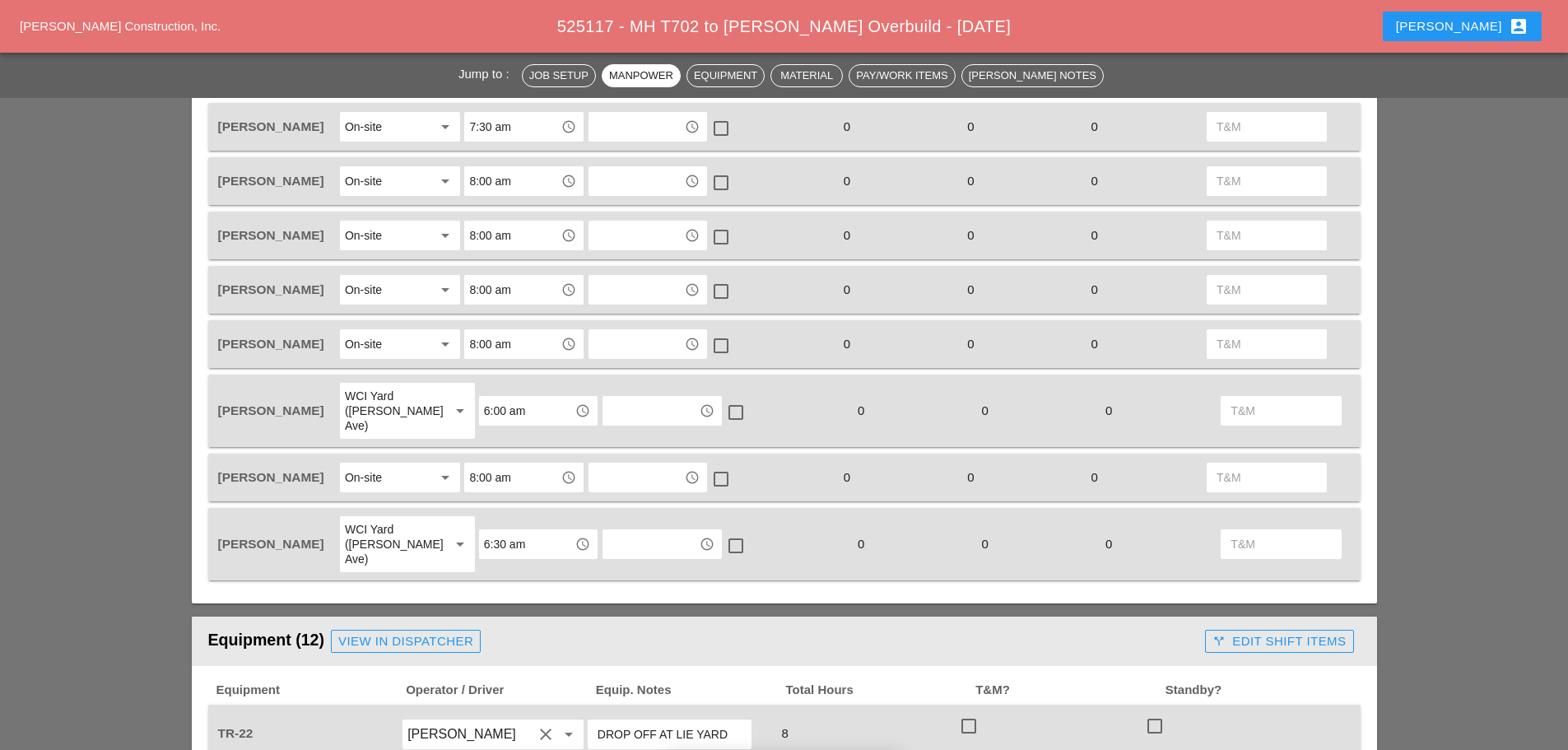
scroll to position [80, 0]
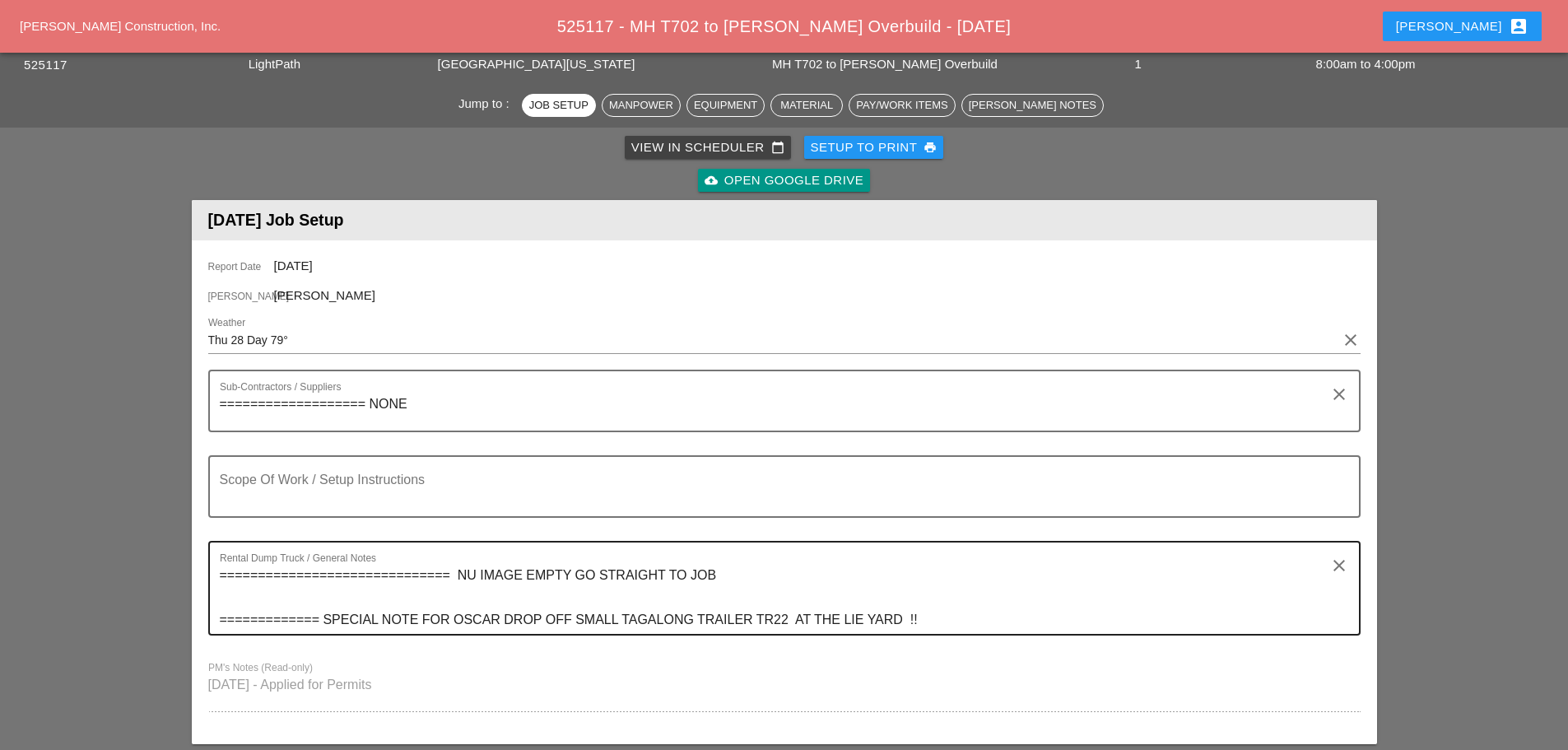
type textarea "FILL OU"
click at [727, 576] on textarea "============================== NU IMAGE EMPTY GO STRAIGHT TO JOB ============= …" at bounding box center [778, 598] width 1116 height 71
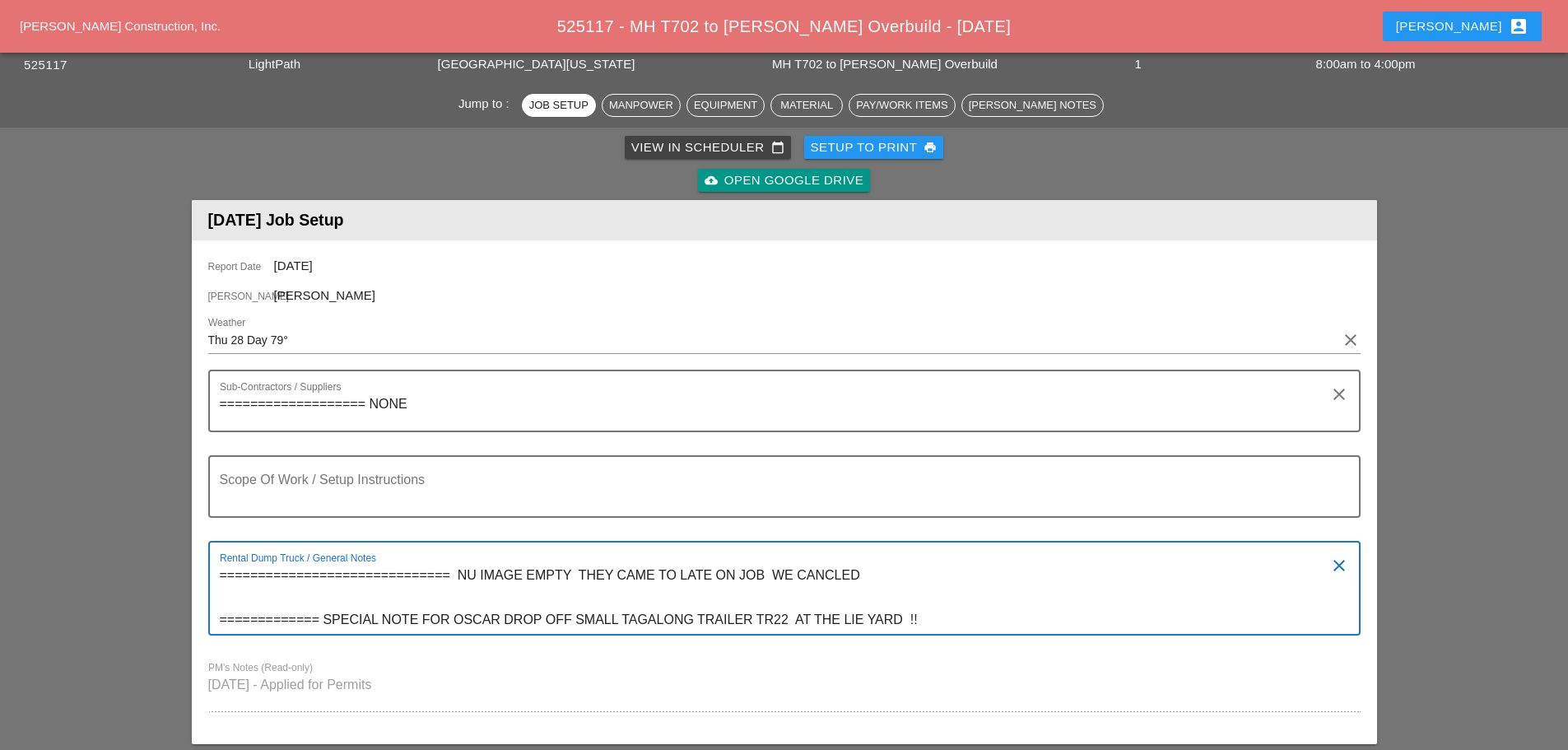
click at [571, 568] on textarea "============================== NU IMAGE EMPTY THEY CAME TO LATE ON JOB WE CANCL…" at bounding box center [778, 598] width 1116 height 71
click at [819, 574] on textarea "============================== NU IMAGE THEY CAME TO LATE ON JOB WE CANCLED ===…" at bounding box center [778, 598] width 1116 height 71
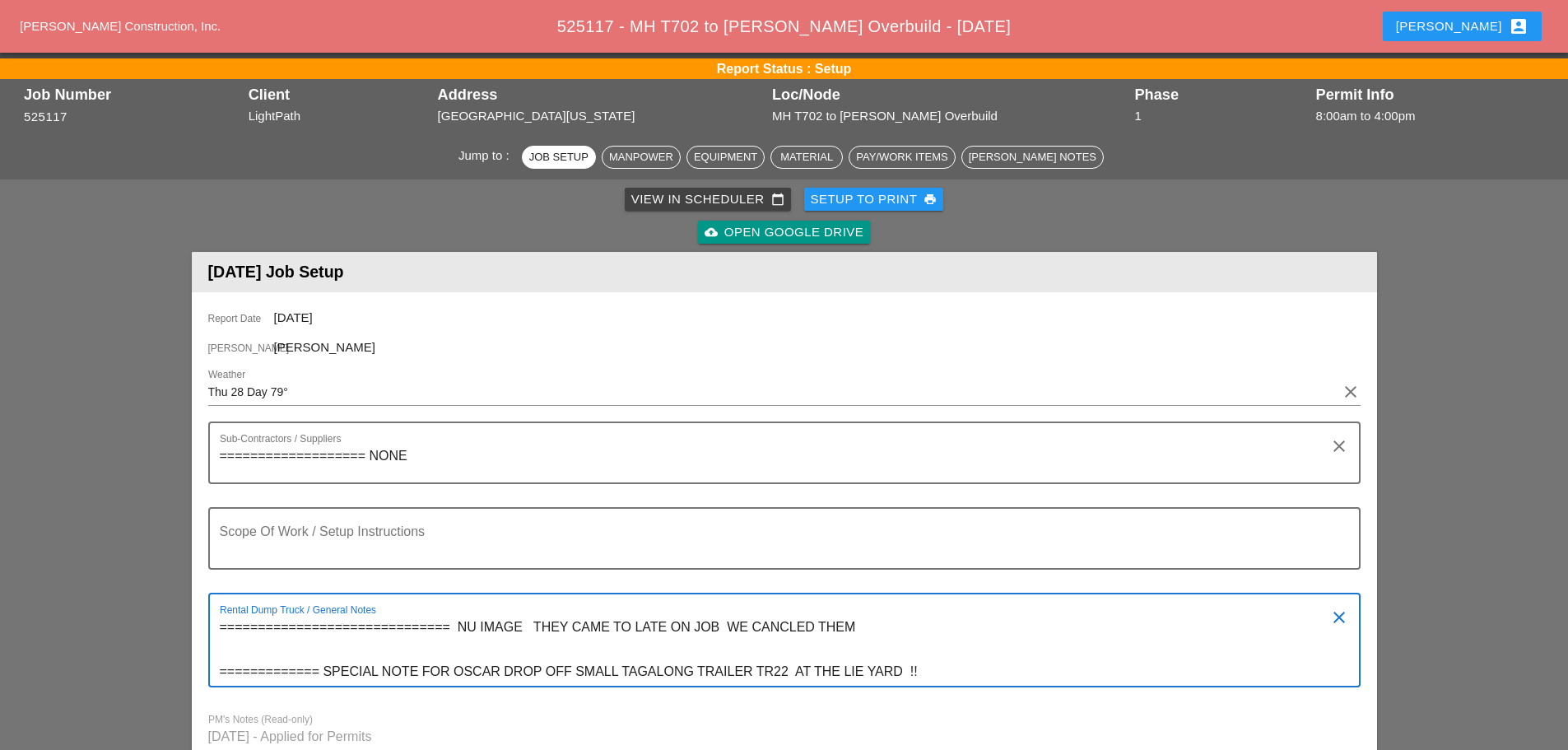
scroll to position [0, 0]
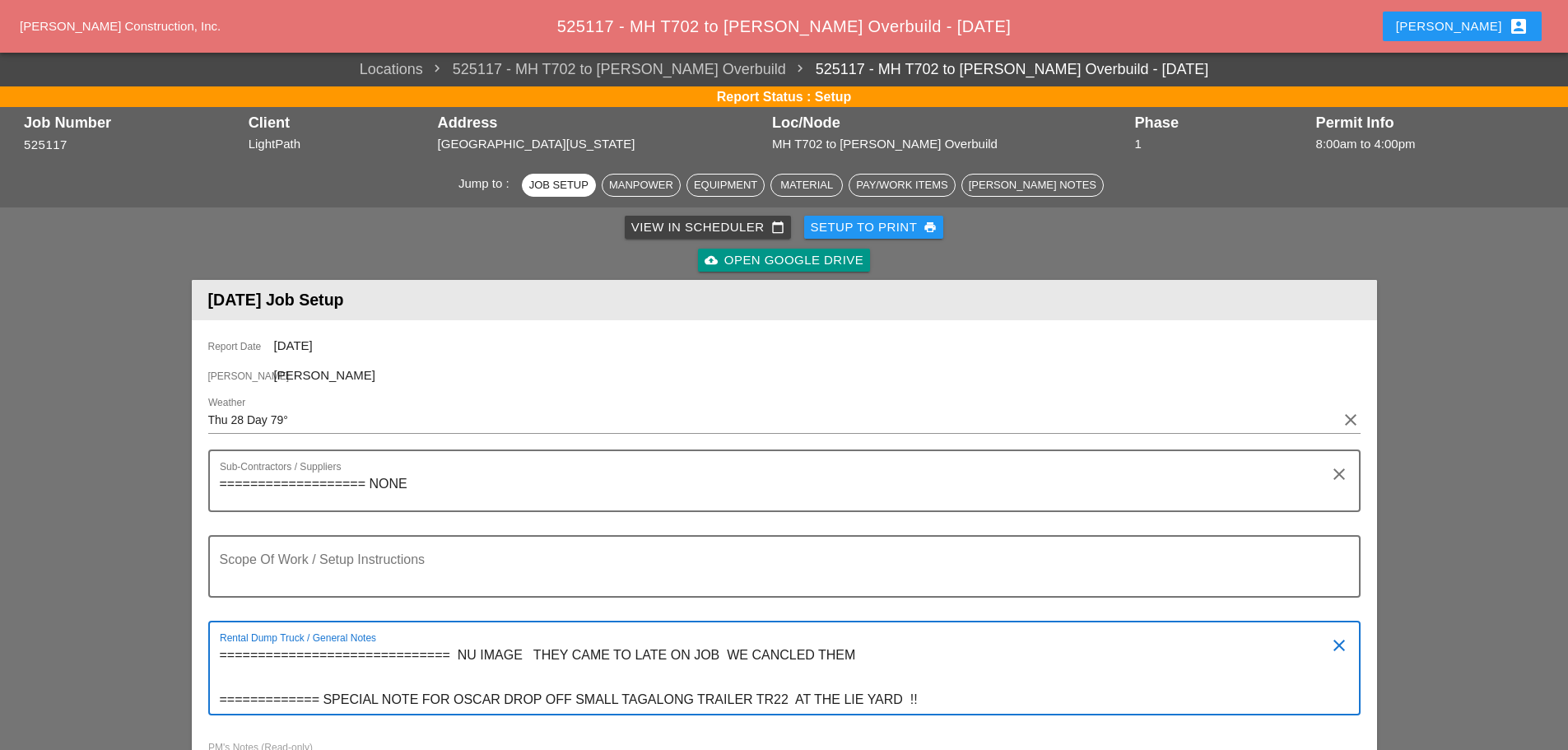
type textarea "============================== NU IMAGE THEY CAME TO LATE ON JOB WE CANCLED THE…"
click at [1482, 24] on div "[PERSON_NAME] account_box" at bounding box center [1463, 27] width 133 height 20
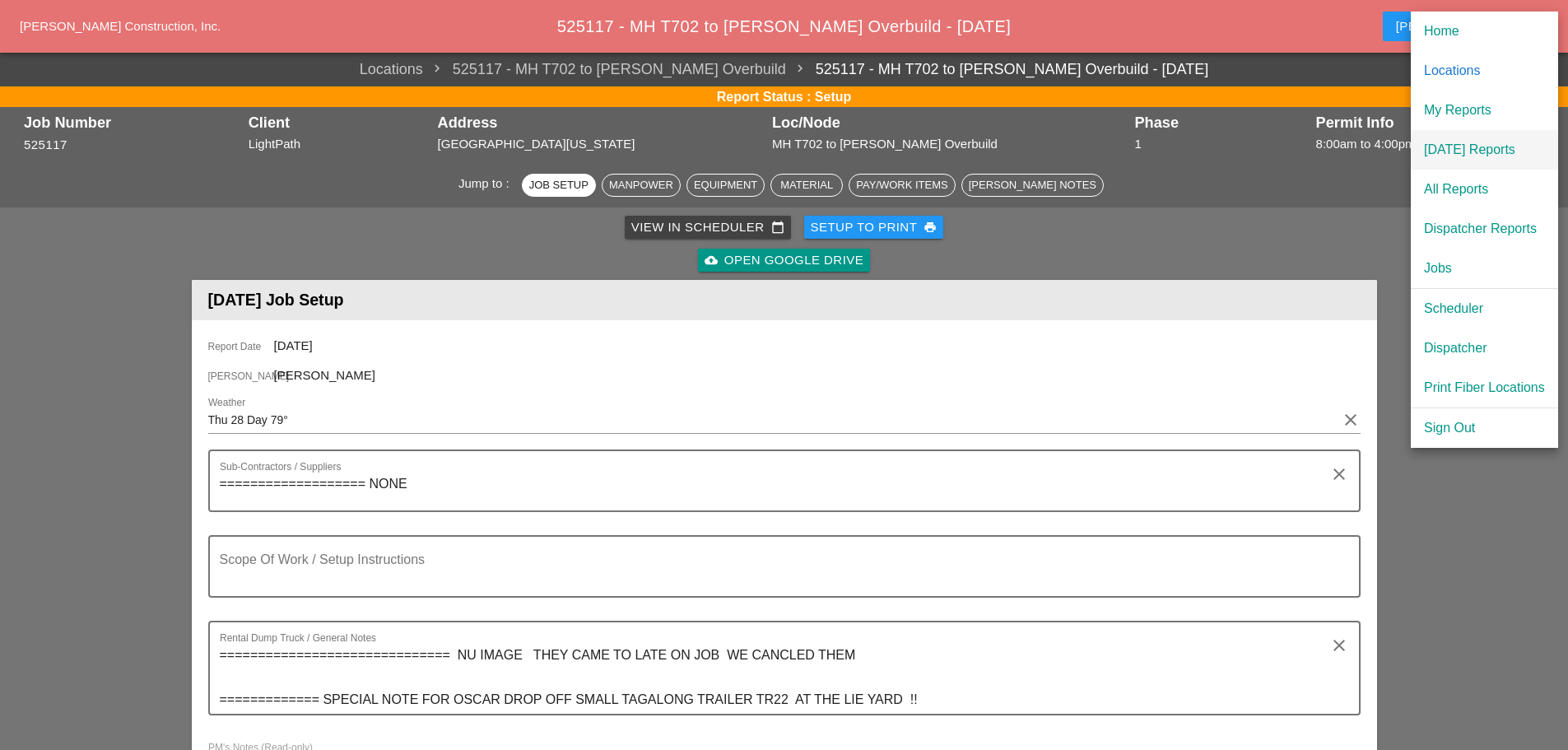
click at [1478, 147] on div "[DATE] Reports" at bounding box center [1484, 150] width 121 height 20
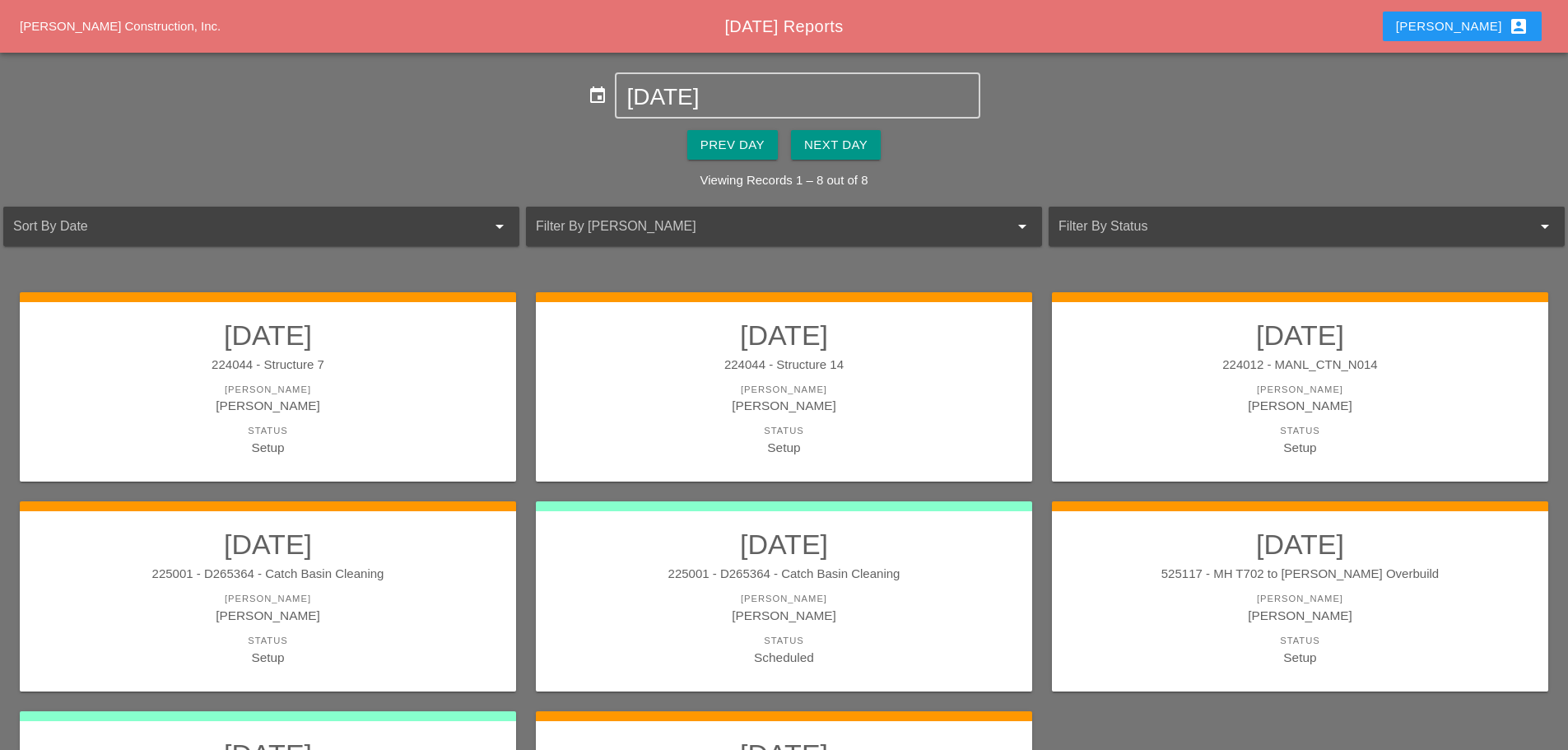
click at [852, 145] on div "Next Day" at bounding box center [836, 145] width 63 height 19
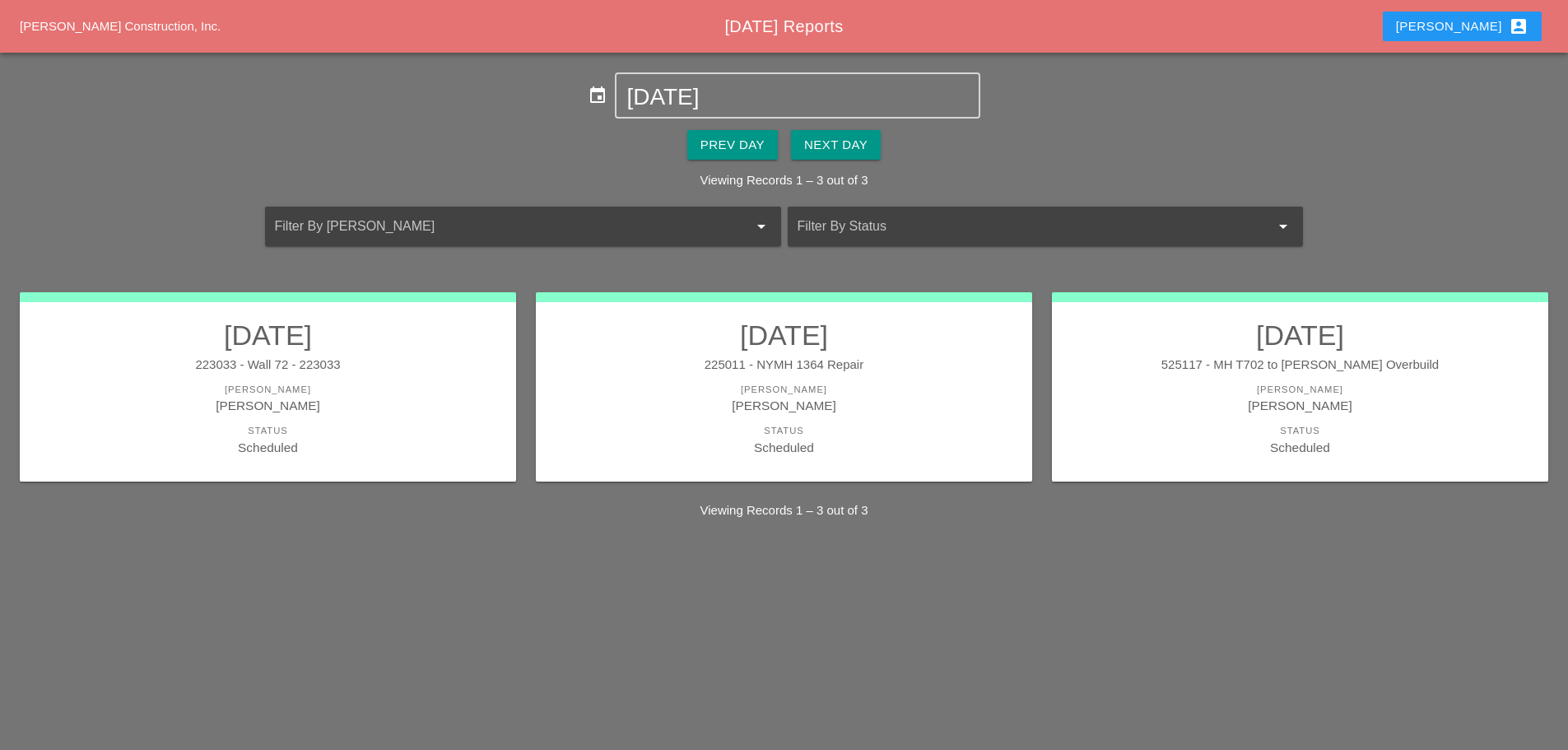
click at [1124, 440] on div "Scheduled" at bounding box center [1300, 448] width 463 height 19
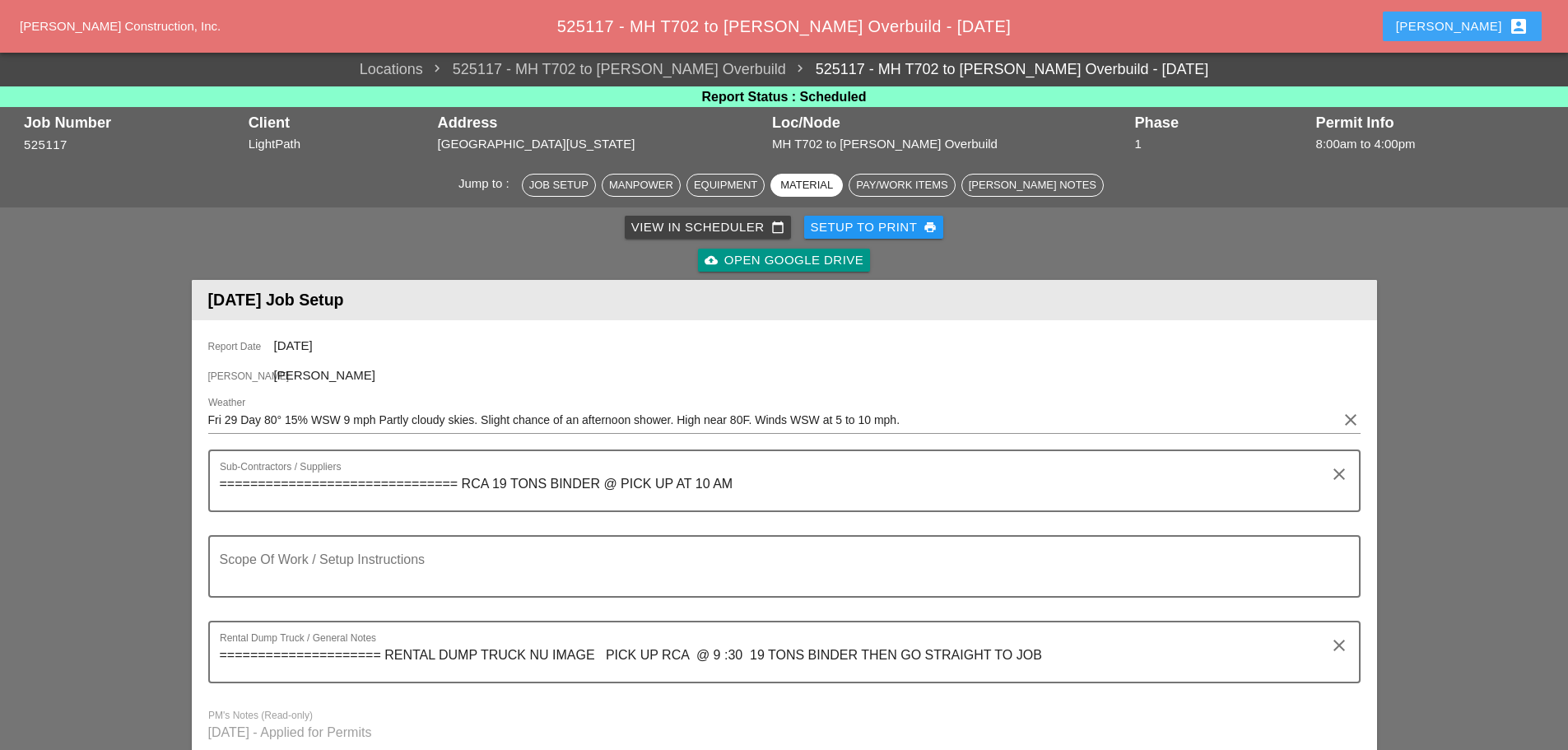
click at [1489, 29] on div "Enrico account_box" at bounding box center [1463, 27] width 133 height 20
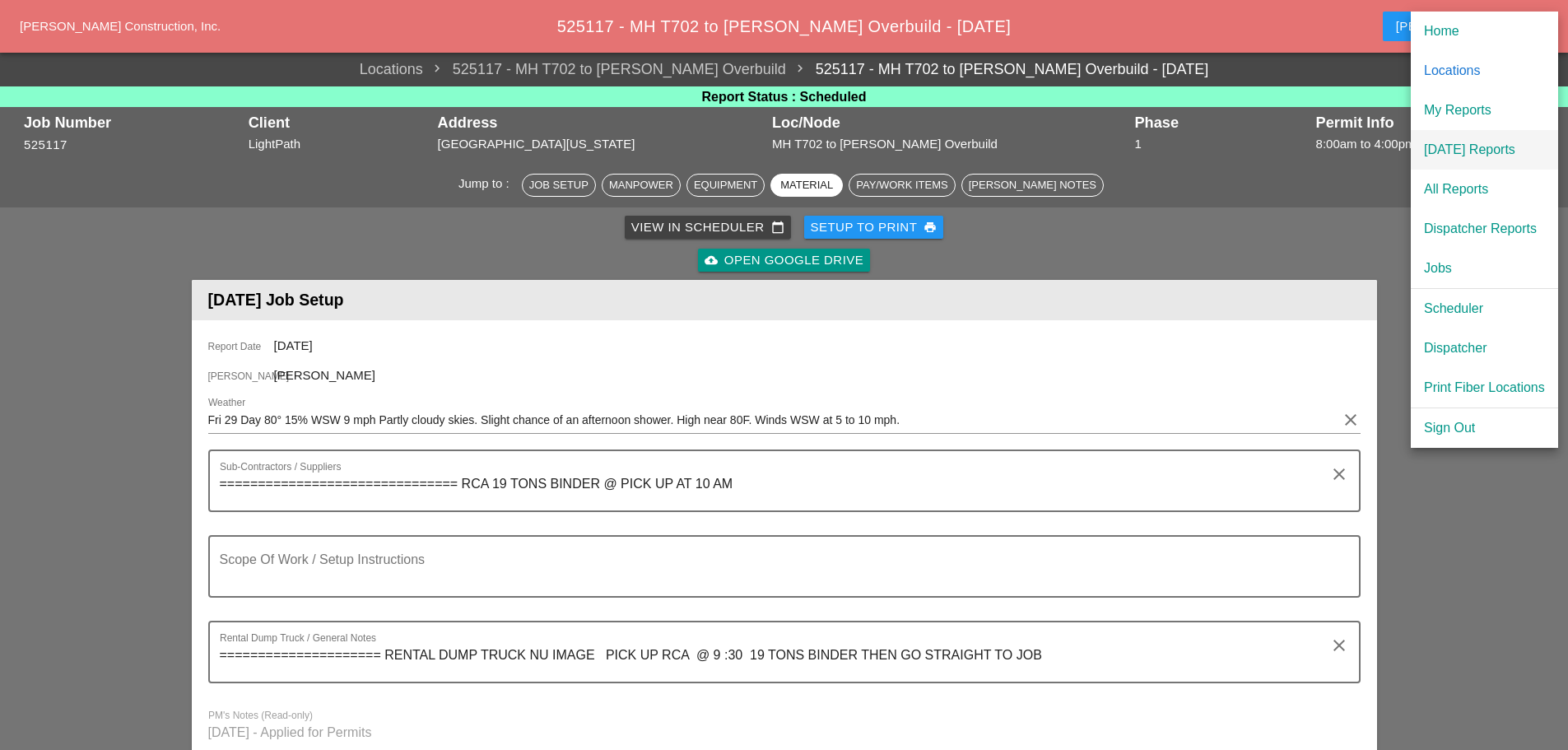
click at [1467, 146] on div "[DATE] Reports" at bounding box center [1484, 150] width 121 height 20
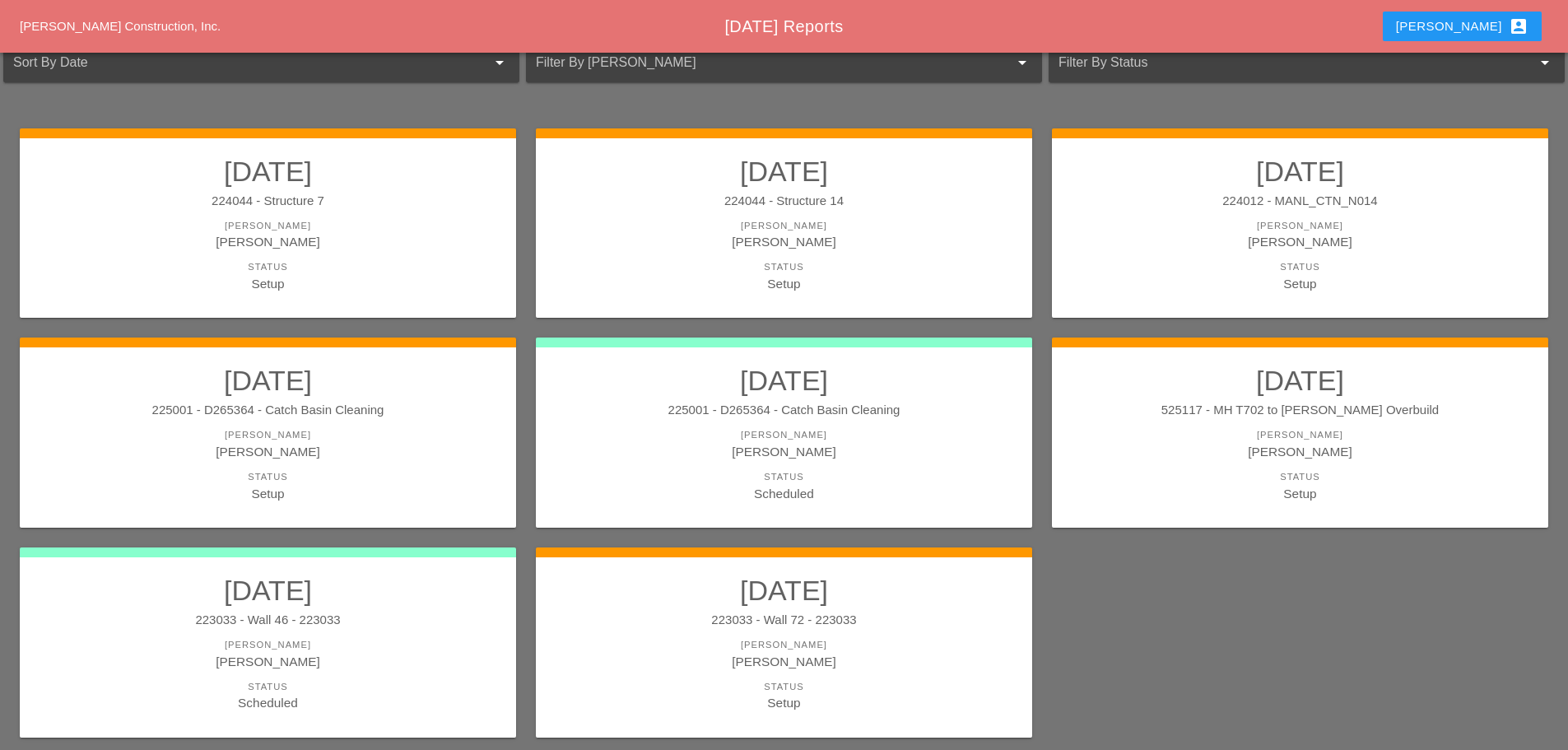
scroll to position [164, 0]
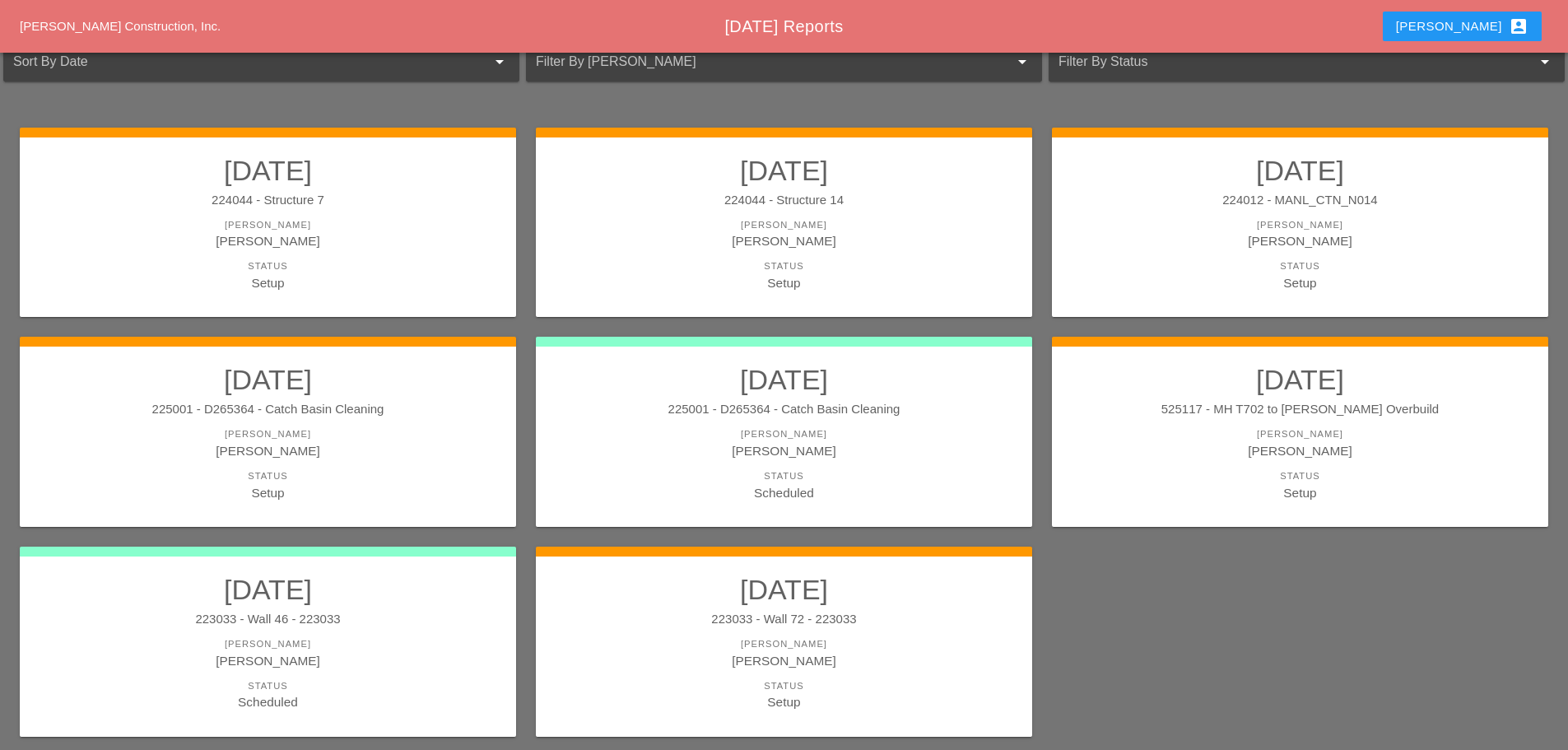
click at [413, 623] on div "223033 - Wall 46 - 223033" at bounding box center [268, 620] width 463 height 19
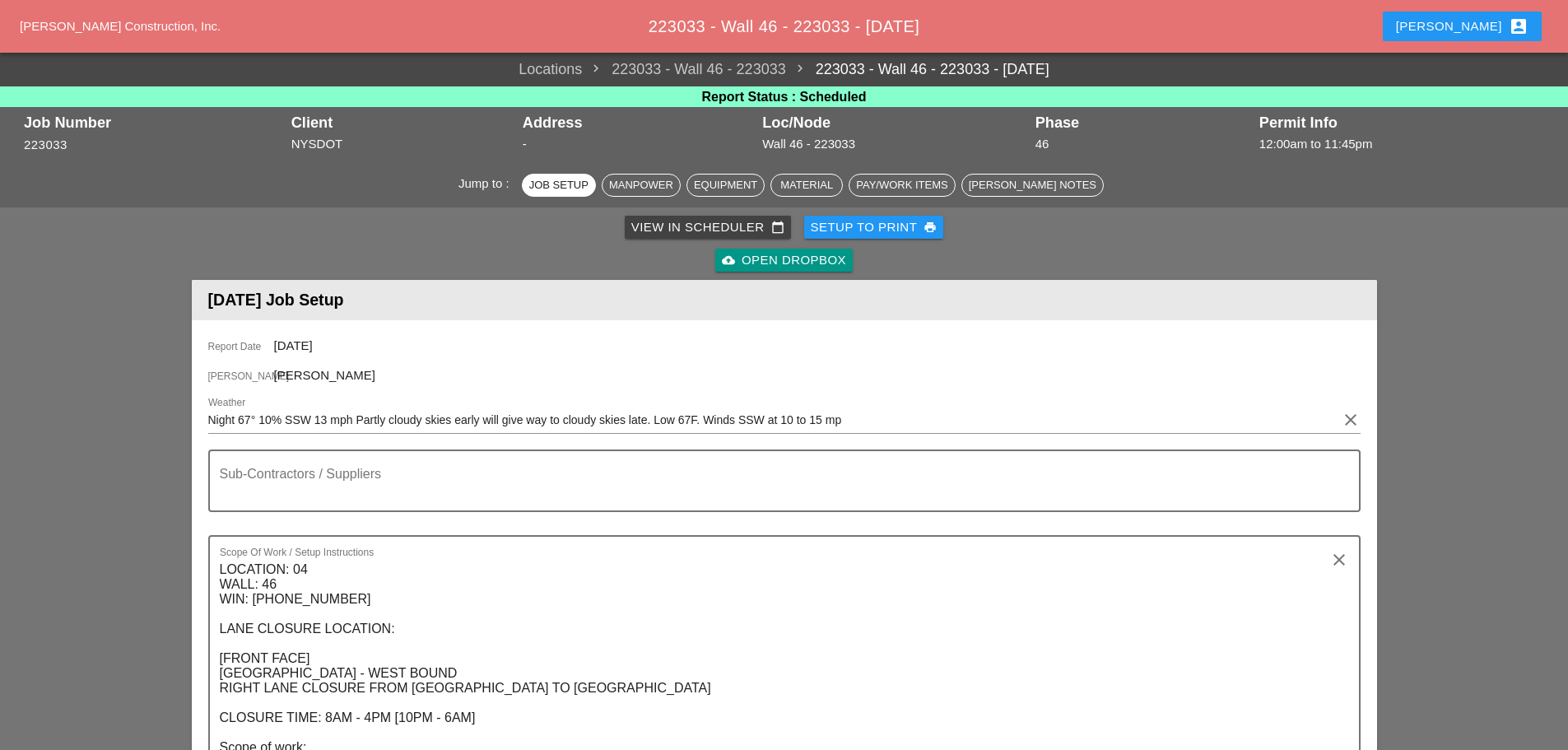
click at [861, 223] on div "Setup to Print print" at bounding box center [874, 228] width 127 height 19
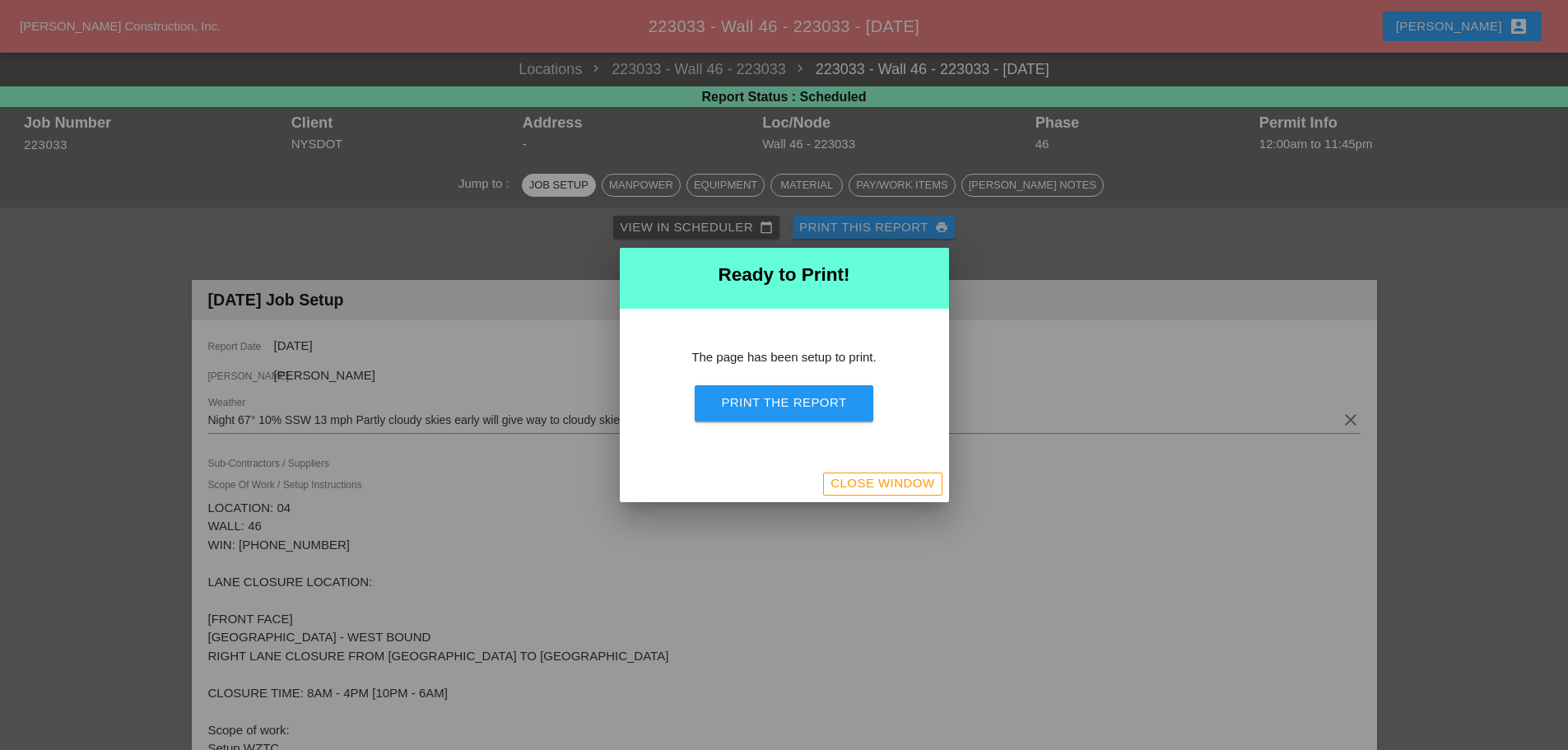
click at [806, 401] on div "Print the Report" at bounding box center [784, 403] width 125 height 19
click at [887, 478] on div "Close Window" at bounding box center [882, 483] width 104 height 19
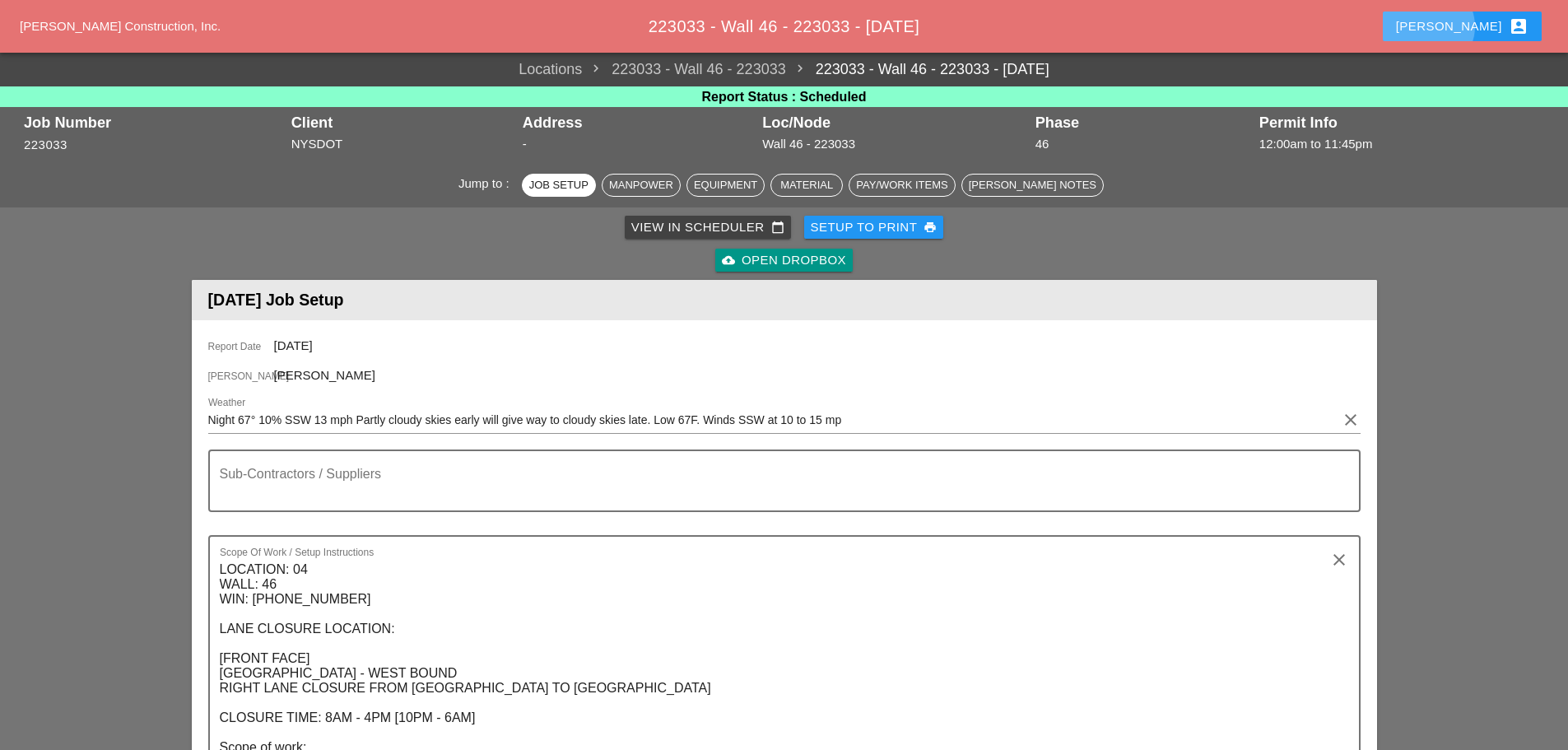
click at [1487, 34] on div "Enrico account_box" at bounding box center [1463, 27] width 133 height 20
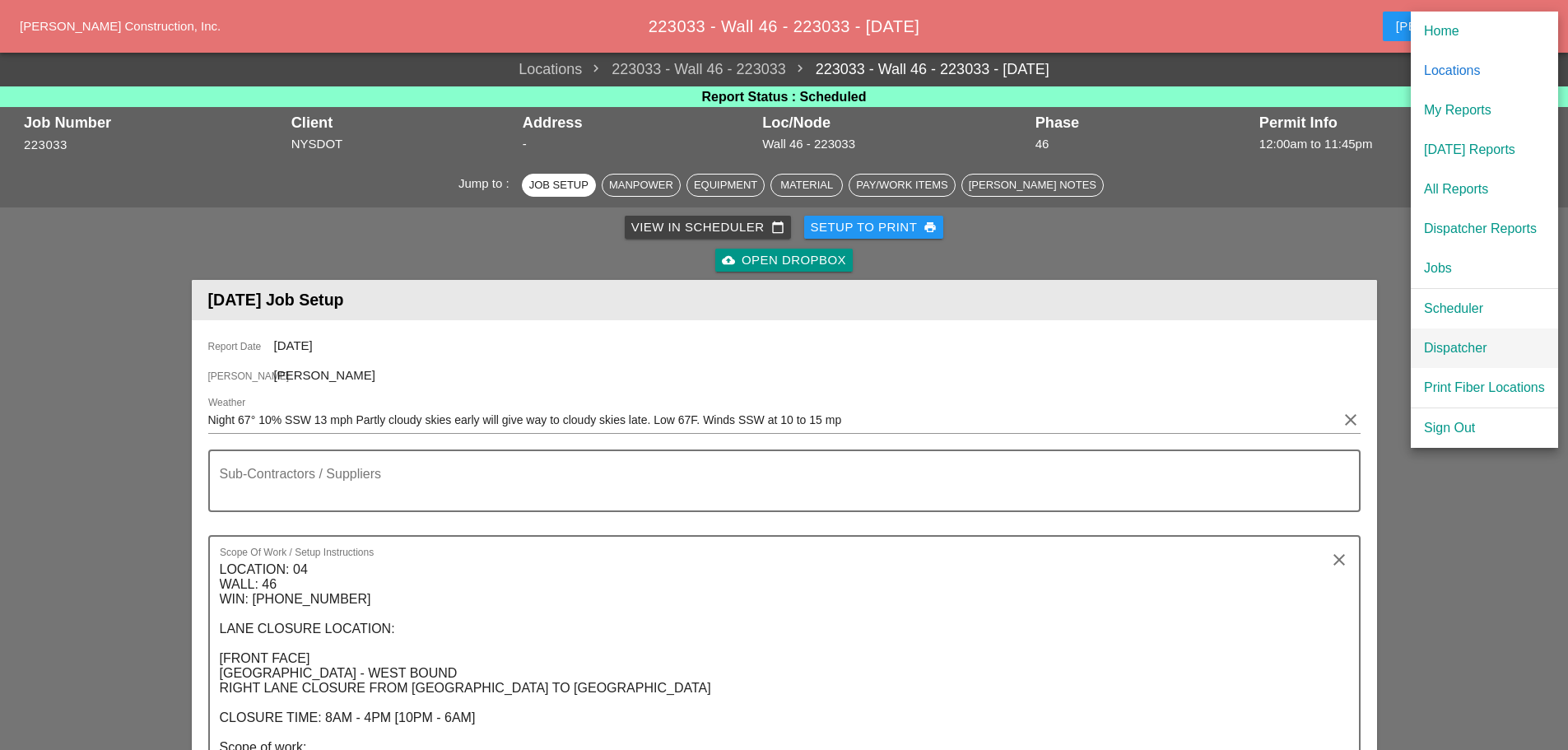
click at [1481, 353] on div "Dispatcher" at bounding box center [1484, 349] width 121 height 20
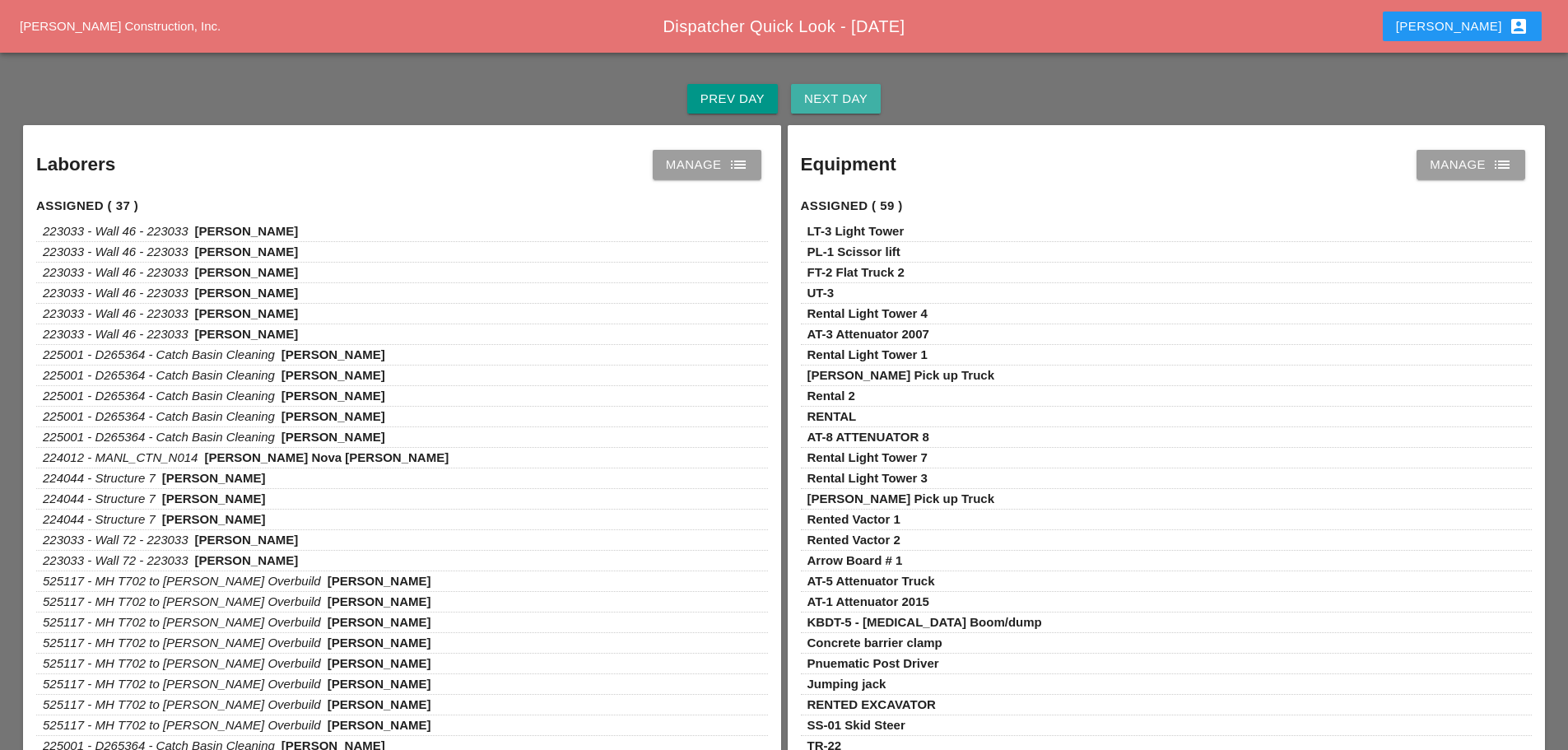
click at [868, 93] on button "Next Day" at bounding box center [836, 99] width 90 height 30
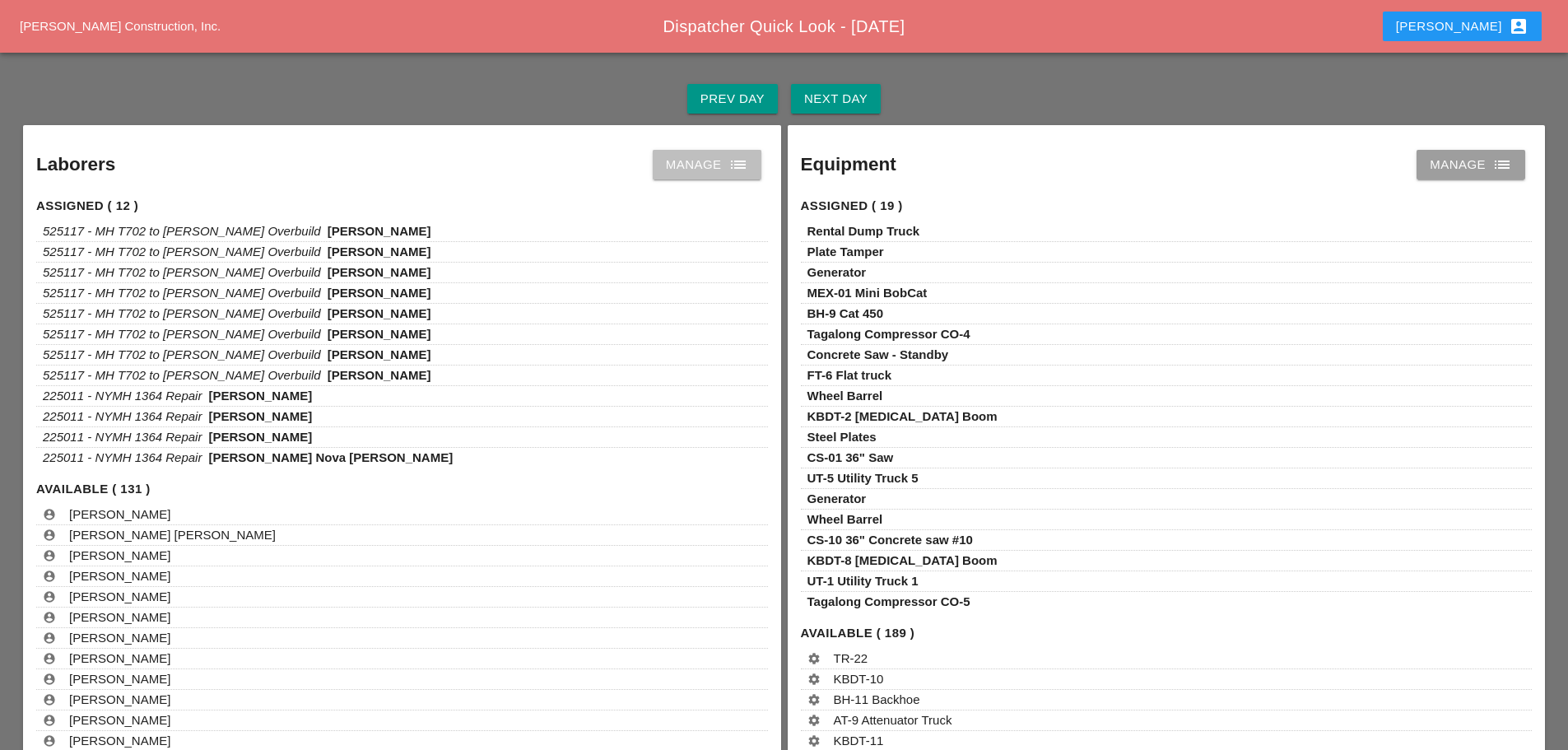
click at [703, 172] on div "Manage list" at bounding box center [706, 164] width 82 height 20
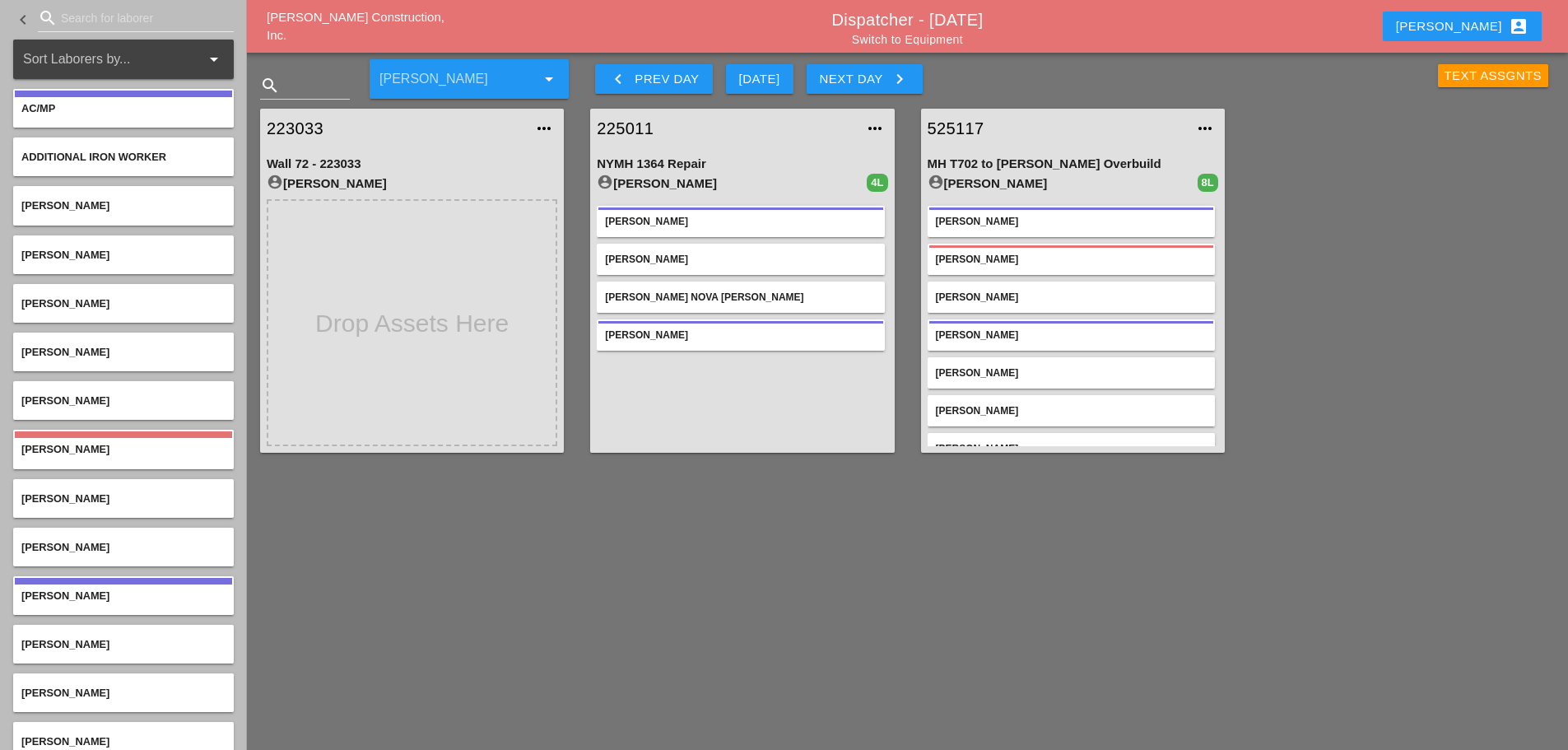
click at [615, 81] on icon "keyboard_arrow_left" at bounding box center [618, 79] width 20 height 20
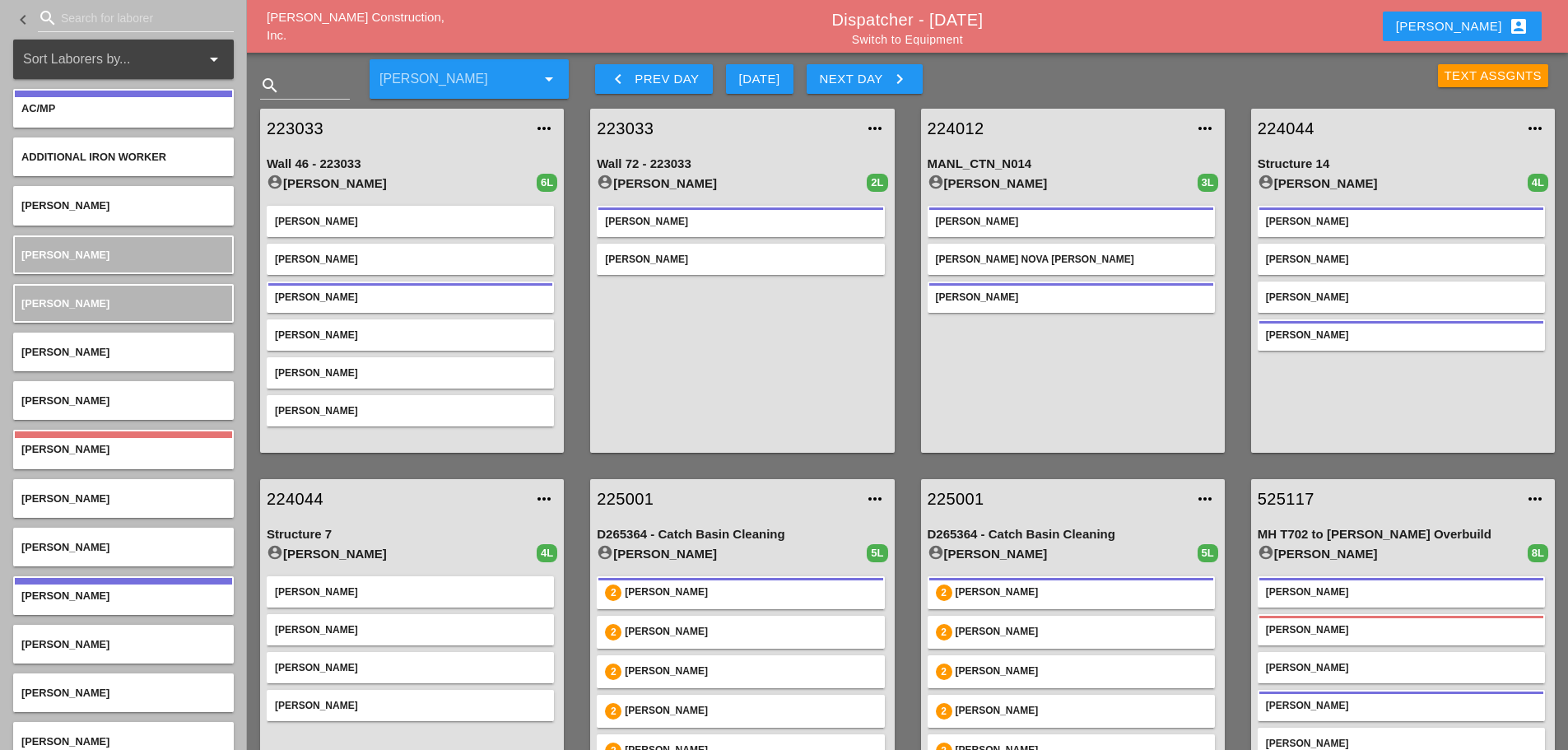
click at [1445, 76] on div "Text Assgnts" at bounding box center [1493, 76] width 98 height 19
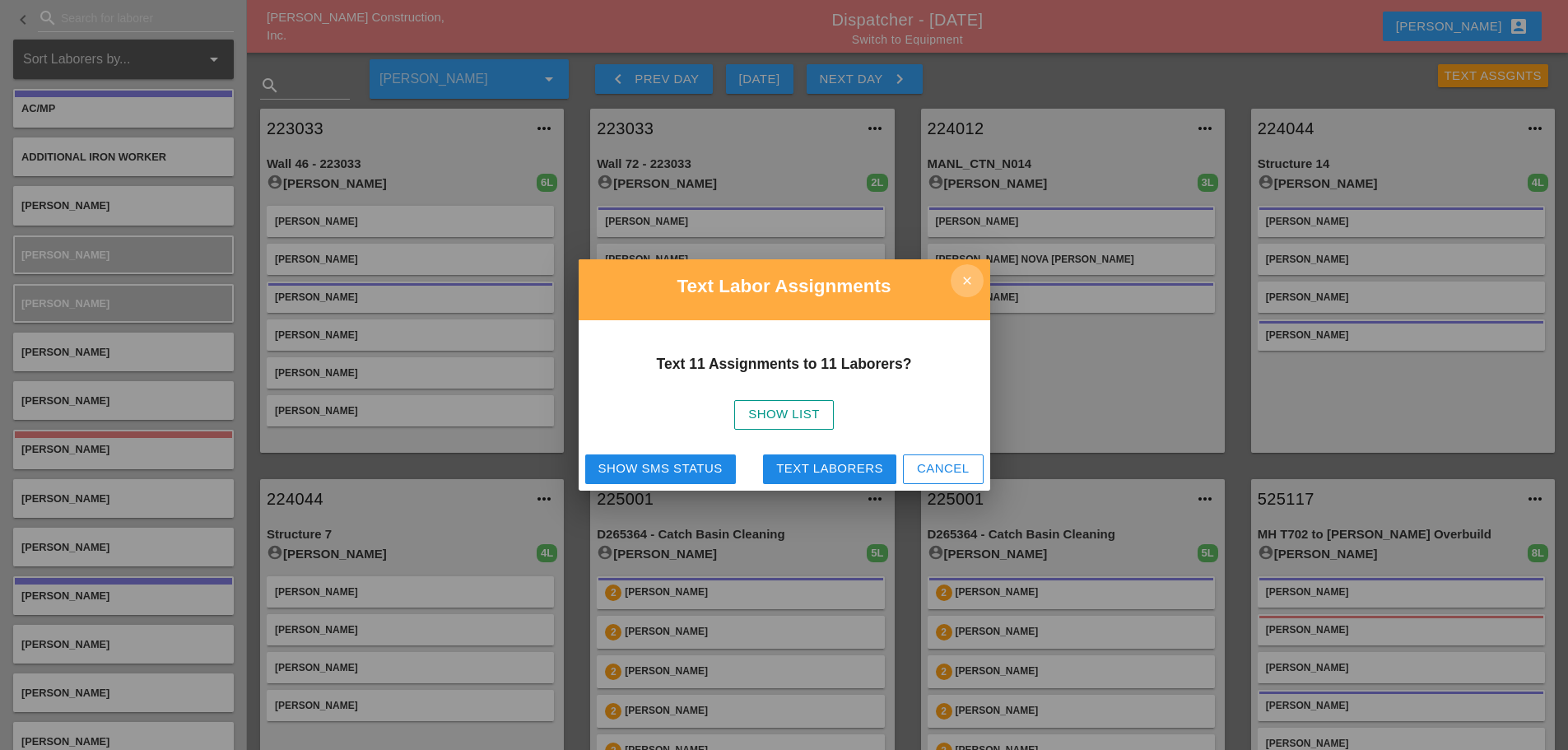
click at [967, 282] on icon "close" at bounding box center [967, 281] width 33 height 33
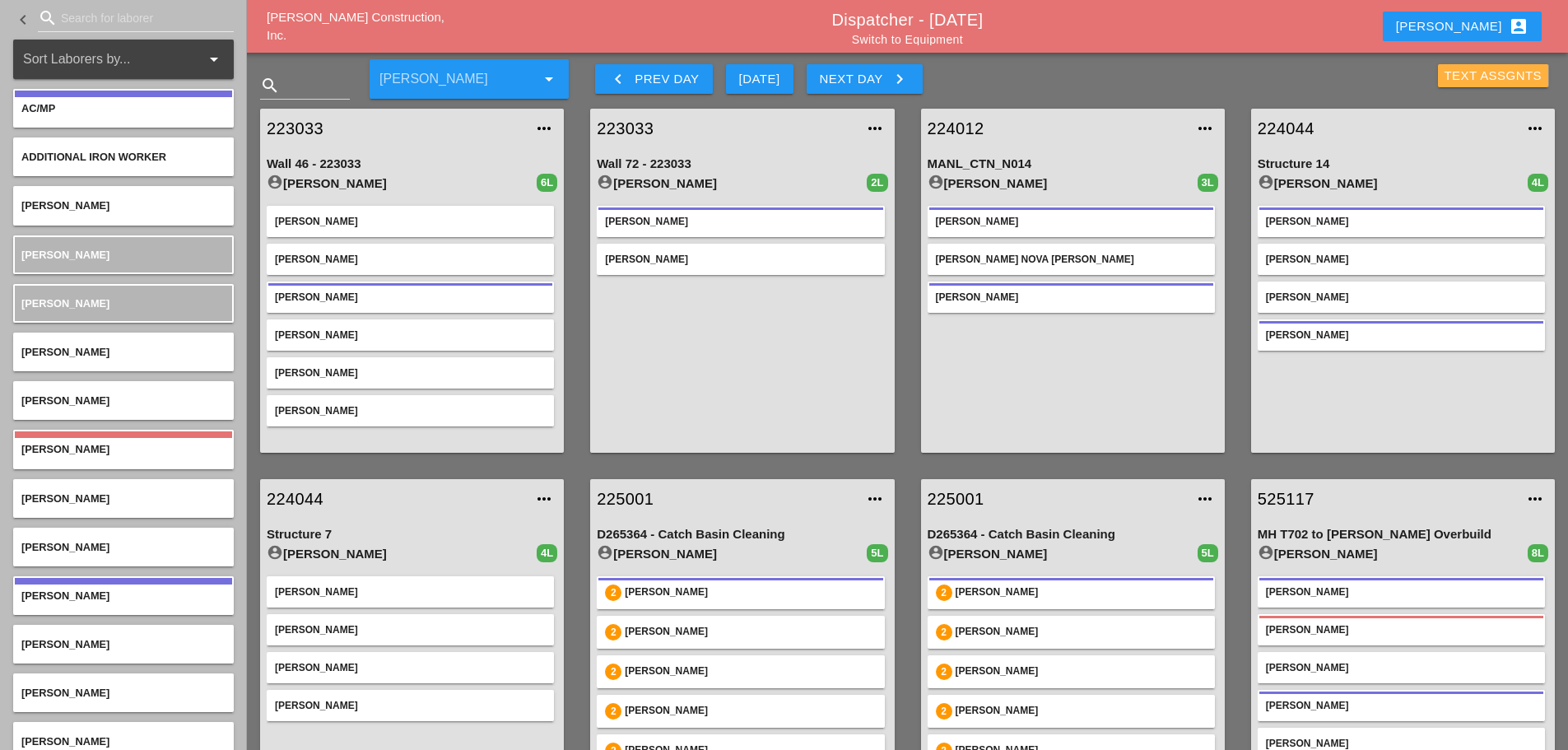
click at [1453, 80] on div "Text Assgnts" at bounding box center [1493, 76] width 98 height 19
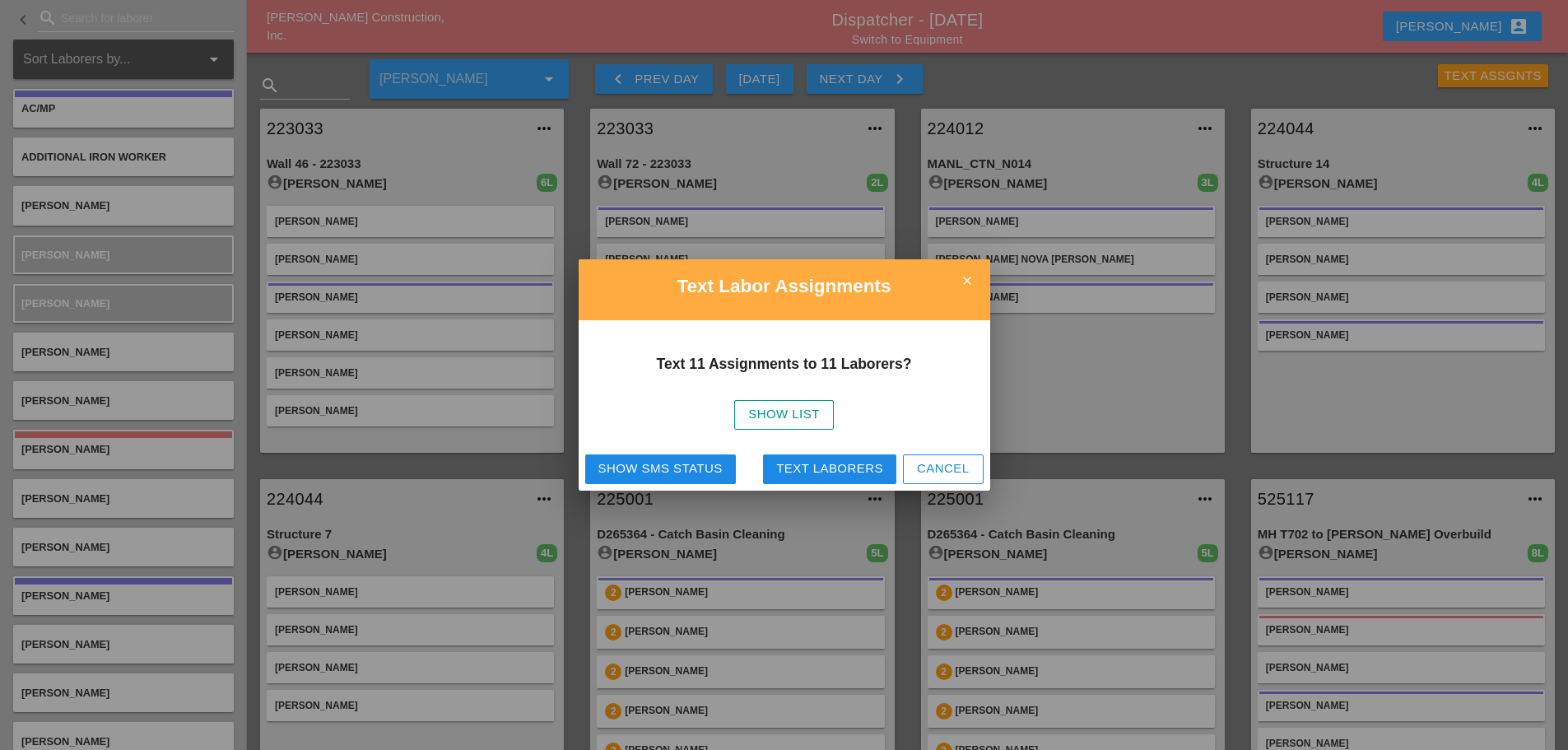
click at [968, 272] on icon "close" at bounding box center [967, 281] width 33 height 33
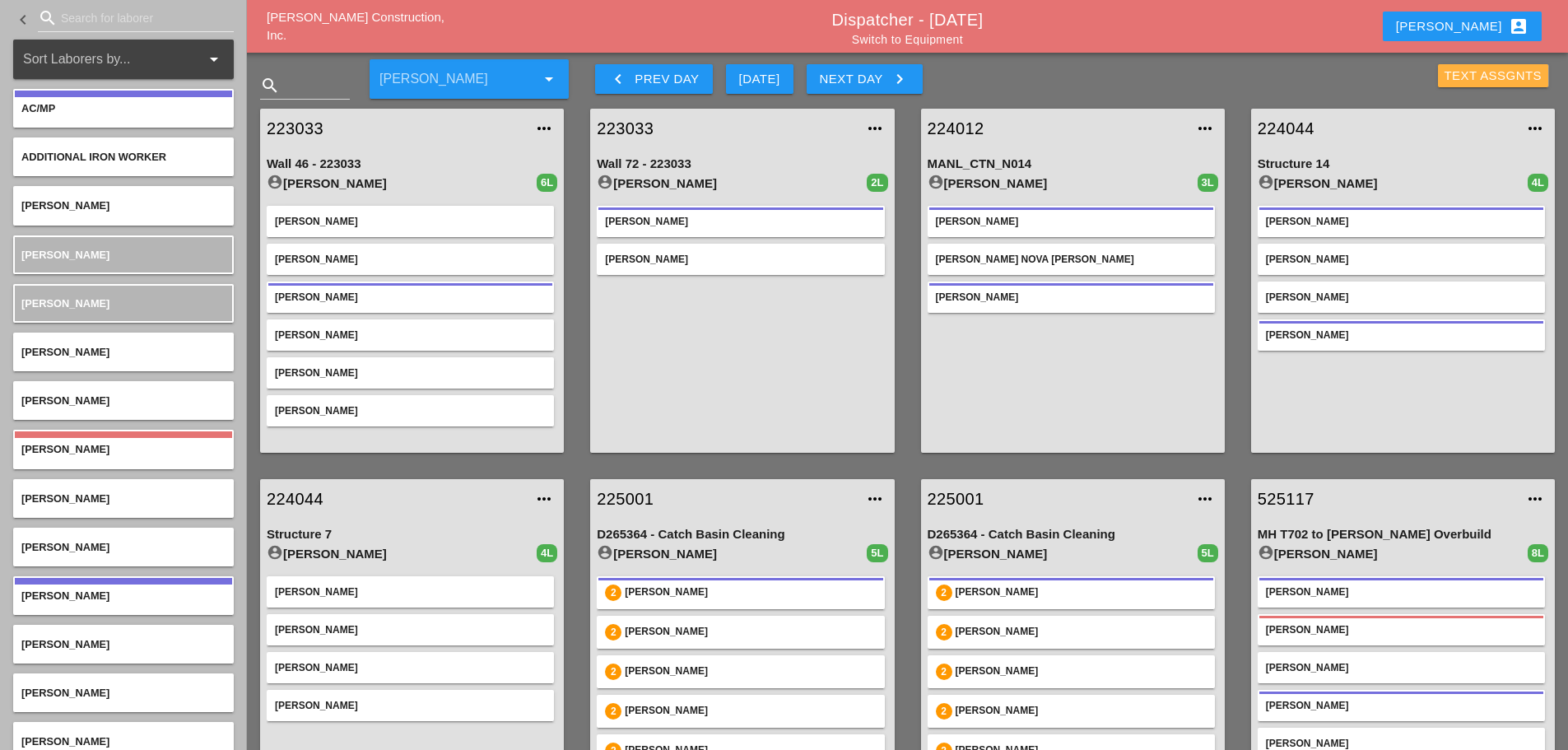
click at [1482, 72] on div "Text Assgnts" at bounding box center [1493, 76] width 98 height 19
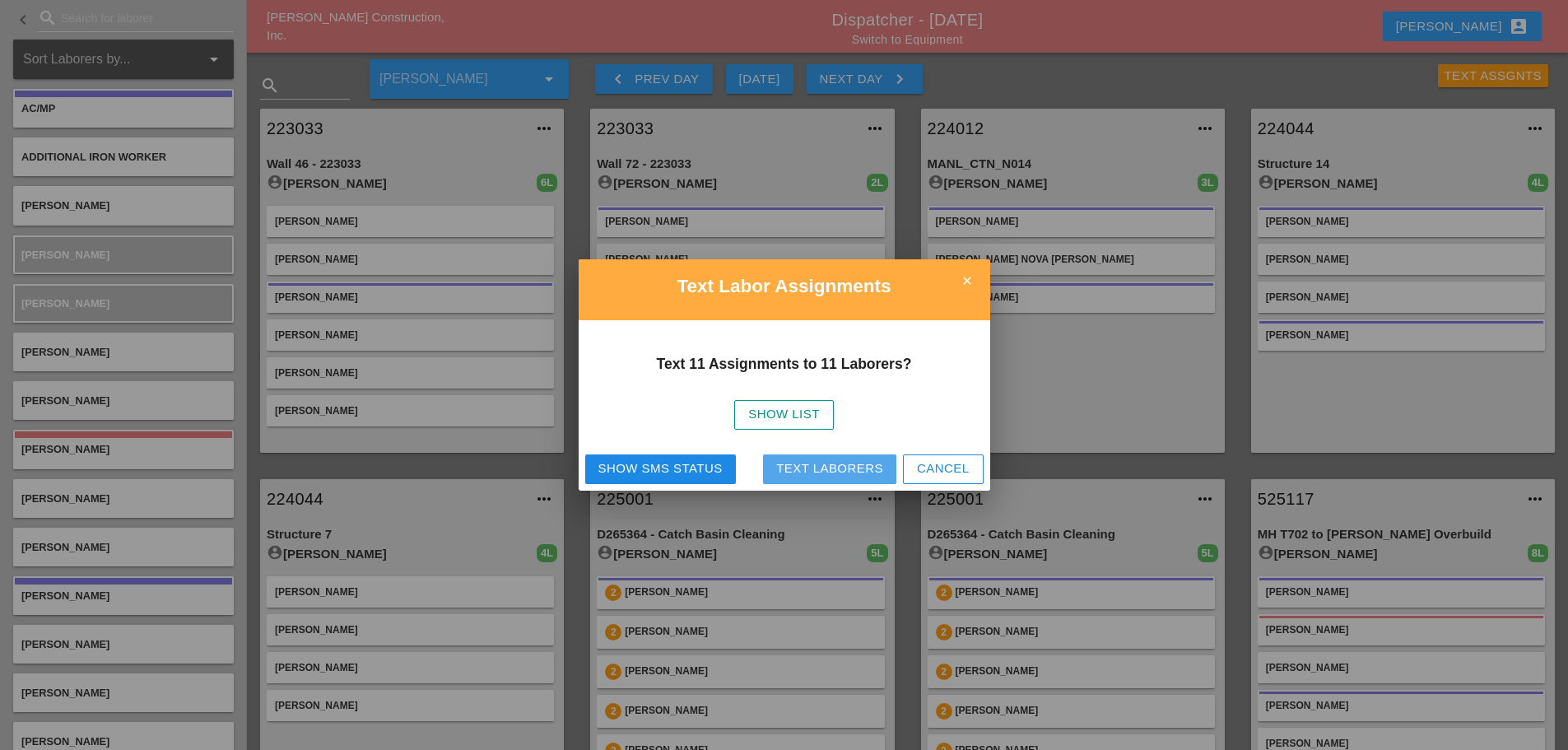
click at [843, 465] on div "Text Laborers" at bounding box center [829, 468] width 107 height 19
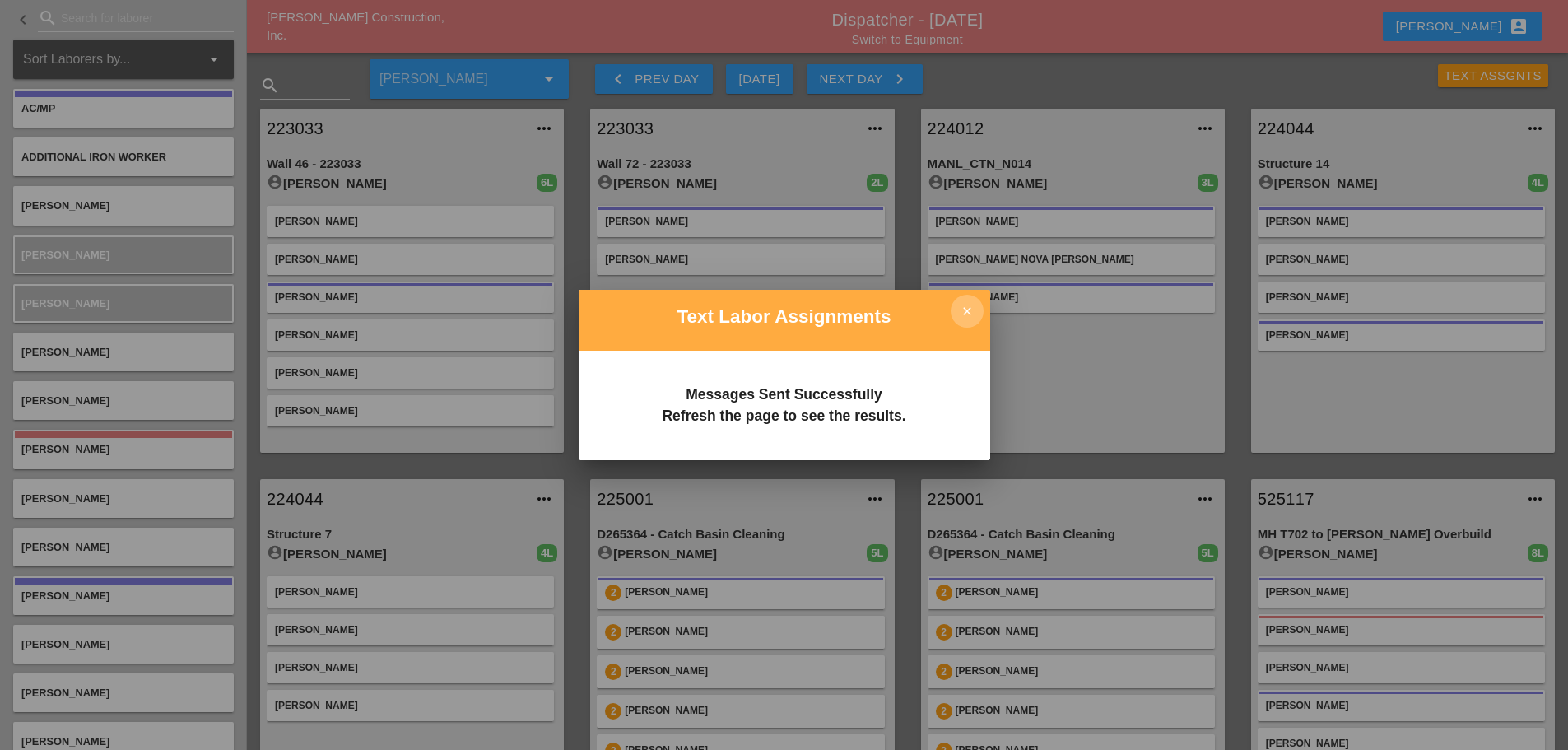
click at [970, 309] on icon "close" at bounding box center [967, 311] width 33 height 33
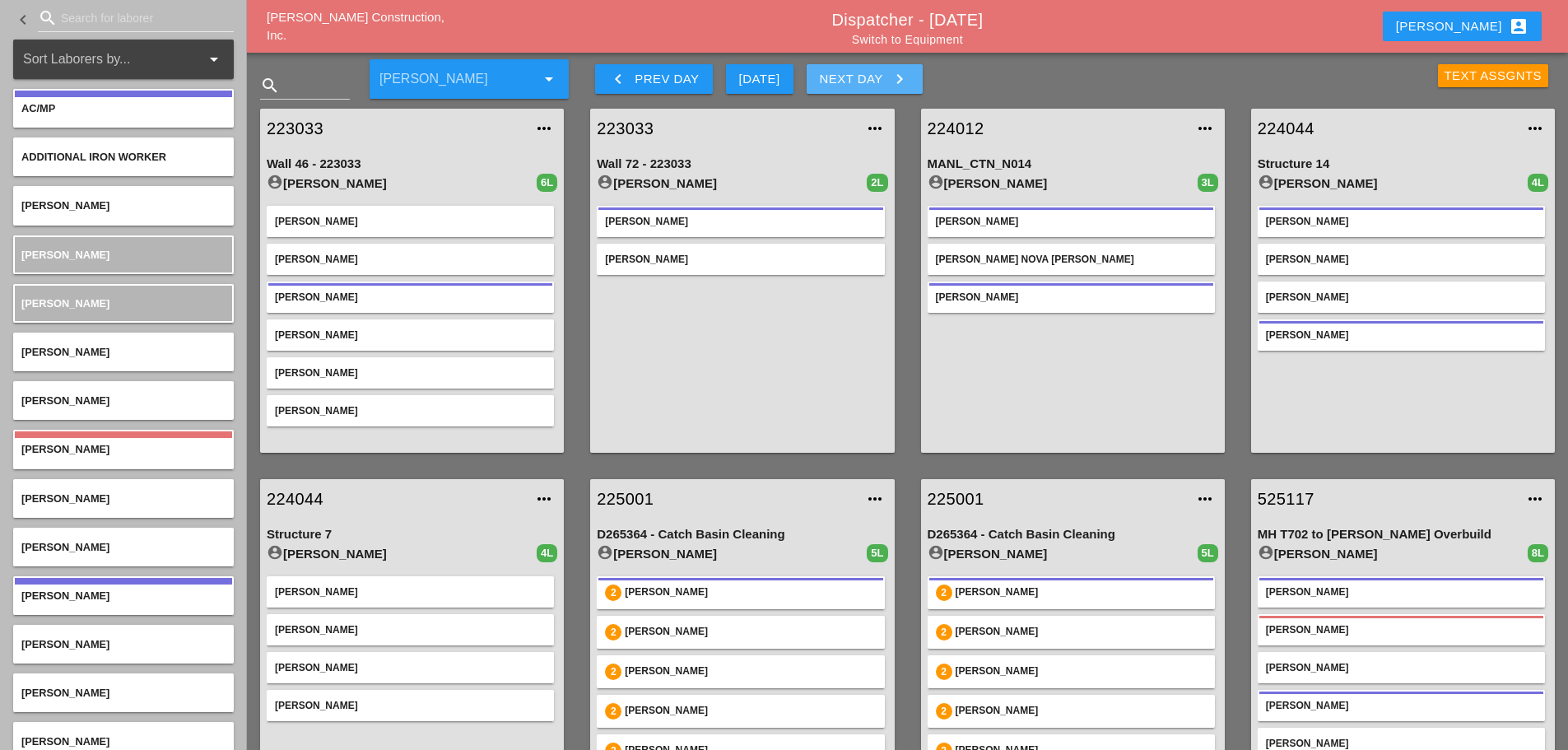
click at [906, 81] on icon "keyboard_arrow_right" at bounding box center [900, 79] width 20 height 20
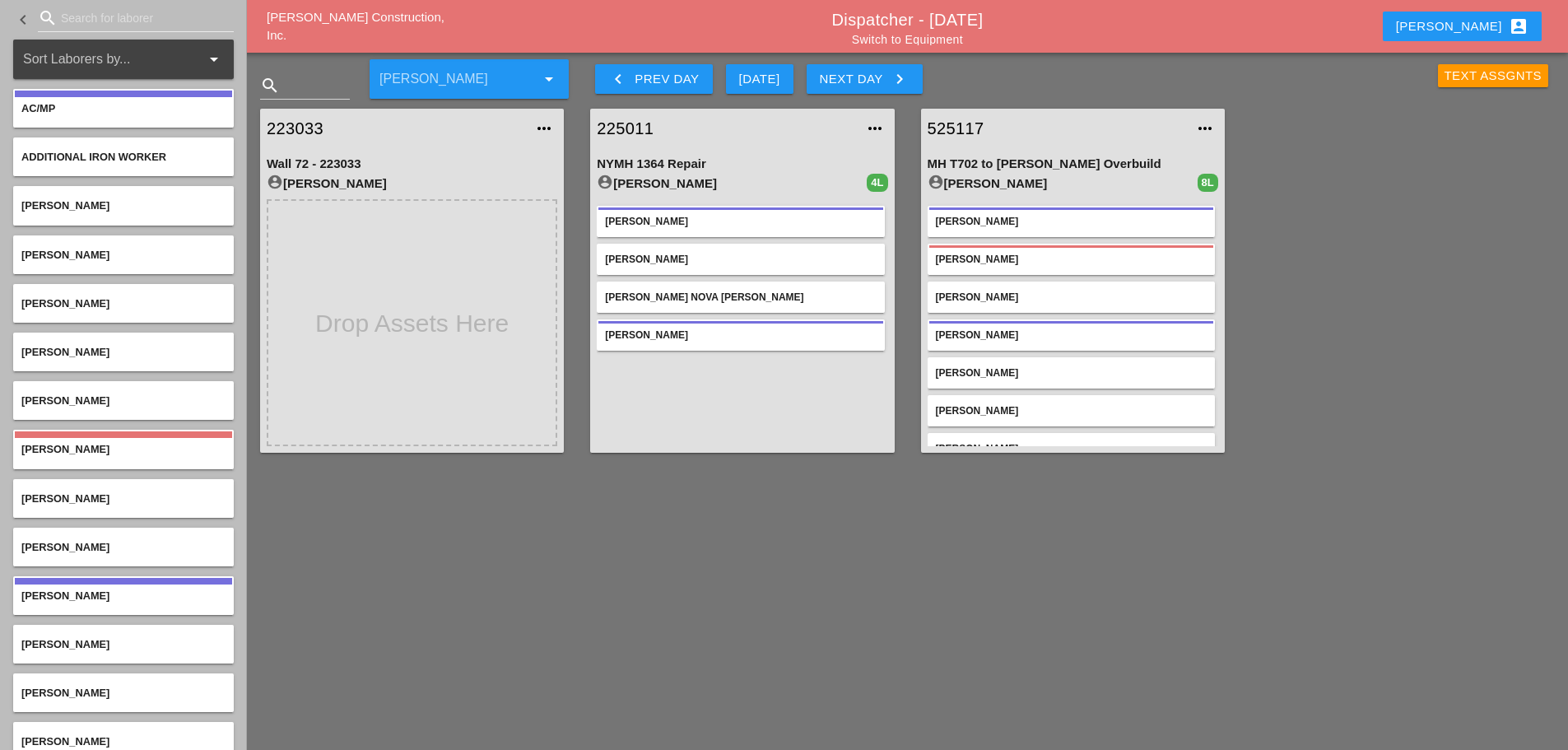
click at [1465, 78] on div "Text Assgnts" at bounding box center [1493, 76] width 98 height 19
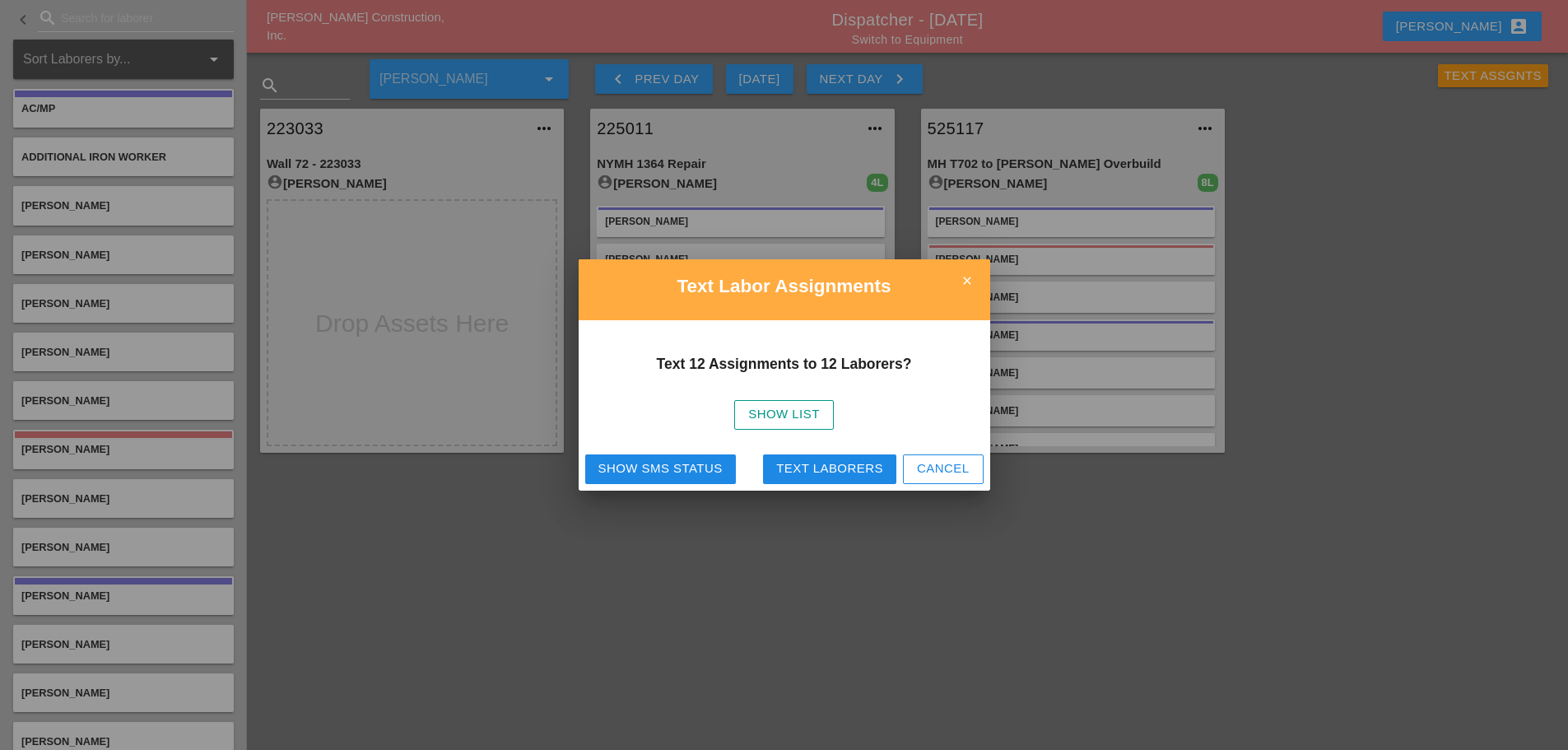
click at [828, 464] on div "Text Laborers" at bounding box center [829, 468] width 107 height 19
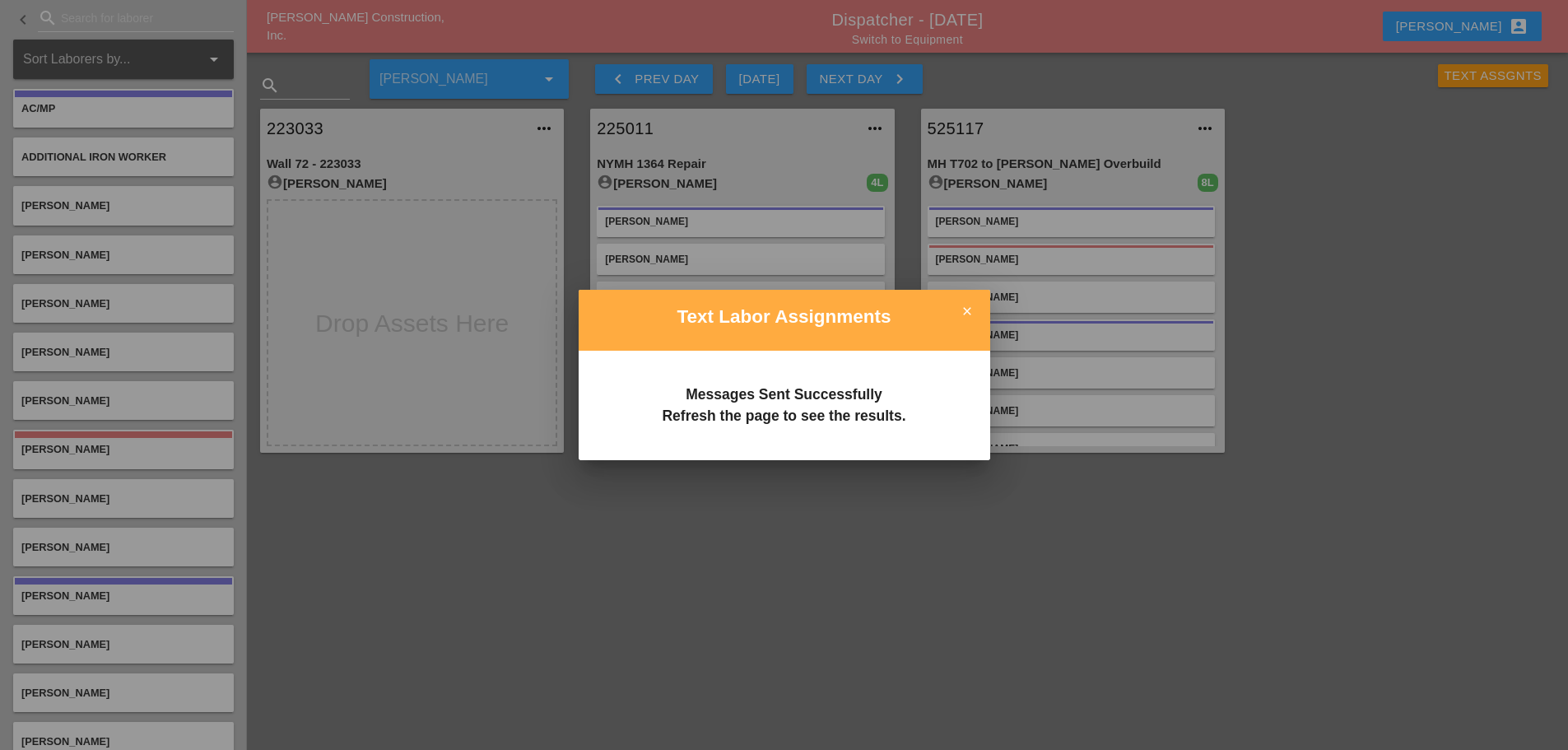
click at [957, 315] on icon "close" at bounding box center [967, 311] width 33 height 33
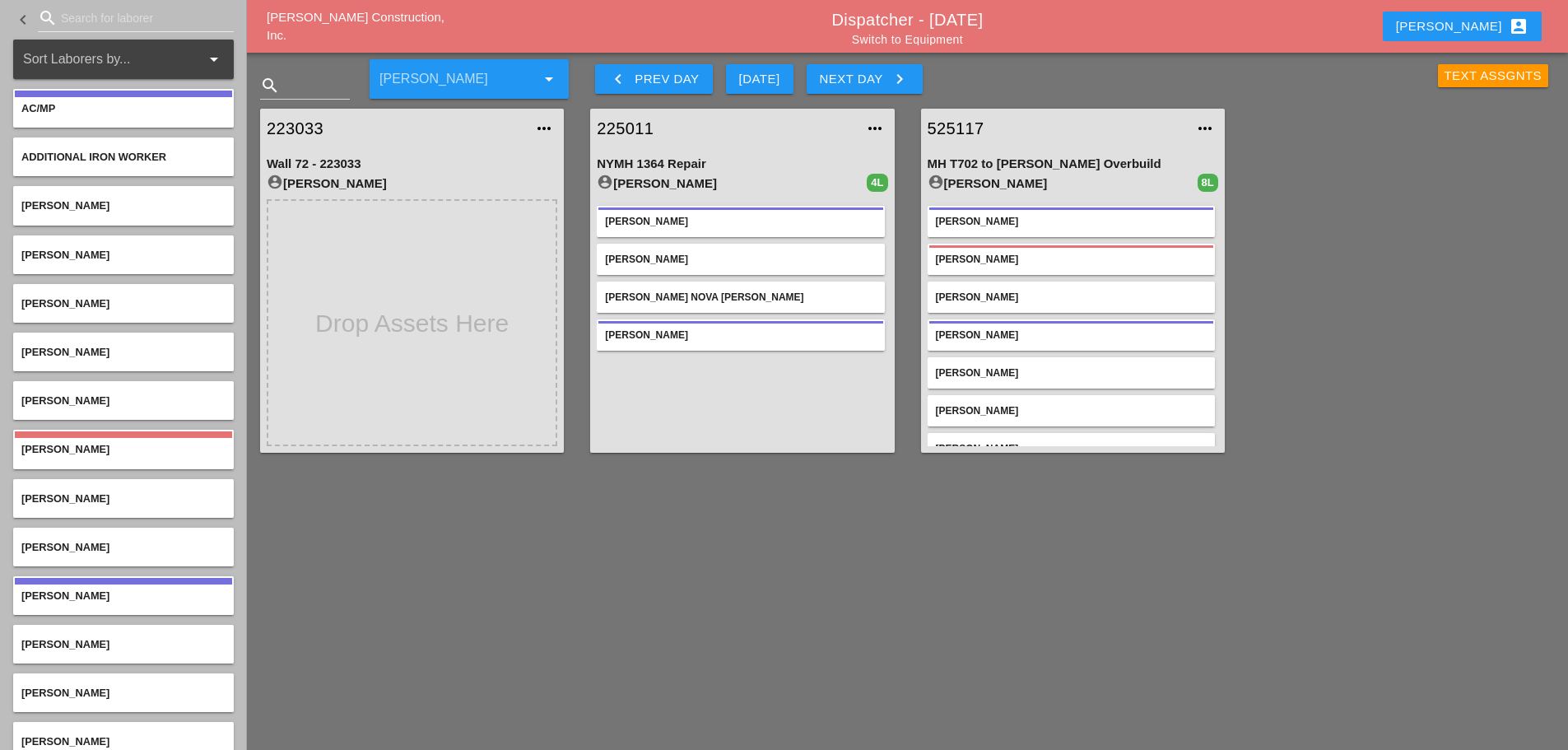
click at [1455, 77] on div "Text Assgnts" at bounding box center [1493, 76] width 98 height 19
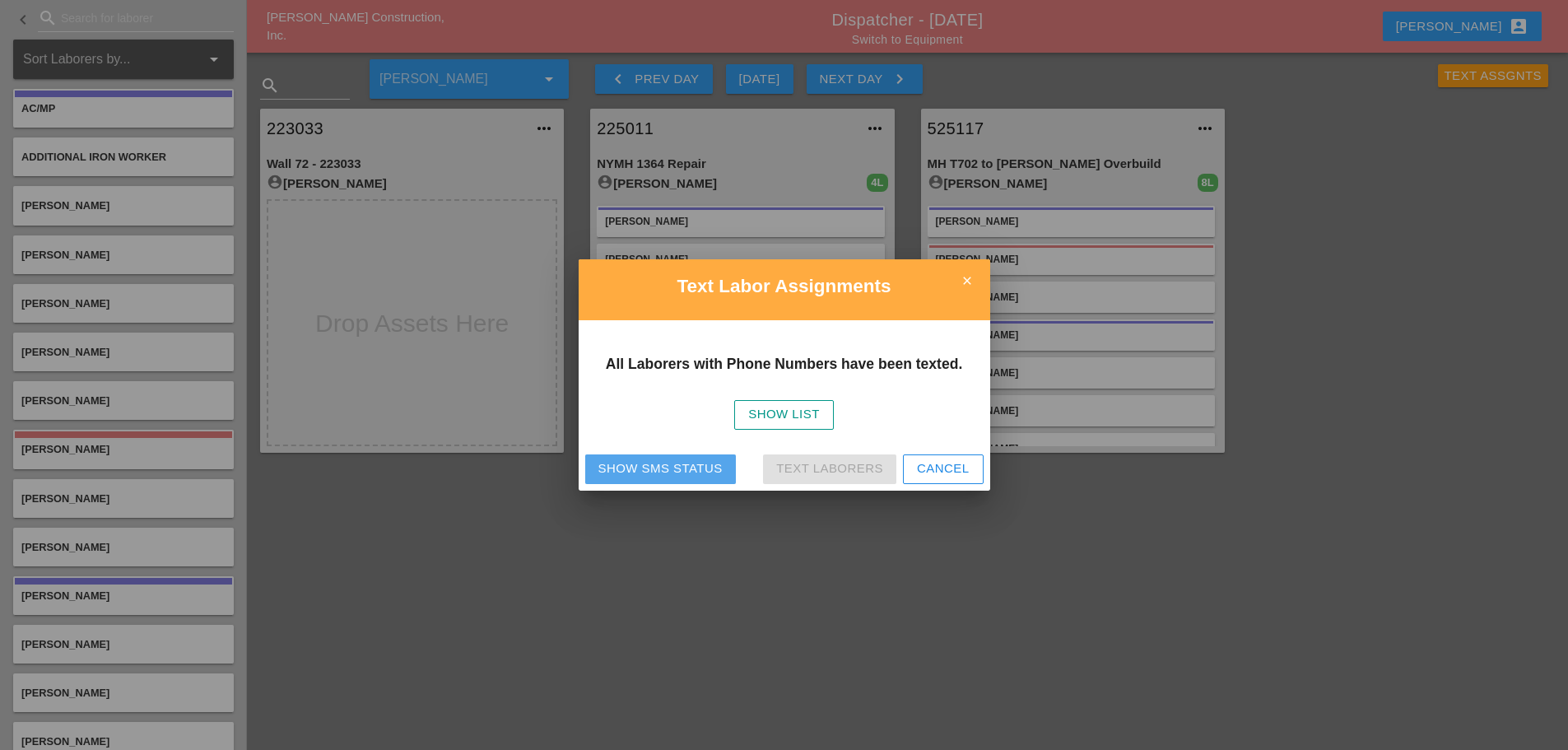
click at [633, 466] on div "Show SMS Status" at bounding box center [661, 468] width 125 height 19
click at [961, 277] on icon "close" at bounding box center [967, 281] width 33 height 33
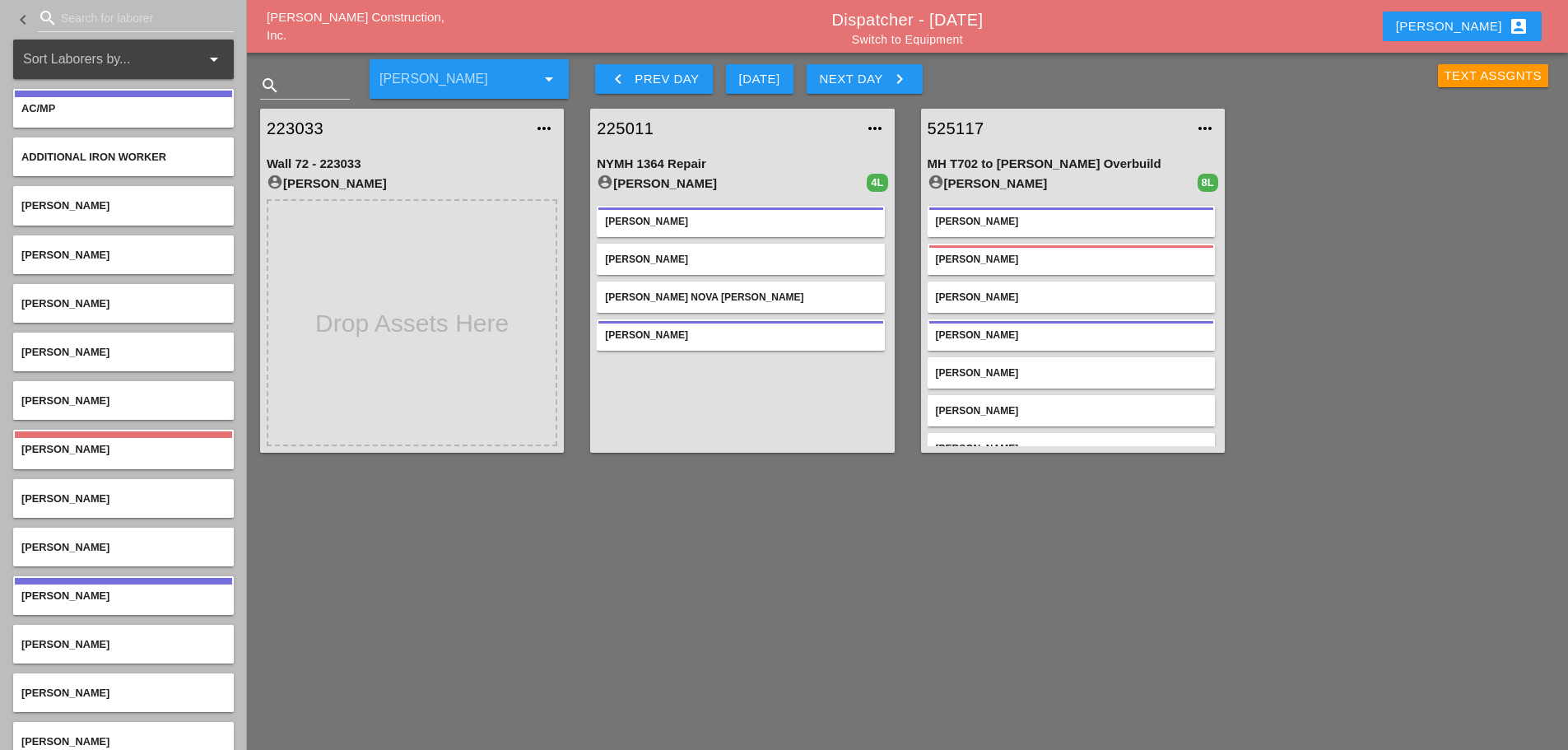
click at [1495, 71] on div "Text Assgnts" at bounding box center [1493, 76] width 98 height 19
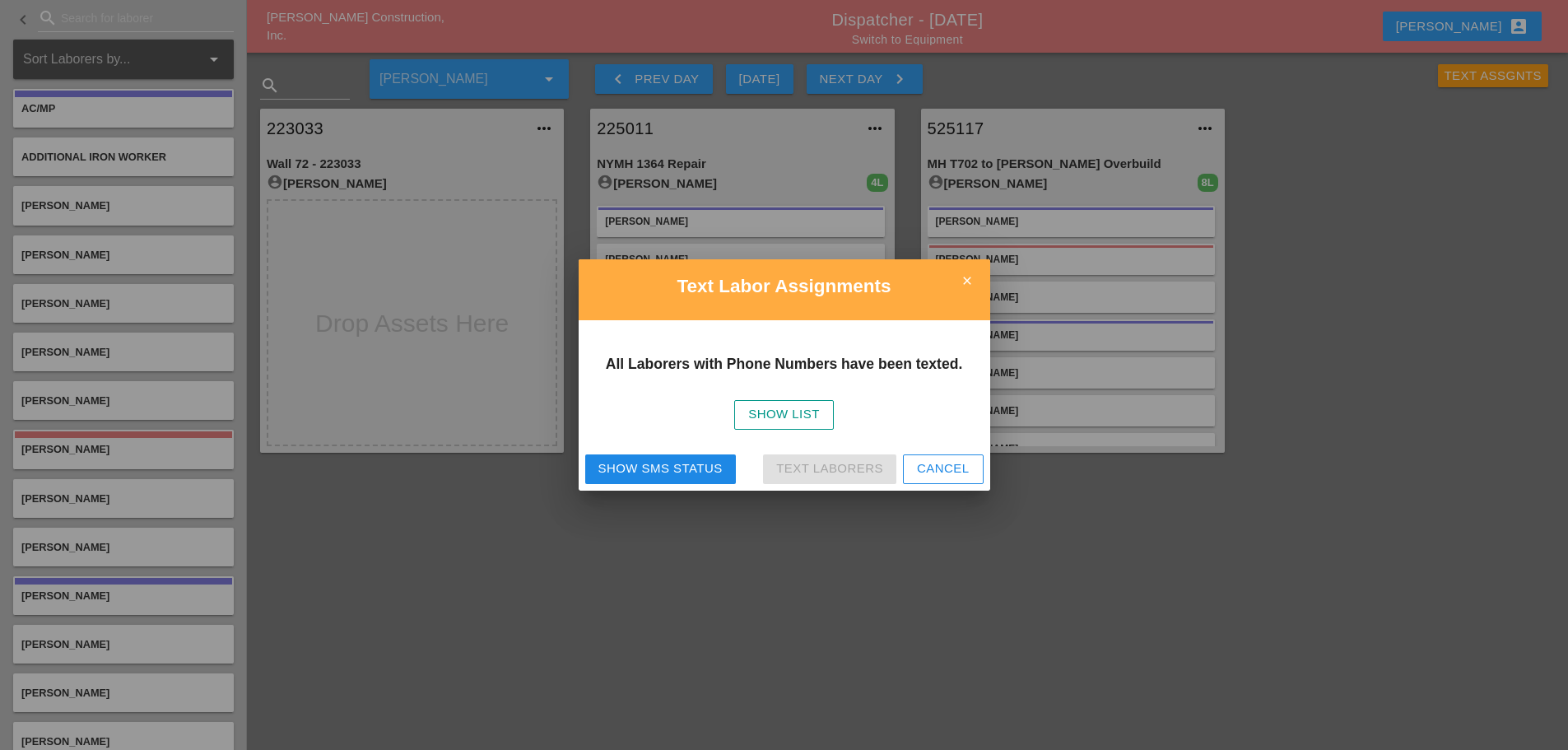
click at [660, 469] on div "Show SMS Status" at bounding box center [661, 468] width 125 height 19
click at [965, 275] on icon "close" at bounding box center [967, 281] width 33 height 33
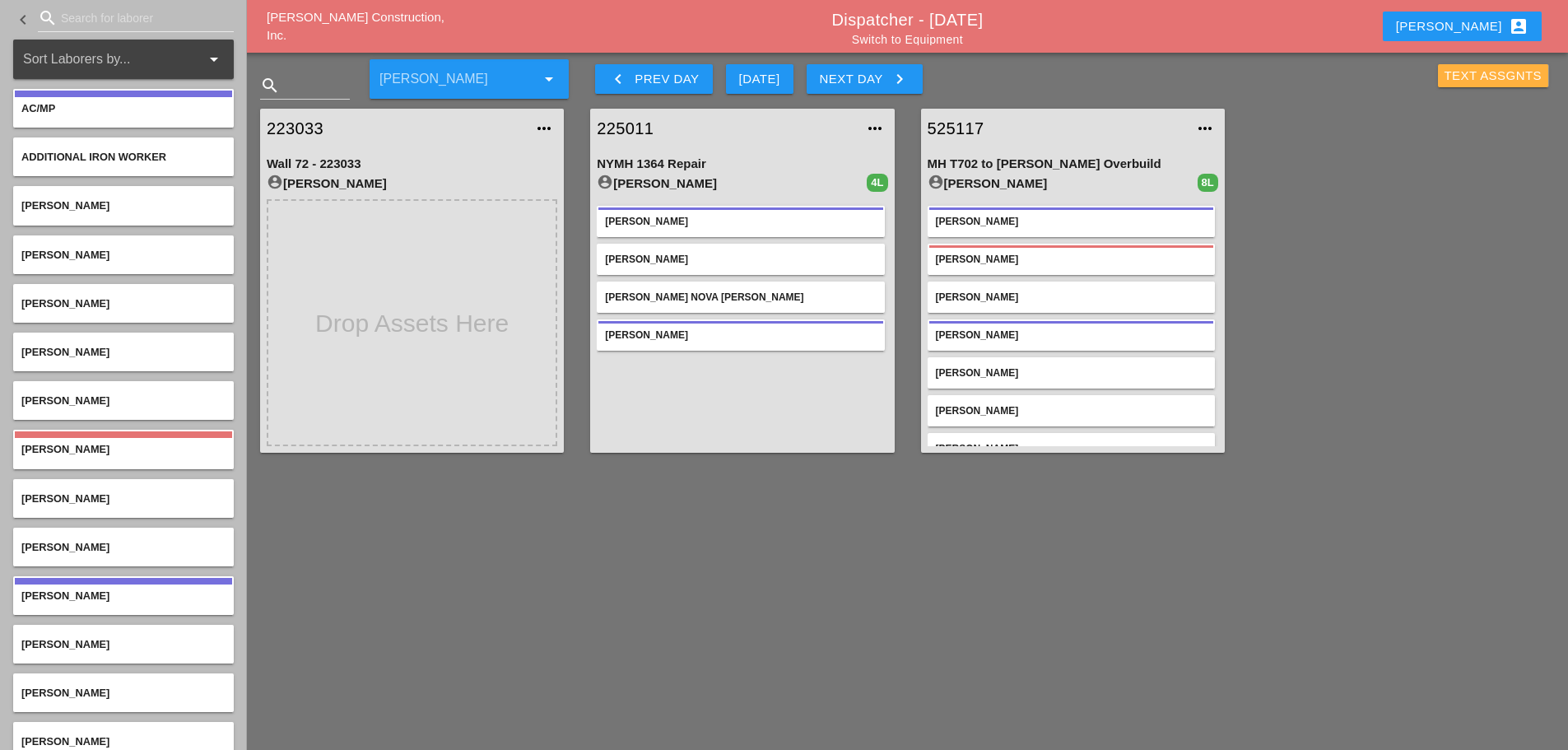
click at [1490, 66] on div "Text Assgnts" at bounding box center [1493, 76] width 98 height 19
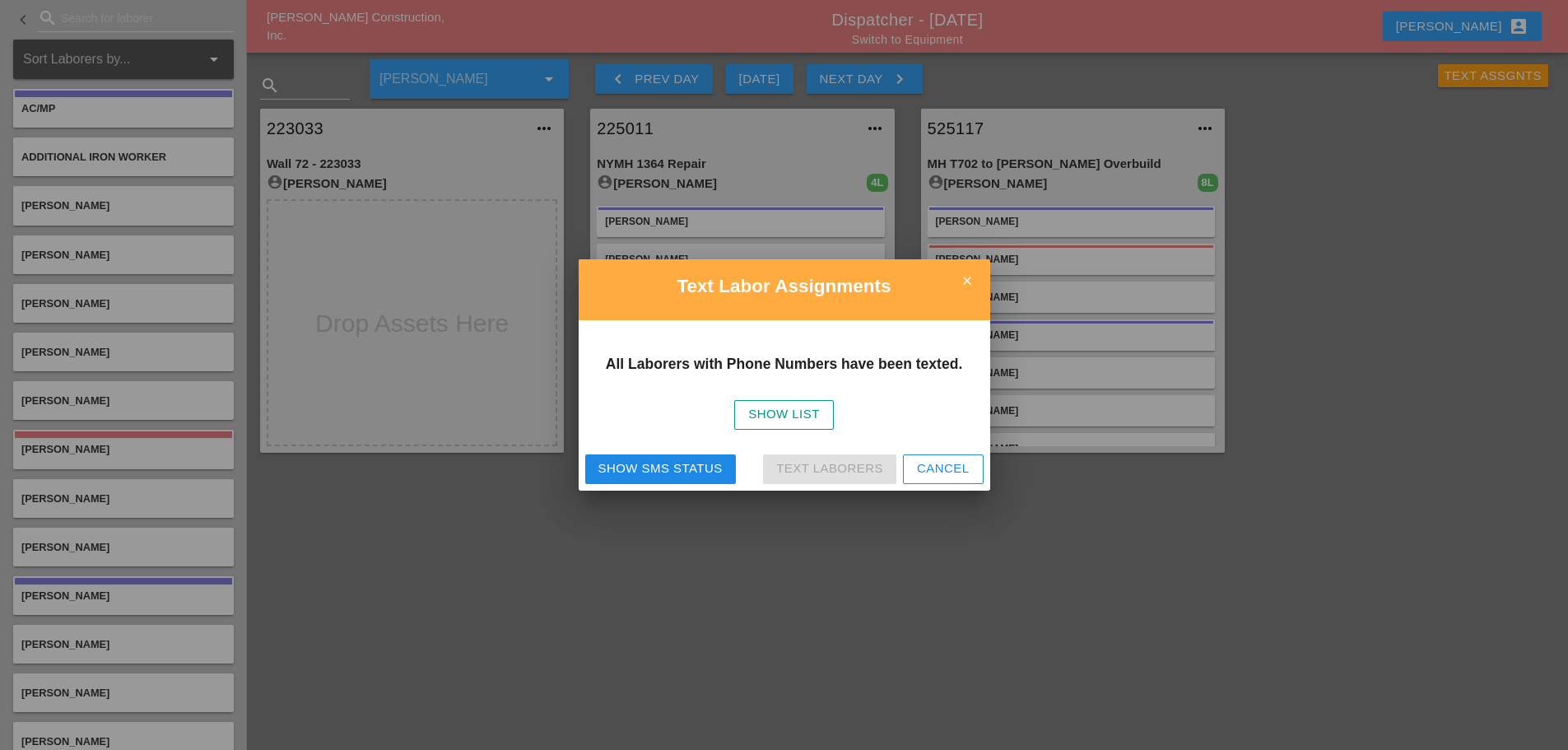
click at [698, 468] on div "Show SMS Status" at bounding box center [661, 468] width 125 height 19
click at [970, 282] on icon "close" at bounding box center [967, 281] width 33 height 33
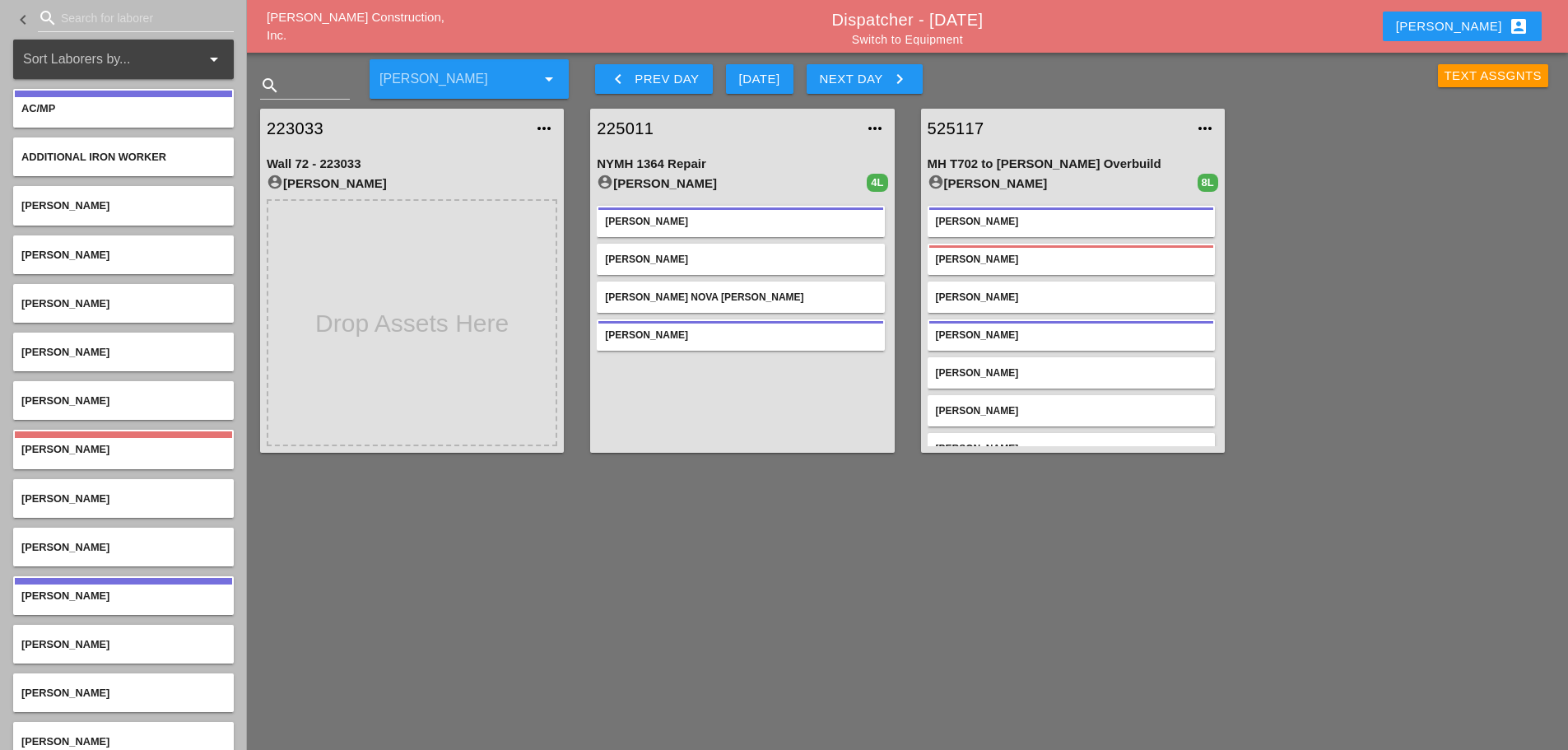
click at [886, 82] on div "Next Day keyboard_arrow_right" at bounding box center [865, 79] width 90 height 20
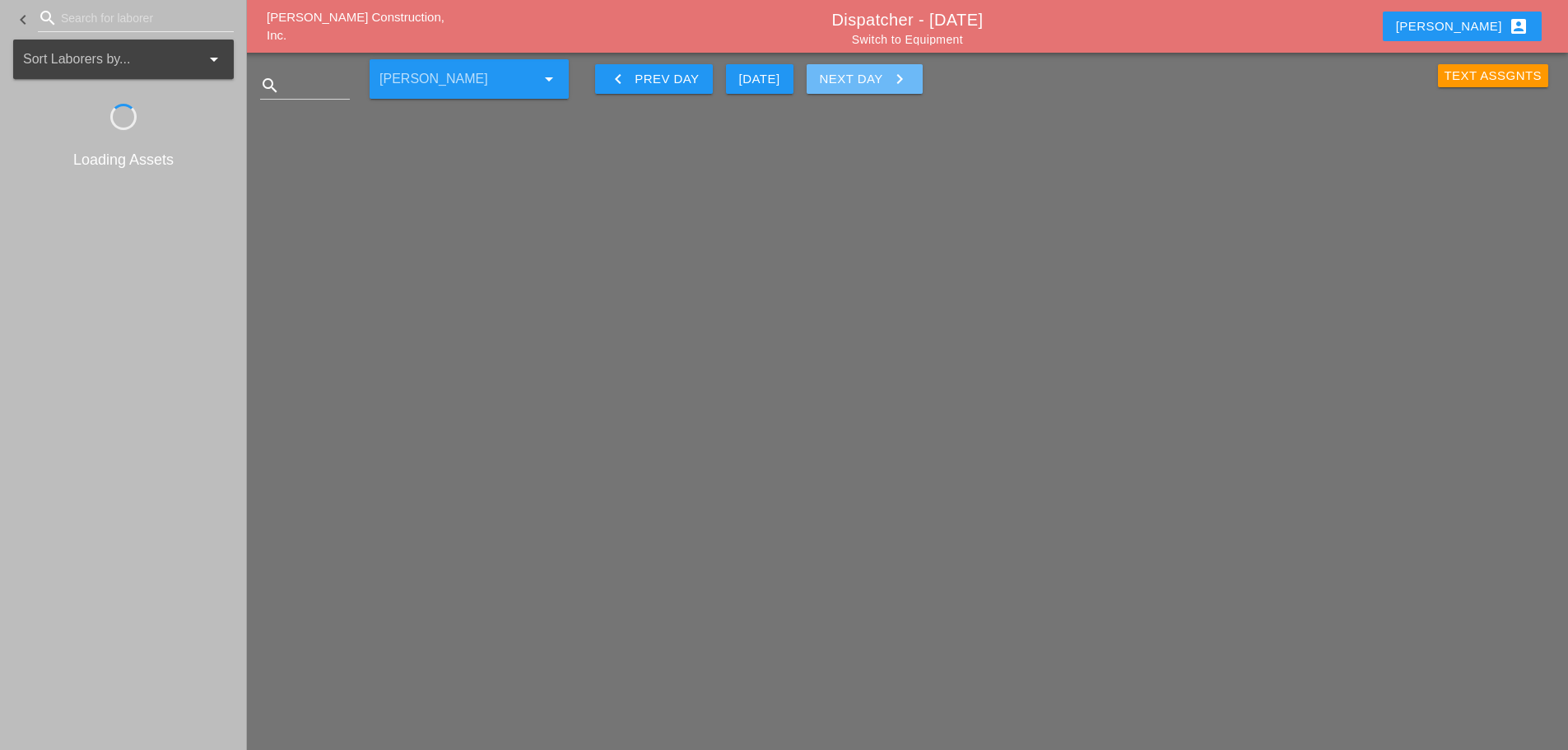
click at [886, 83] on div "Next Day keyboard_arrow_right" at bounding box center [865, 79] width 90 height 20
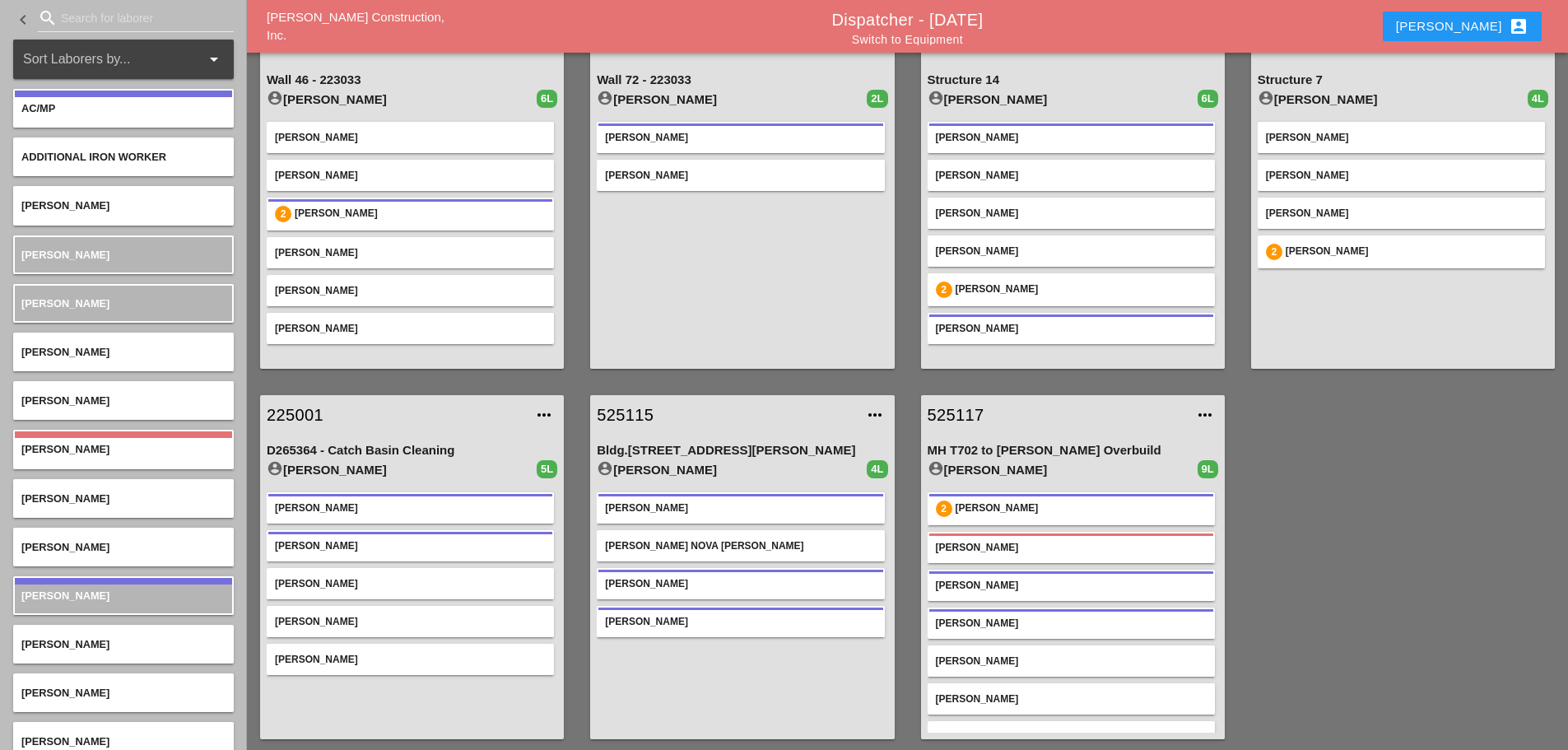
scroll to position [86, 0]
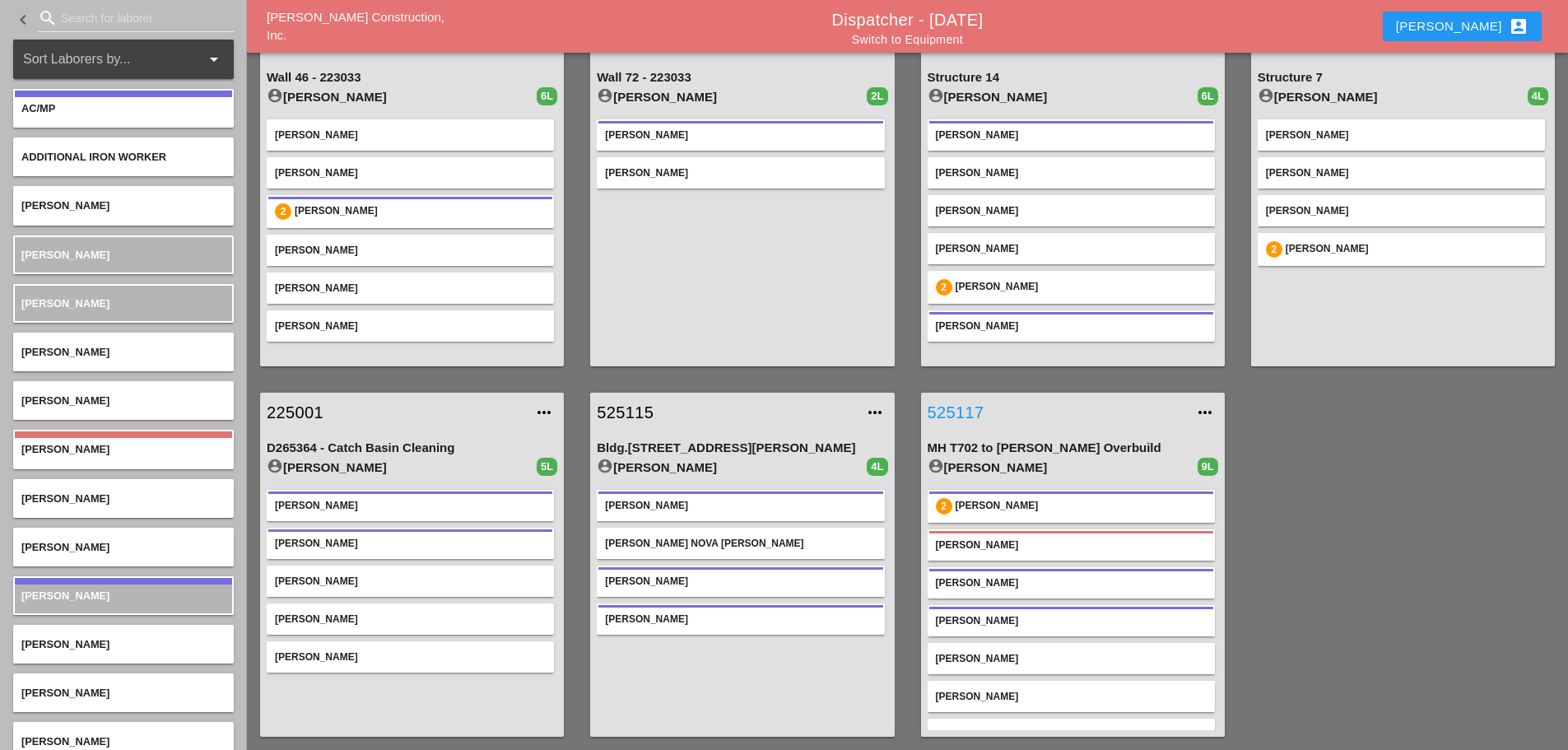
click at [955, 409] on link "525117" at bounding box center [1057, 413] width 257 height 25
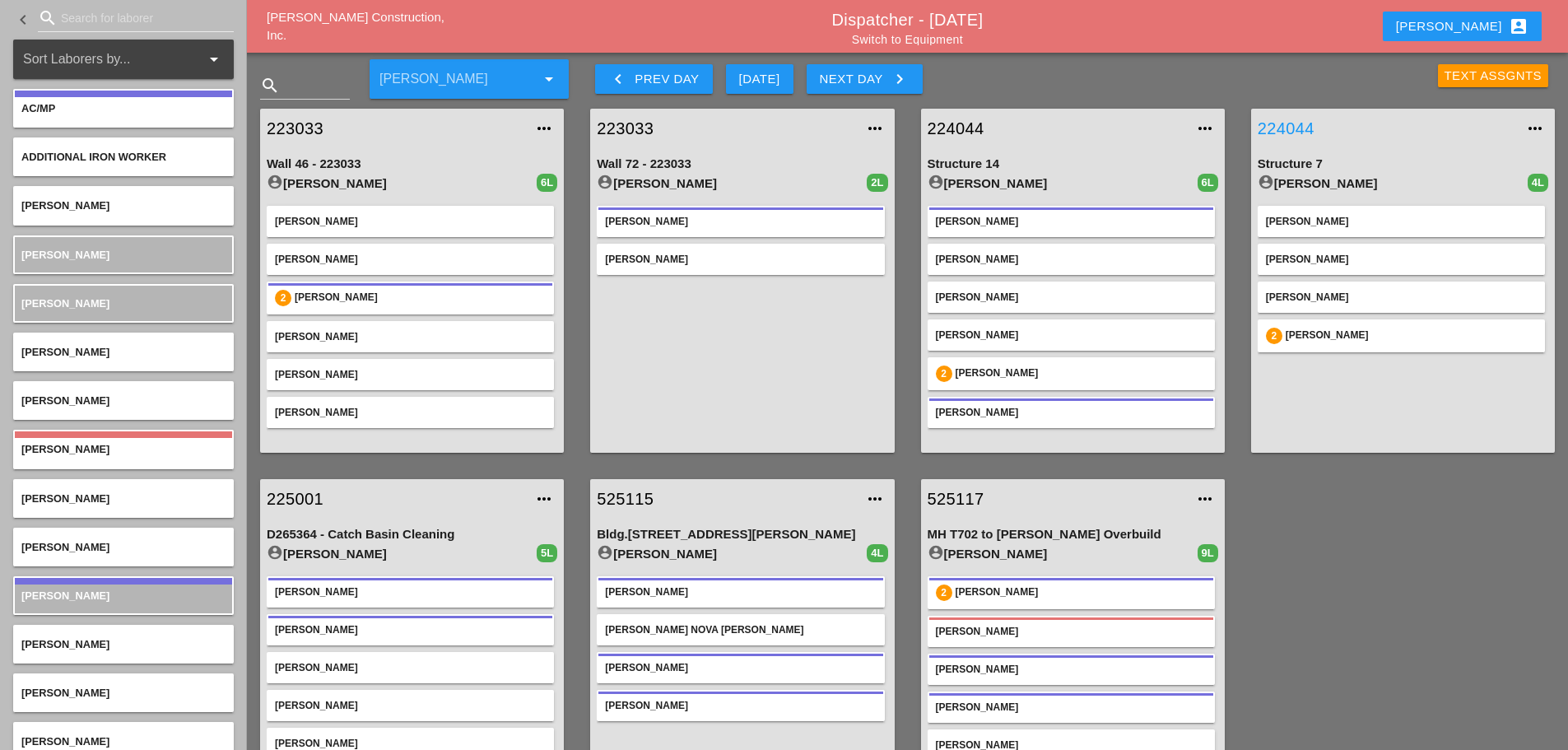
click at [1266, 125] on link "224044" at bounding box center [1386, 129] width 257 height 25
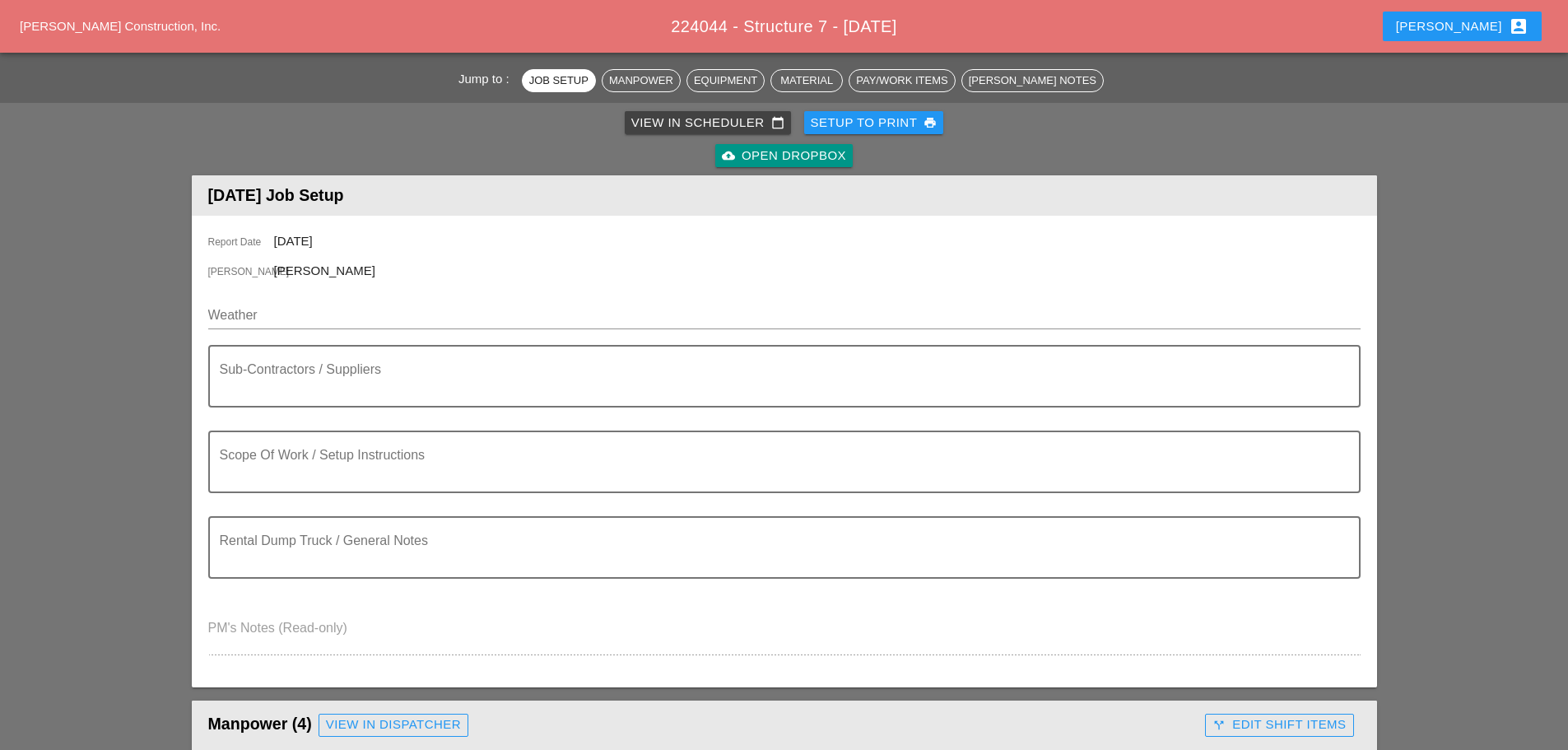
scroll to position [412, 0]
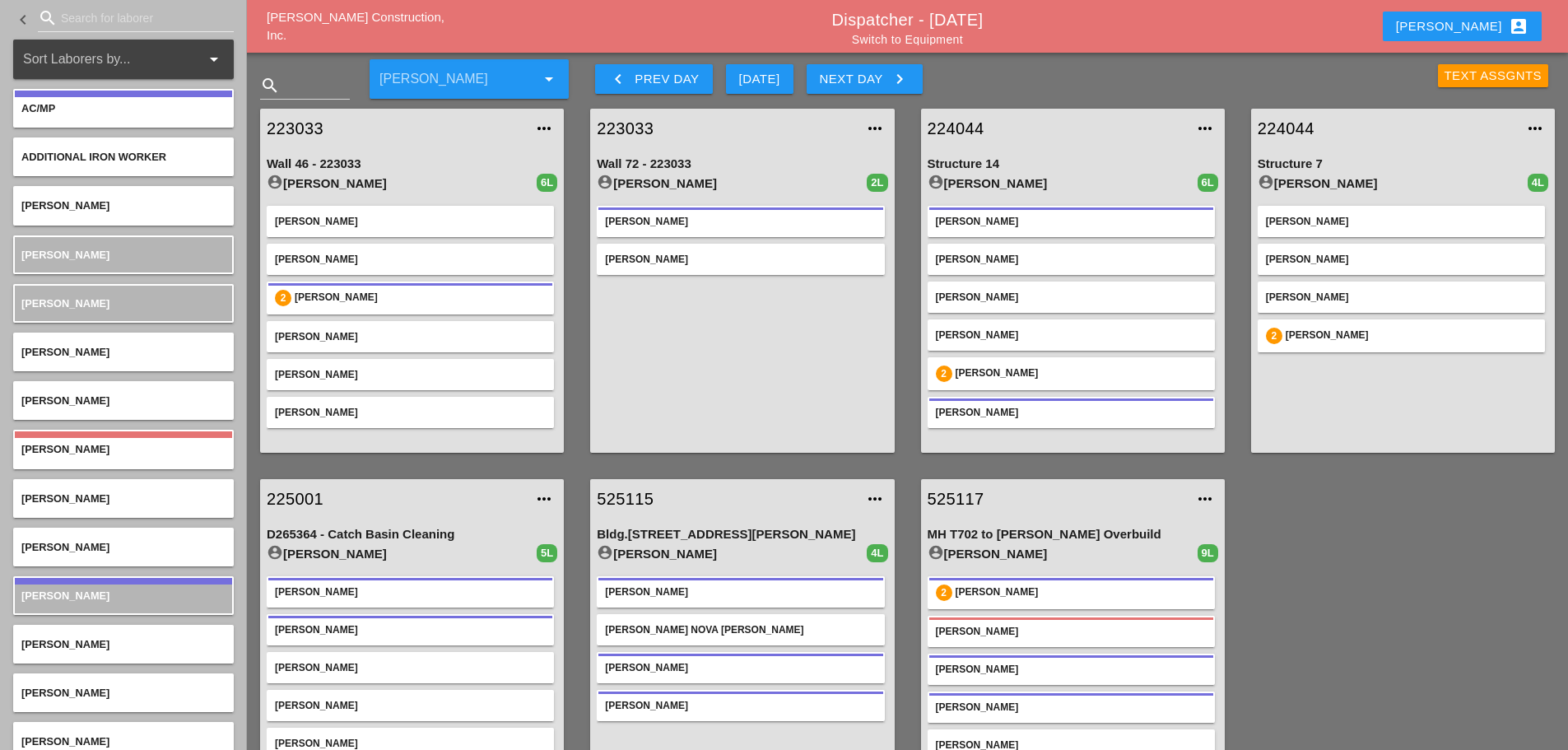
click at [1471, 22] on div "Enrico account_box" at bounding box center [1463, 27] width 133 height 20
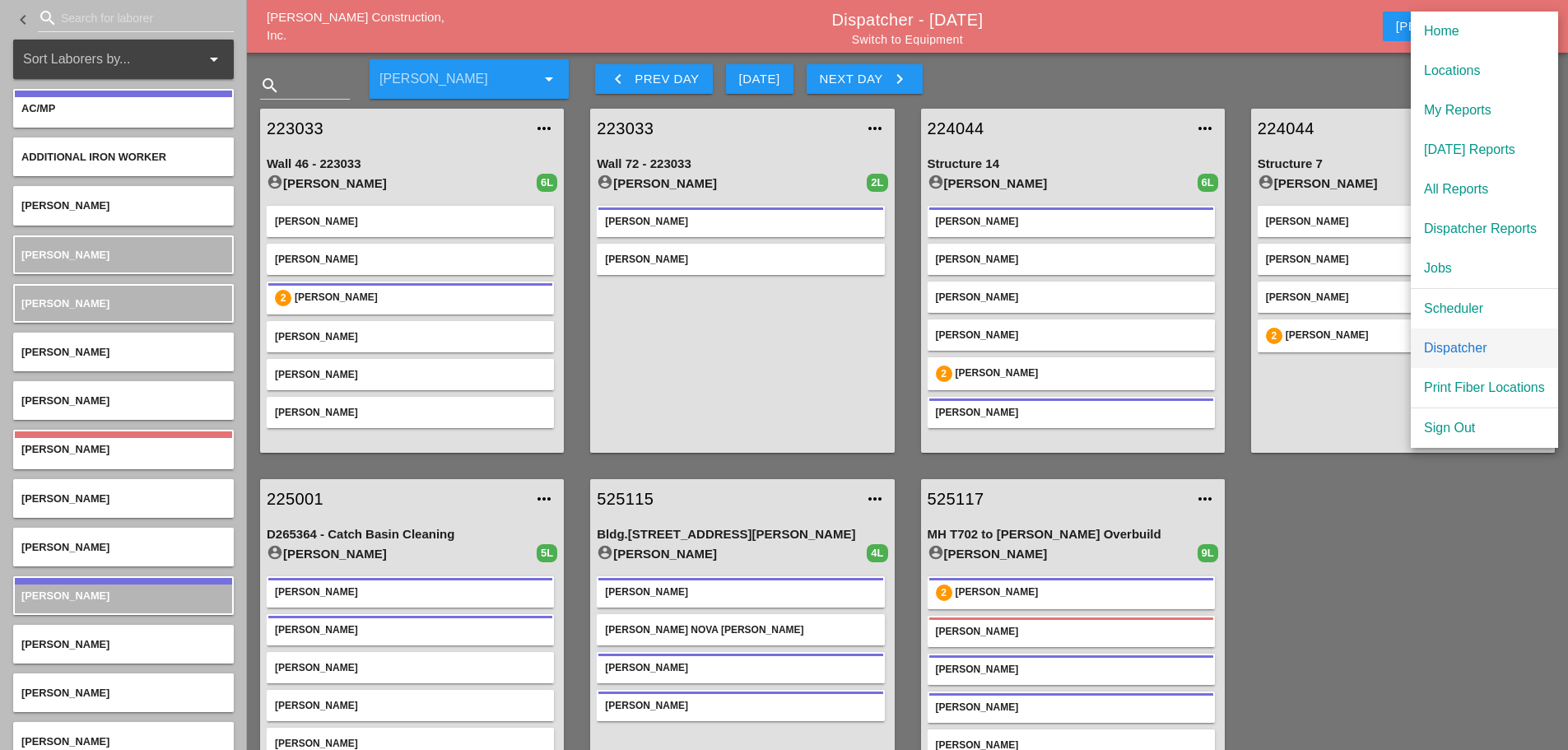
click at [1459, 343] on div "Dispatcher" at bounding box center [1484, 349] width 121 height 20
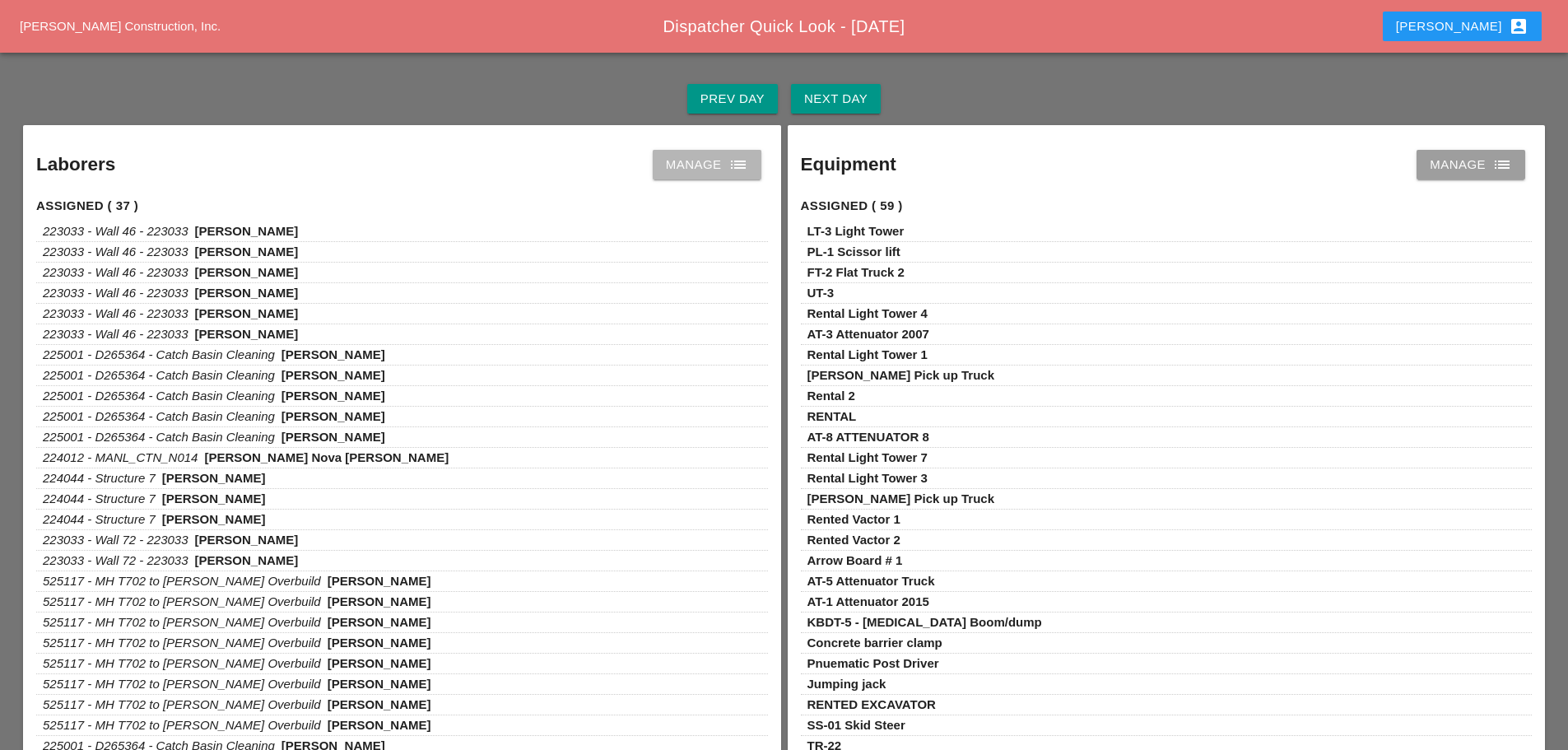
click at [726, 166] on div "Manage list" at bounding box center [706, 164] width 82 height 20
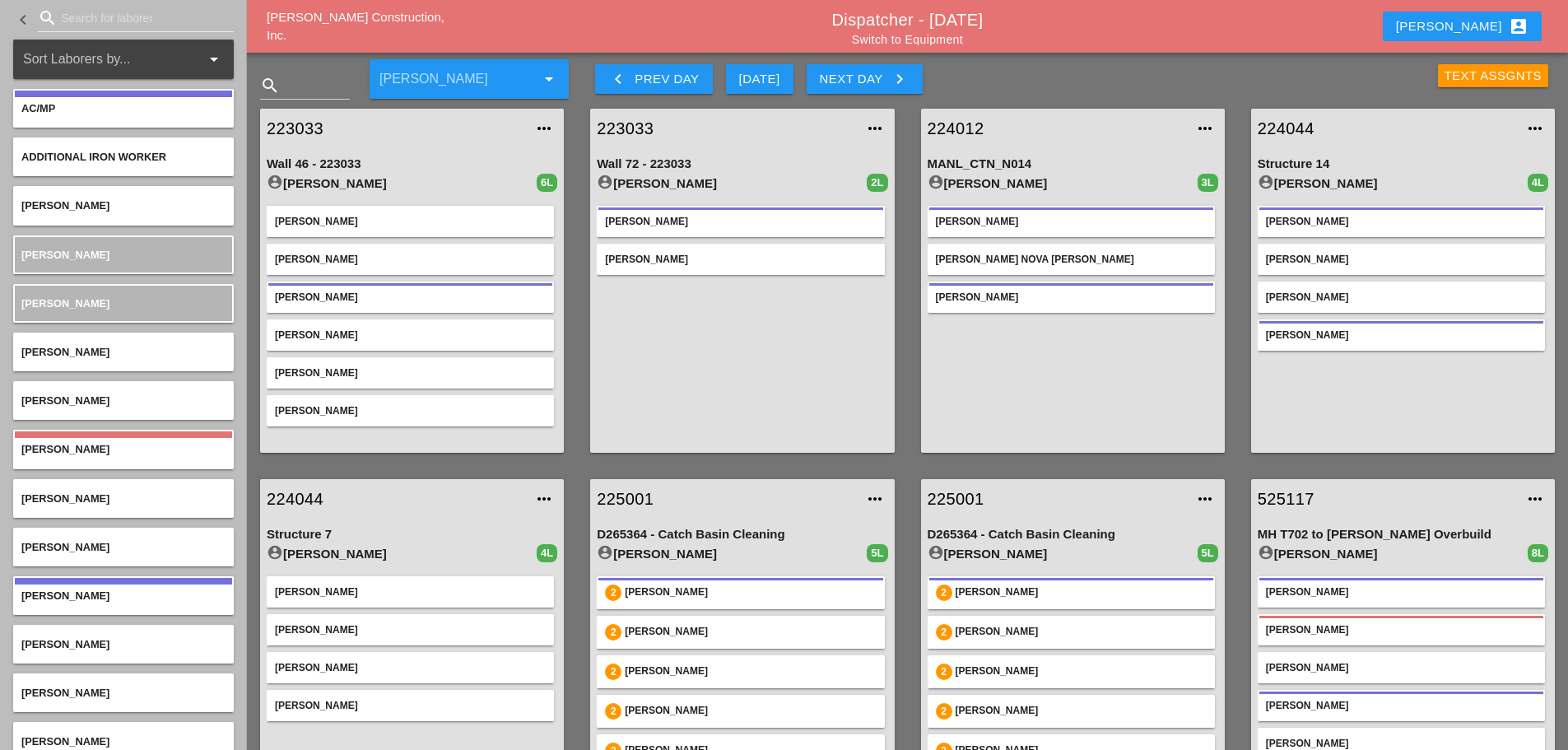
click at [1448, 77] on div "Text Assgnts" at bounding box center [1493, 76] width 98 height 19
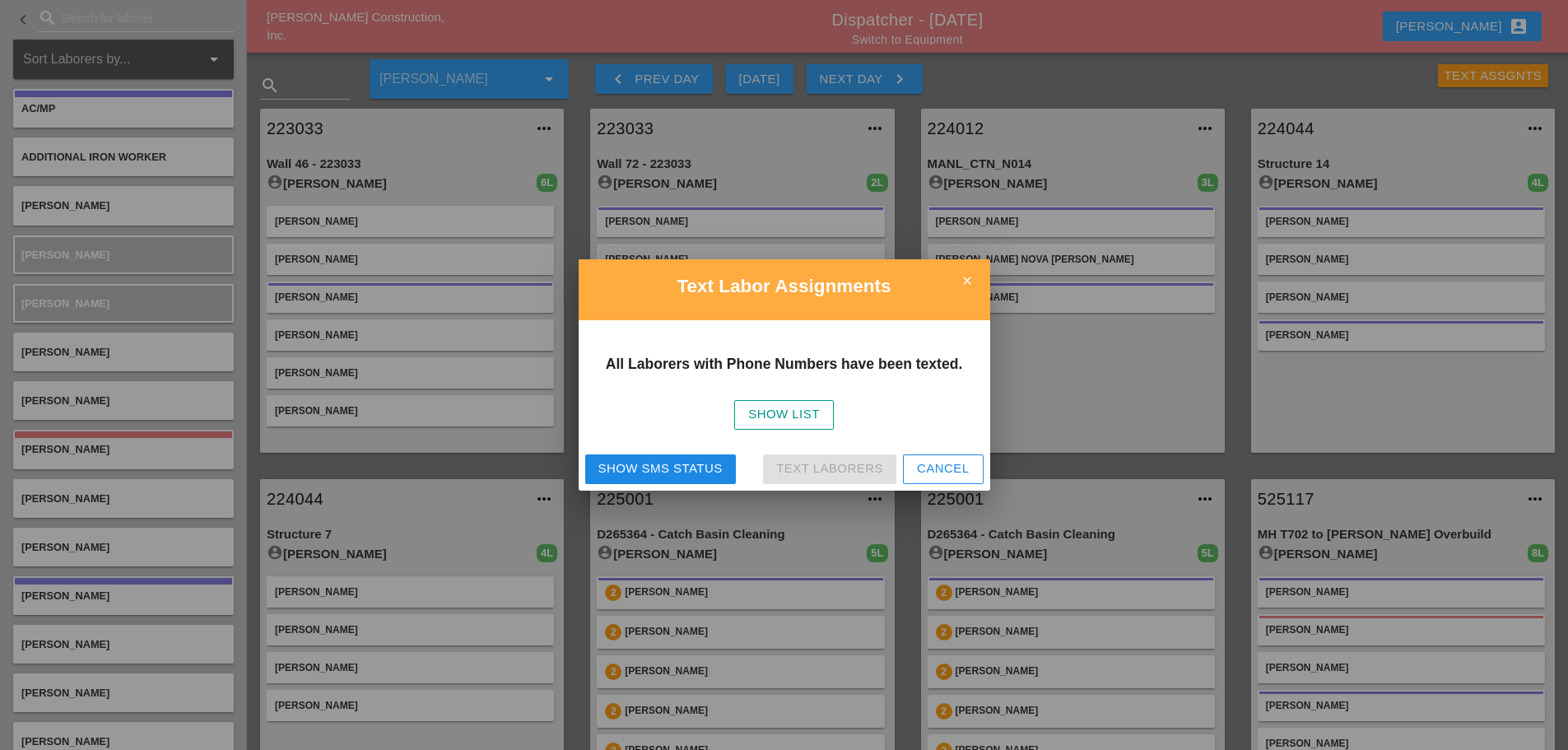
click at [671, 462] on div "Show SMS Status" at bounding box center [661, 468] width 125 height 19
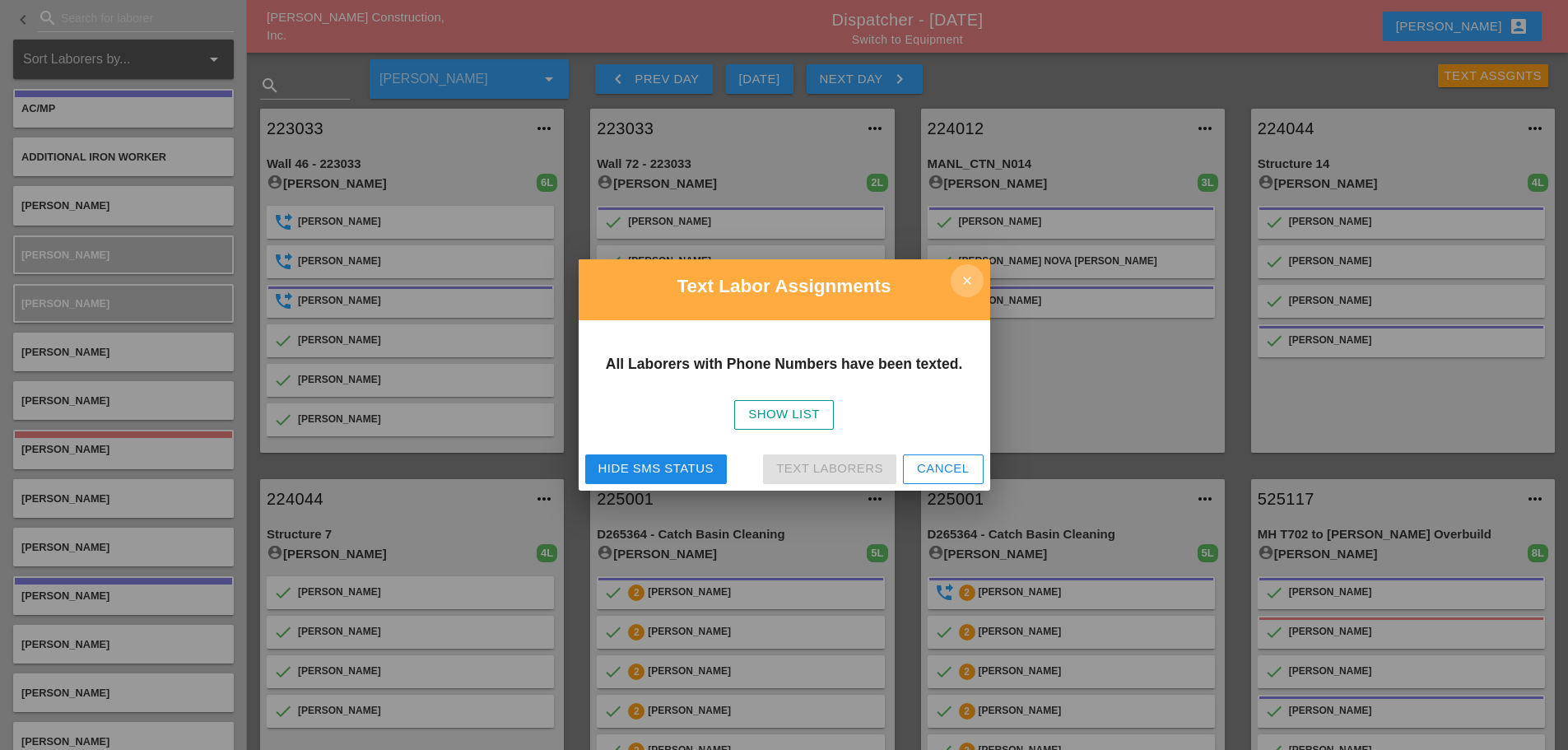
click at [966, 293] on icon "close" at bounding box center [967, 281] width 33 height 33
